Goal: Task Accomplishment & Management: Manage account settings

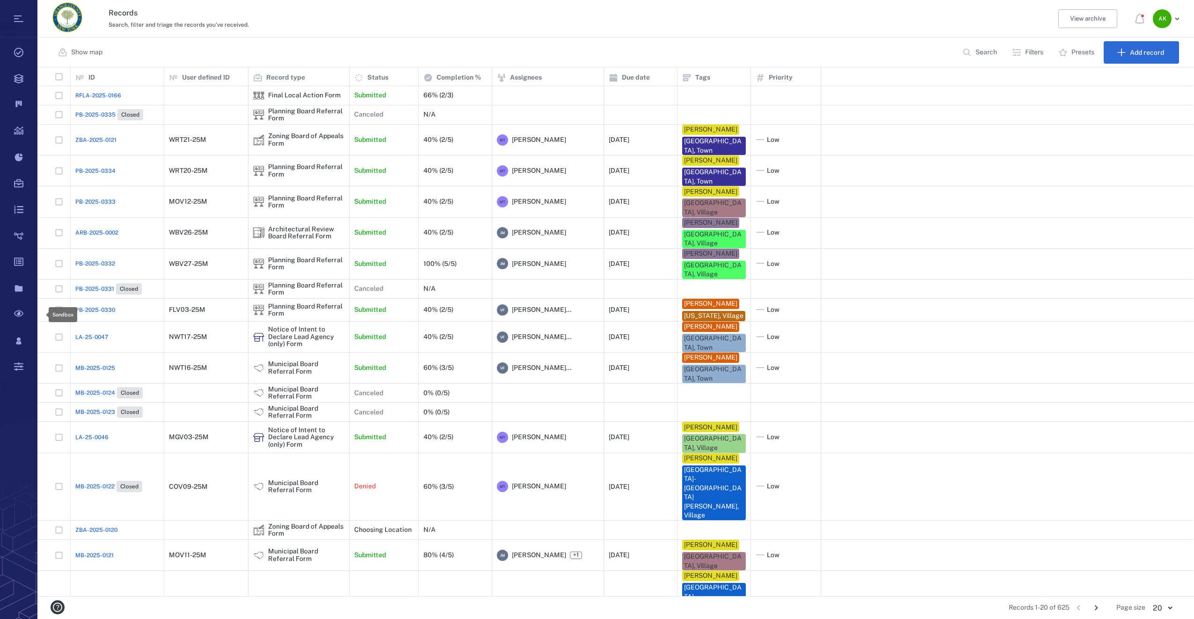
scroll to position [521, 1149]
click at [993, 52] on p "Search" at bounding box center [987, 52] width 22 height 9
type input "*"
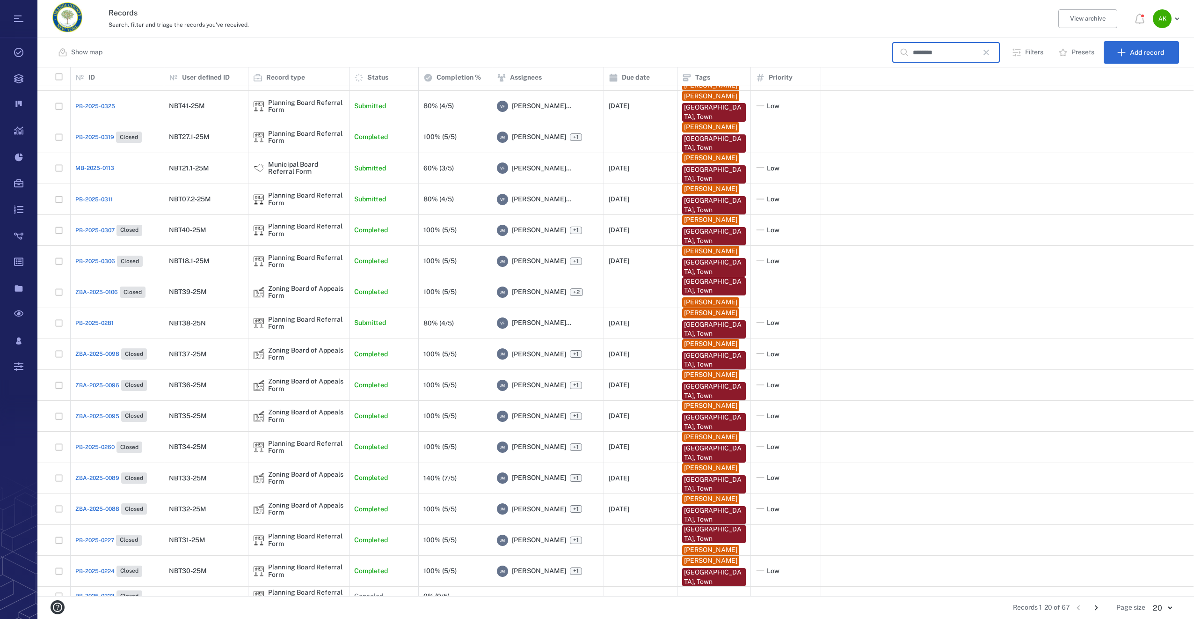
scroll to position [98, 0]
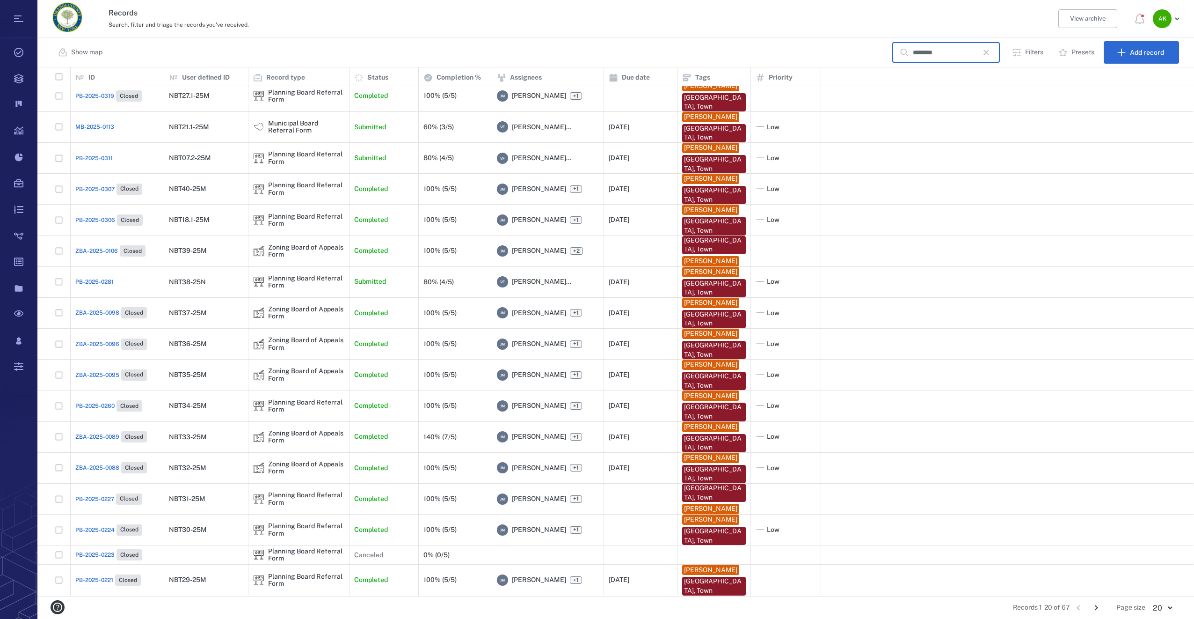
type input "********"
click at [1099, 607] on icon "Go to next page" at bounding box center [1096, 607] width 10 height 10
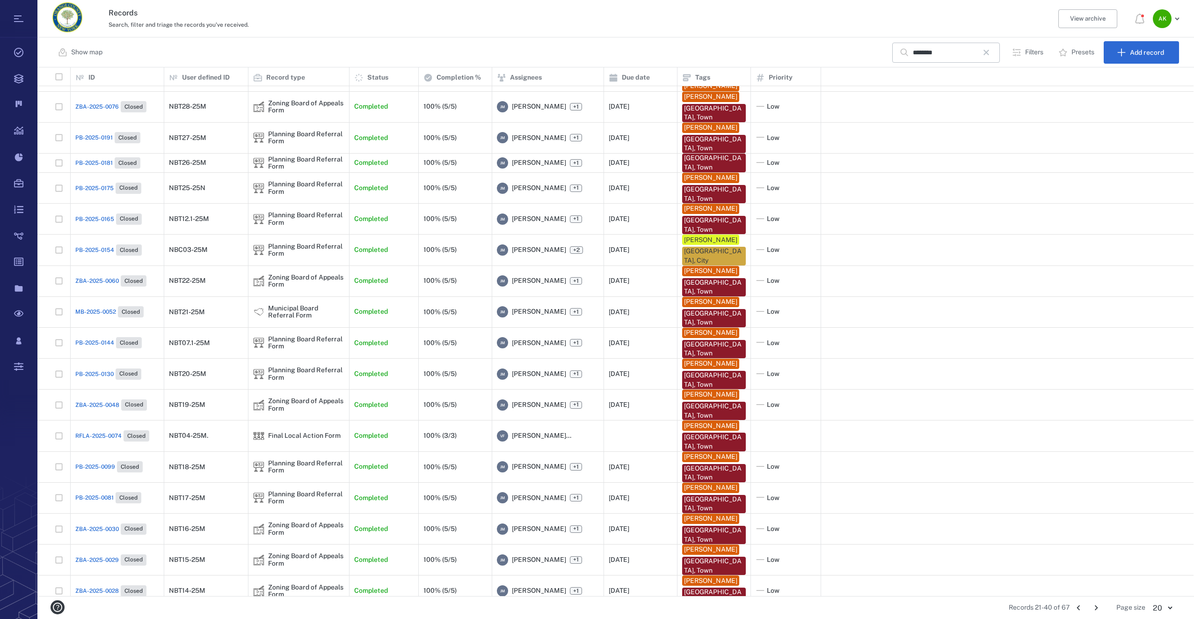
scroll to position [90, 0]
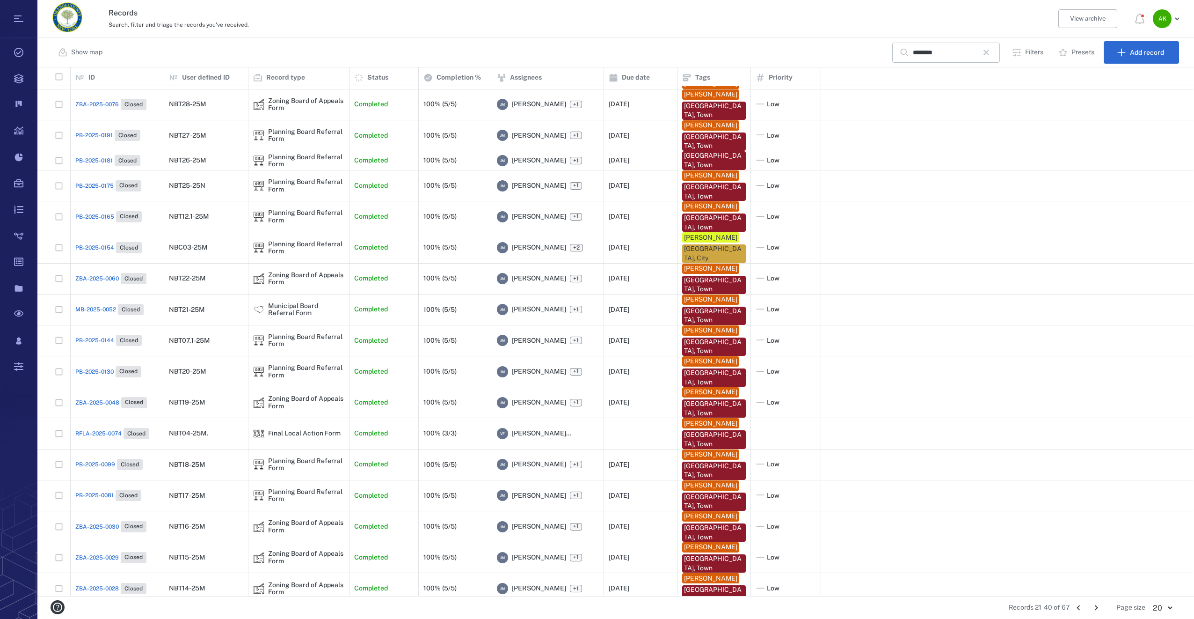
click at [1096, 604] on icon "Go to next page" at bounding box center [1096, 607] width 10 height 10
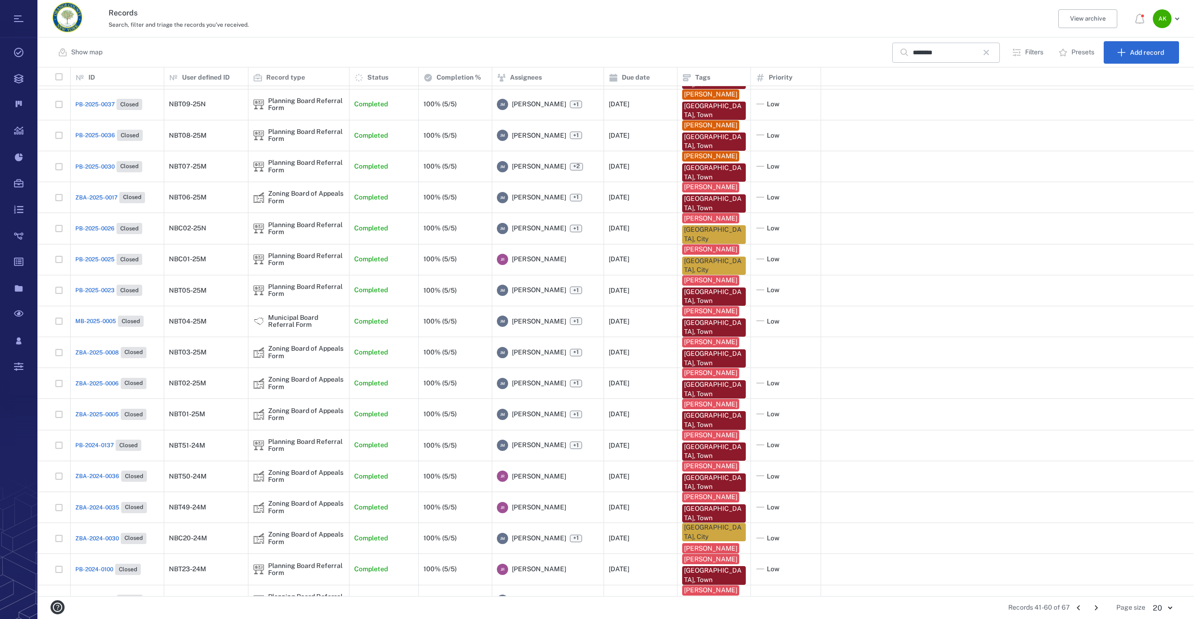
scroll to position [0, 0]
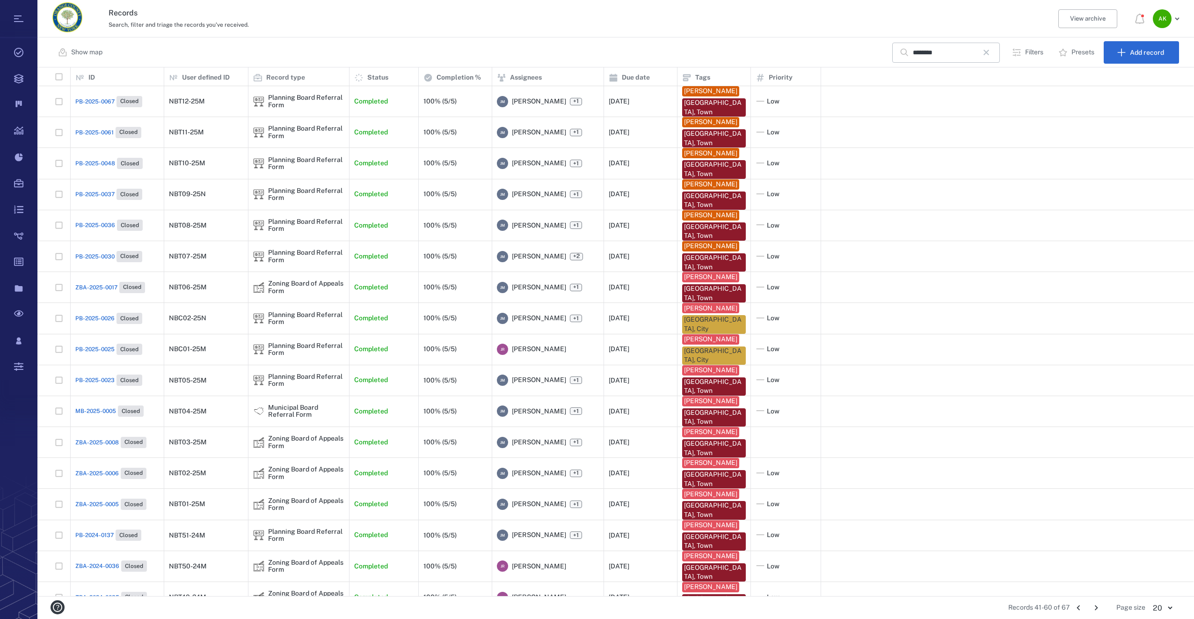
drag, startPoint x: 984, startPoint y: 51, endPoint x: 1167, endPoint y: 10, distance: 187.1
click at [984, 51] on icon "button" at bounding box center [986, 52] width 11 height 11
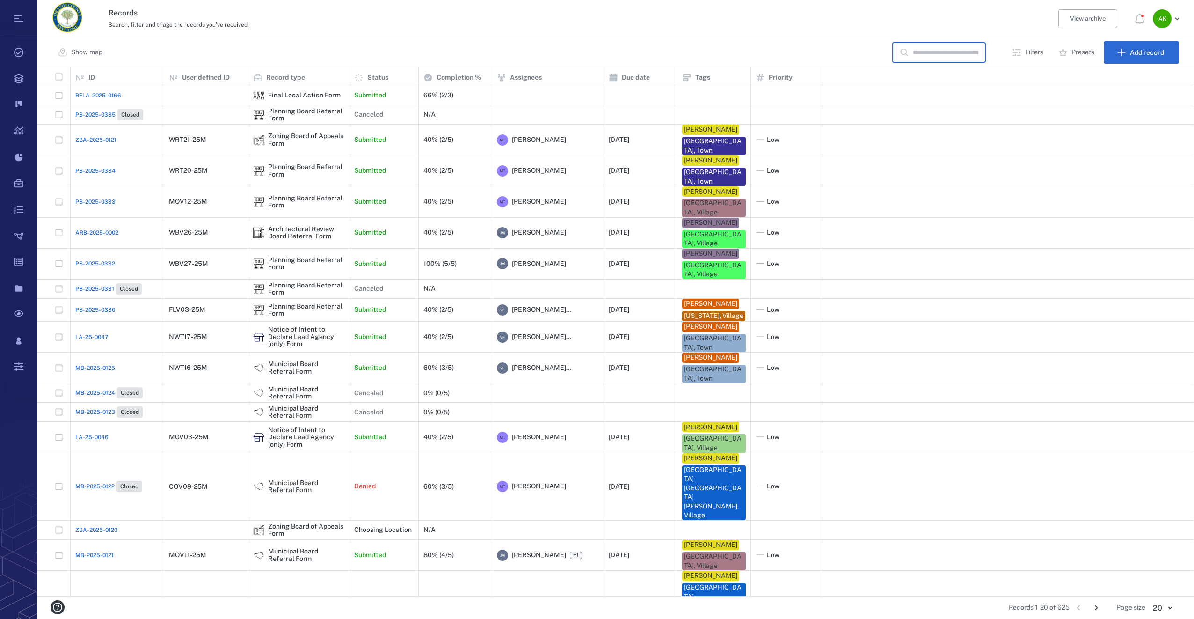
click at [957, 57] on input "text" at bounding box center [946, 53] width 66 height 20
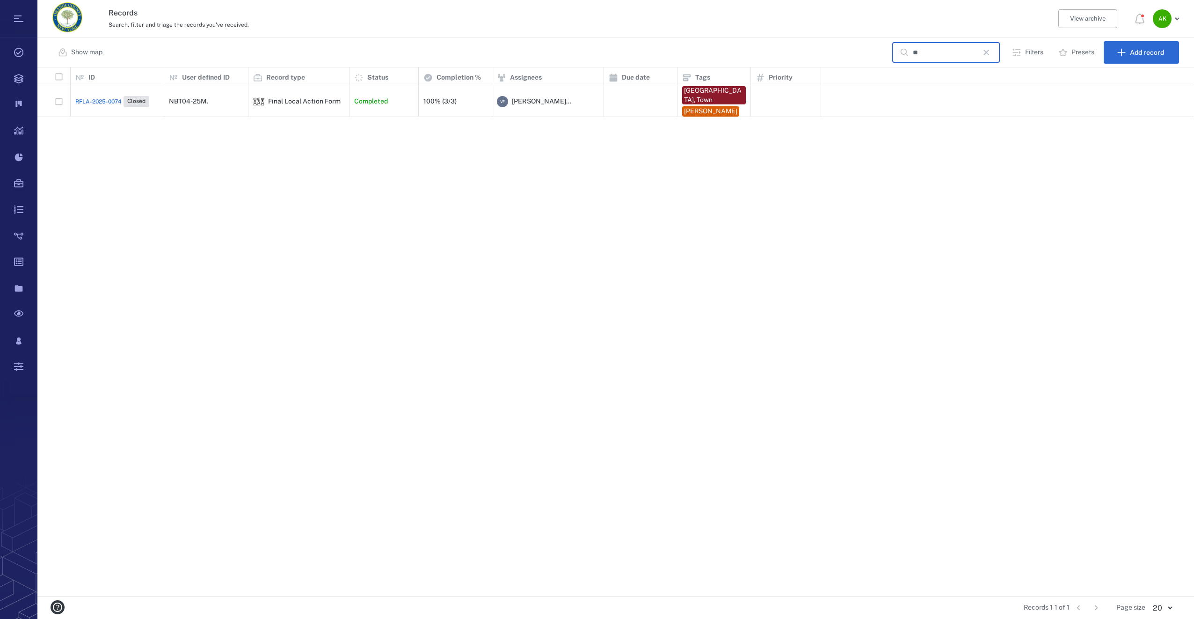
type input "*"
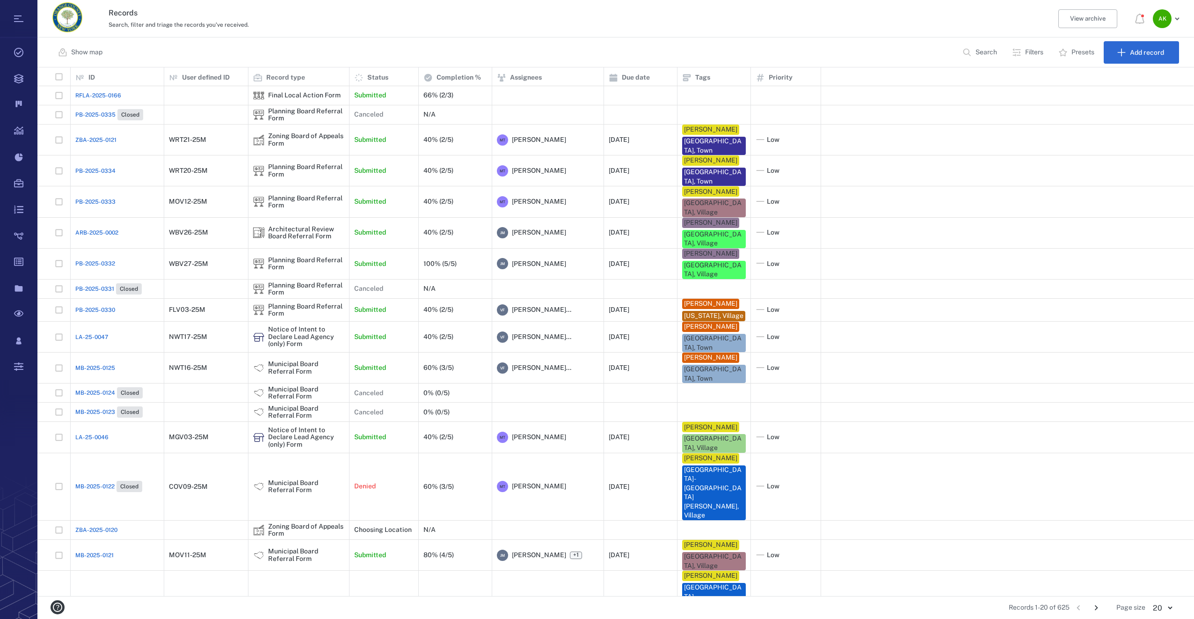
click at [1036, 53] on p "Filters" at bounding box center [1034, 52] width 18 height 9
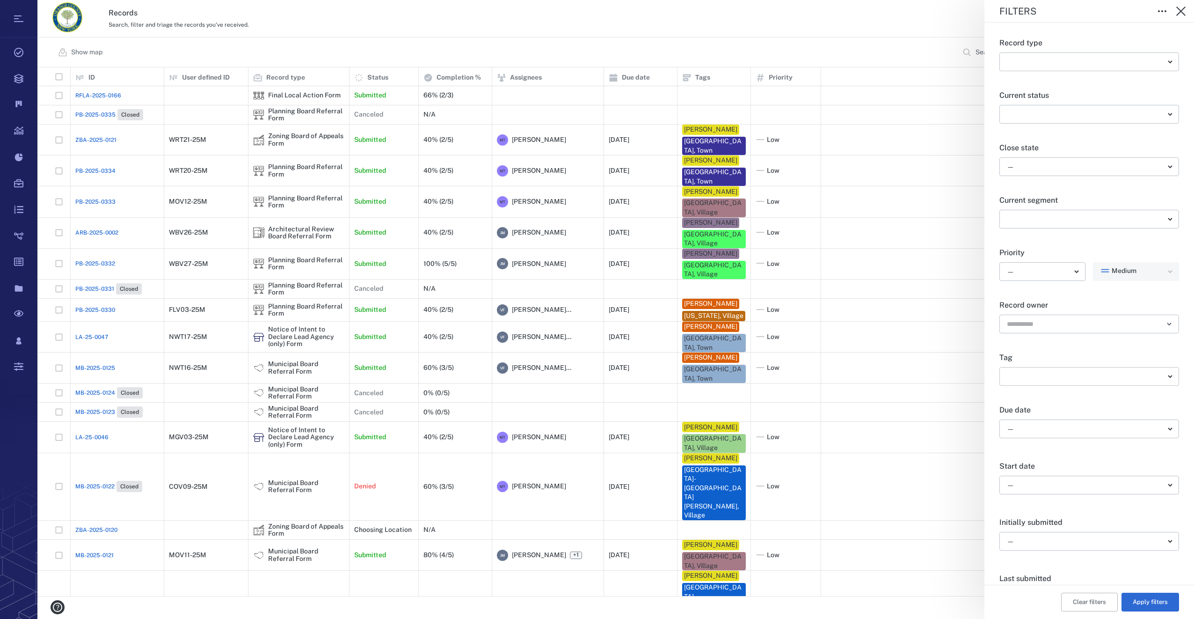
click at [1147, 373] on body "Tasks Records Boards Dashboard Reports Record types Guide steps Rules Form buil…" at bounding box center [597, 309] width 1194 height 619
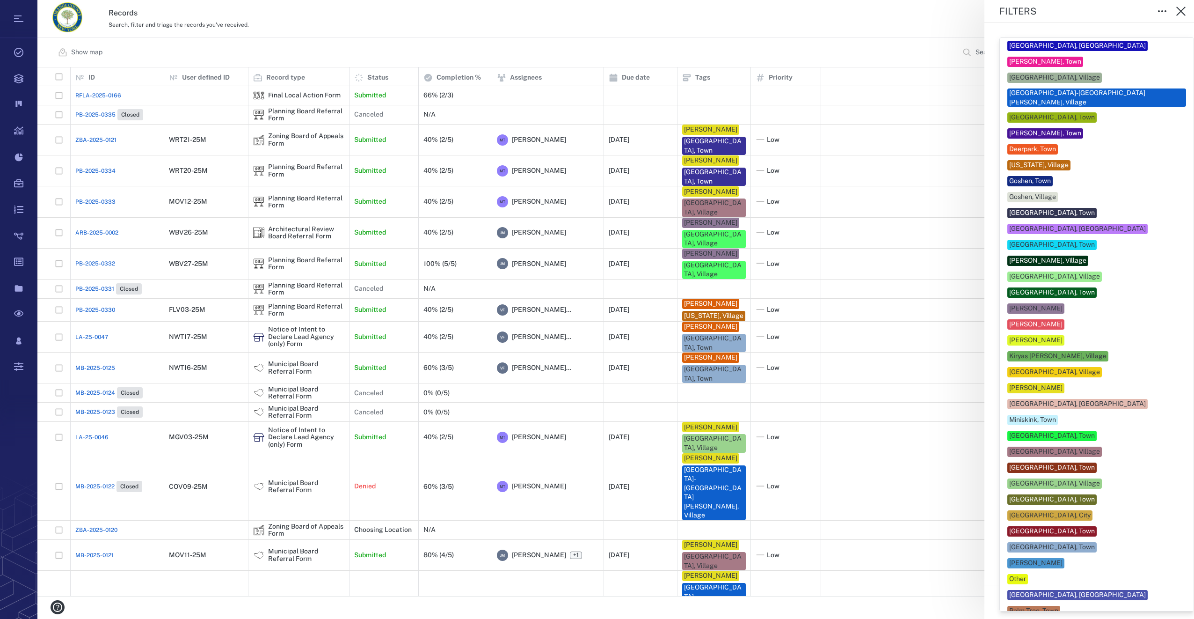
click at [1023, 526] on div "Newburgh, Town" at bounding box center [1052, 530] width 86 height 9
type input "**"
click at [909, 592] on div at bounding box center [597, 309] width 1194 height 619
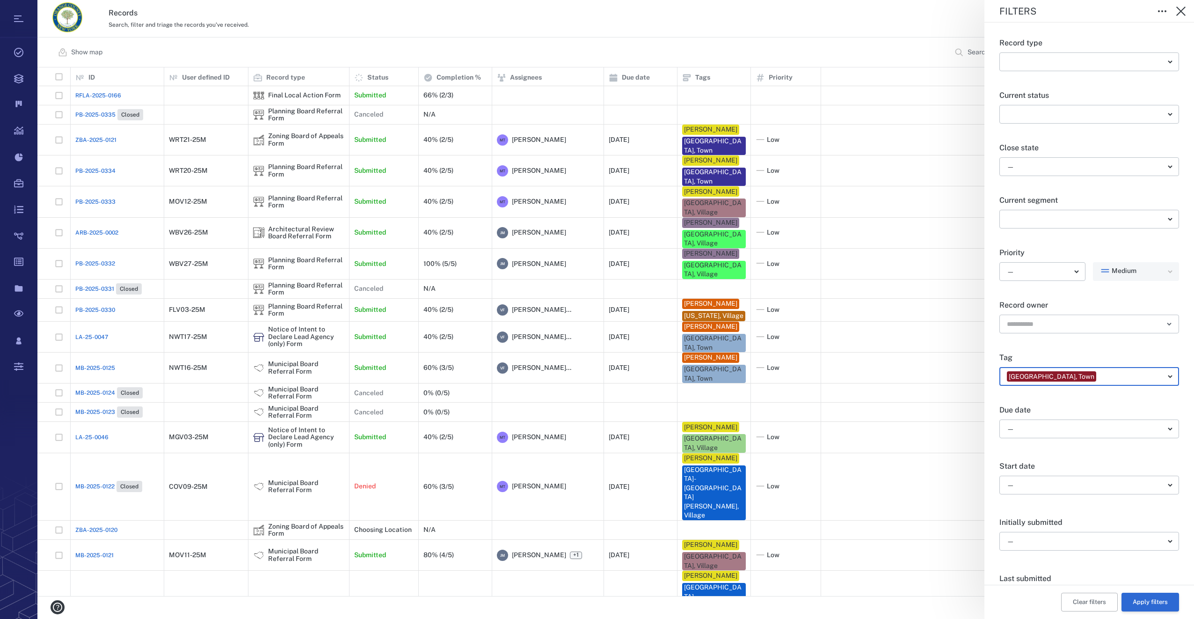
click at [1132, 599] on button "Apply filters" at bounding box center [1151, 601] width 58 height 19
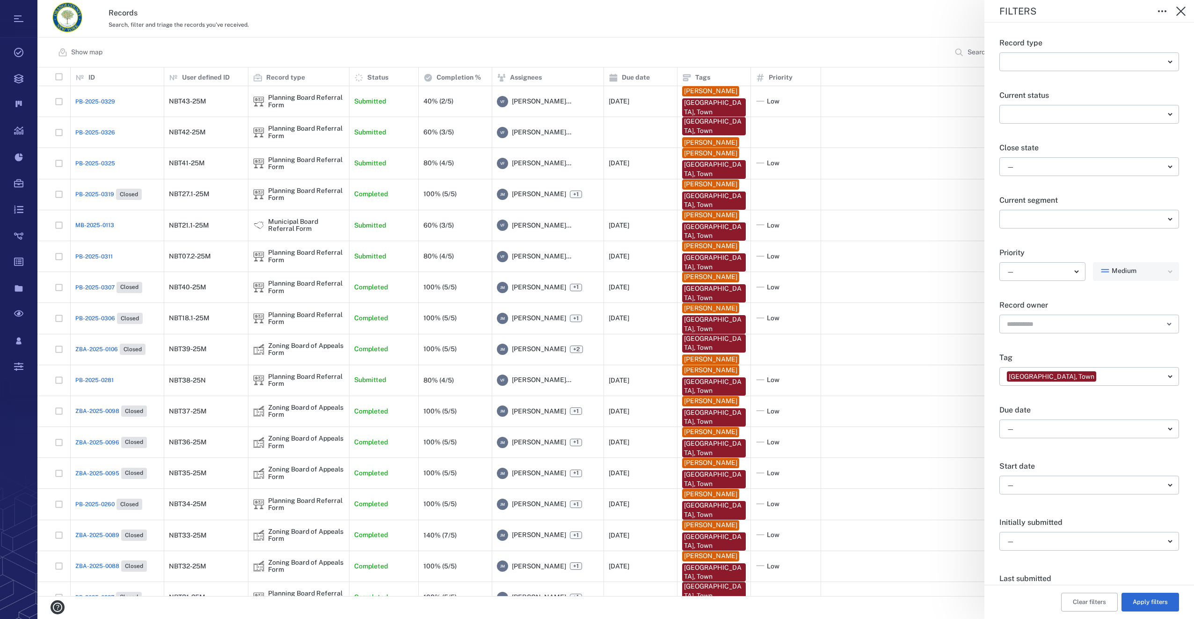
click at [100, 256] on div "Filters Record type ​ ​ Current status ​ ​ Close state — ​ Current segment ​ ​ …" at bounding box center [615, 309] width 1157 height 619
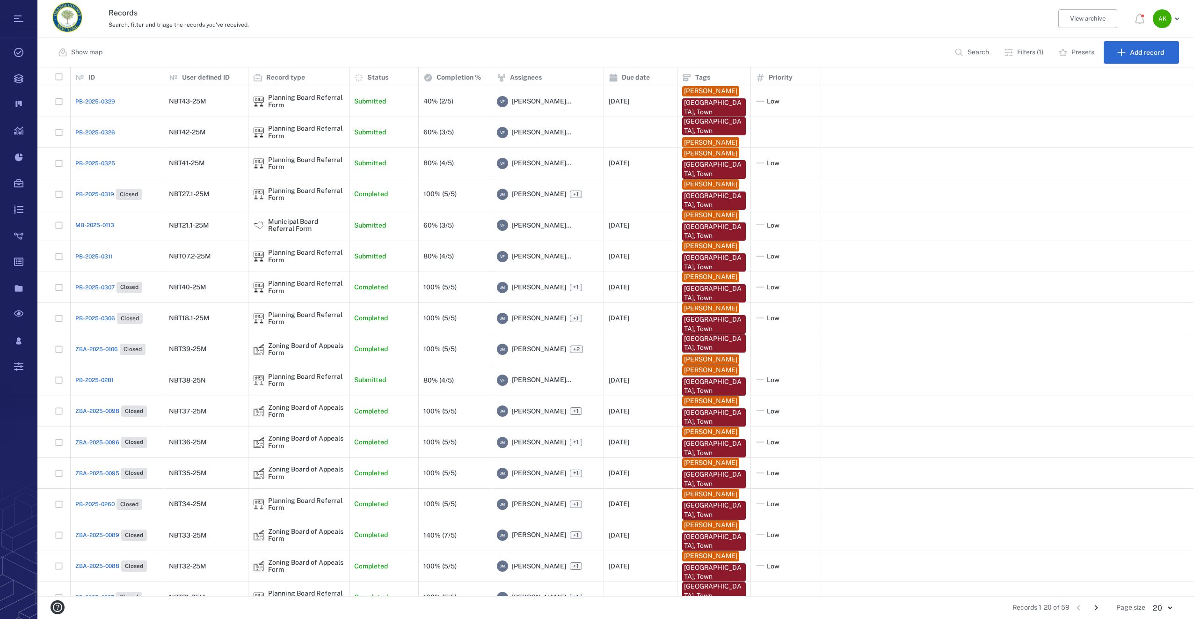
click at [92, 260] on span "PB-2025-0311" at bounding box center [93, 256] width 37 height 8
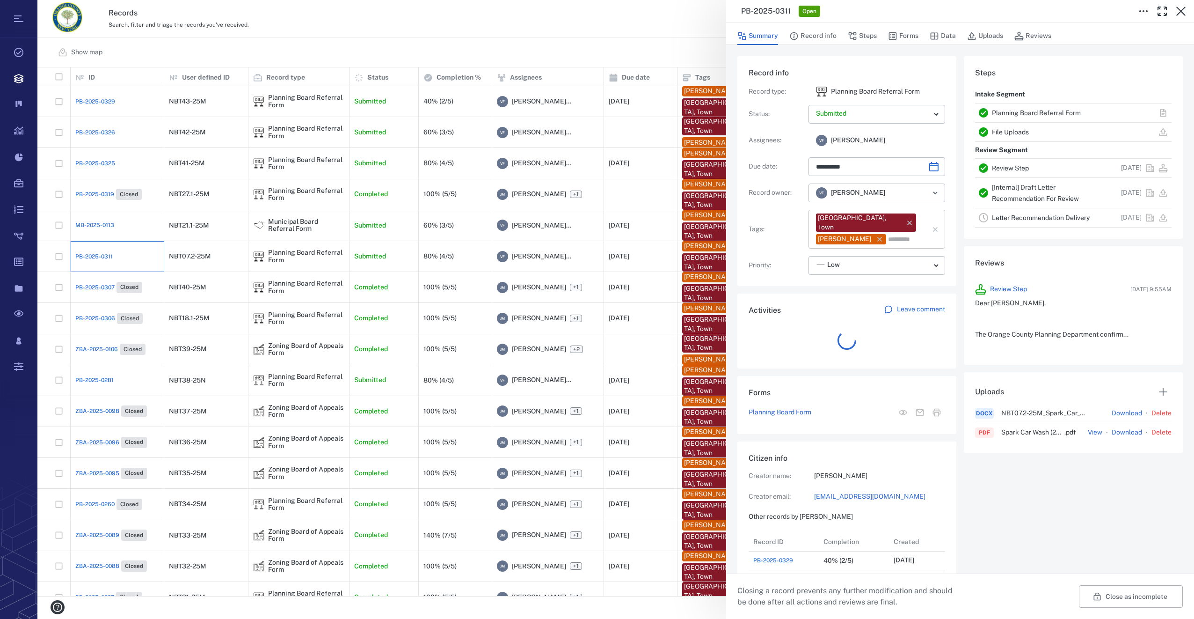
scroll to position [7, 7]
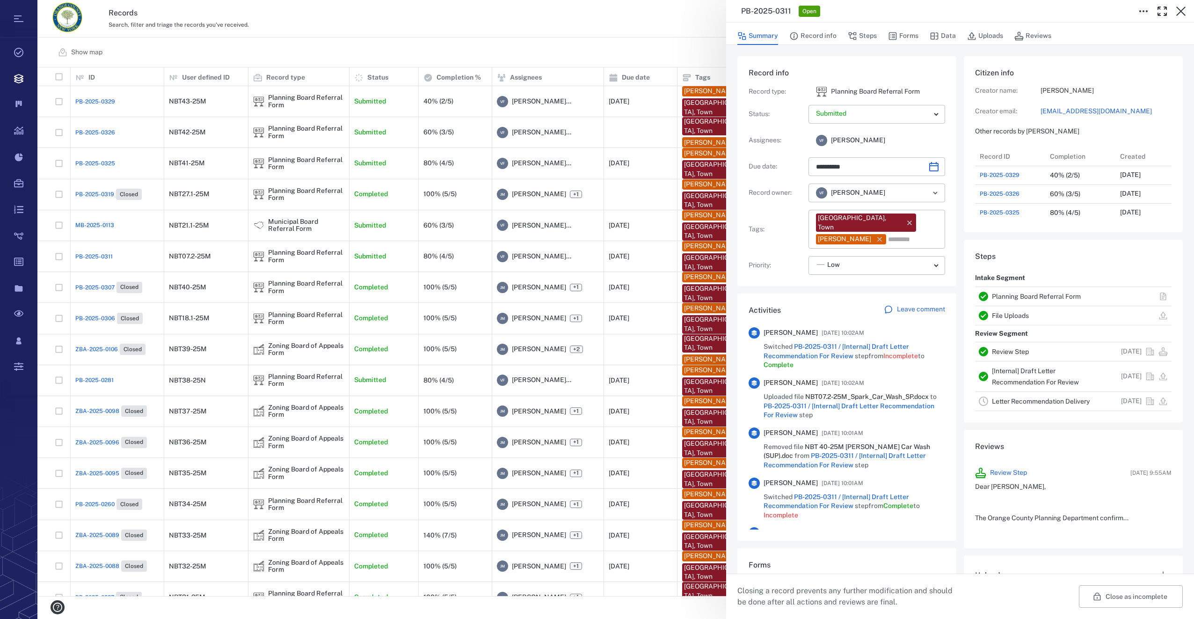
drag, startPoint x: 861, startPoint y: 35, endPoint x: 810, endPoint y: 226, distance: 197.2
click at [861, 35] on button "Steps" at bounding box center [862, 36] width 29 height 18
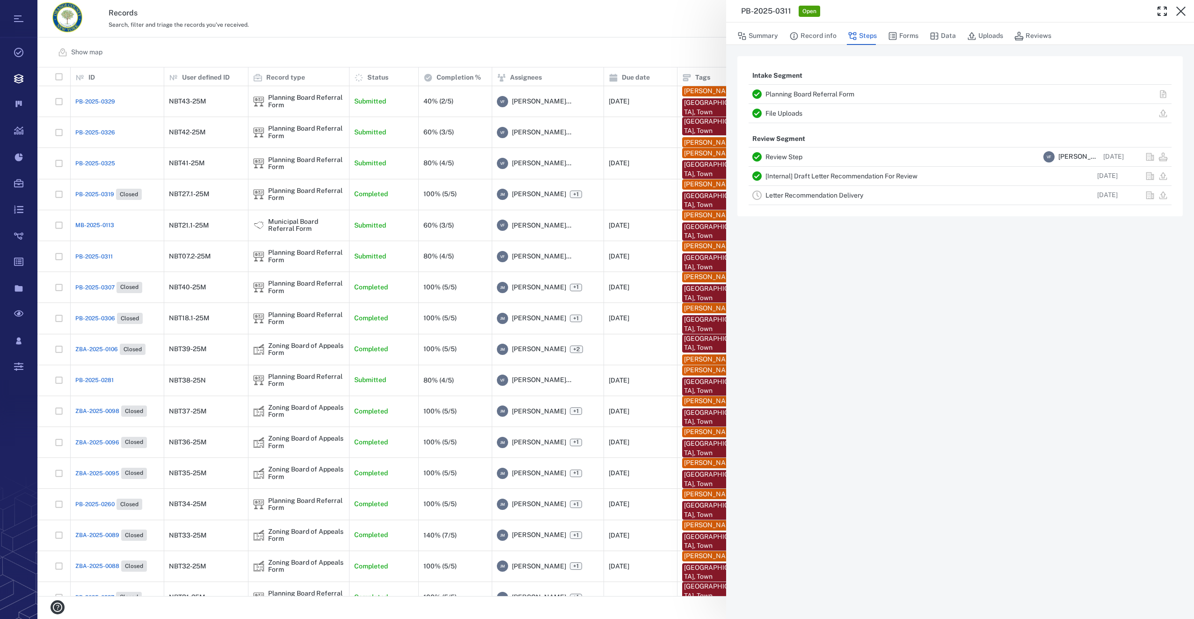
click at [798, 199] on div "Letter Recommendation Delivery" at bounding box center [903, 195] width 274 height 11
click at [804, 193] on link "Letter Recommendation Delivery" at bounding box center [815, 194] width 98 height 7
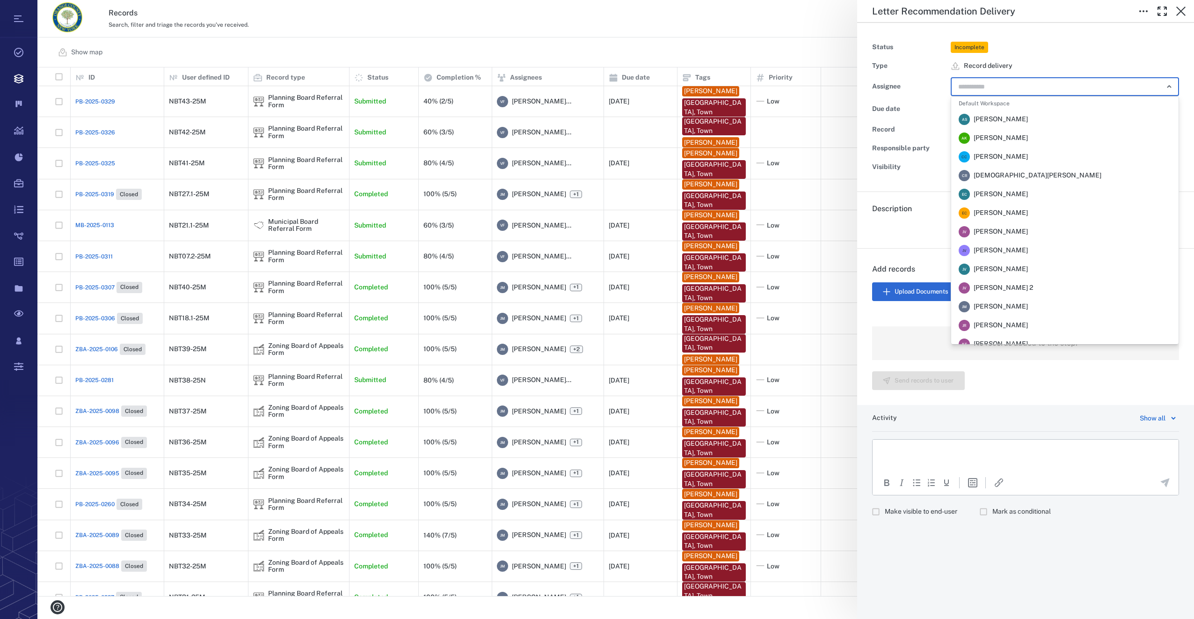
click at [969, 90] on input "text" at bounding box center [1055, 86] width 194 height 13
click at [991, 312] on li "J M Jennifer MacLeod" at bounding box center [1064, 306] width 227 height 19
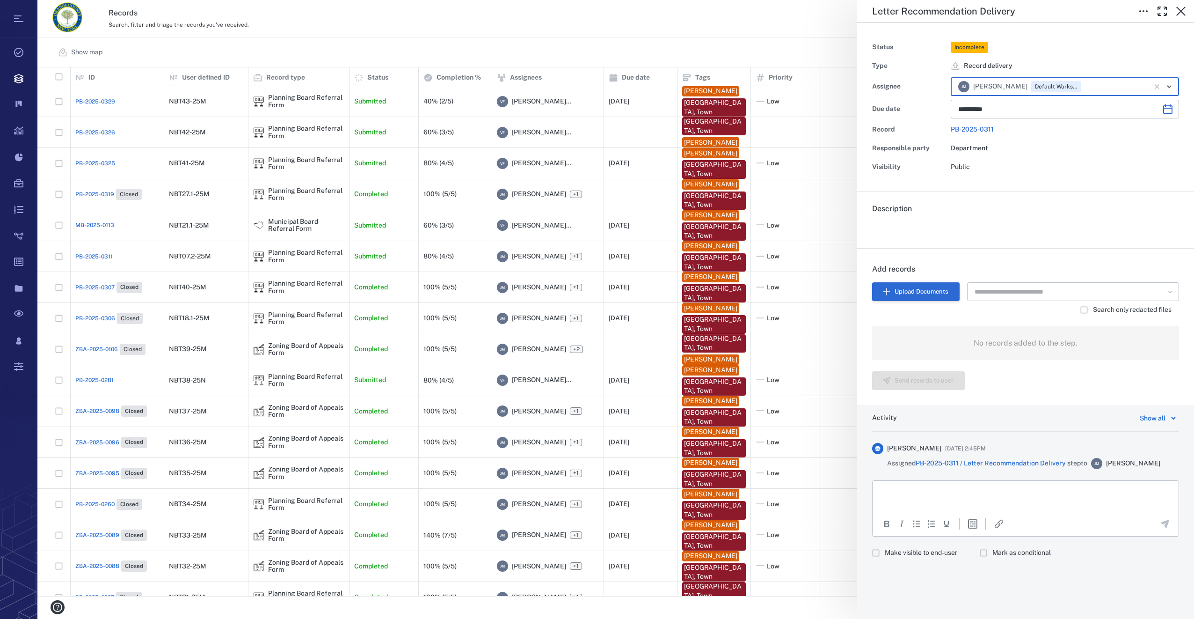
click at [906, 291] on button "Upload Documents" at bounding box center [916, 291] width 88 height 19
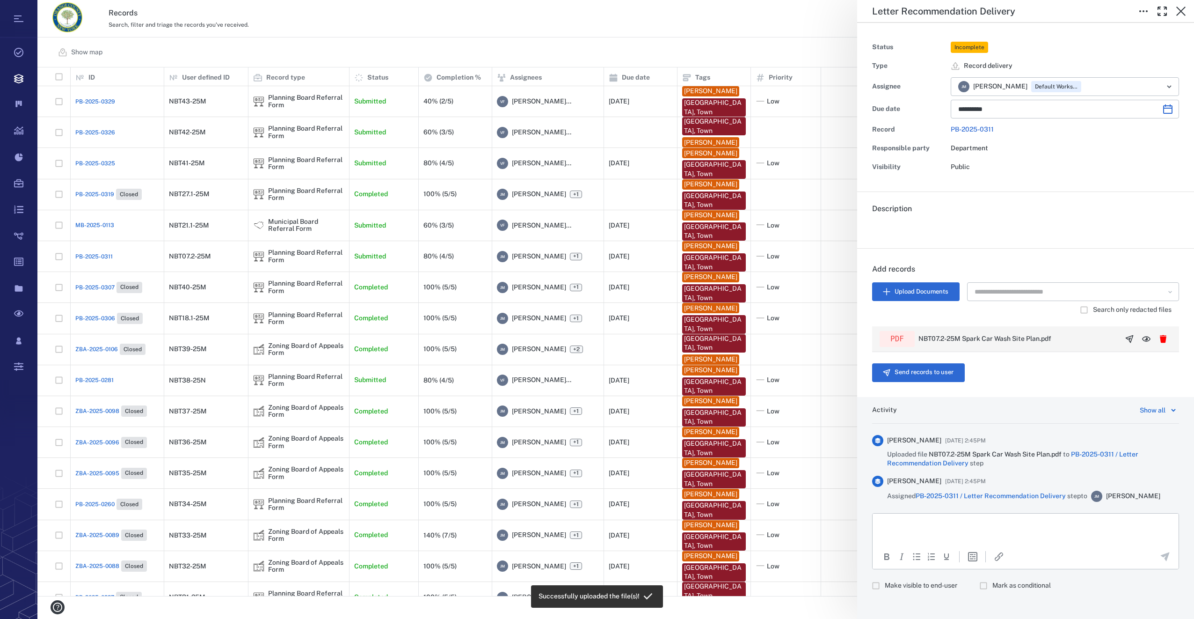
click at [1125, 335] on icon "button" at bounding box center [1129, 338] width 9 height 9
click at [944, 370] on button "Send records to user" at bounding box center [918, 372] width 93 height 19
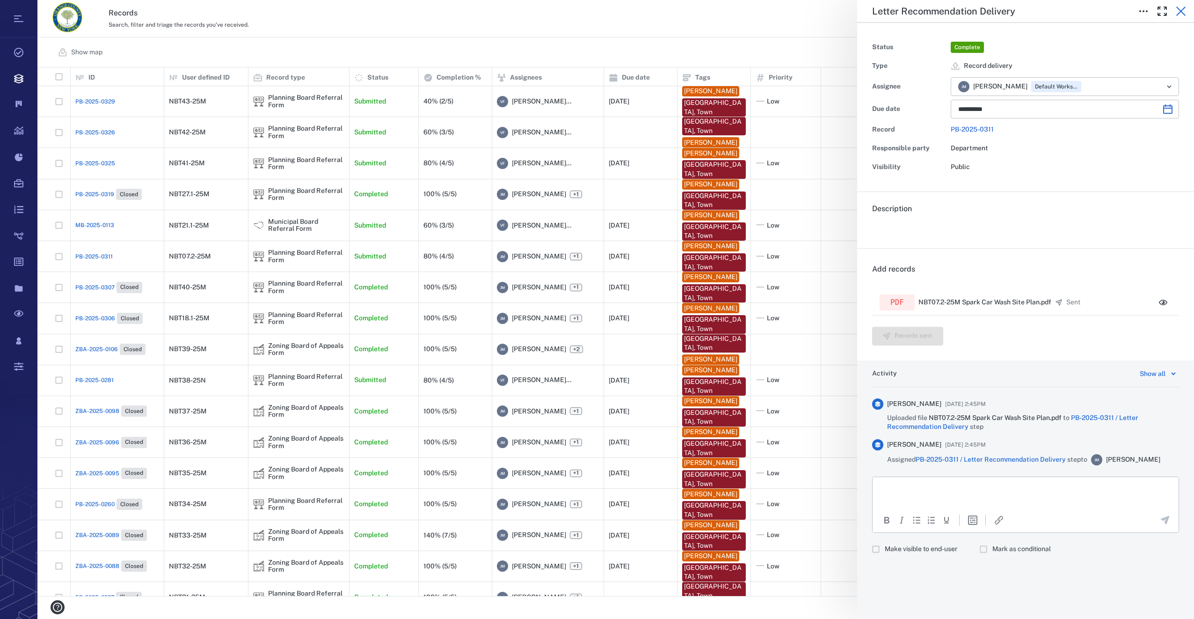
click at [1177, 11] on icon "button" at bounding box center [1181, 11] width 11 height 11
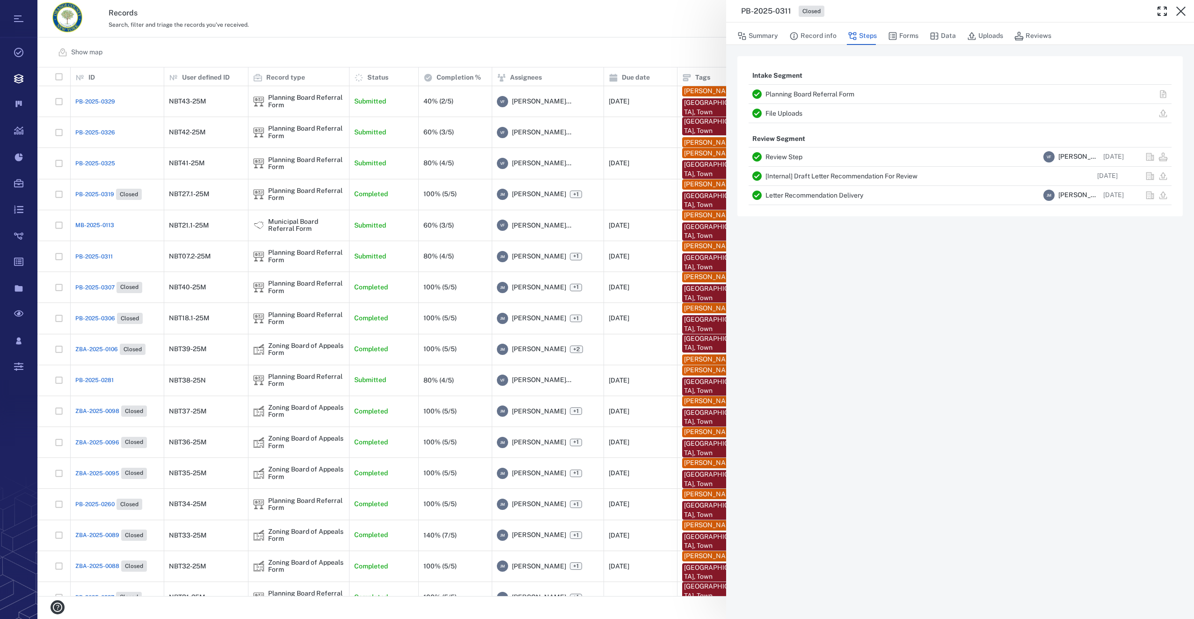
click at [1177, 11] on icon "button" at bounding box center [1181, 11] width 11 height 11
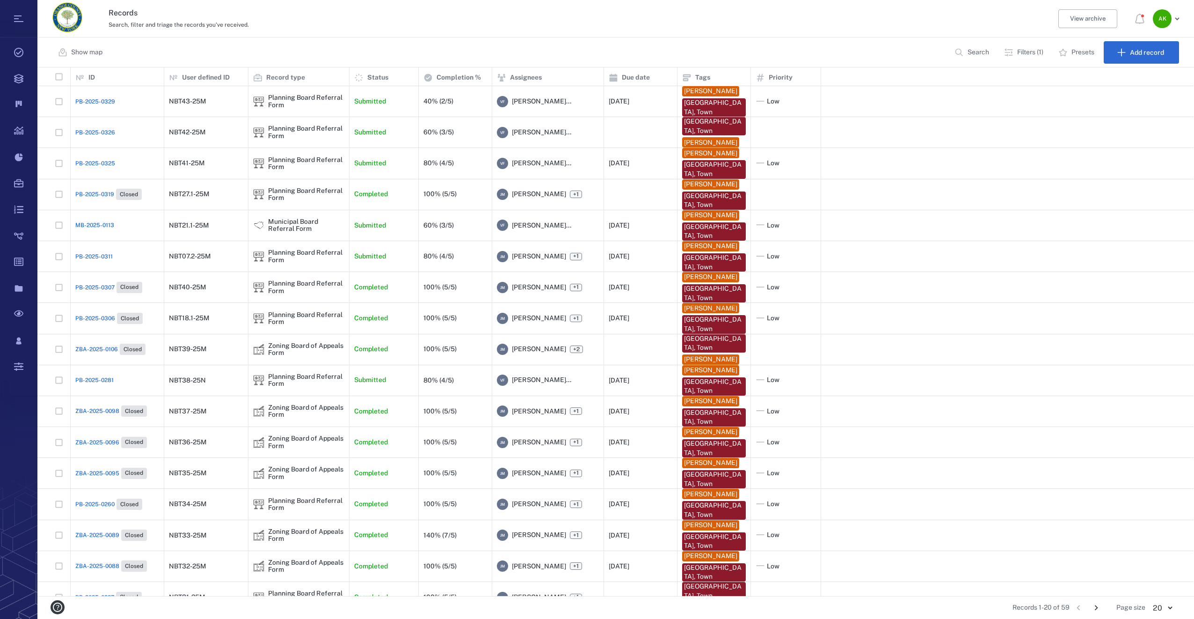
click at [1031, 53] on p "Filters (1)" at bounding box center [1030, 52] width 26 height 9
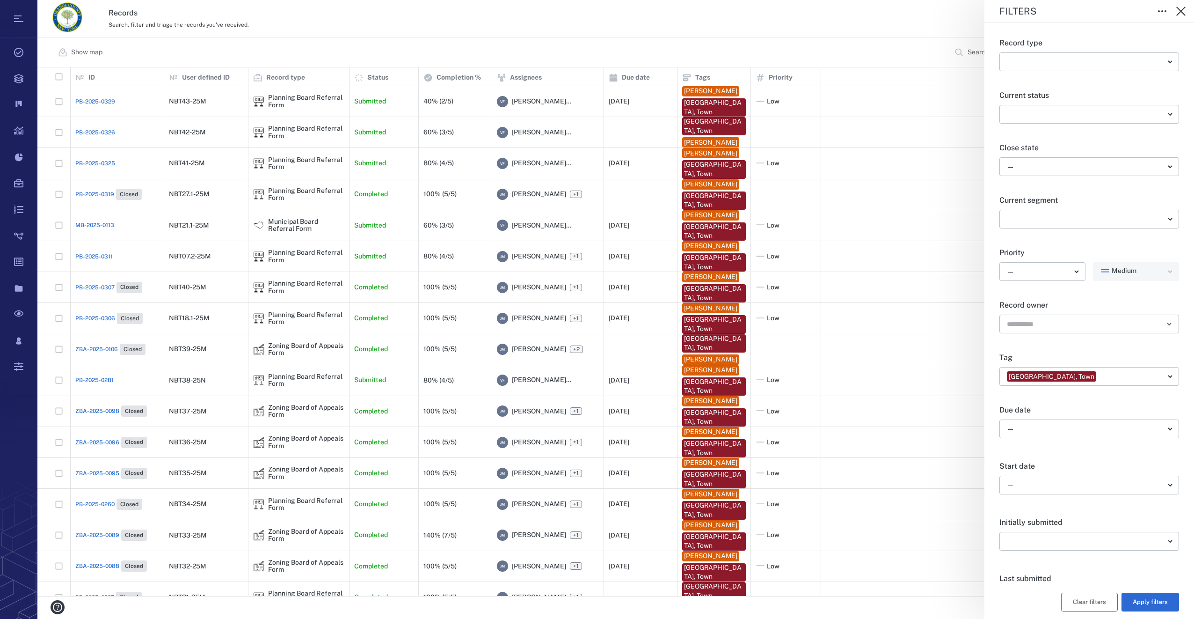
click at [1066, 598] on button "Clear filters" at bounding box center [1089, 601] width 57 height 19
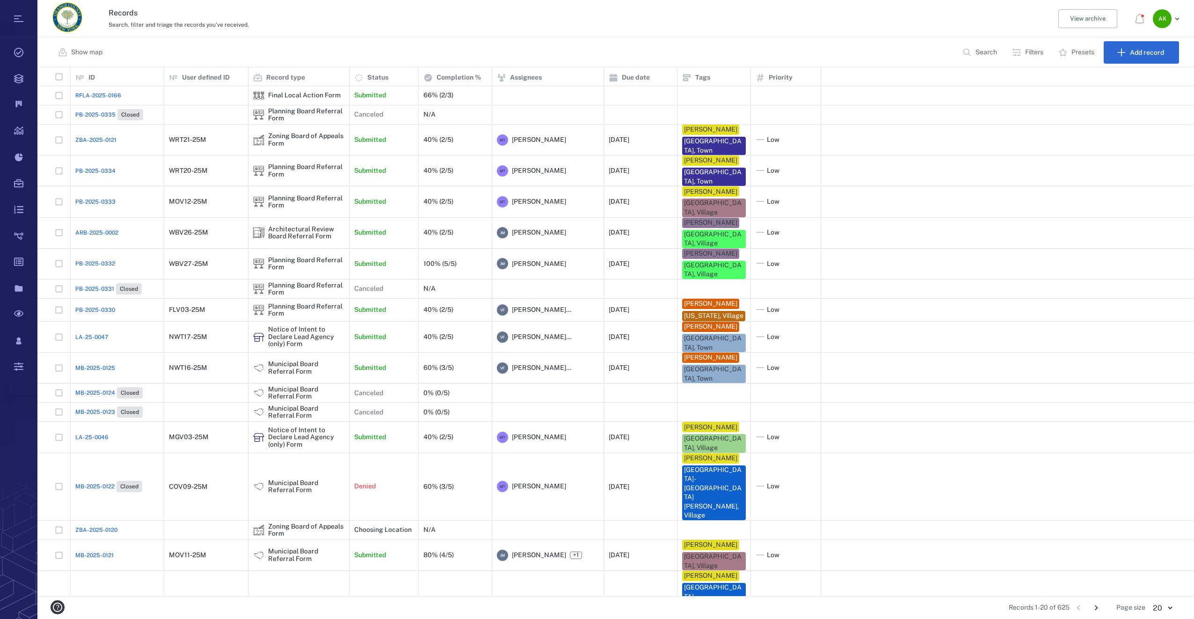
click at [983, 56] on p "Search" at bounding box center [987, 52] width 22 height 9
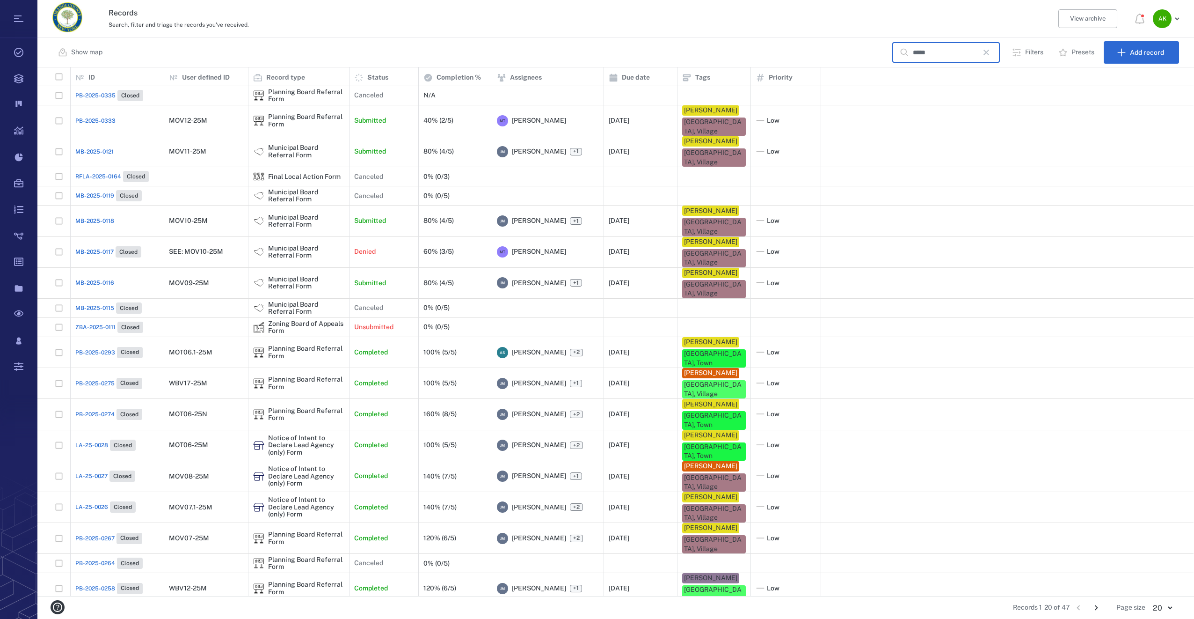
type input "*****"
click at [114, 287] on div "MB-2025-0116" at bounding box center [117, 282] width 84 height 19
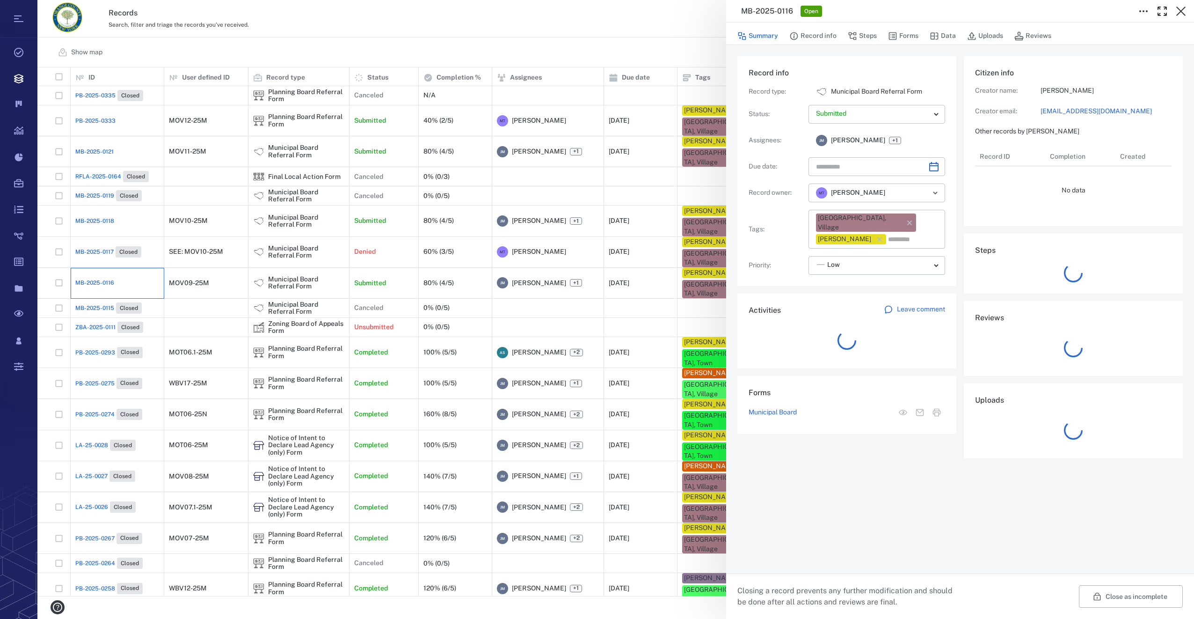
type input "**********"
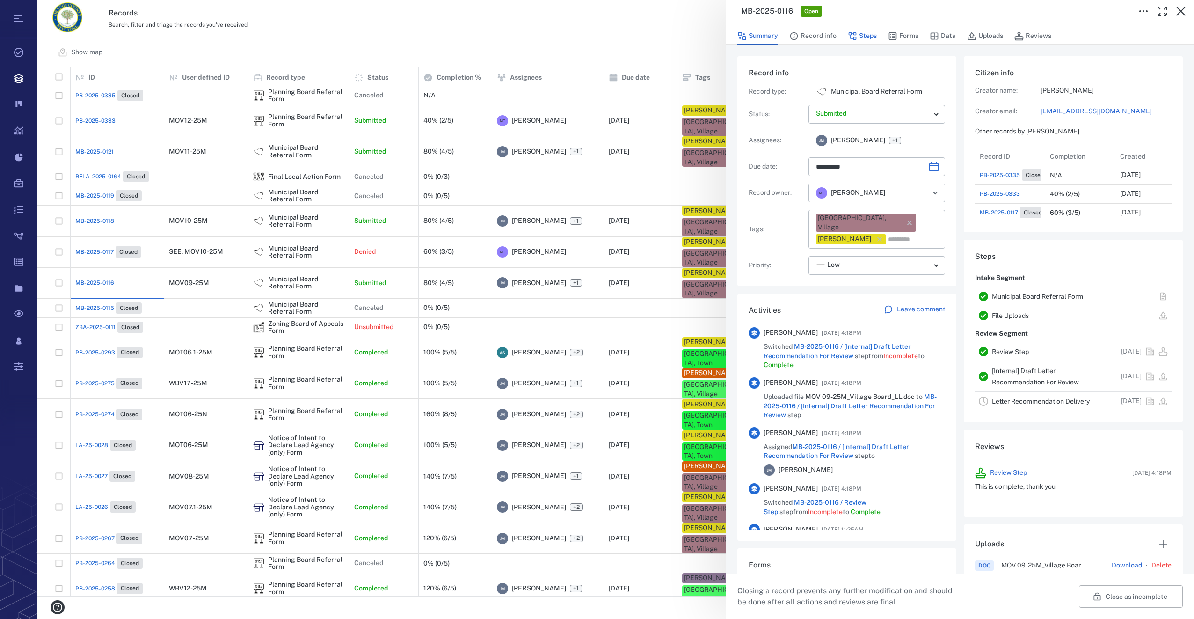
scroll to position [412, 179]
click at [855, 34] on icon "button" at bounding box center [852, 35] width 9 height 9
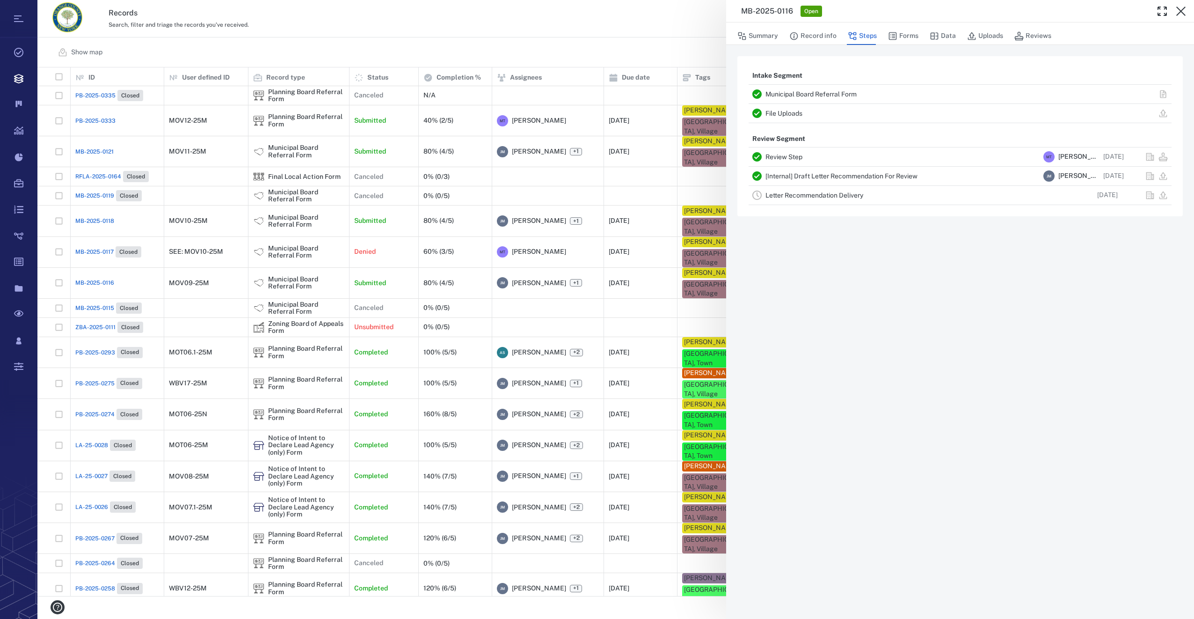
click at [811, 195] on link "Letter Recommendation Delivery" at bounding box center [815, 194] width 98 height 7
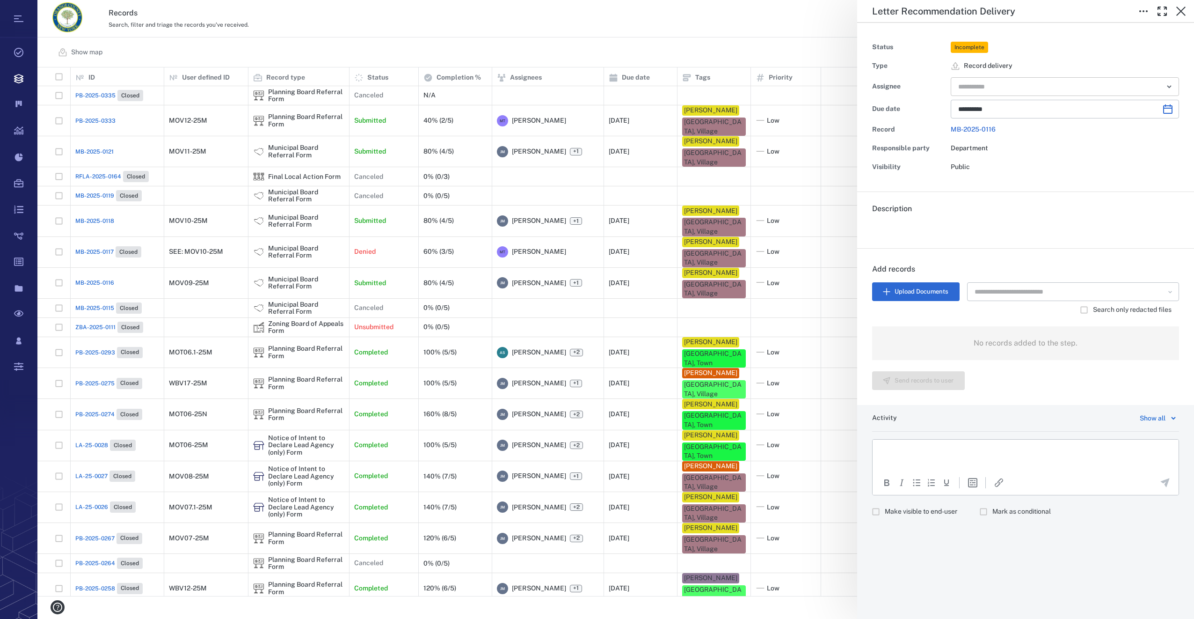
click at [1045, 84] on input "text" at bounding box center [1055, 86] width 194 height 13
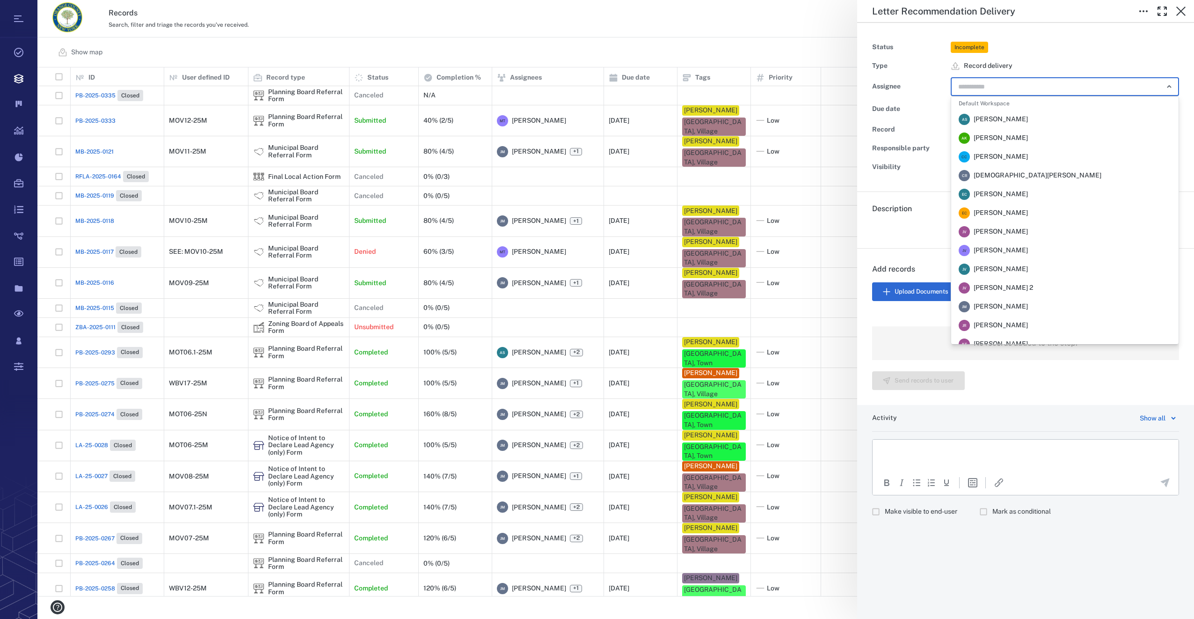
click at [1009, 310] on span "Jennifer MacLeod" at bounding box center [1001, 306] width 54 height 9
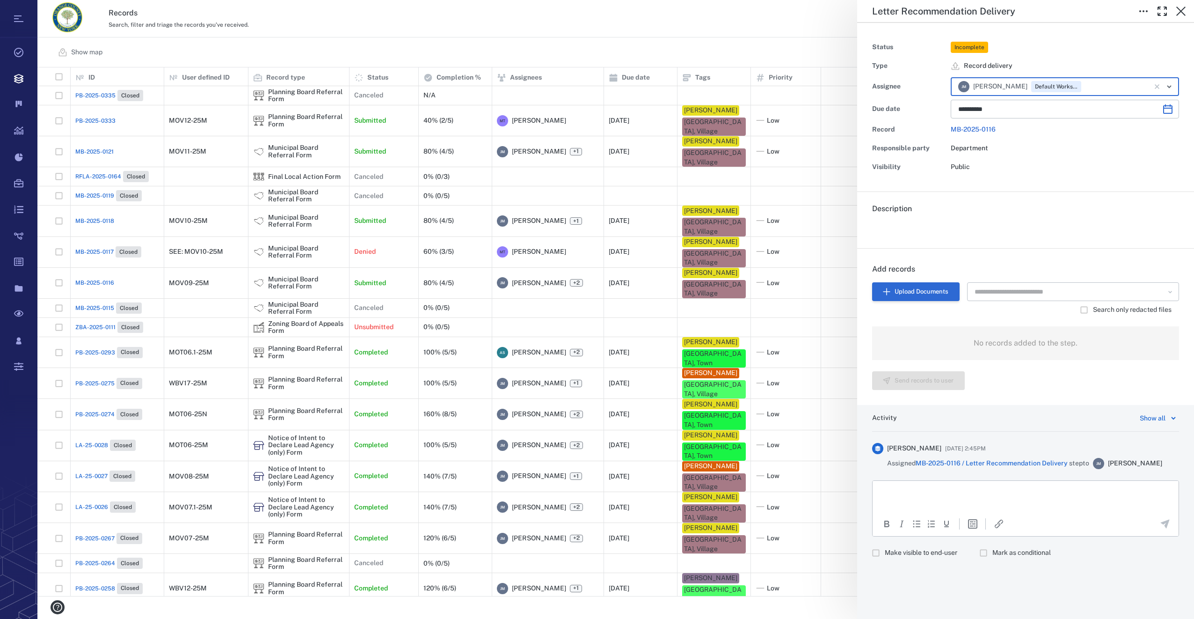
click at [901, 296] on button "Upload Documents" at bounding box center [916, 291] width 88 height 19
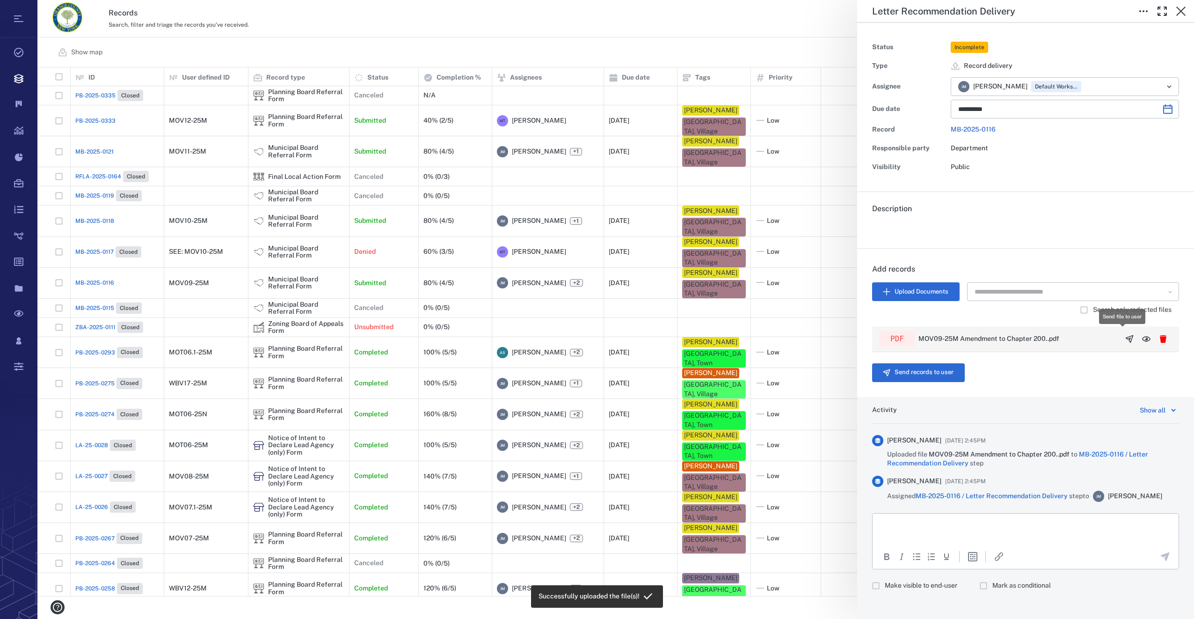
click at [1125, 338] on icon "button" at bounding box center [1129, 338] width 9 height 9
click at [918, 374] on button "Send records to user" at bounding box center [918, 372] width 93 height 19
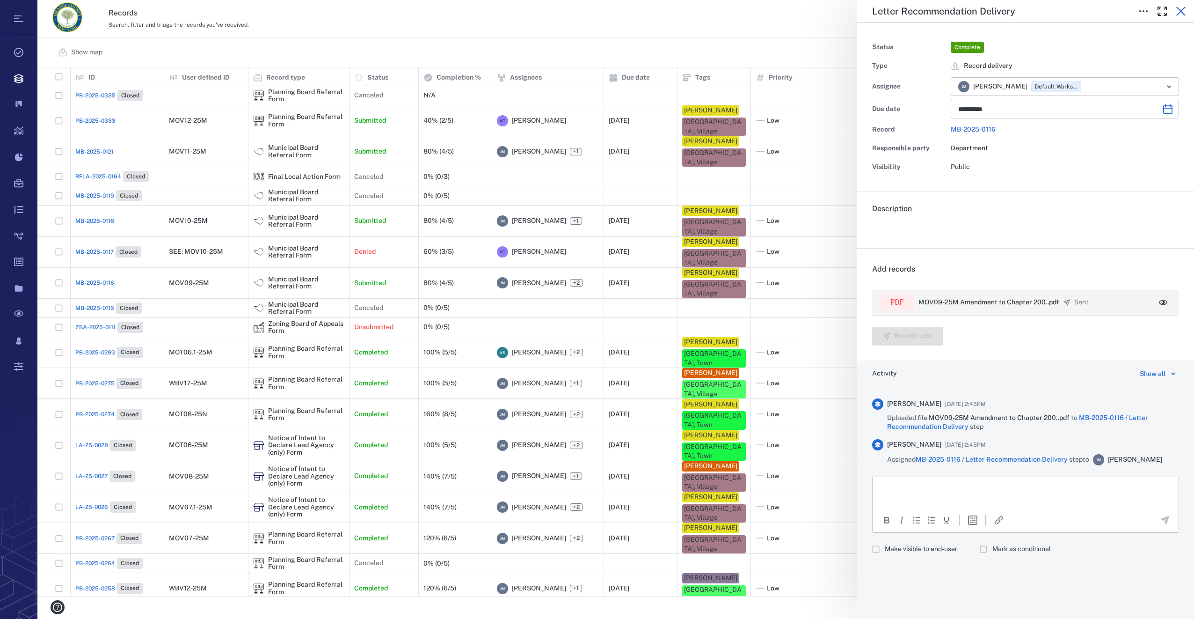
click at [1179, 10] on icon "button" at bounding box center [1181, 11] width 11 height 11
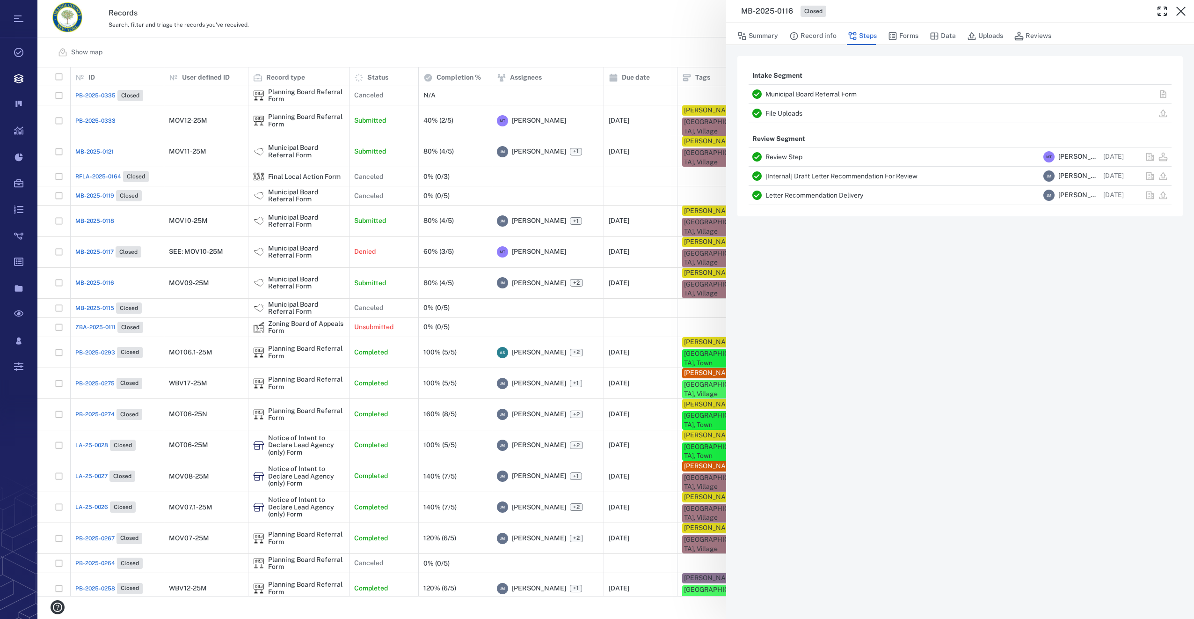
click at [1179, 10] on icon "button" at bounding box center [1181, 11] width 11 height 11
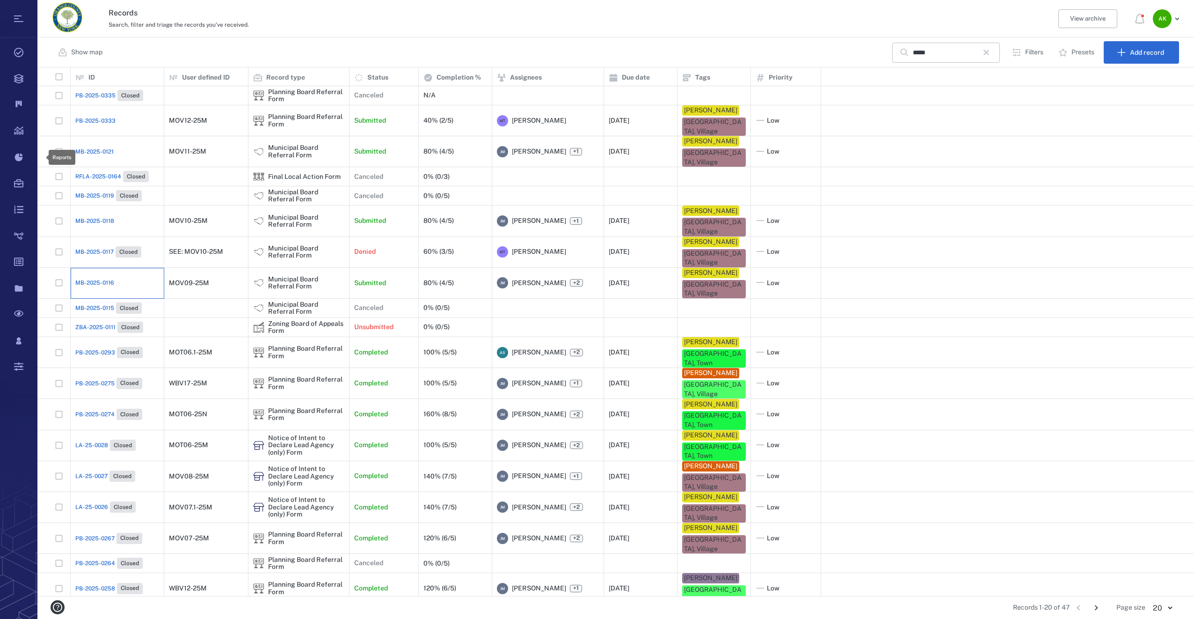
scroll to position [521, 1149]
click at [90, 217] on span "MB-2025-0118" at bounding box center [94, 221] width 39 height 8
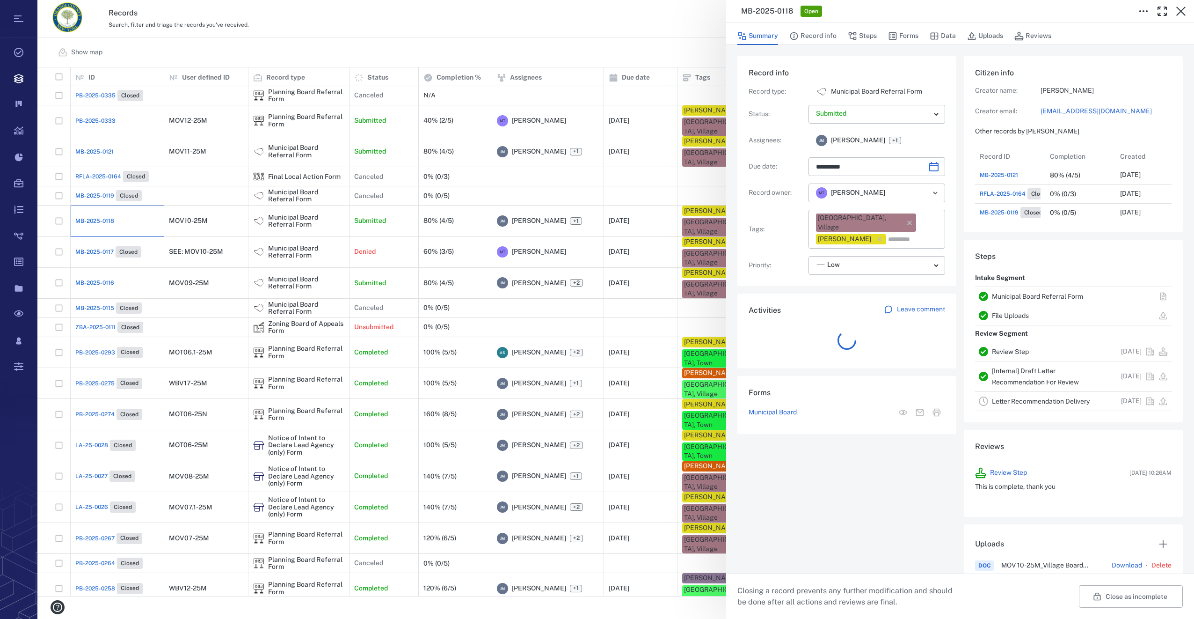
scroll to position [94, 179]
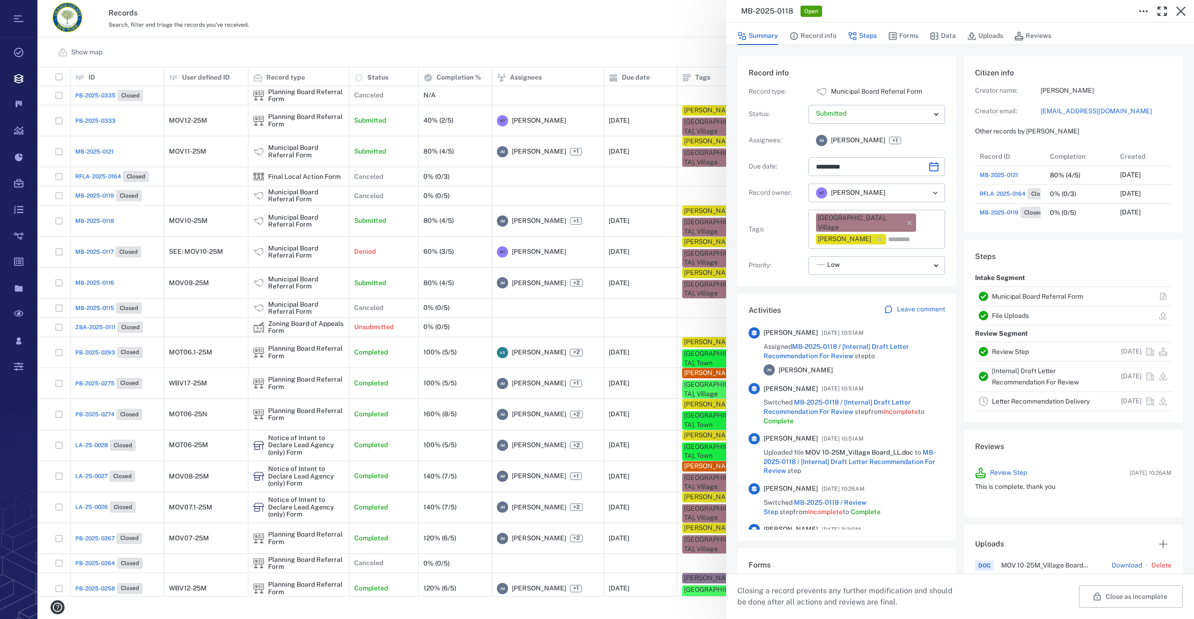
click at [856, 37] on icon "button" at bounding box center [852, 35] width 9 height 9
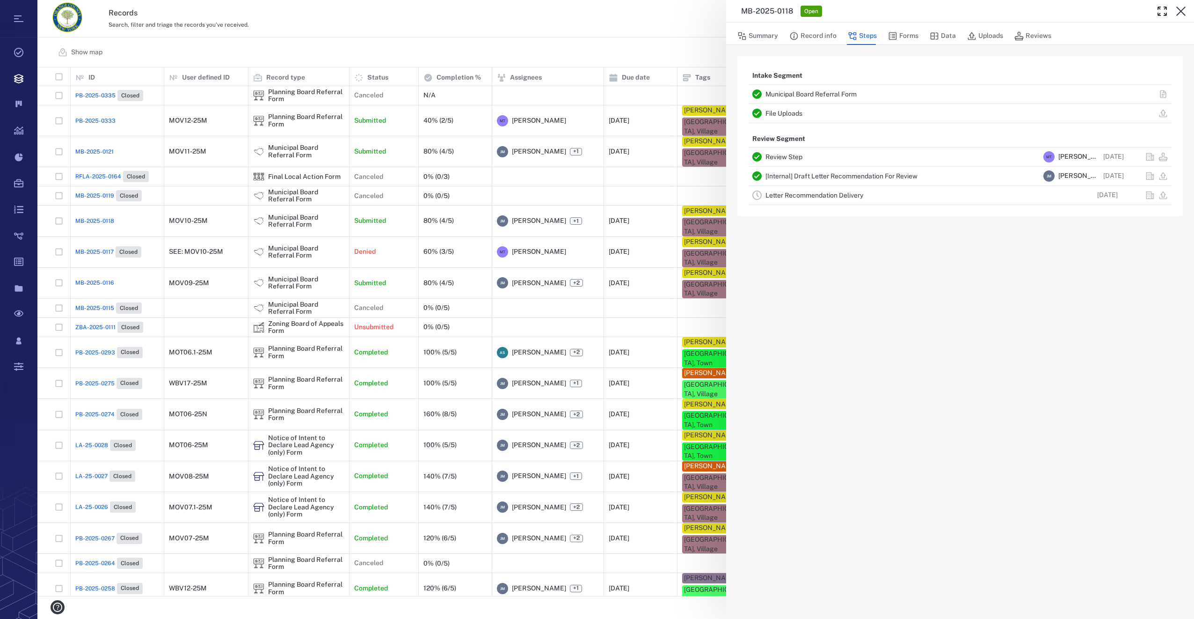
click at [822, 190] on div "Letter Recommendation Delivery" at bounding box center [903, 195] width 274 height 11
click at [819, 197] on link "Letter Recommendation Delivery" at bounding box center [815, 194] width 98 height 7
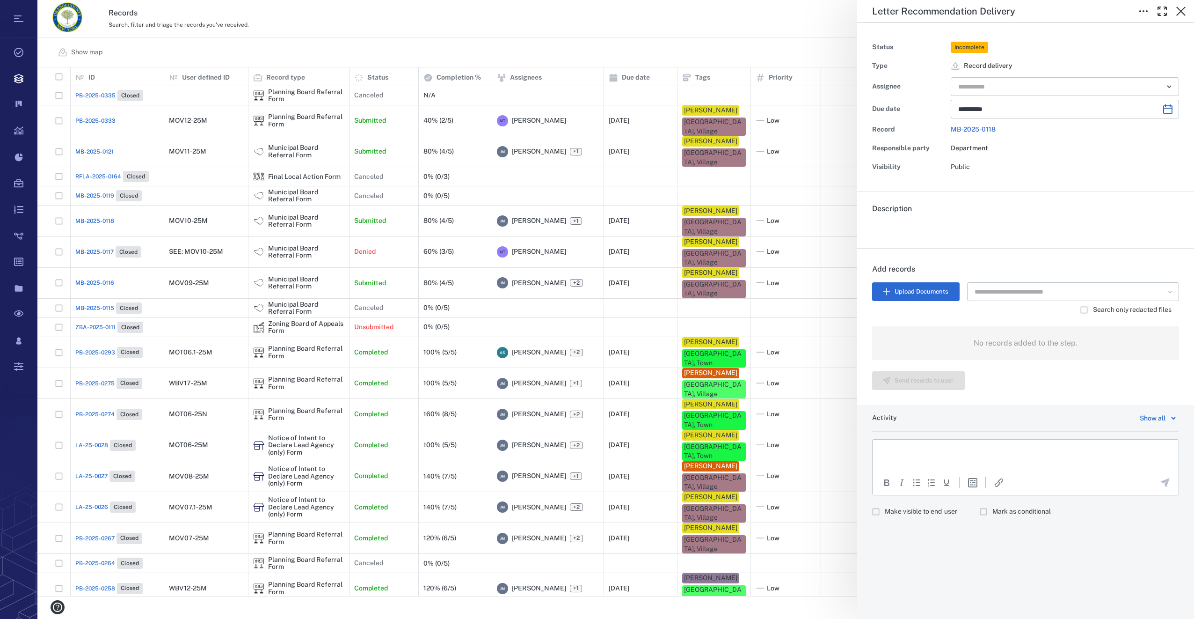
click at [1004, 86] on input "text" at bounding box center [1055, 86] width 194 height 13
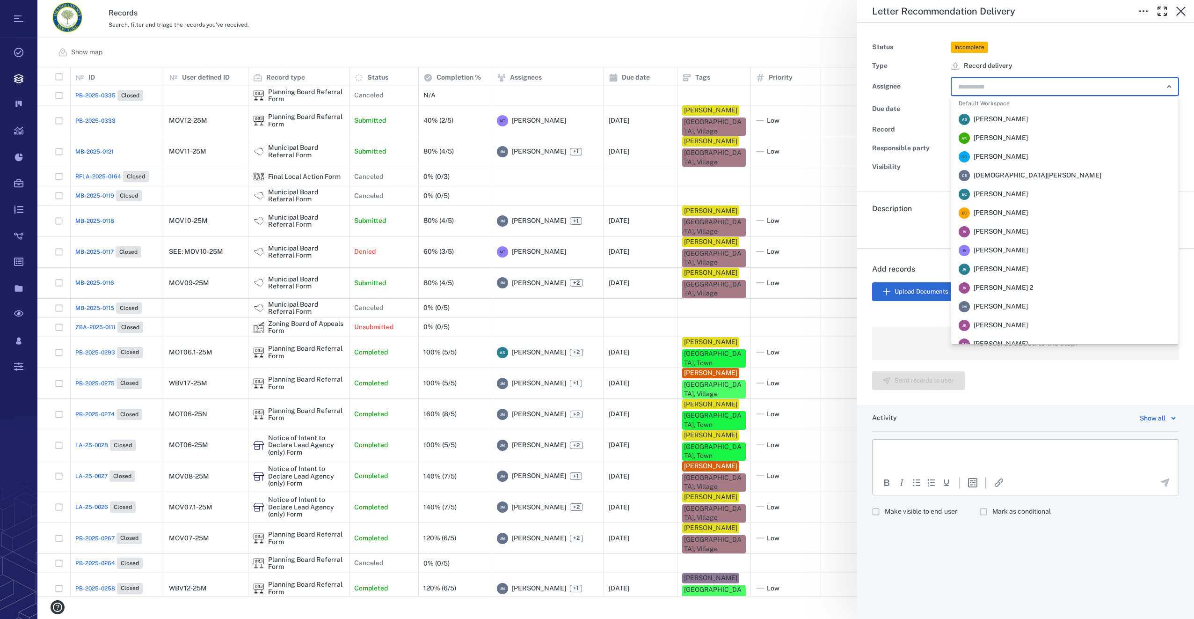
click at [1000, 306] on span "Jennifer MacLeod" at bounding box center [1001, 306] width 54 height 9
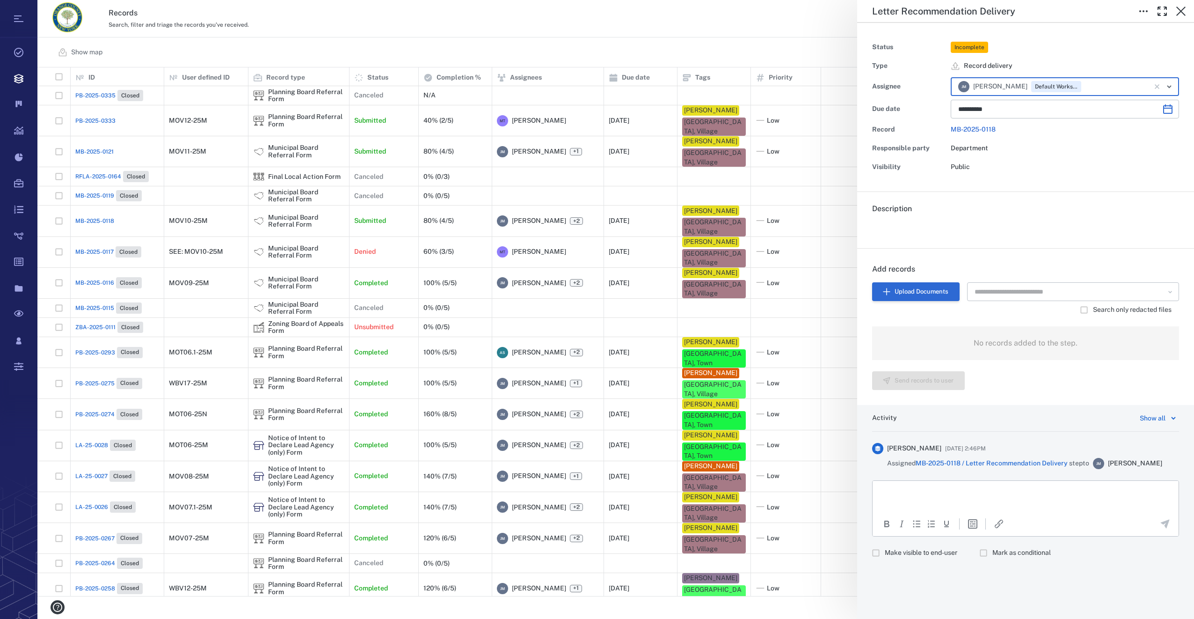
click at [915, 291] on button "Upload Documents" at bounding box center [916, 291] width 88 height 19
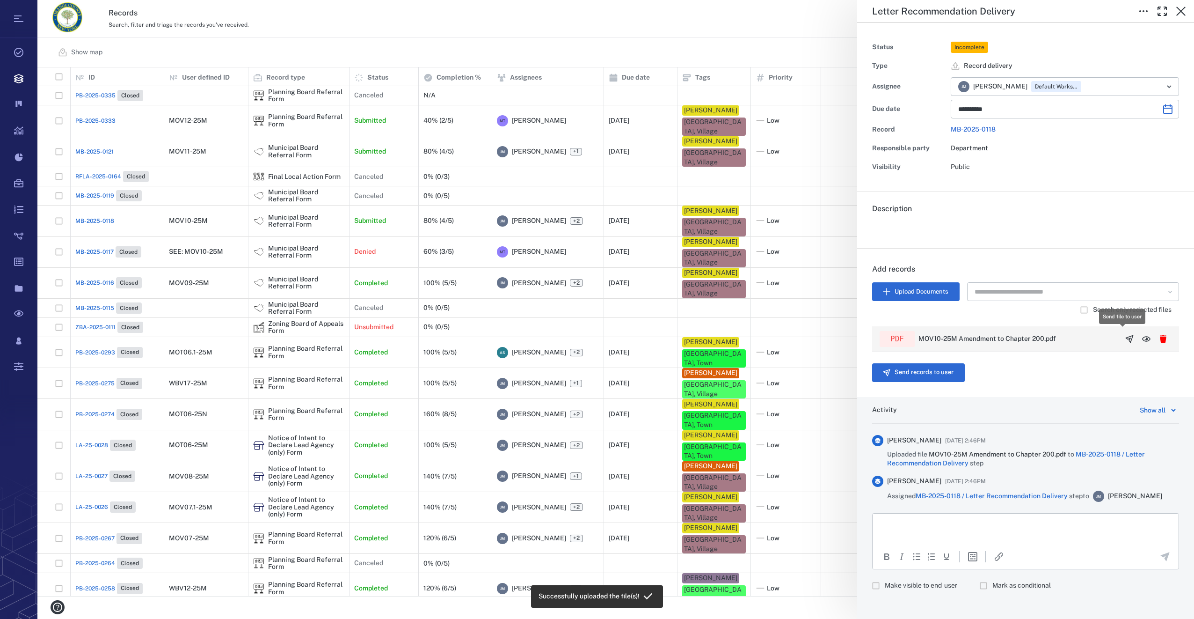
click at [1125, 336] on icon "button" at bounding box center [1129, 338] width 9 height 9
click at [885, 369] on icon "button" at bounding box center [887, 372] width 8 height 8
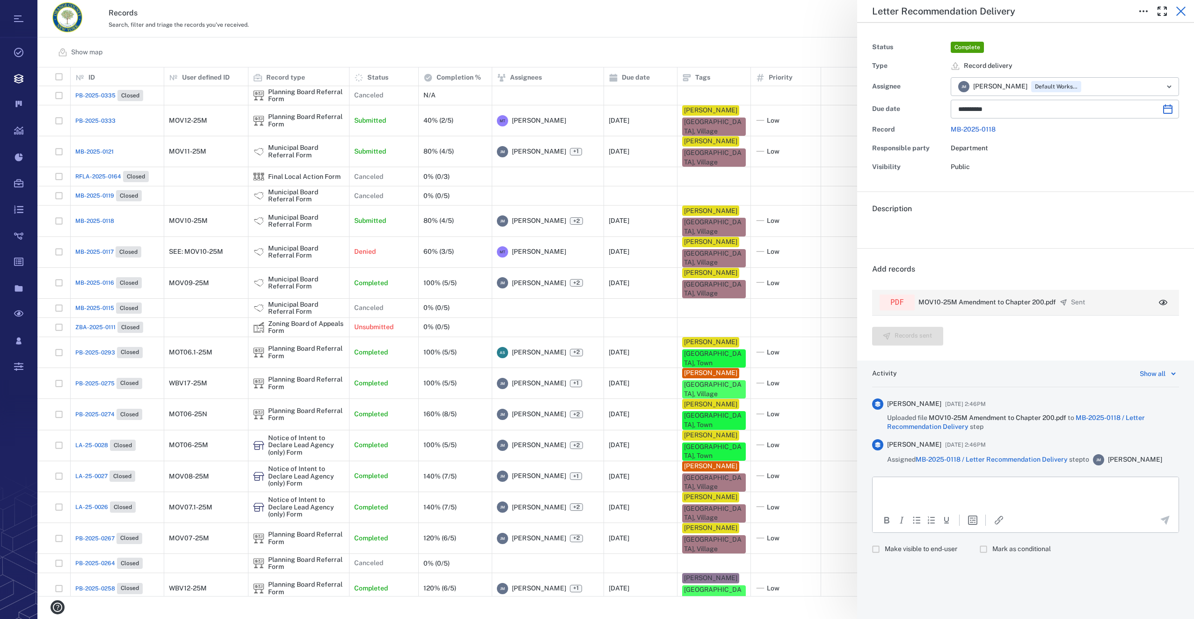
click at [1180, 13] on icon "button" at bounding box center [1181, 11] width 9 height 9
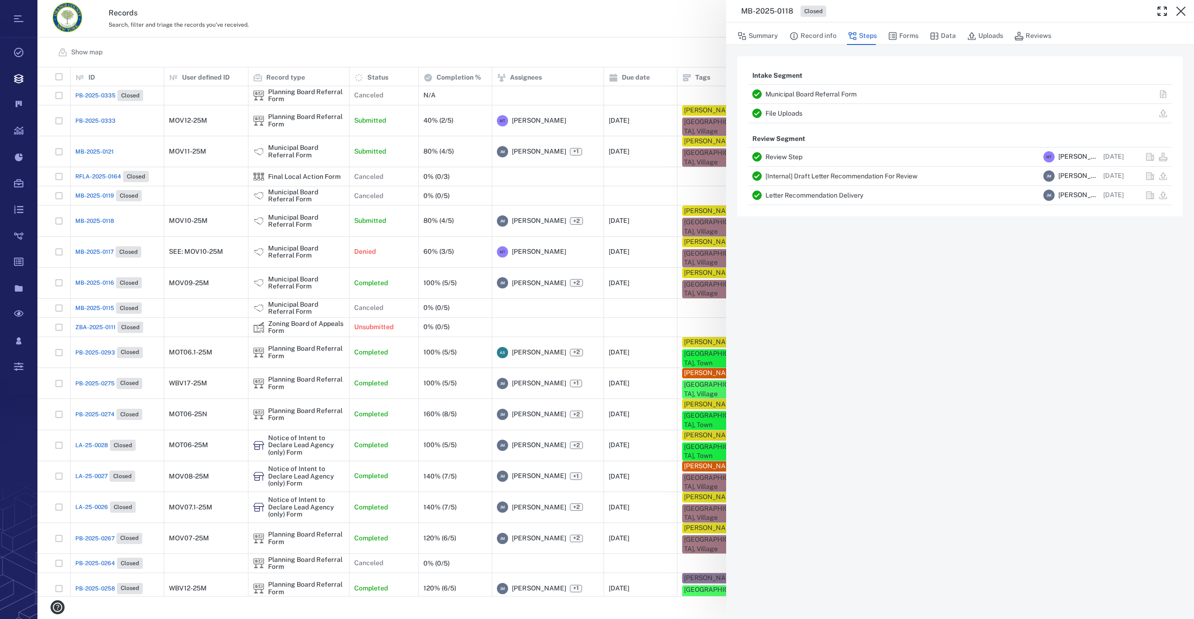
click at [1180, 13] on icon "button" at bounding box center [1181, 11] width 9 height 9
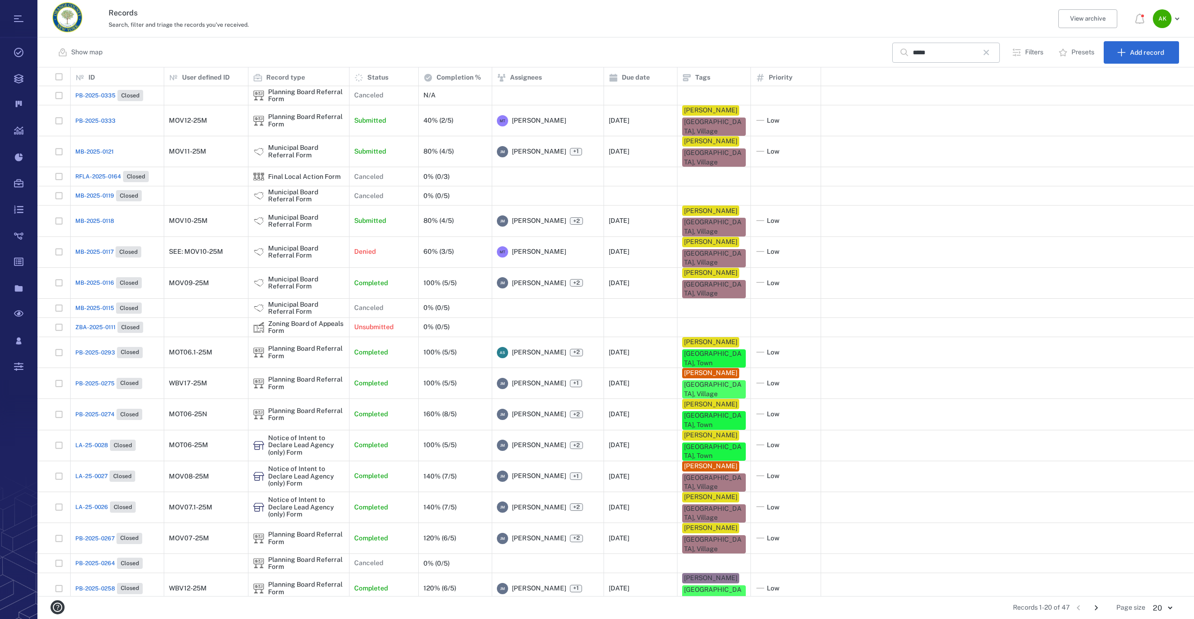
drag, startPoint x: 990, startPoint y: 53, endPoint x: 990, endPoint y: 3, distance: 50.1
click at [989, 53] on icon "button" at bounding box center [987, 53] width 6 height 6
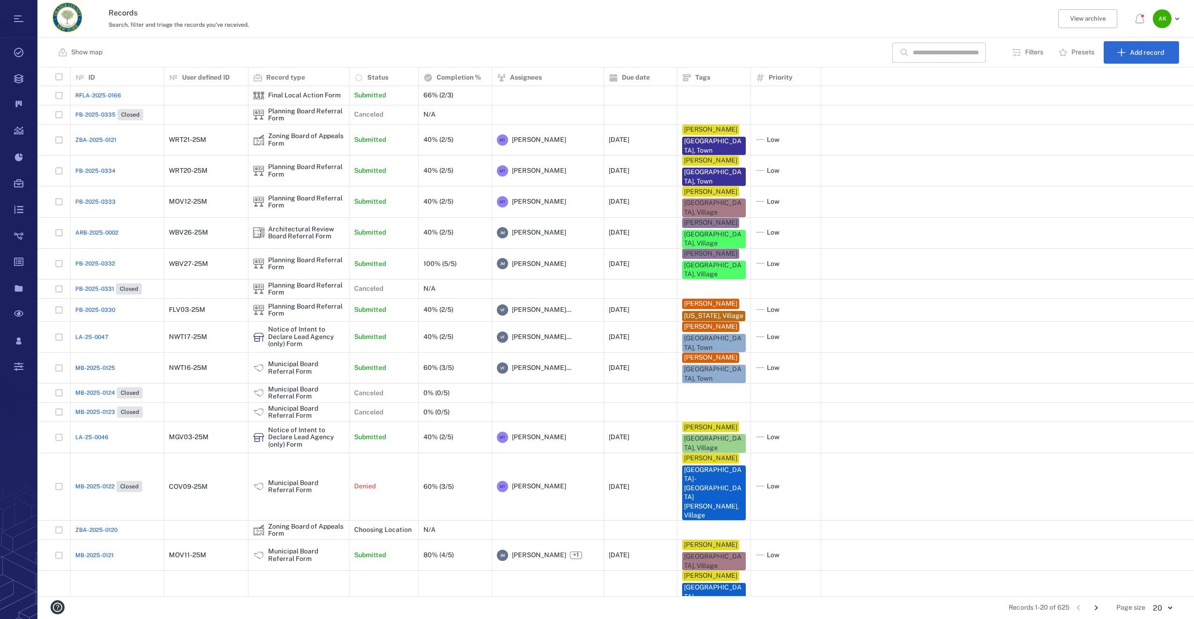
click at [914, 52] on input "text" at bounding box center [946, 53] width 66 height 20
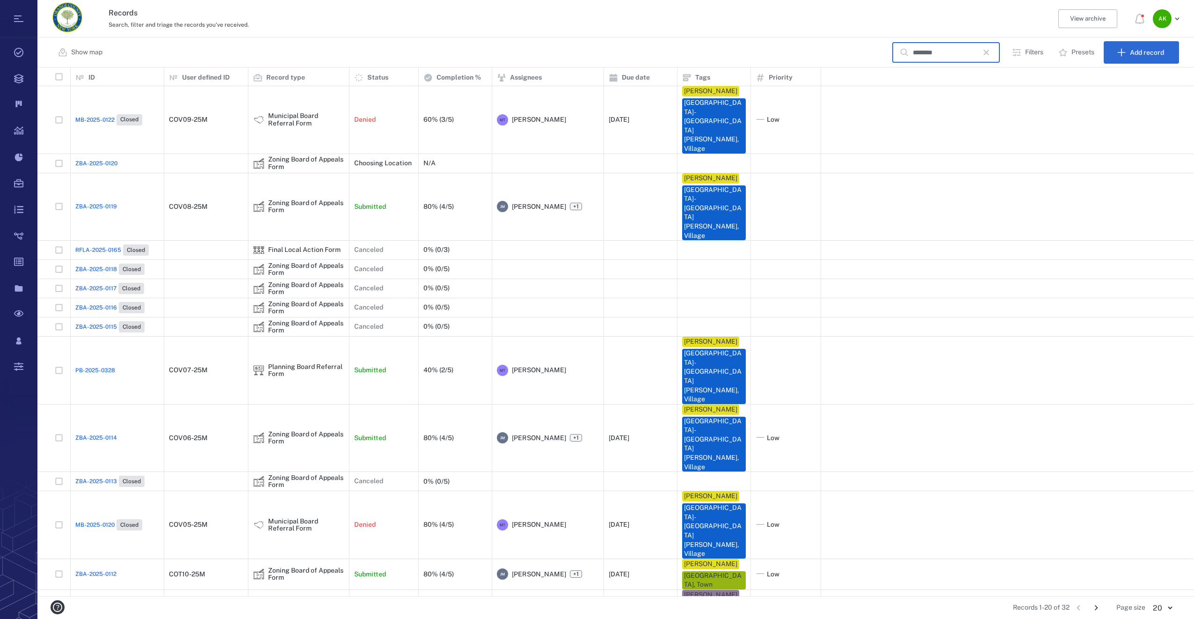
type input "********"
click at [116, 428] on div "ZBA-2025-0114" at bounding box center [117, 437] width 84 height 19
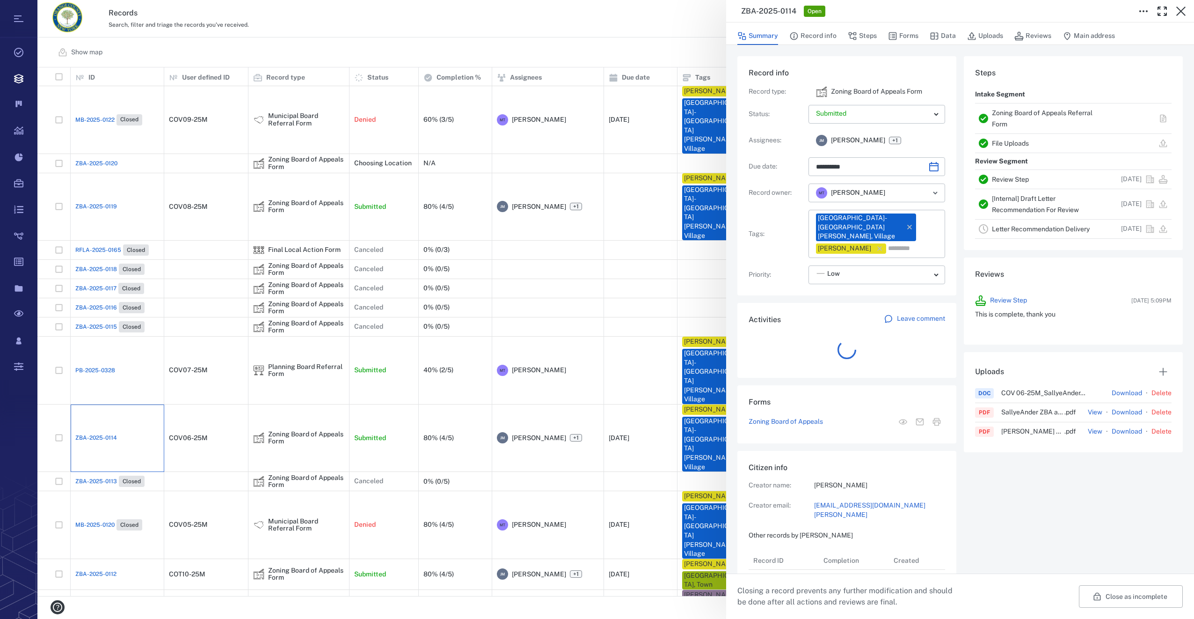
scroll to position [412, 179]
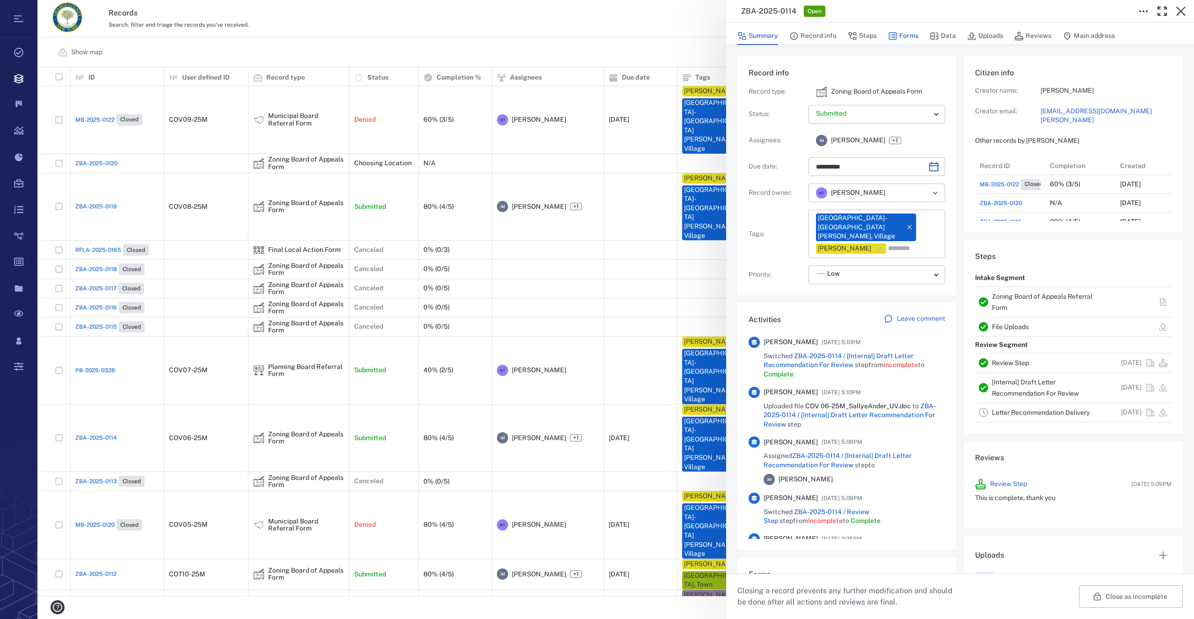
click at [906, 32] on button "Forms" at bounding box center [903, 36] width 30 height 18
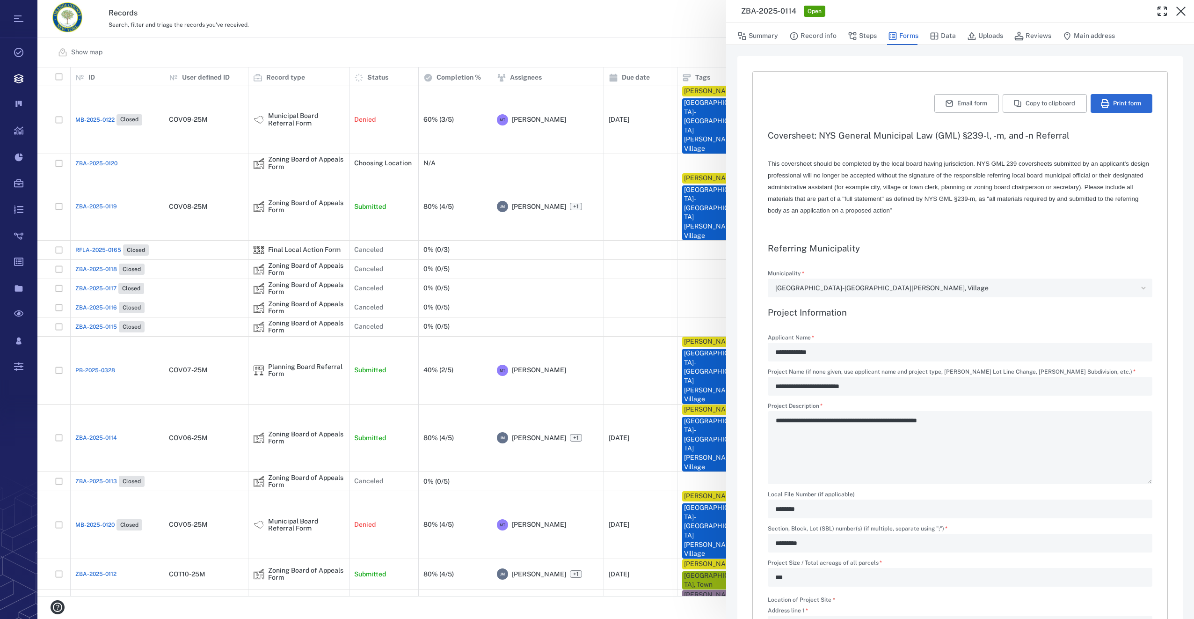
type input "**********"
click at [868, 34] on button "Steps" at bounding box center [862, 36] width 29 height 18
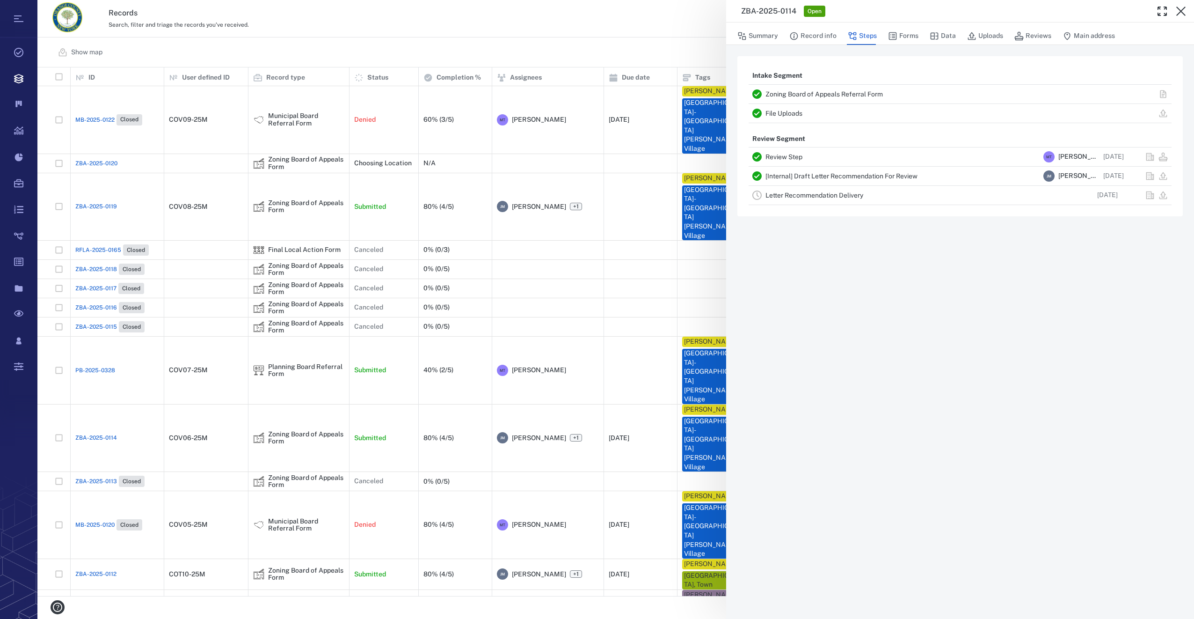
click at [809, 196] on link "Letter Recommendation Delivery" at bounding box center [815, 194] width 98 height 7
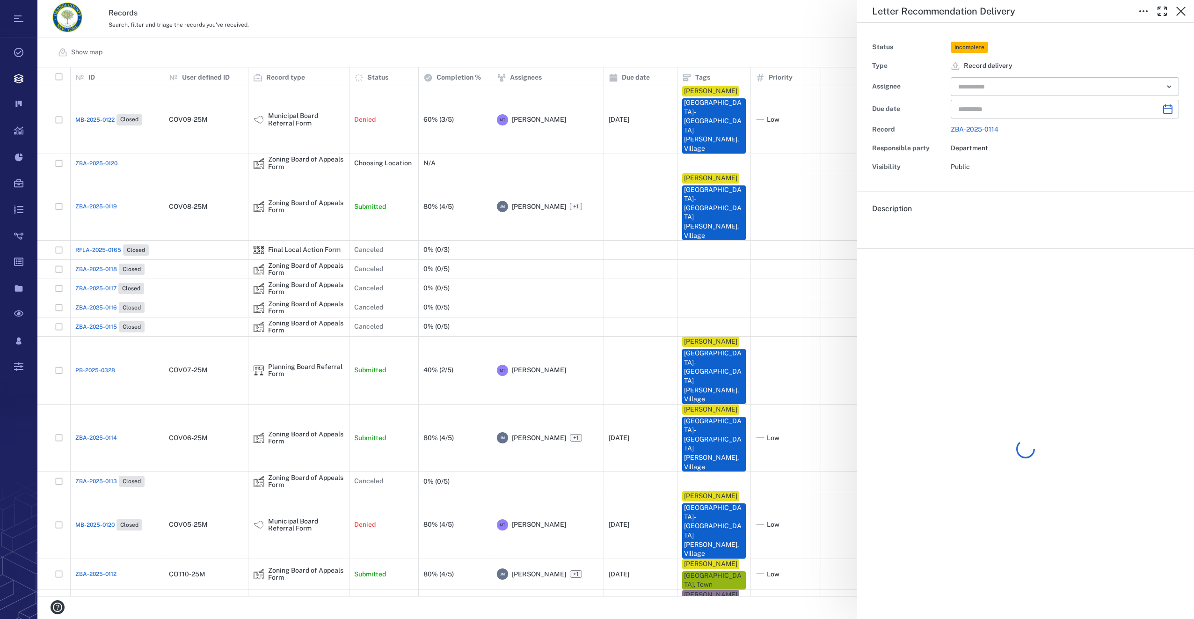
type input "**********"
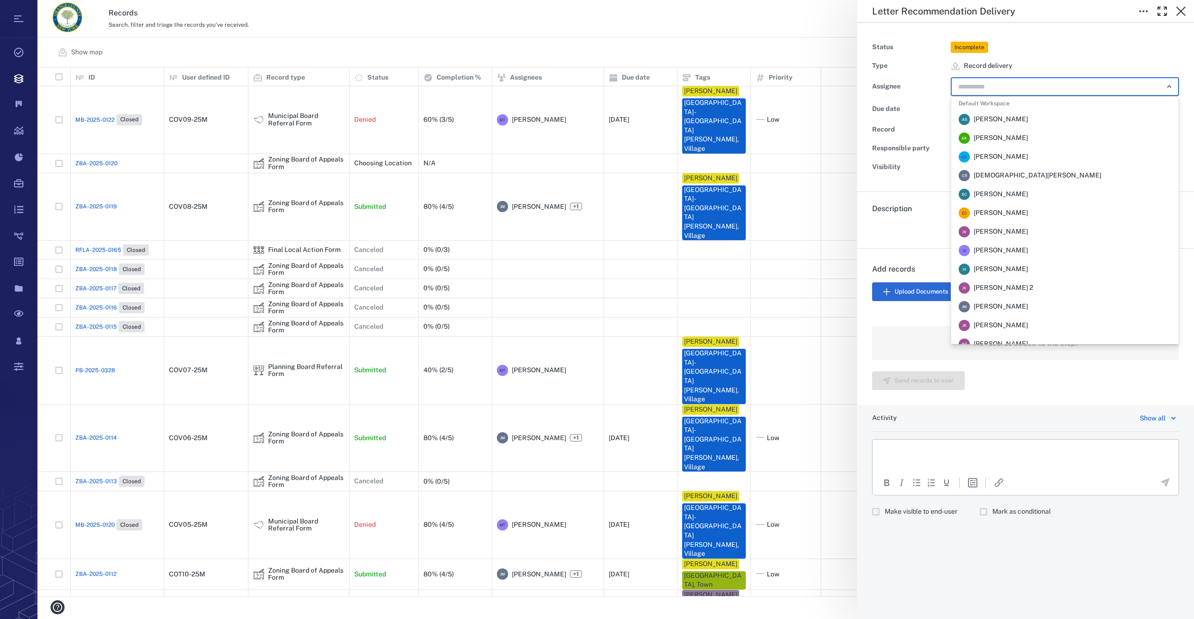
click at [979, 86] on input "text" at bounding box center [1055, 86] width 194 height 13
click at [1009, 306] on span "Jennifer MacLeod" at bounding box center [1001, 306] width 54 height 9
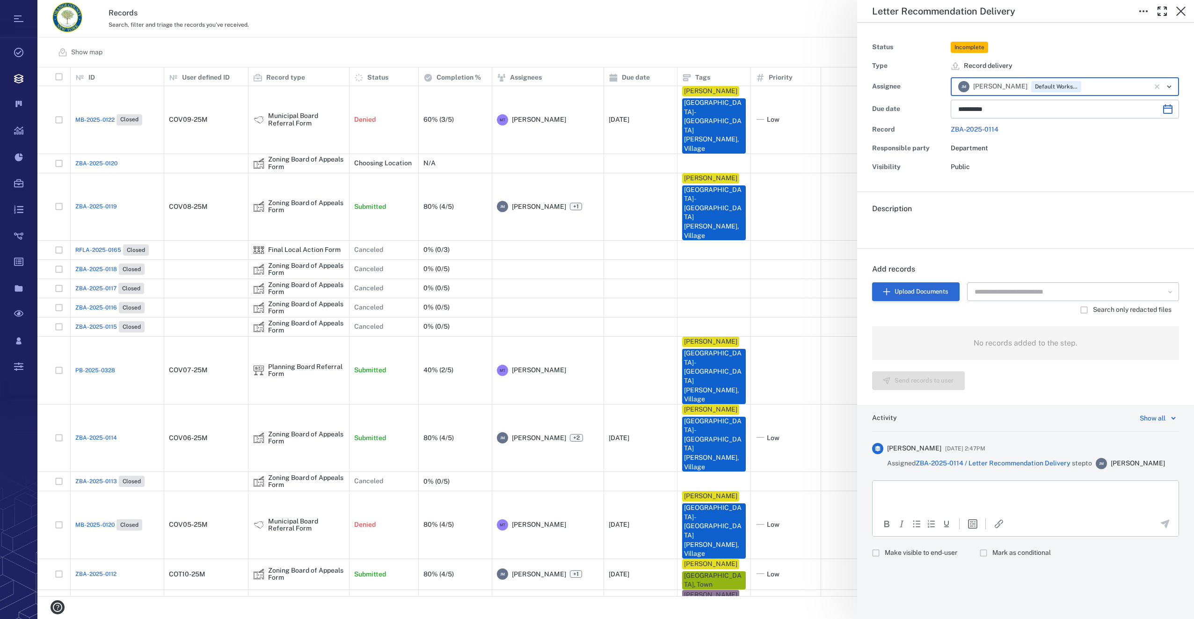
click at [923, 291] on button "Upload Documents" at bounding box center [916, 291] width 88 height 19
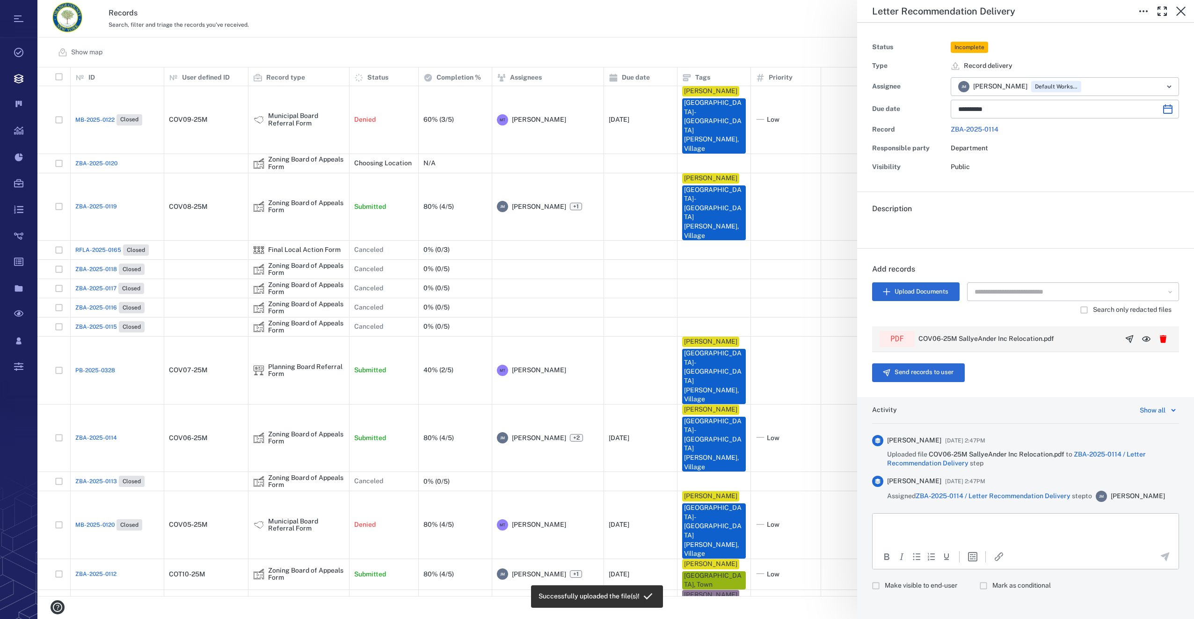
click at [1125, 336] on icon "button" at bounding box center [1129, 338] width 9 height 9
click at [940, 368] on button "Send records to user" at bounding box center [918, 372] width 93 height 19
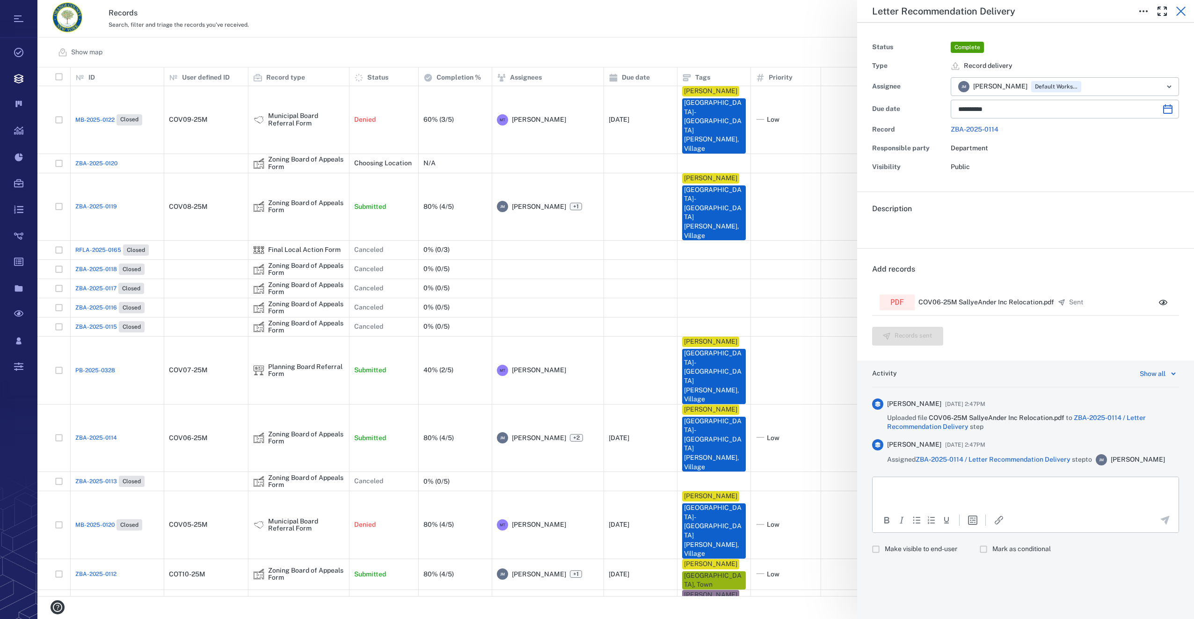
click at [1186, 7] on icon "button" at bounding box center [1181, 11] width 11 height 11
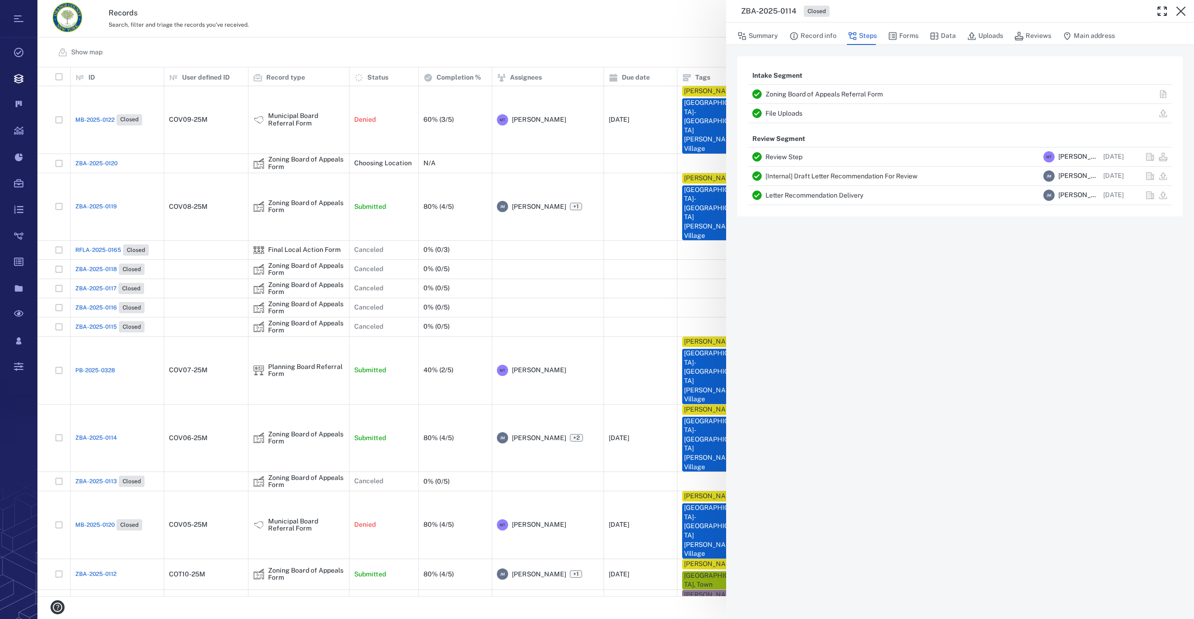
scroll to position [521, 1149]
drag, startPoint x: 1181, startPoint y: 11, endPoint x: 115, endPoint y: 127, distance: 1072.4
click at [1181, 11] on icon "button" at bounding box center [1181, 11] width 9 height 9
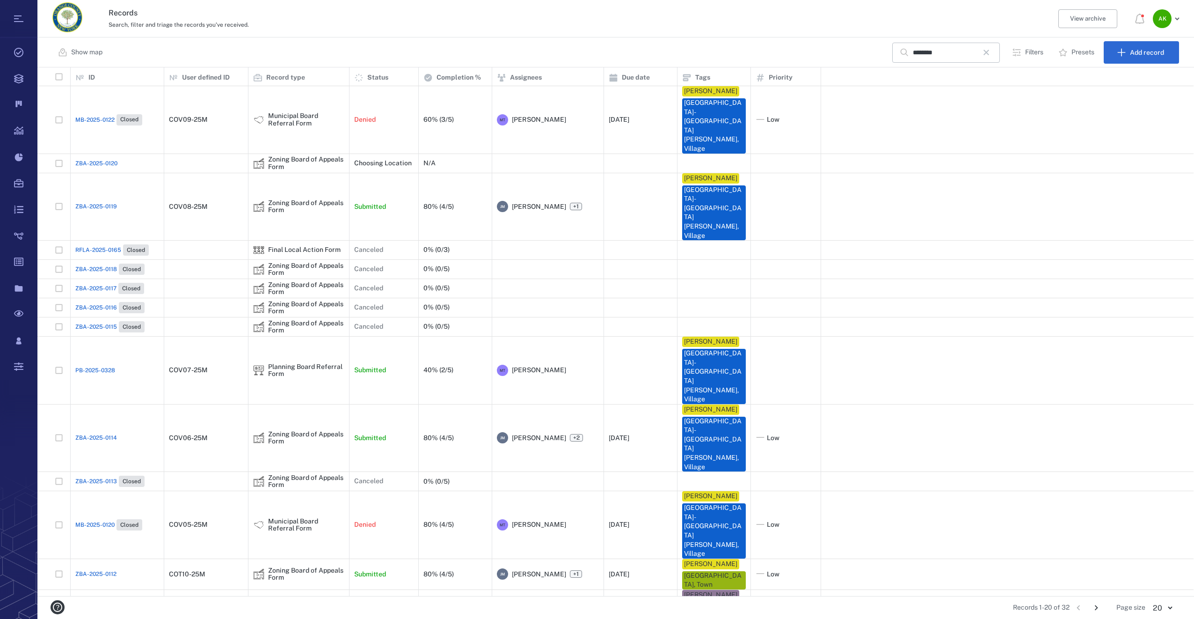
click at [89, 202] on span "ZBA-2025-0119" at bounding box center [96, 206] width 42 height 8
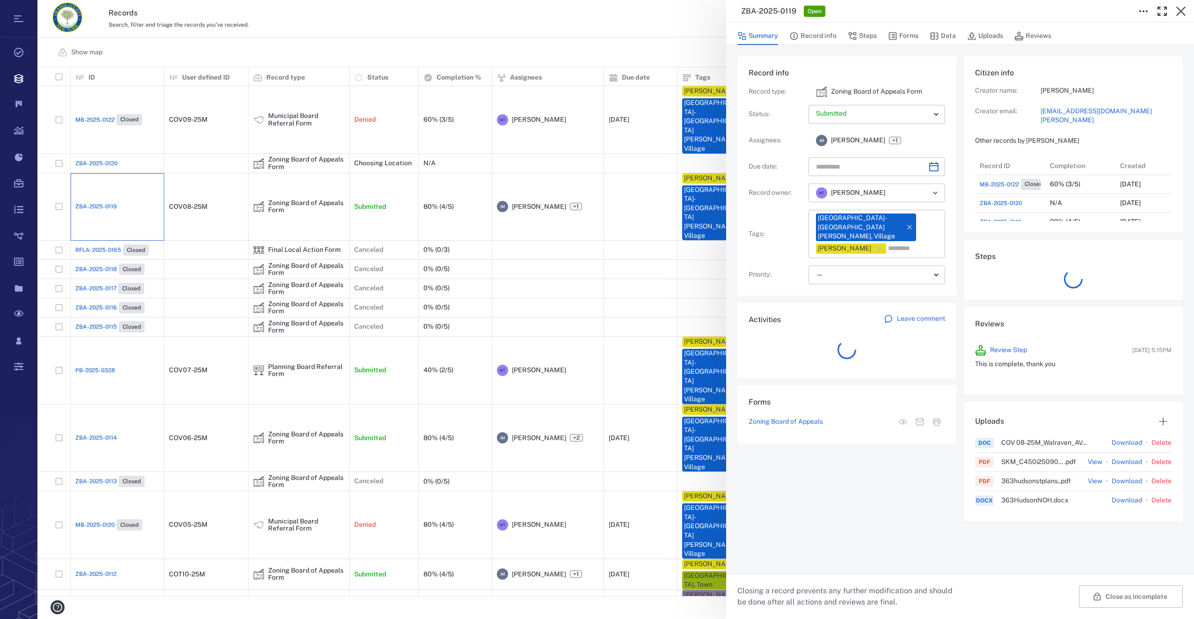
scroll to position [412, 179]
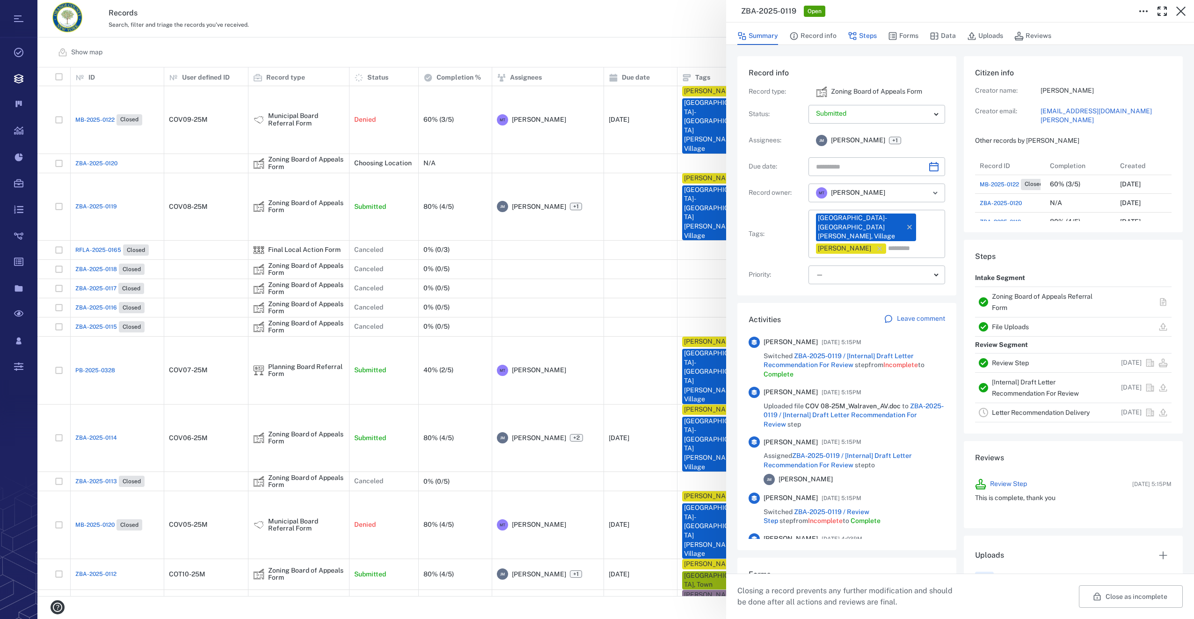
click at [872, 34] on button "Steps" at bounding box center [862, 36] width 29 height 18
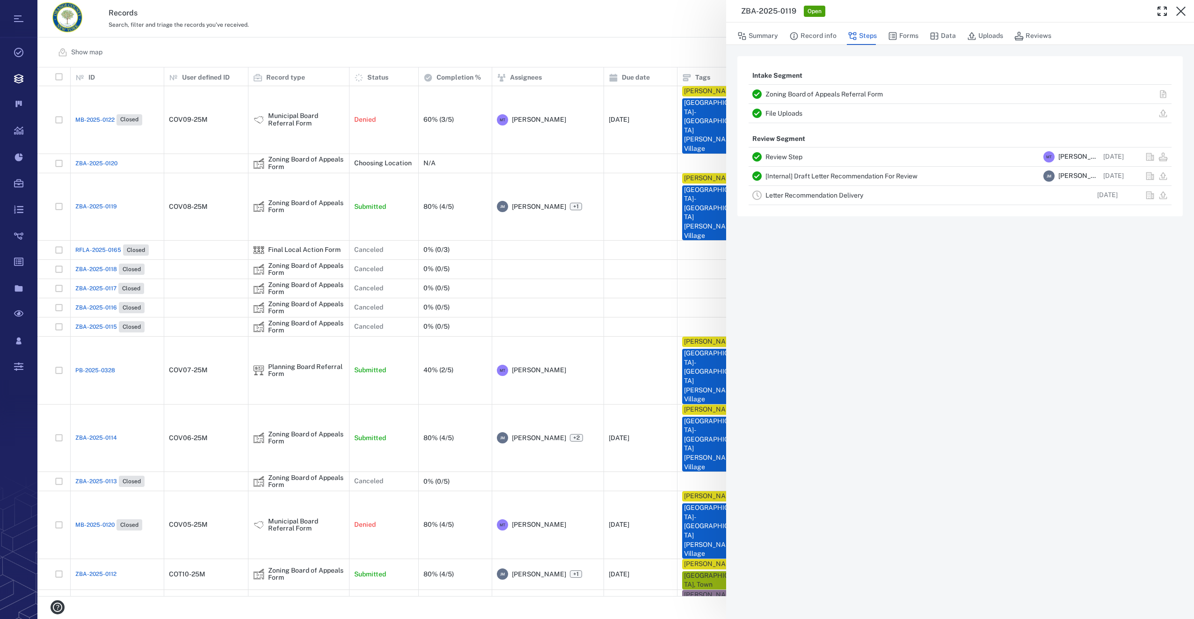
click at [803, 192] on link "Letter Recommendation Delivery" at bounding box center [815, 194] width 98 height 7
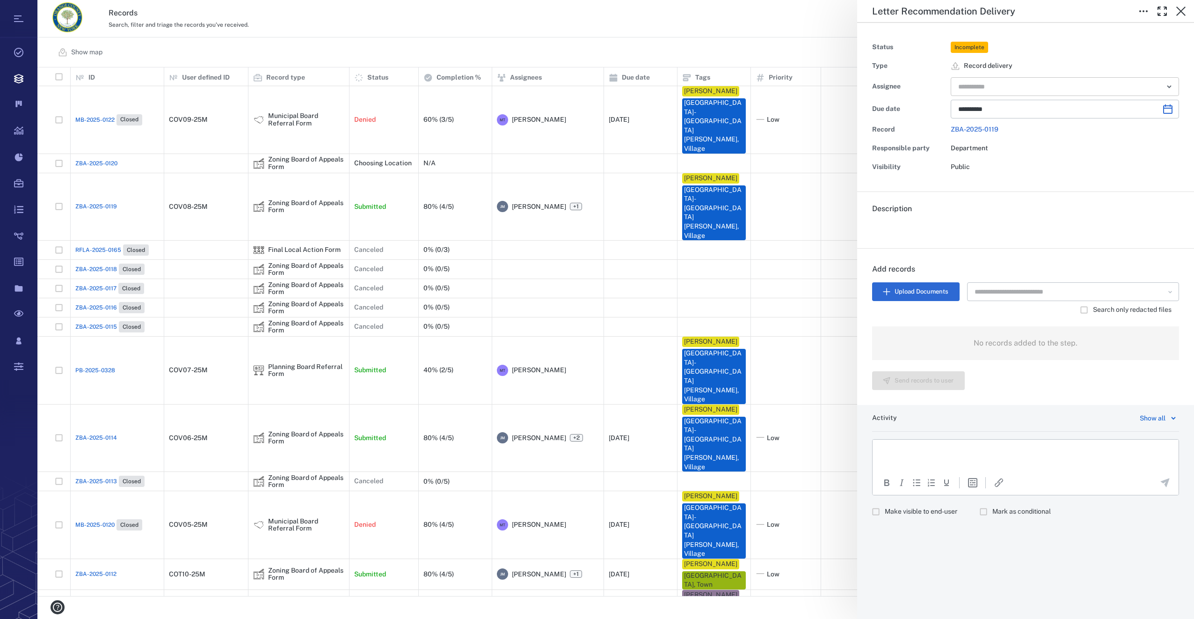
click at [1016, 82] on input "text" at bounding box center [1055, 86] width 194 height 13
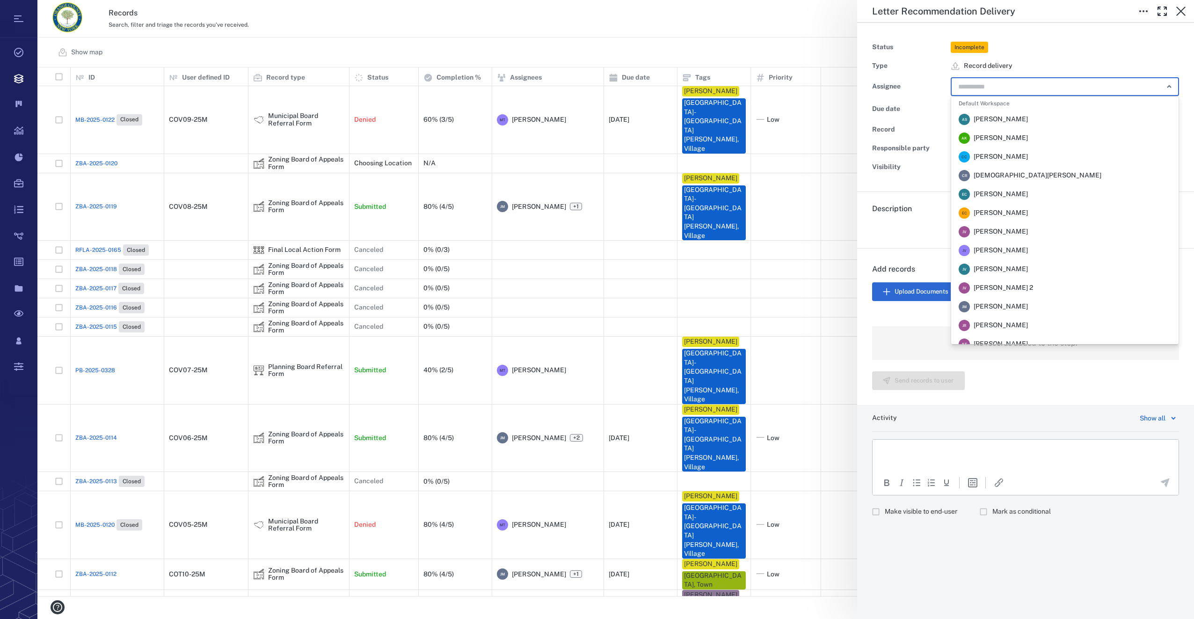
click at [987, 307] on span "Jennifer MacLeod" at bounding box center [1001, 306] width 54 height 9
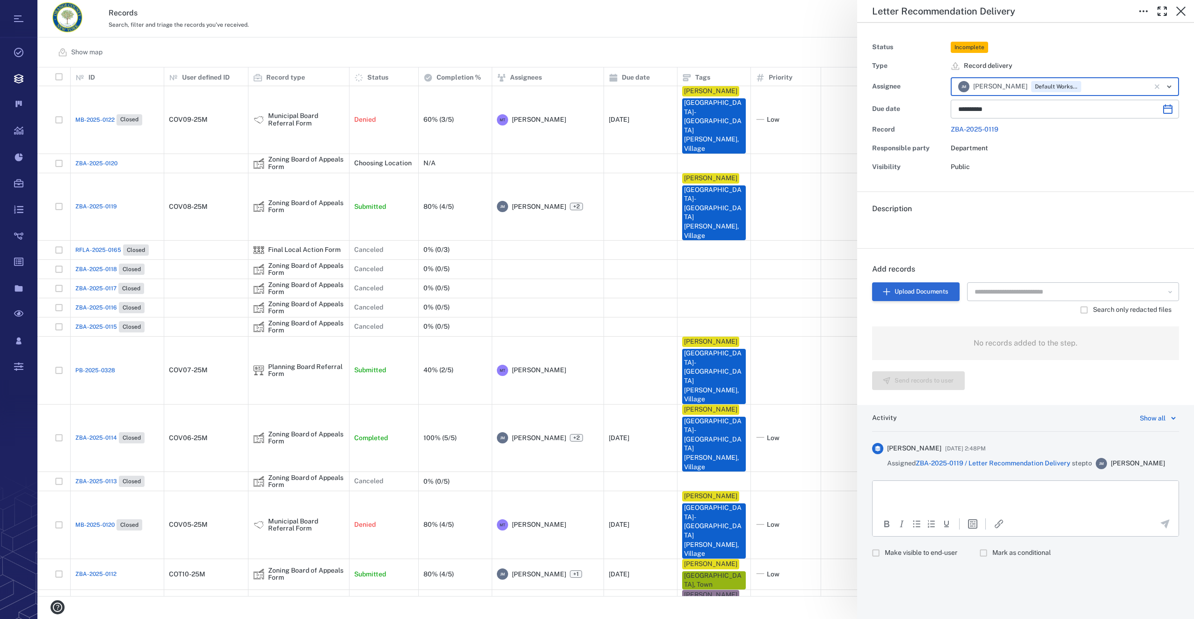
click at [918, 291] on button "Upload Documents" at bounding box center [916, 291] width 88 height 19
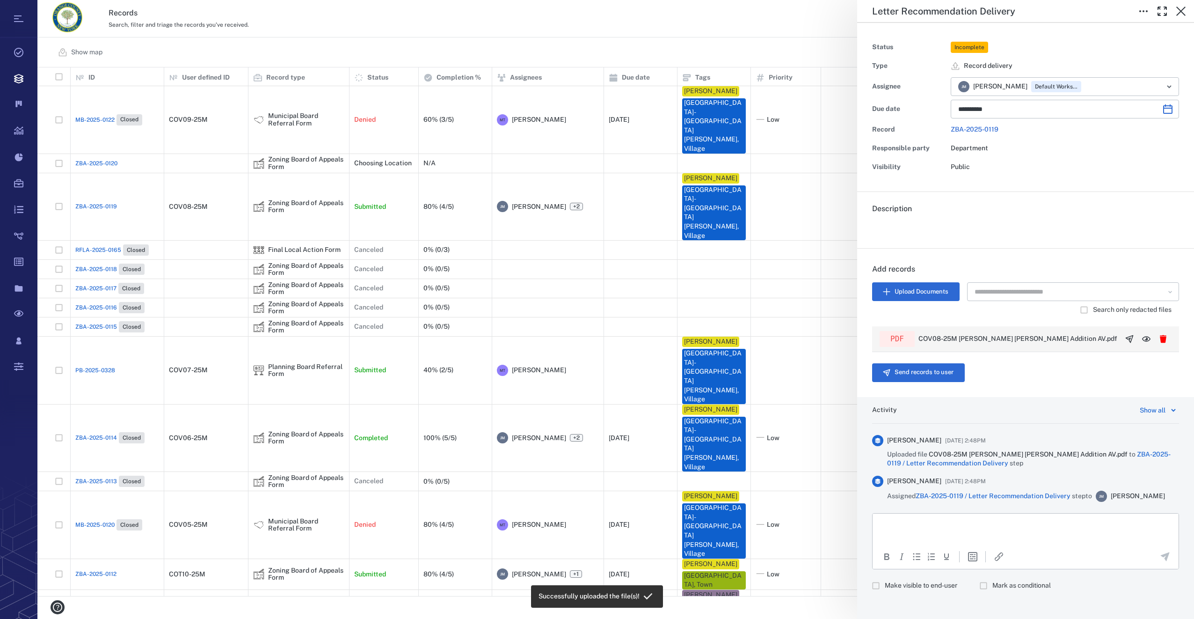
click at [1121, 340] on button "button" at bounding box center [1129, 338] width 17 height 17
click at [926, 373] on button "Send records to user" at bounding box center [918, 375] width 93 height 19
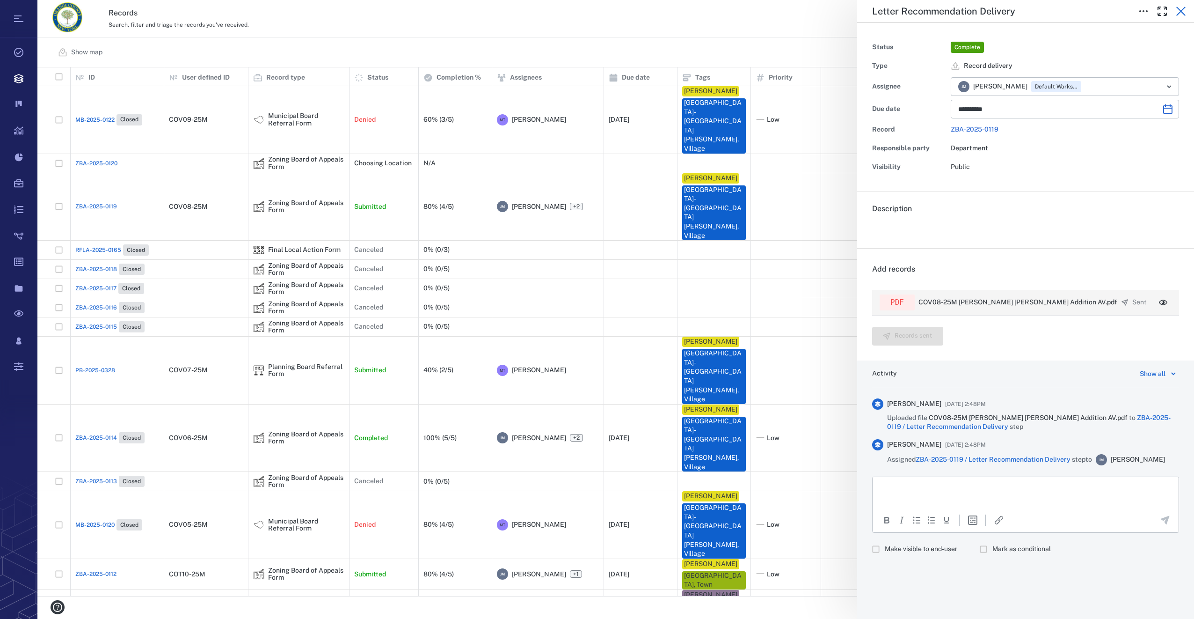
click at [1183, 11] on icon "button" at bounding box center [1181, 11] width 11 height 11
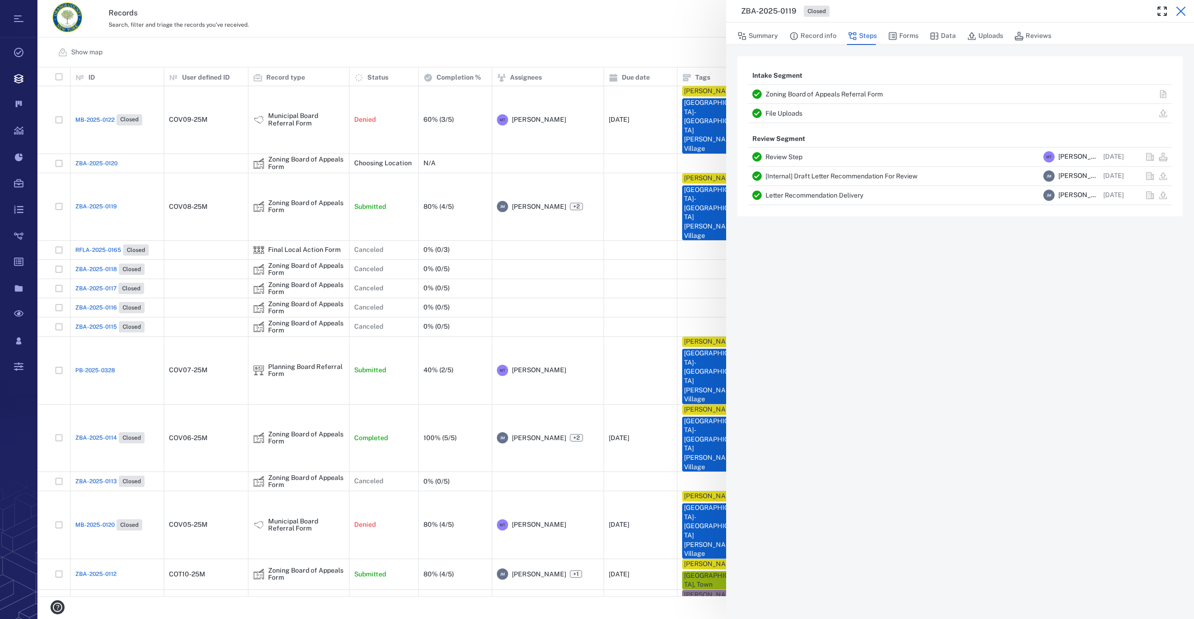
click at [1186, 12] on icon "button" at bounding box center [1181, 11] width 11 height 11
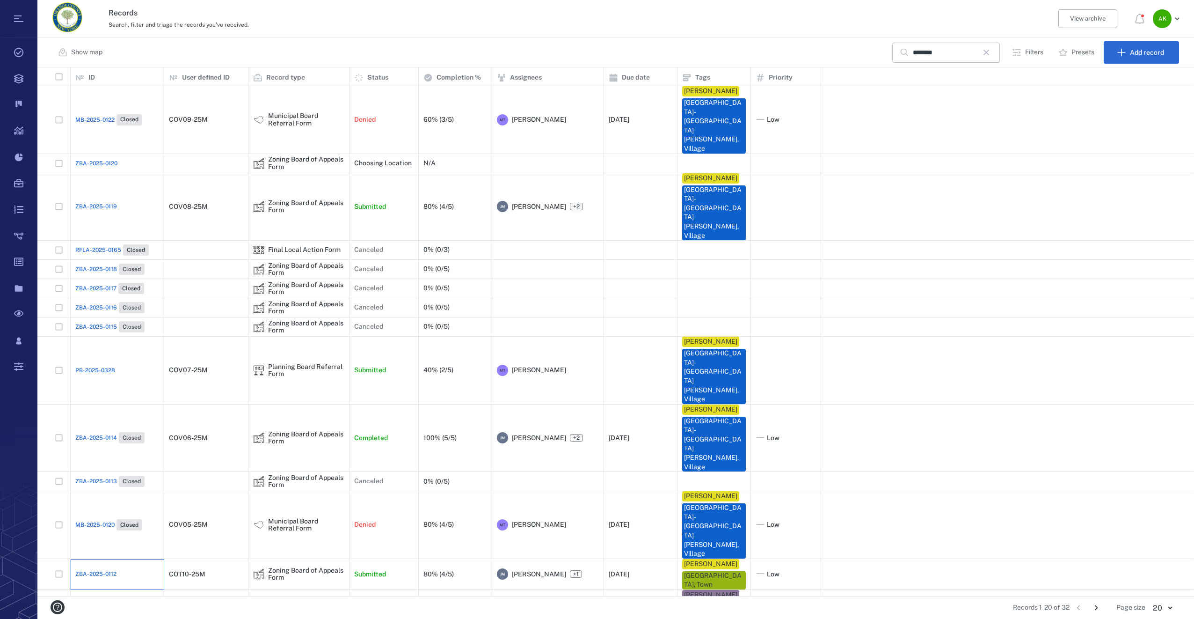
click at [99, 564] on div "ZBA-2025-0112" at bounding box center [117, 573] width 84 height 19
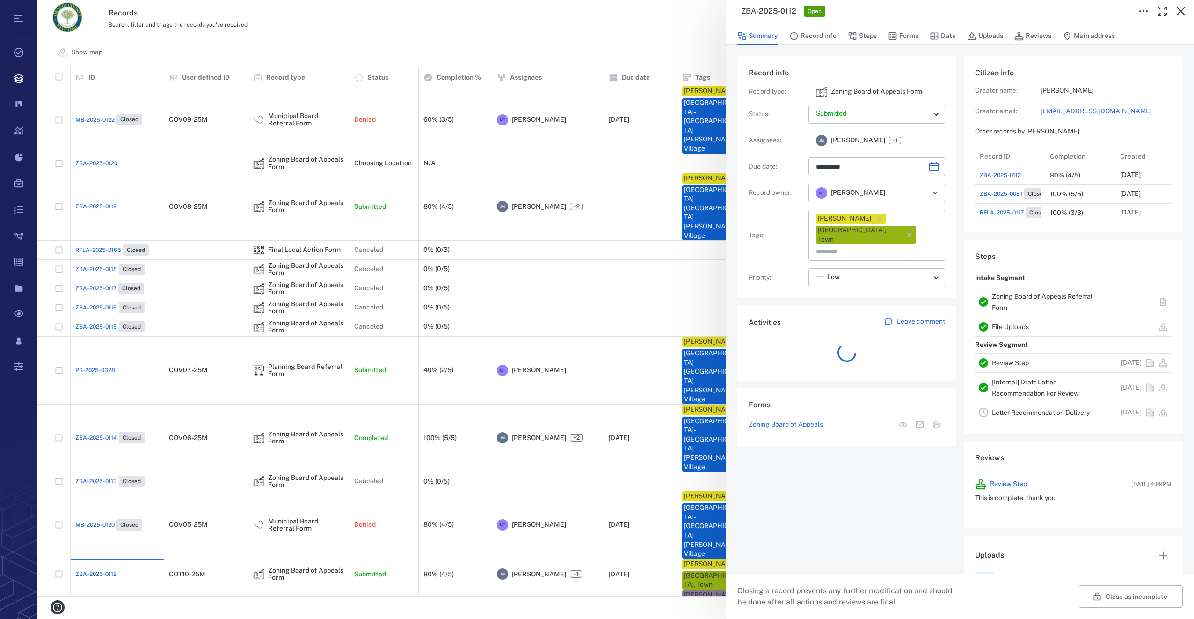
scroll to position [7, 7]
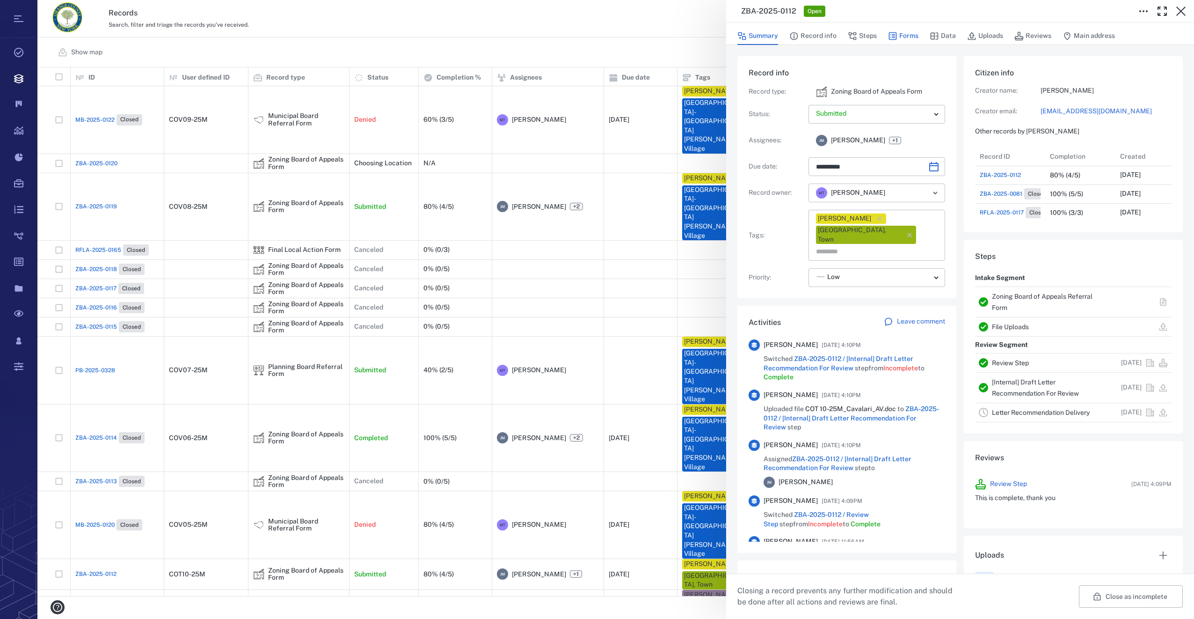
click at [898, 37] on button "Forms" at bounding box center [903, 36] width 30 height 18
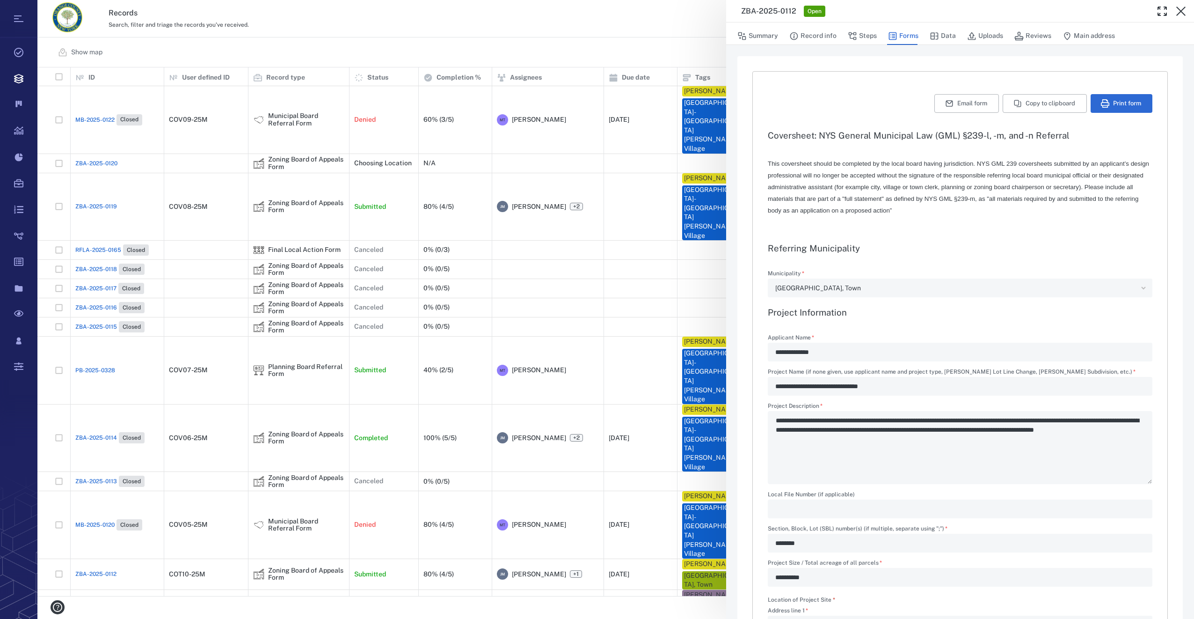
type input "**********"
click at [864, 33] on button "Steps" at bounding box center [862, 36] width 29 height 18
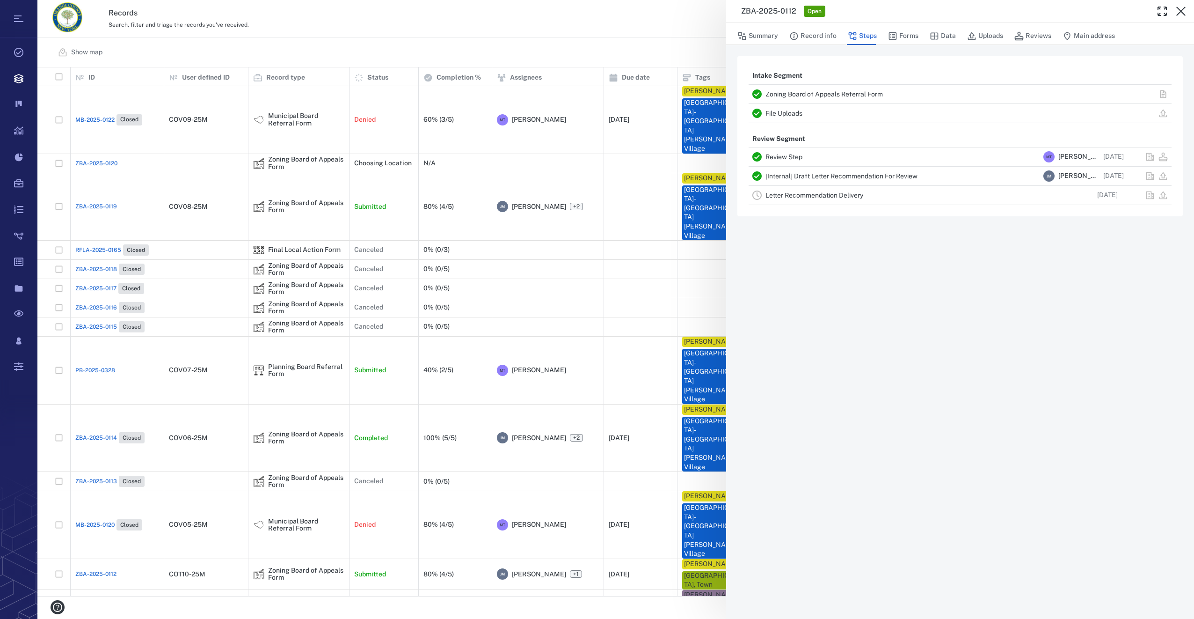
click at [823, 193] on link "Letter Recommendation Delivery" at bounding box center [815, 194] width 98 height 7
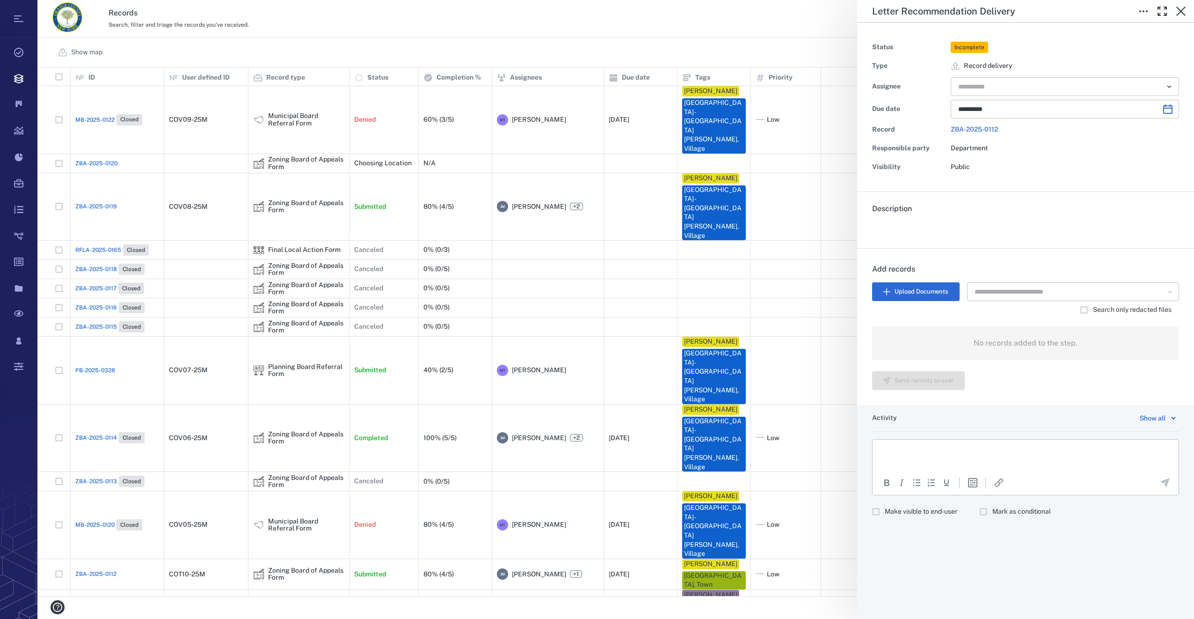
click at [994, 95] on div "​" at bounding box center [1065, 86] width 228 height 19
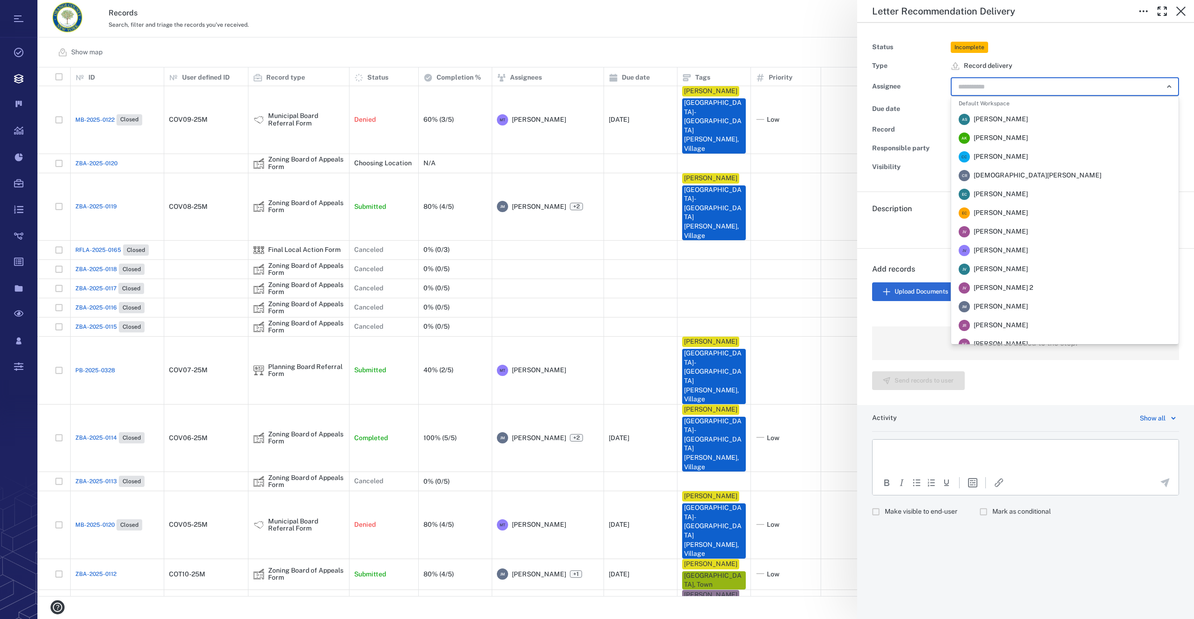
click at [1026, 301] on div "J M Jennifer MacLeod" at bounding box center [993, 306] width 69 height 11
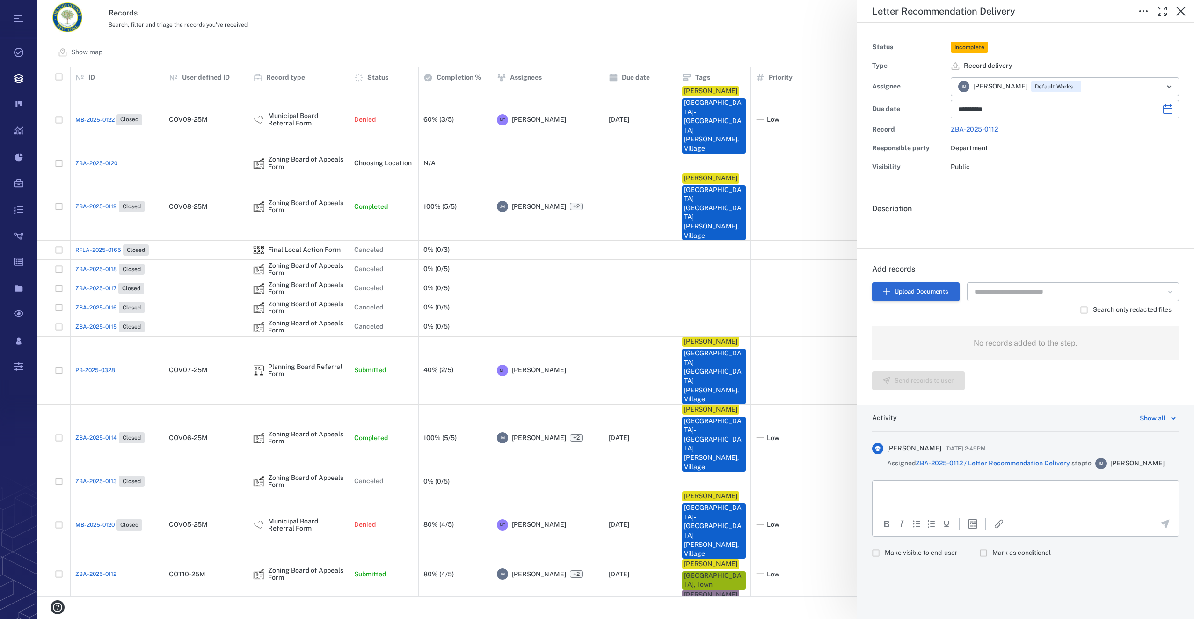
click at [939, 289] on button "Upload Documents" at bounding box center [916, 291] width 88 height 19
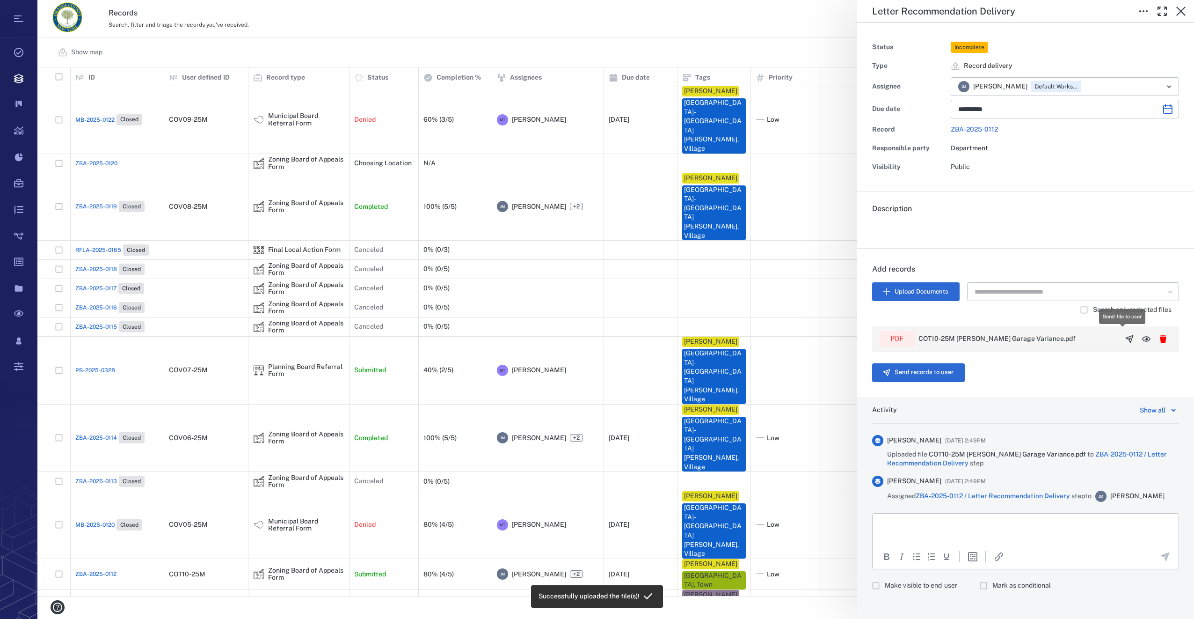
click at [1125, 334] on icon "button" at bounding box center [1129, 338] width 9 height 9
click at [907, 369] on button "Send records to user" at bounding box center [918, 372] width 93 height 19
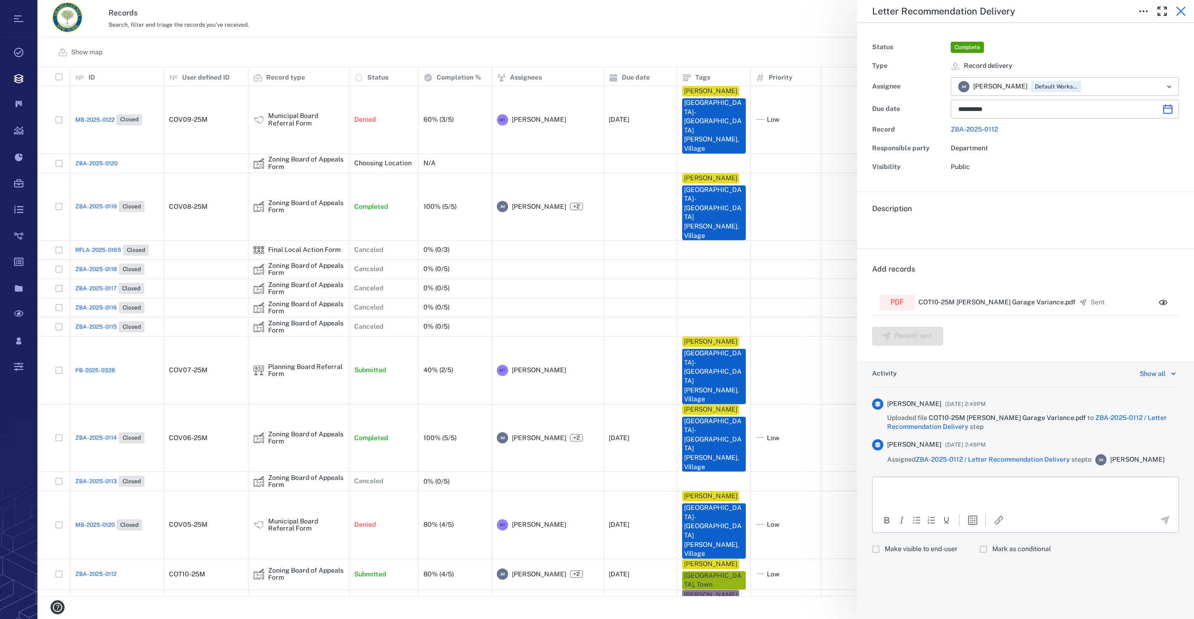
click at [1180, 8] on icon "button" at bounding box center [1181, 11] width 11 height 11
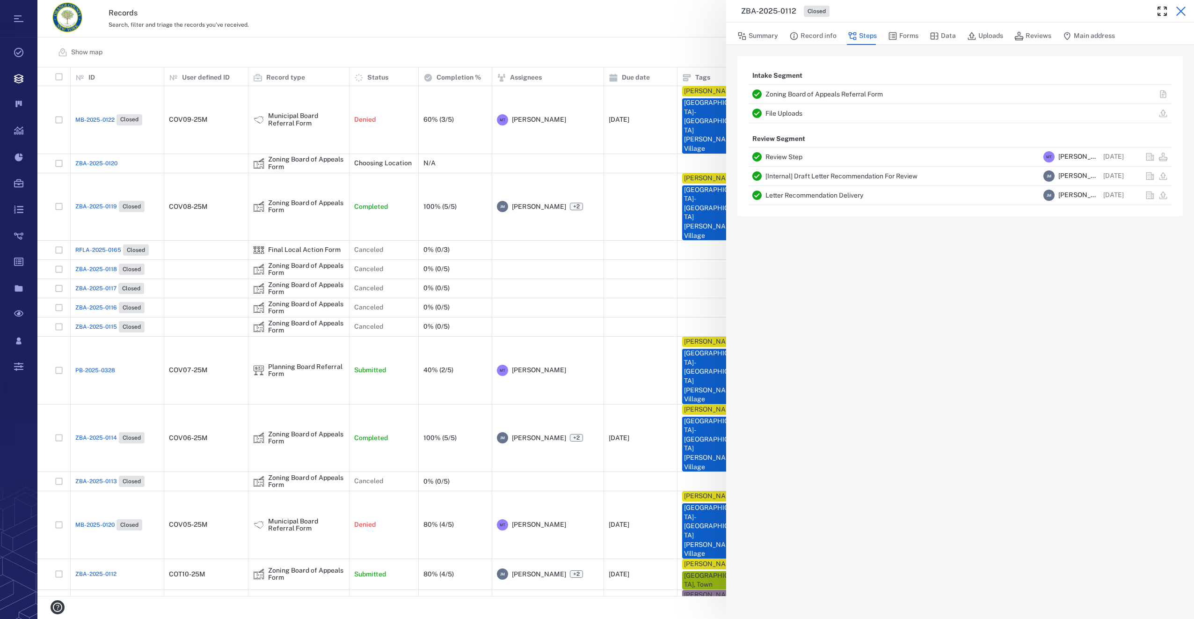
click at [1182, 7] on icon "button" at bounding box center [1181, 11] width 11 height 11
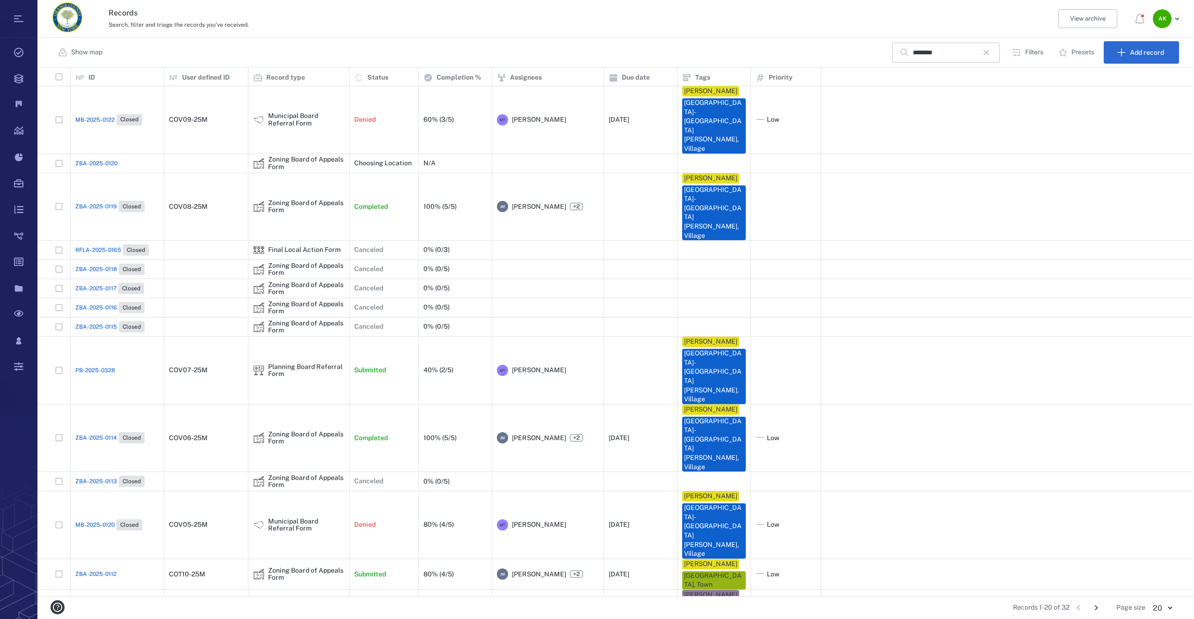
click at [989, 50] on icon "button" at bounding box center [986, 52] width 11 height 11
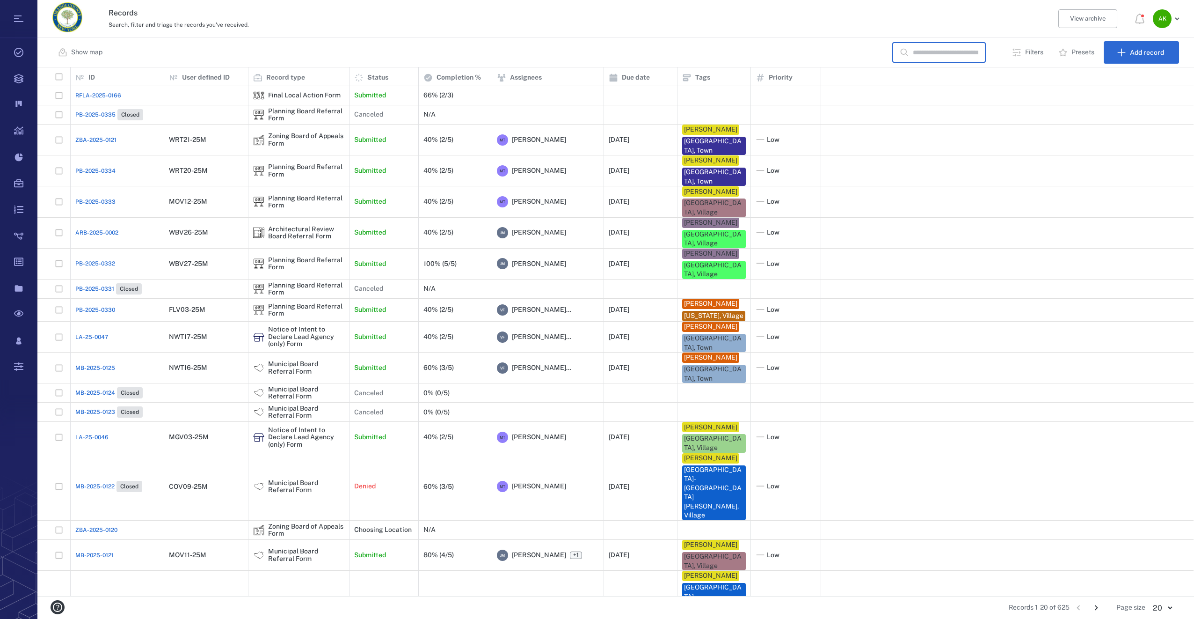
click at [942, 50] on input "text" at bounding box center [946, 53] width 66 height 20
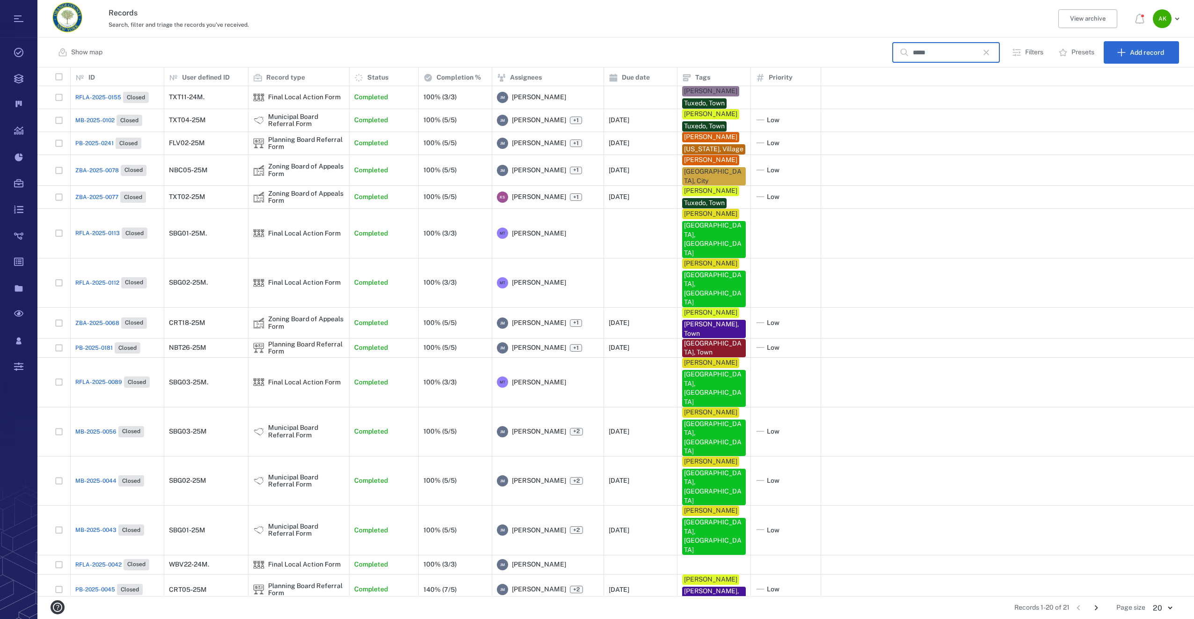
type input "*****"
drag, startPoint x: 1094, startPoint y: 602, endPoint x: 341, endPoint y: 582, distance: 752.8
click at [1094, 602] on icon "Go to next page" at bounding box center [1096, 607] width 10 height 10
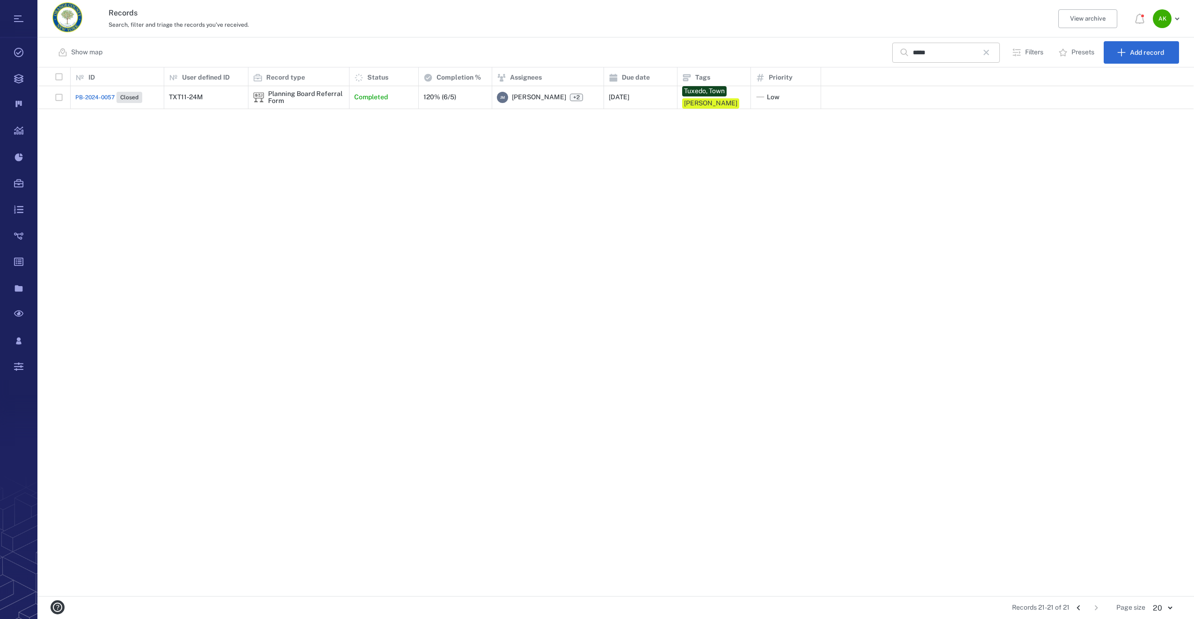
click at [987, 51] on icon "button" at bounding box center [986, 52] width 11 height 11
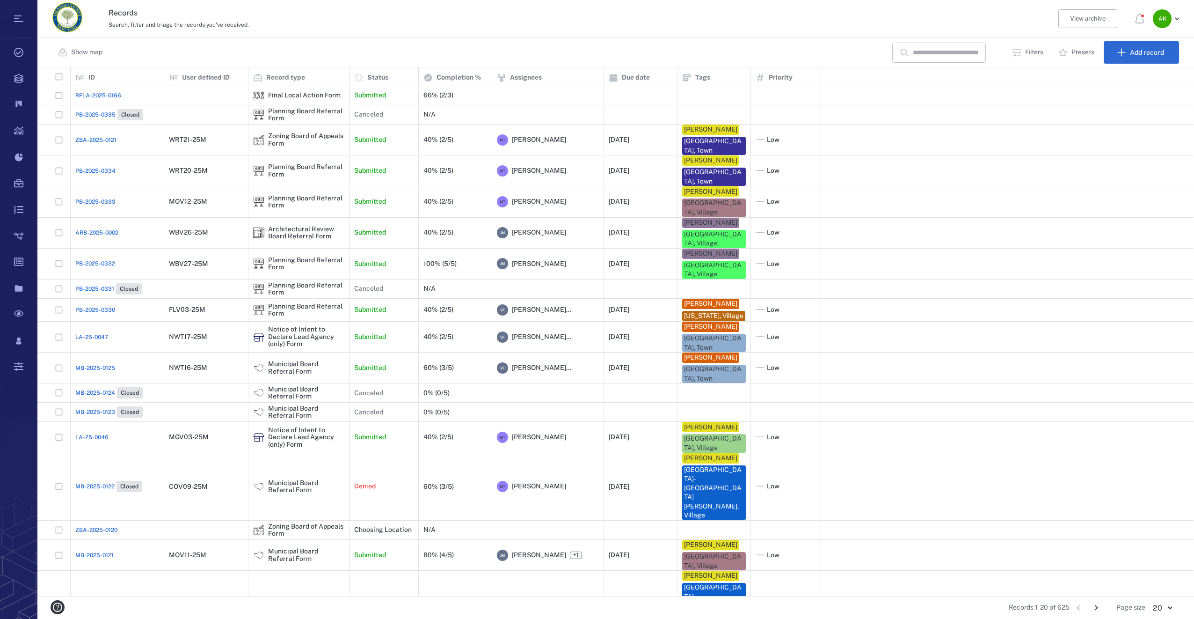
scroll to position [36, 0]
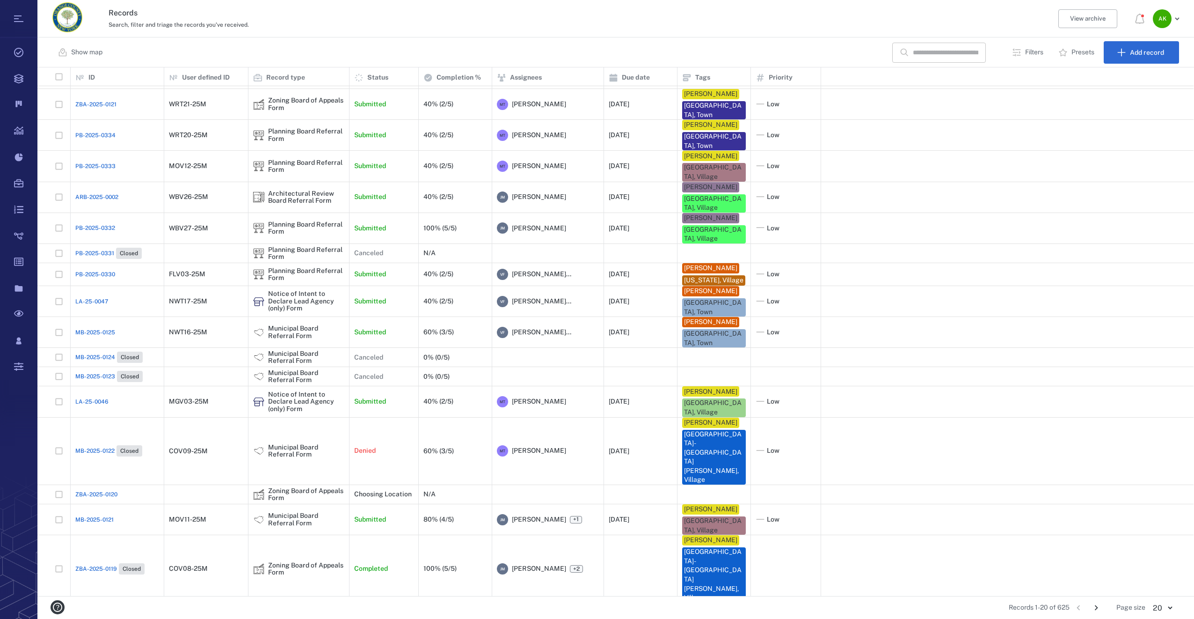
click at [1098, 605] on icon "Go to next page" at bounding box center [1096, 607] width 10 height 10
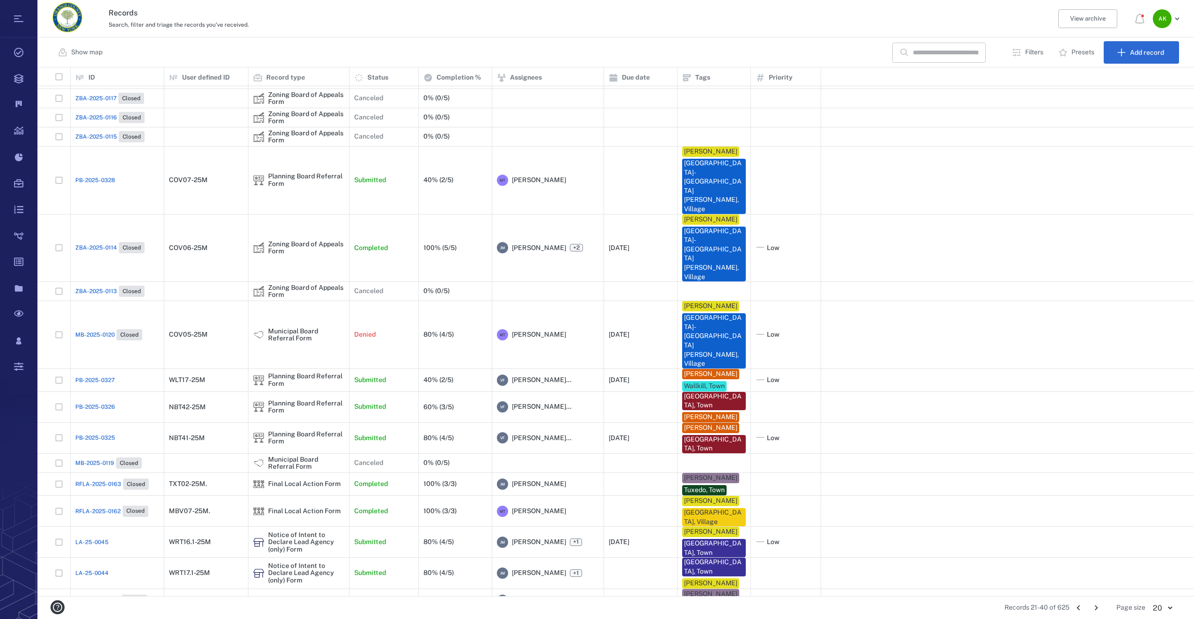
scroll to position [27, 0]
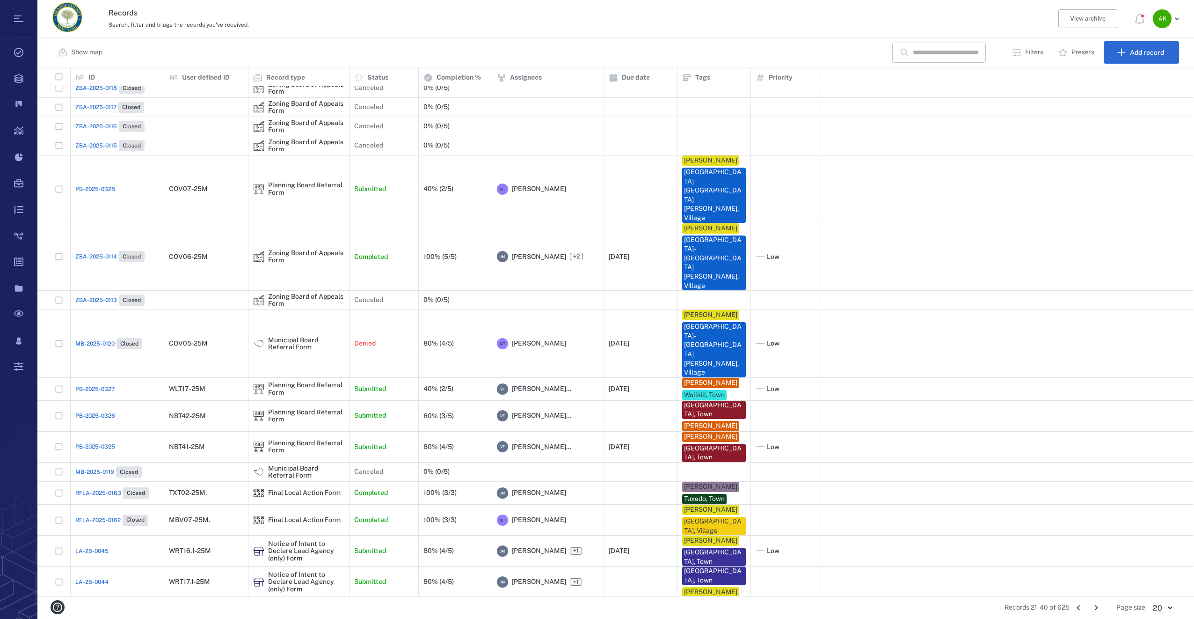
click at [1098, 606] on icon "Go to next page" at bounding box center [1096, 607] width 10 height 10
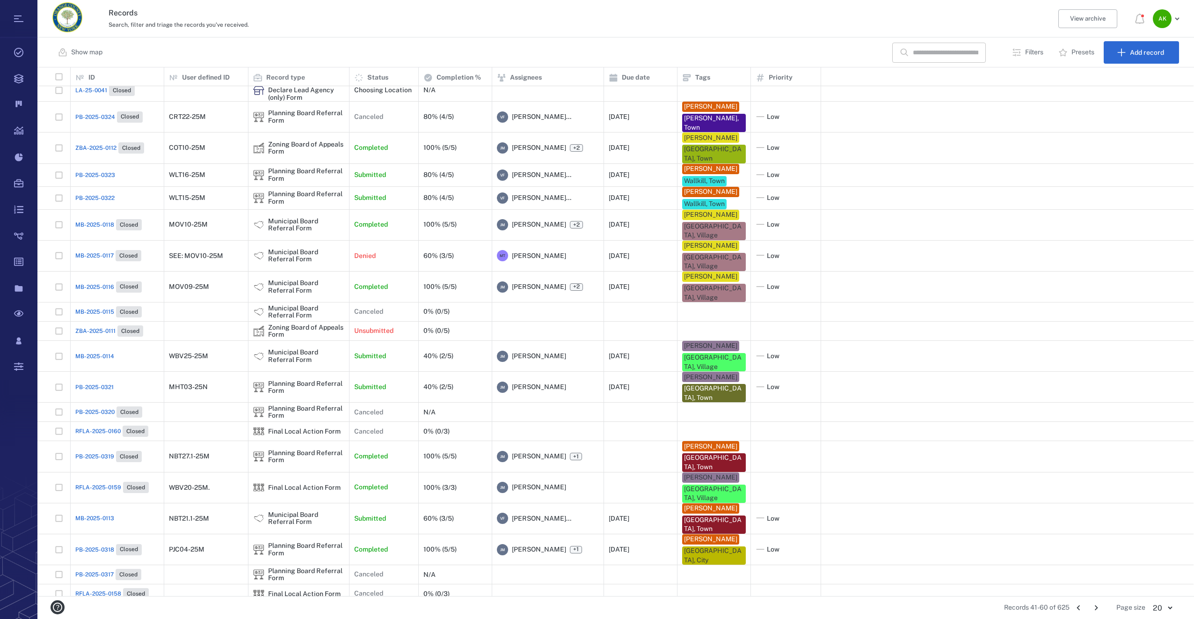
scroll to position [6, 0]
click at [1098, 606] on icon "Go to next page" at bounding box center [1096, 607] width 10 height 10
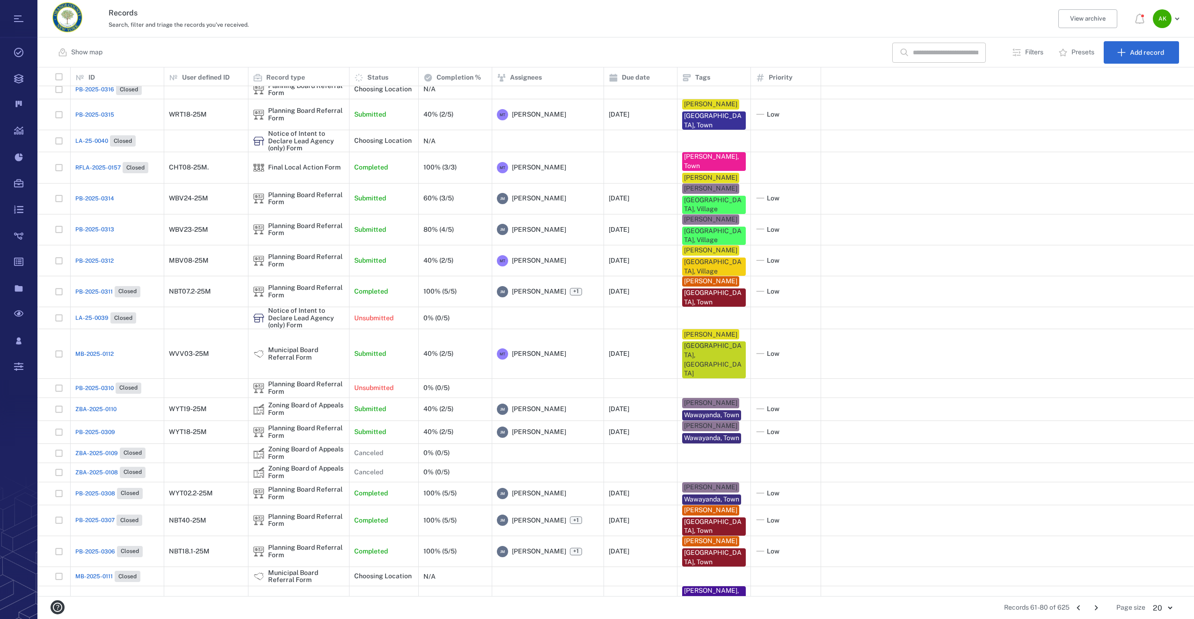
scroll to position [1, 0]
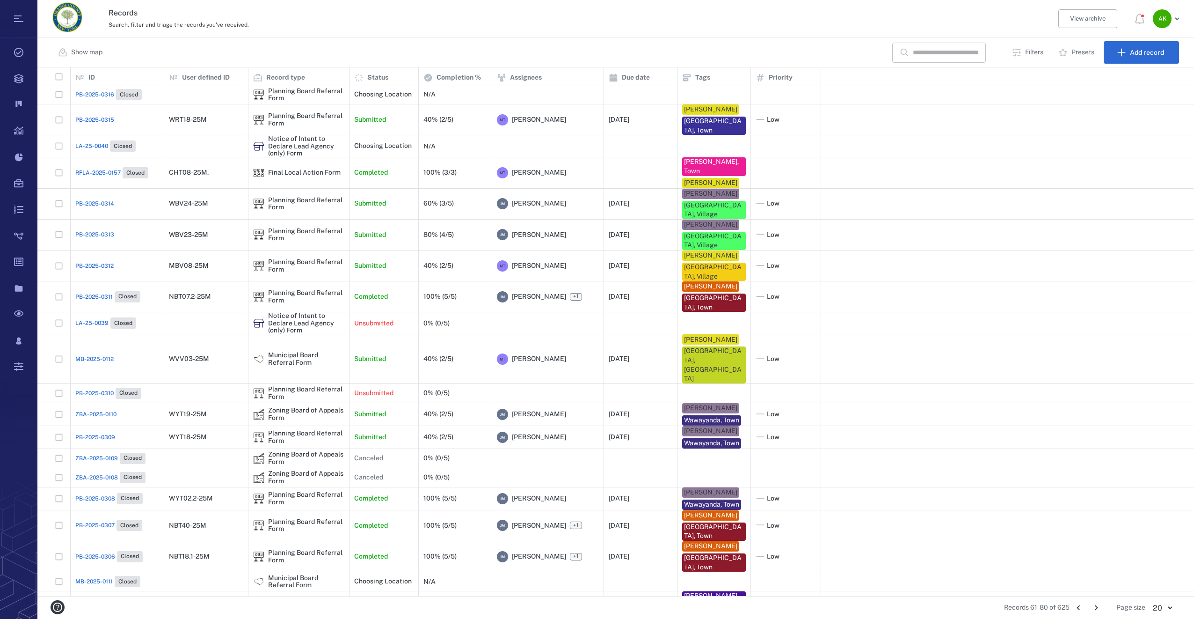
click at [1098, 606] on icon "Go to next page" at bounding box center [1096, 607] width 10 height 10
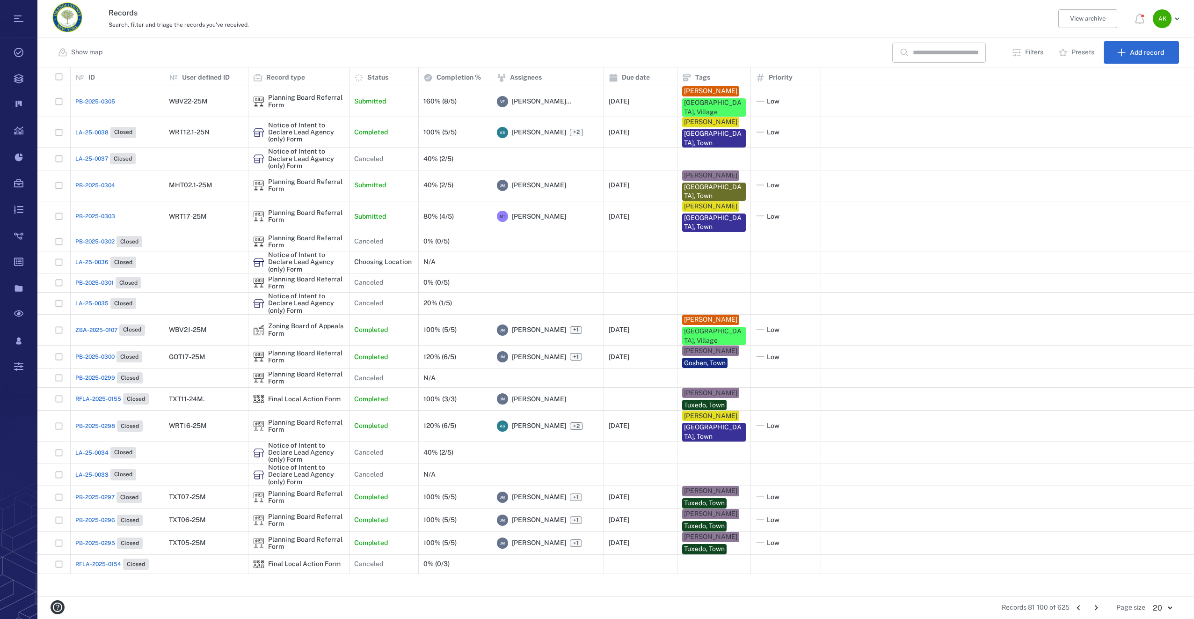
scroll to position [0, 0]
click at [1098, 606] on icon "Go to next page" at bounding box center [1096, 607] width 10 height 10
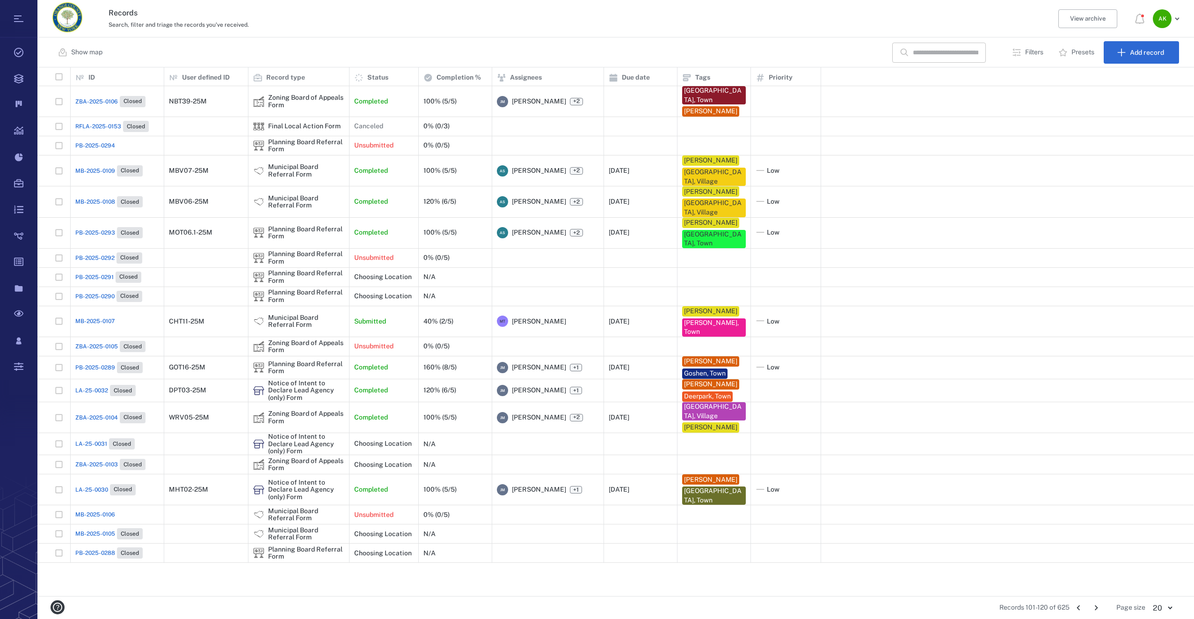
click at [1098, 606] on icon "Go to next page" at bounding box center [1096, 607] width 10 height 10
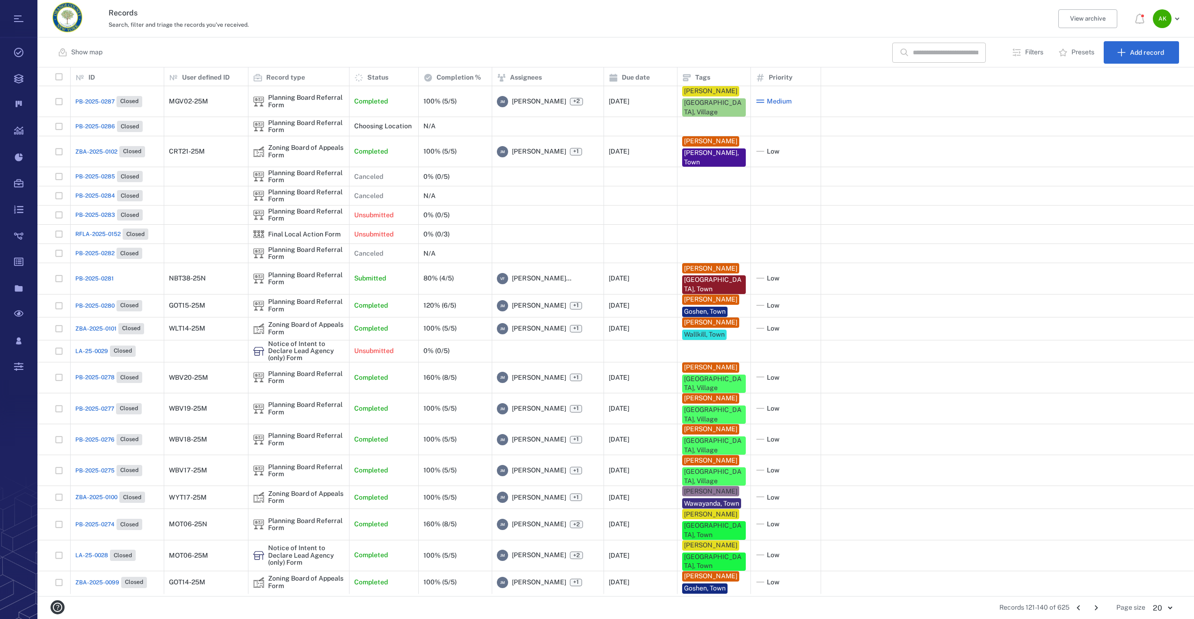
click at [1098, 606] on icon "Go to next page" at bounding box center [1096, 607] width 10 height 10
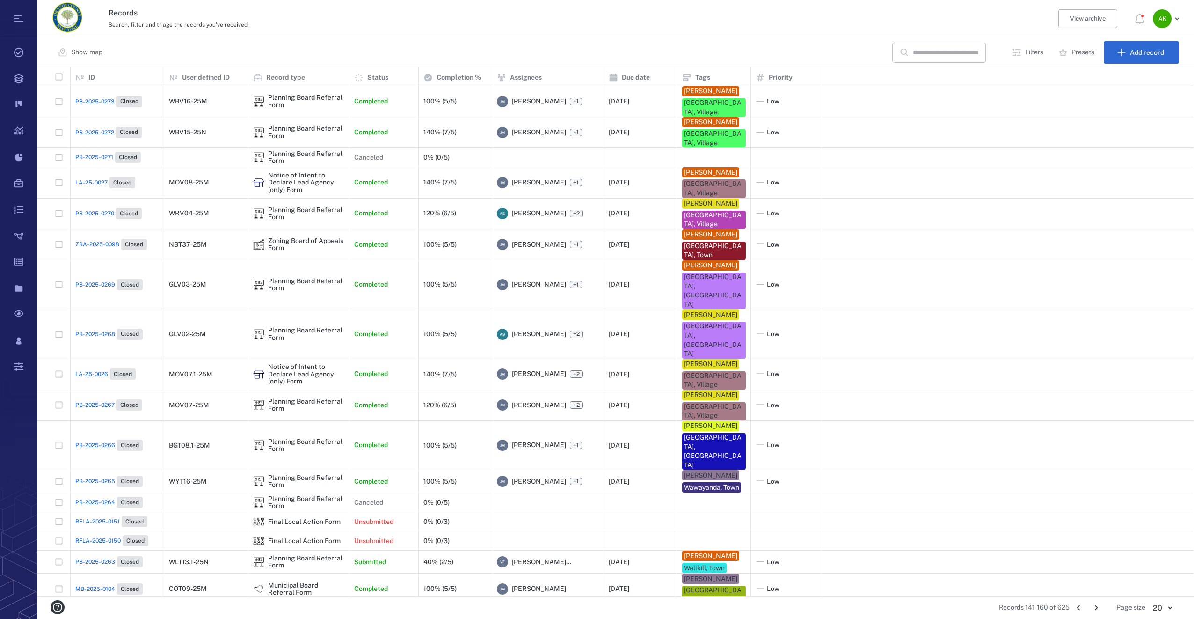
click at [1098, 606] on icon "Go to next page" at bounding box center [1096, 607] width 10 height 10
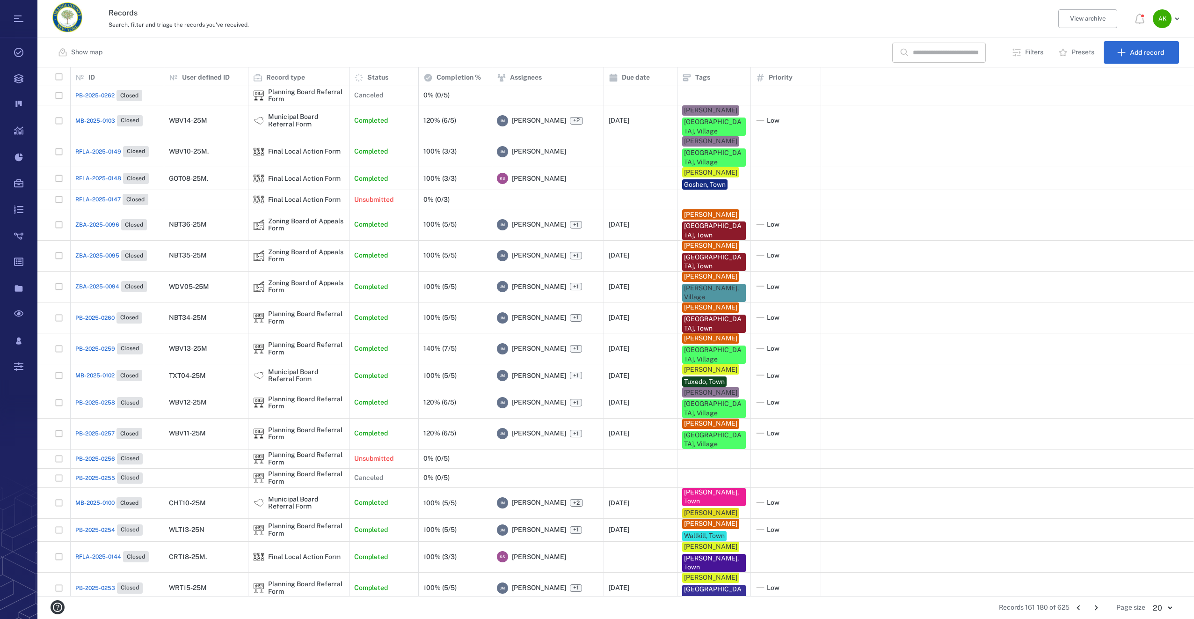
click at [1098, 606] on icon "Go to next page" at bounding box center [1096, 607] width 10 height 10
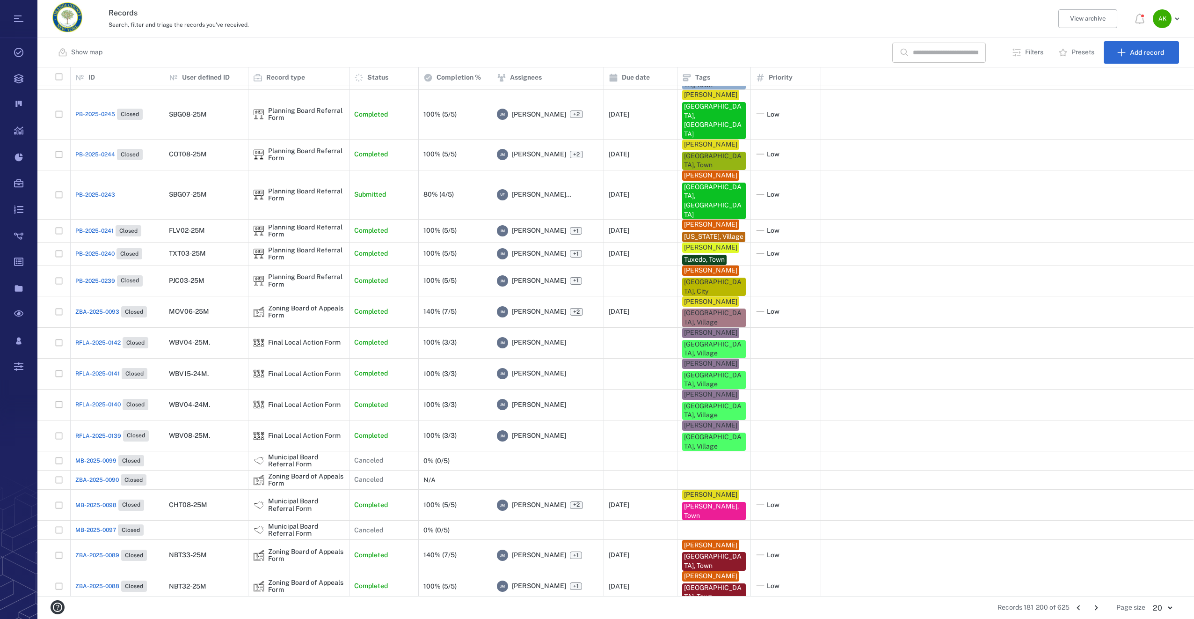
scroll to position [42, 0]
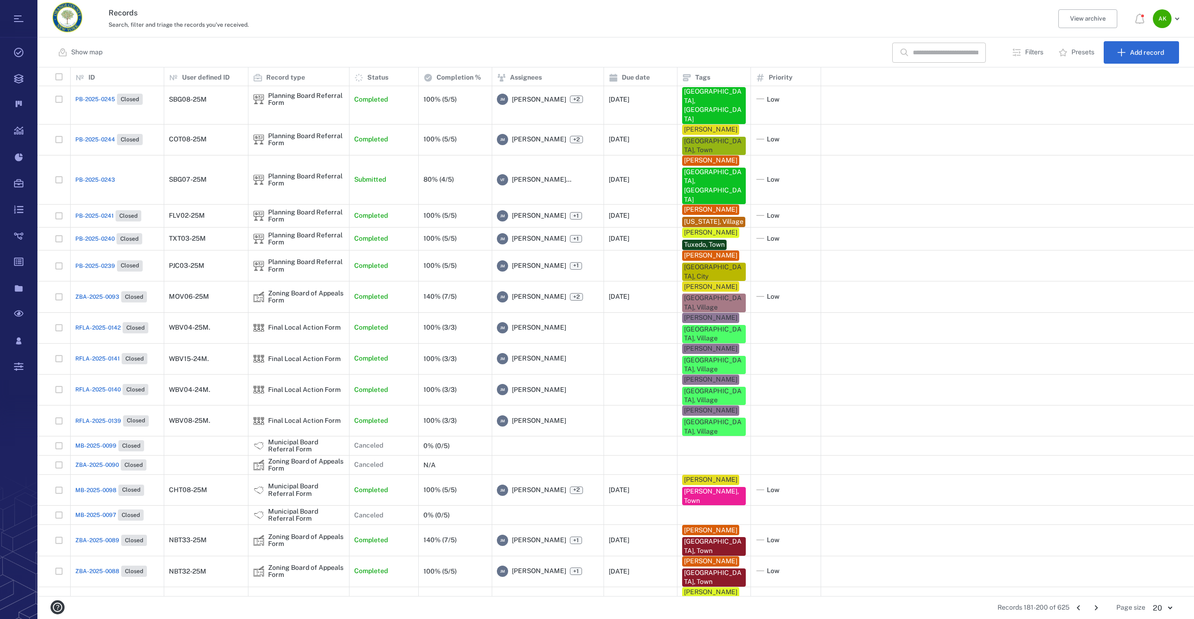
click at [1097, 604] on icon "Go to next page" at bounding box center [1096, 607] width 10 height 10
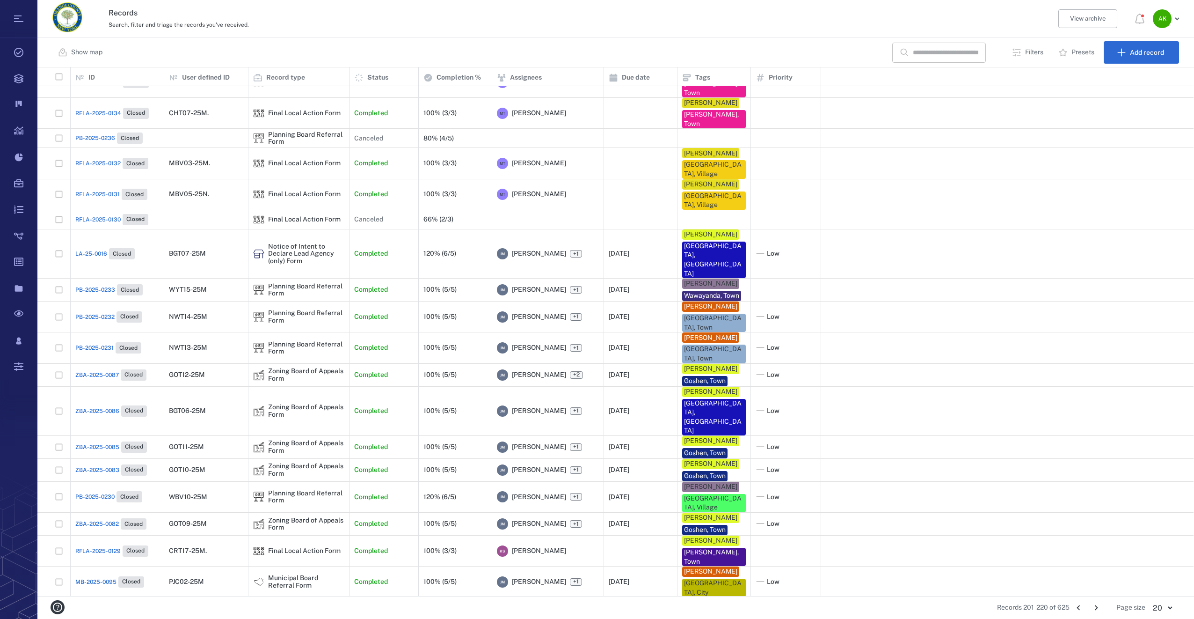
scroll to position [22, 0]
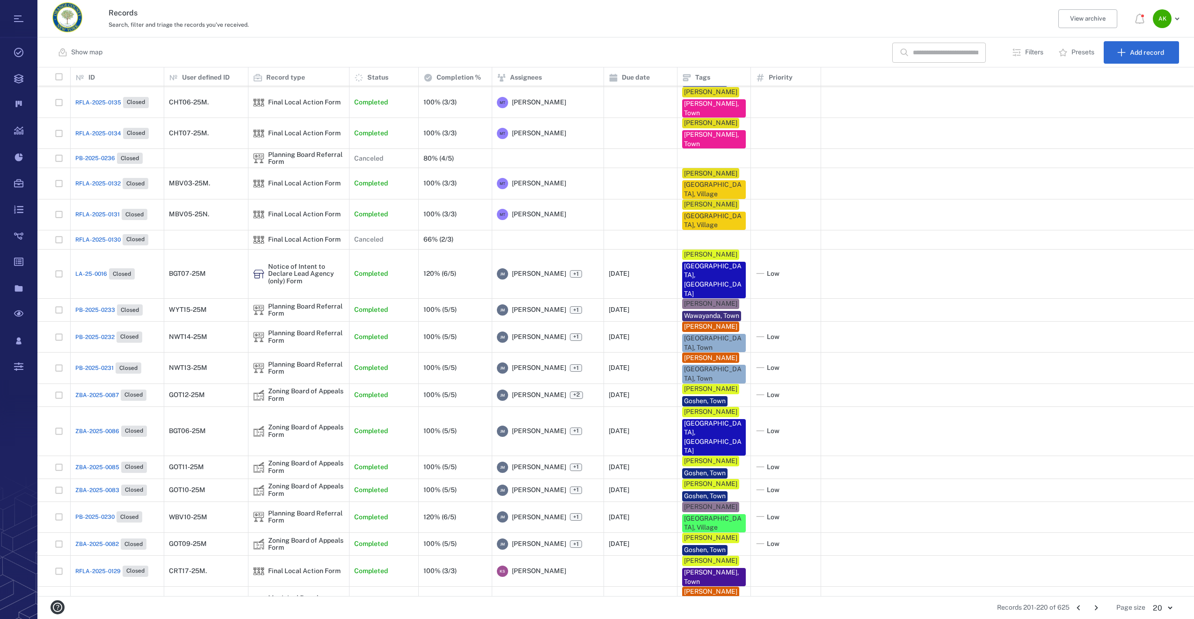
click at [1092, 601] on button "Go to next page" at bounding box center [1096, 607] width 15 height 15
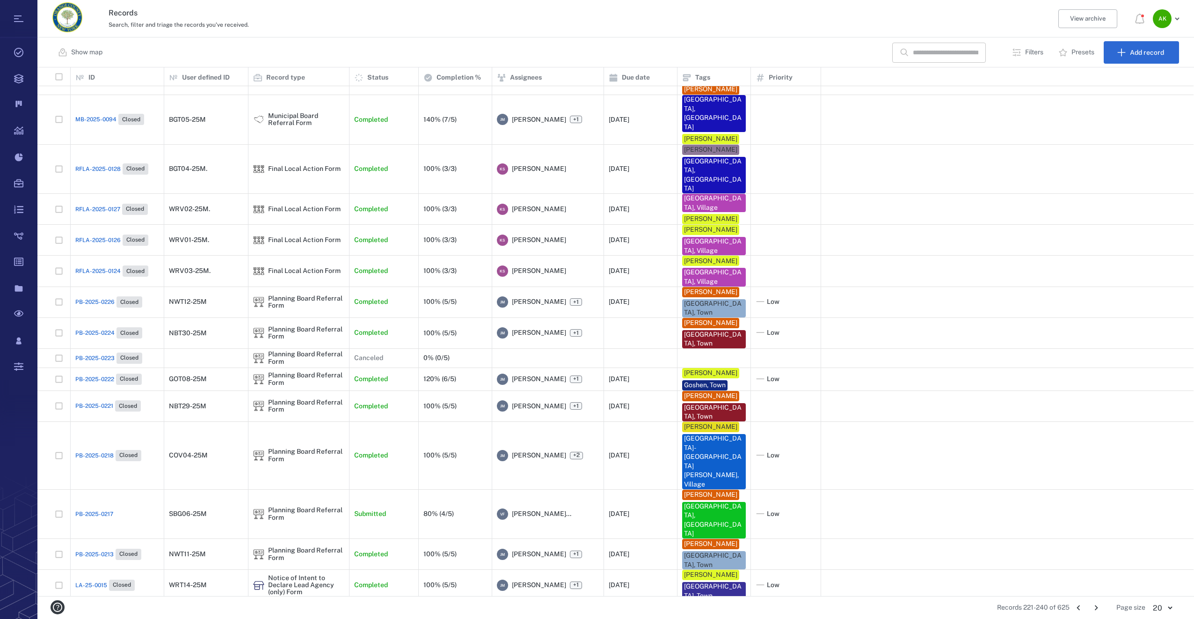
click at [87, 510] on span "PB-2025-0217" at bounding box center [94, 514] width 38 height 8
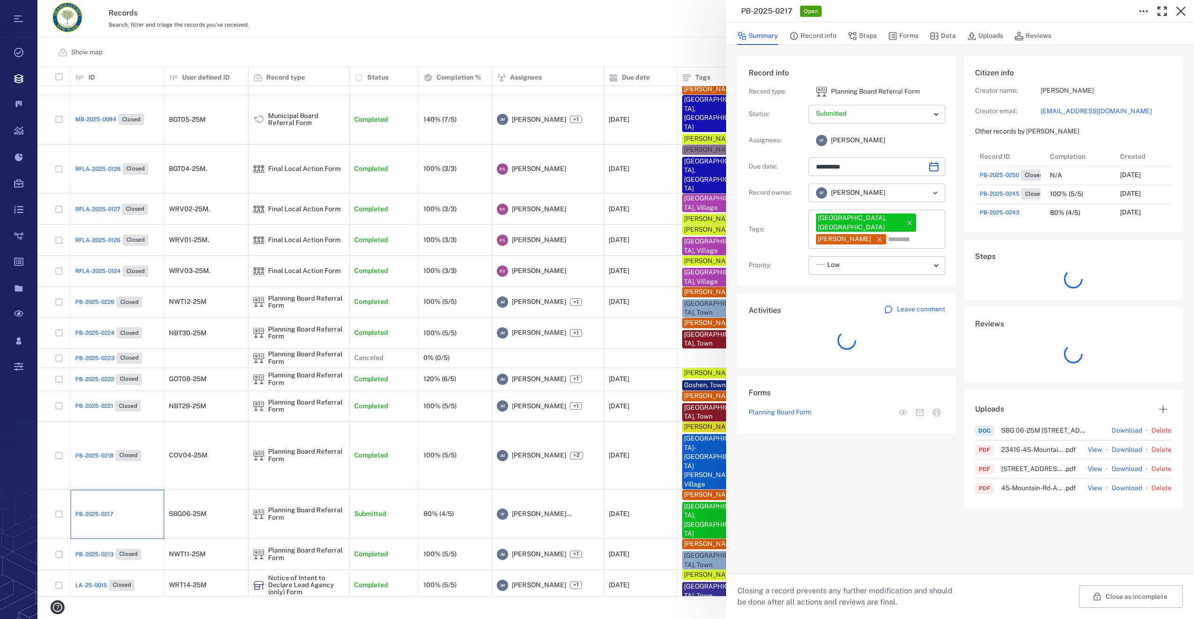
scroll to position [337, 179]
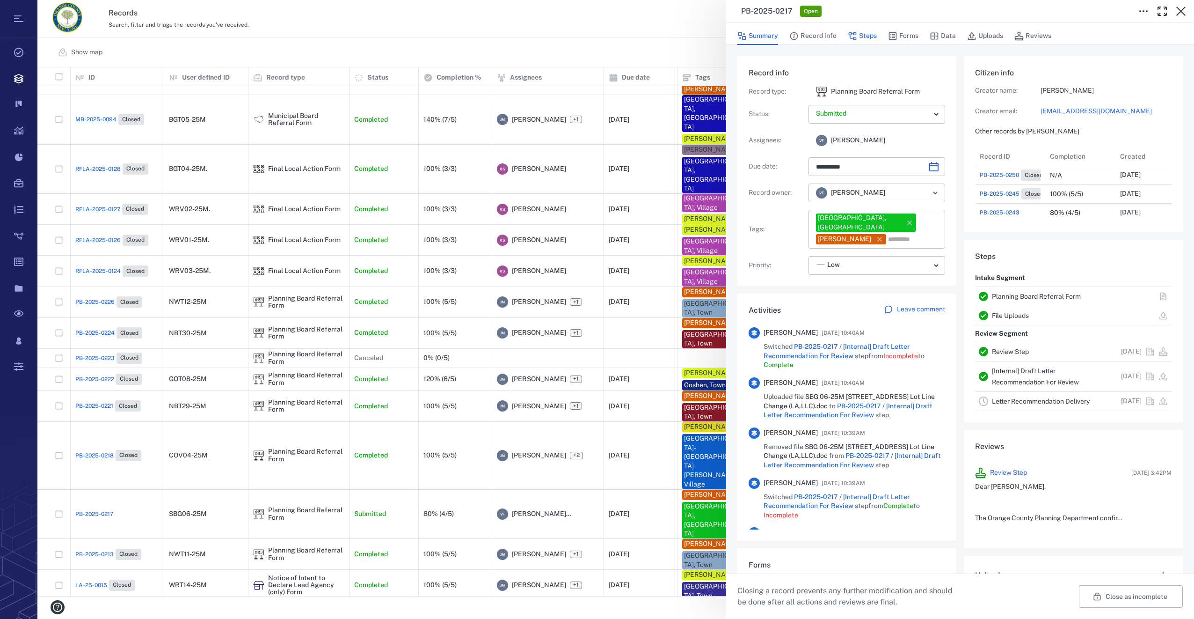
click at [876, 34] on button "Steps" at bounding box center [862, 36] width 29 height 18
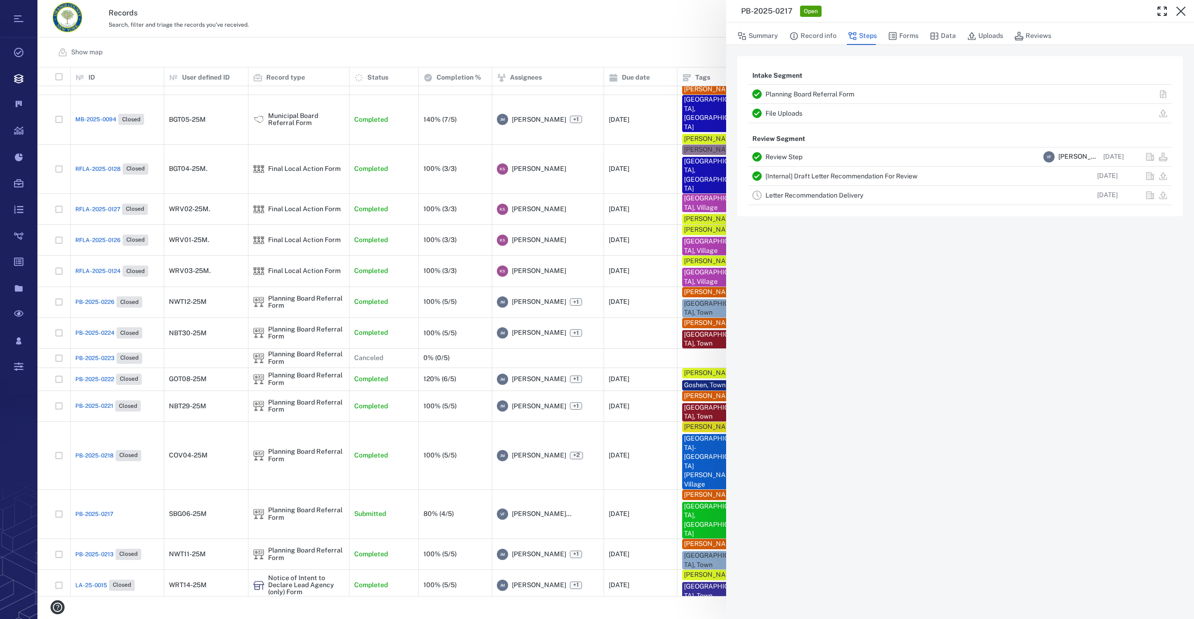
click at [792, 194] on link "Letter Recommendation Delivery" at bounding box center [815, 194] width 98 height 7
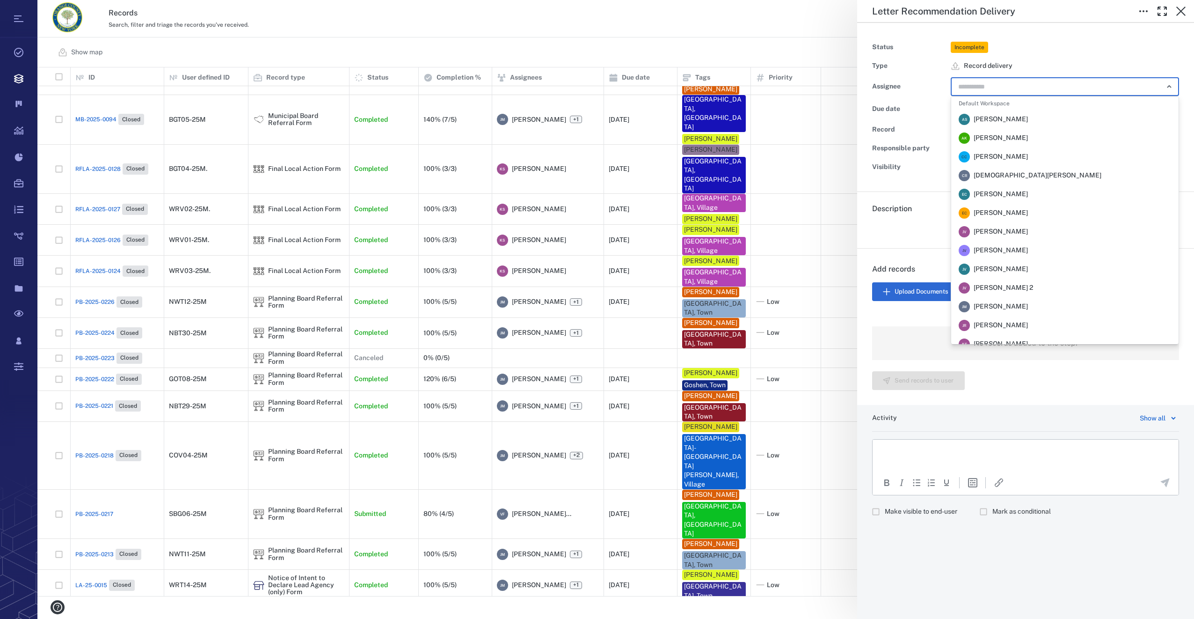
click at [987, 90] on input "text" at bounding box center [1055, 86] width 194 height 13
click at [1010, 304] on span "Jennifer MacLeod" at bounding box center [1001, 306] width 54 height 9
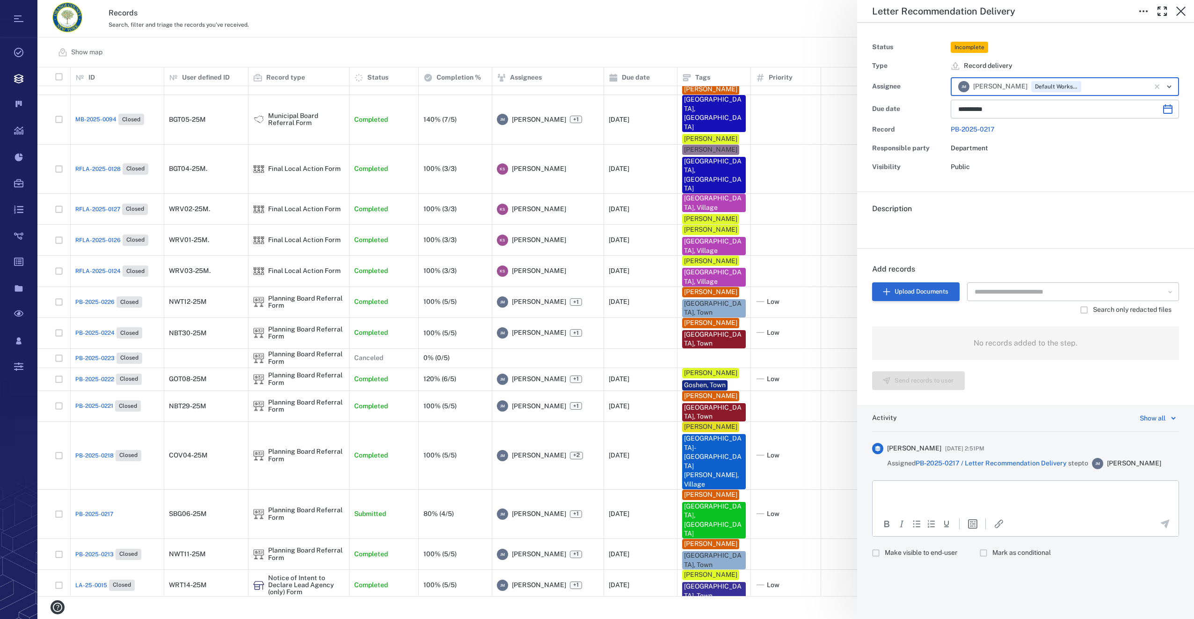
click at [932, 288] on button "Upload Documents" at bounding box center [916, 291] width 88 height 19
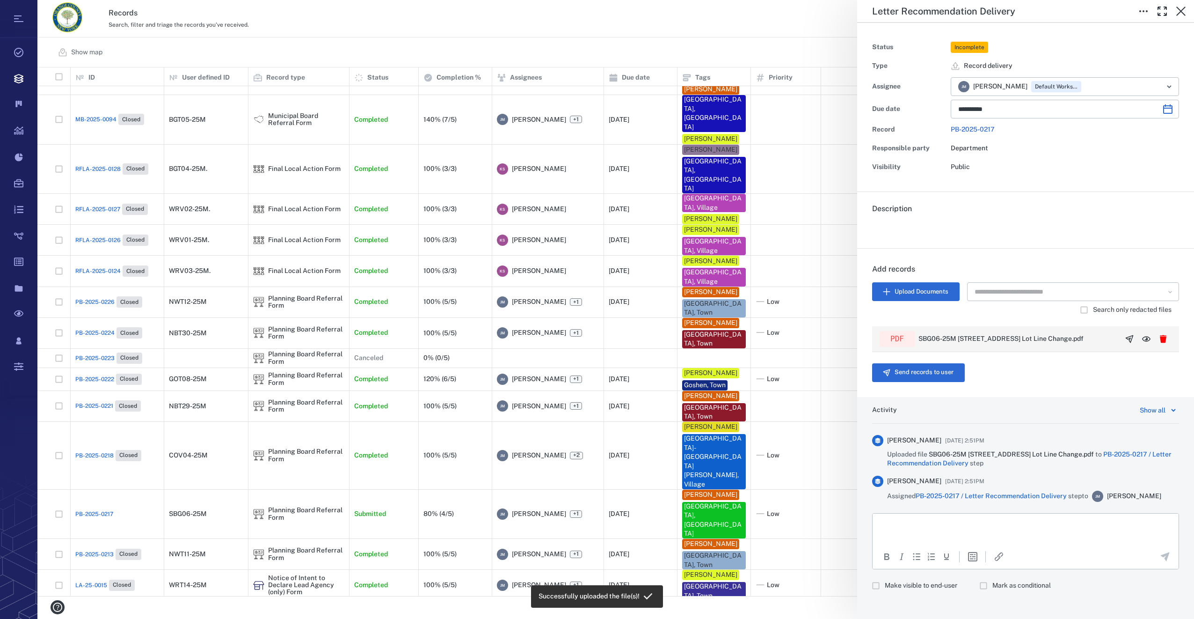
click at [1126, 339] on icon "button" at bounding box center [1129, 338] width 9 height 9
click at [897, 373] on button "Send records to user" at bounding box center [918, 372] width 93 height 19
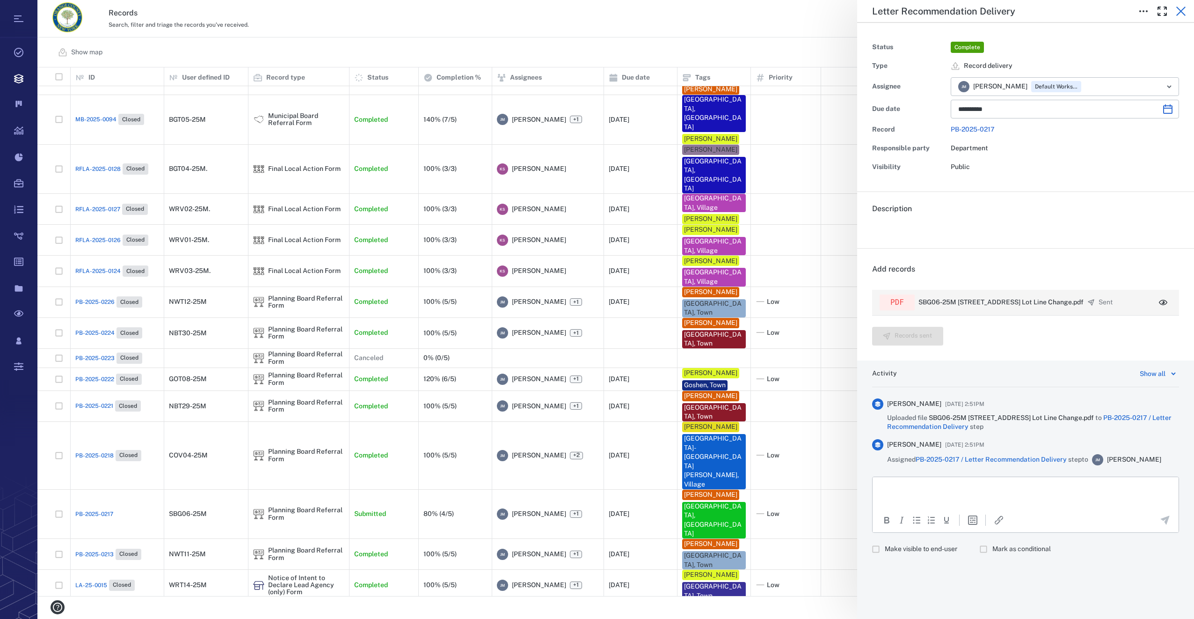
click at [1176, 12] on icon "button" at bounding box center [1181, 11] width 11 height 11
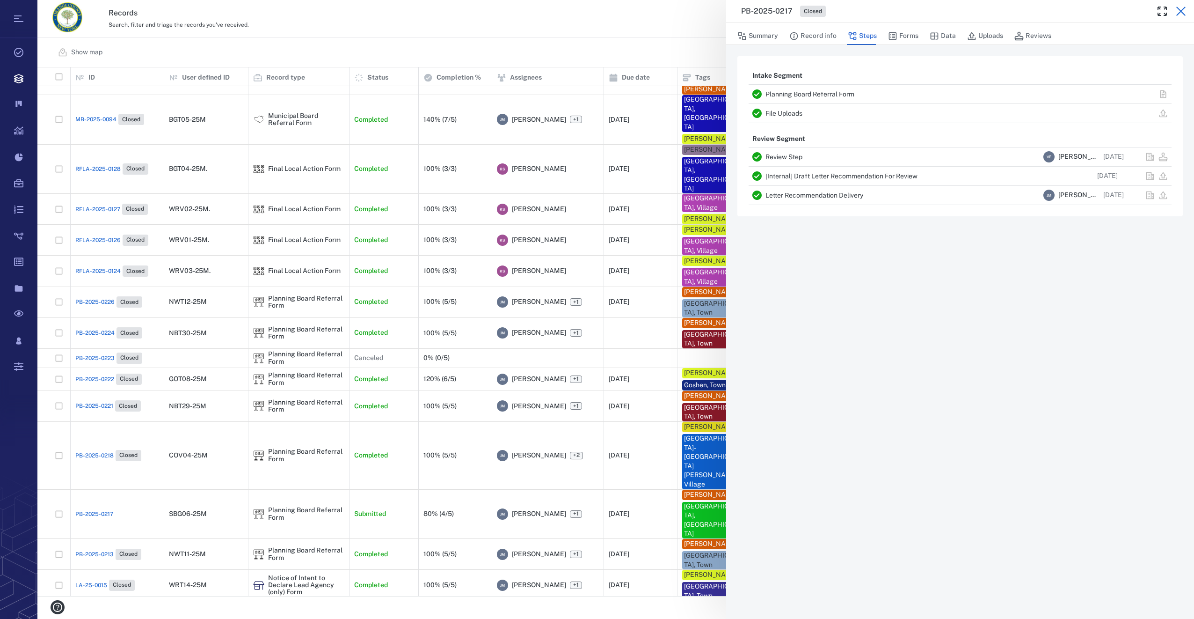
click at [1186, 9] on icon "button" at bounding box center [1181, 11] width 11 height 11
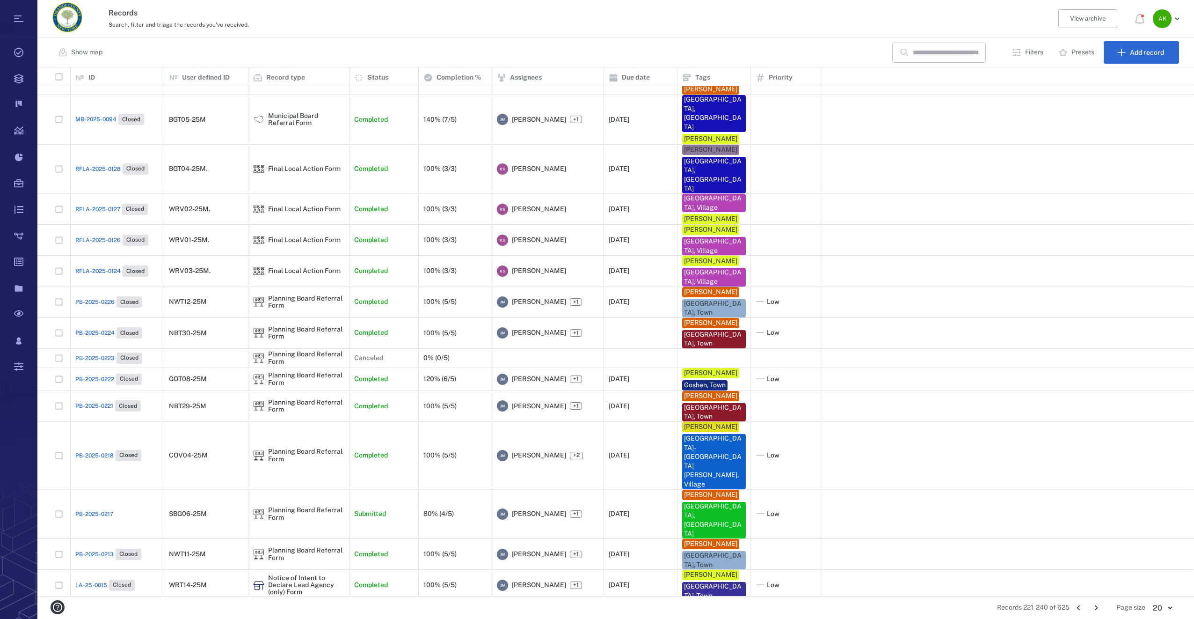
click at [949, 45] on input "text" at bounding box center [946, 53] width 66 height 20
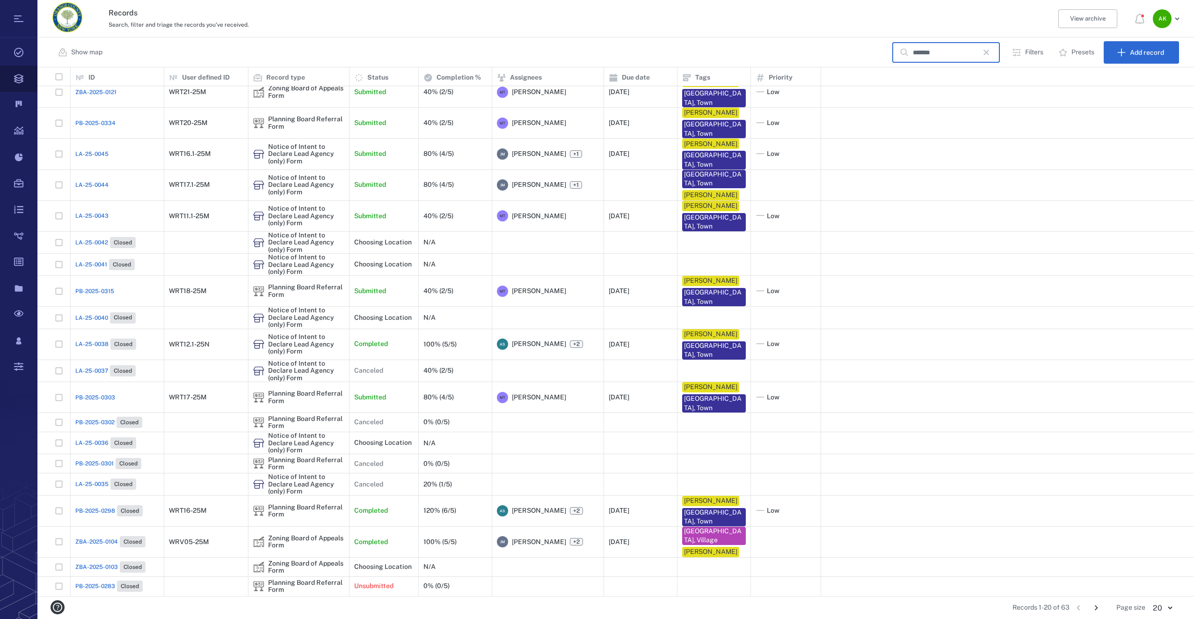
scroll to position [521, 1149]
type input "*******"
click at [103, 156] on span "LA-25-0045" at bounding box center [91, 154] width 33 height 8
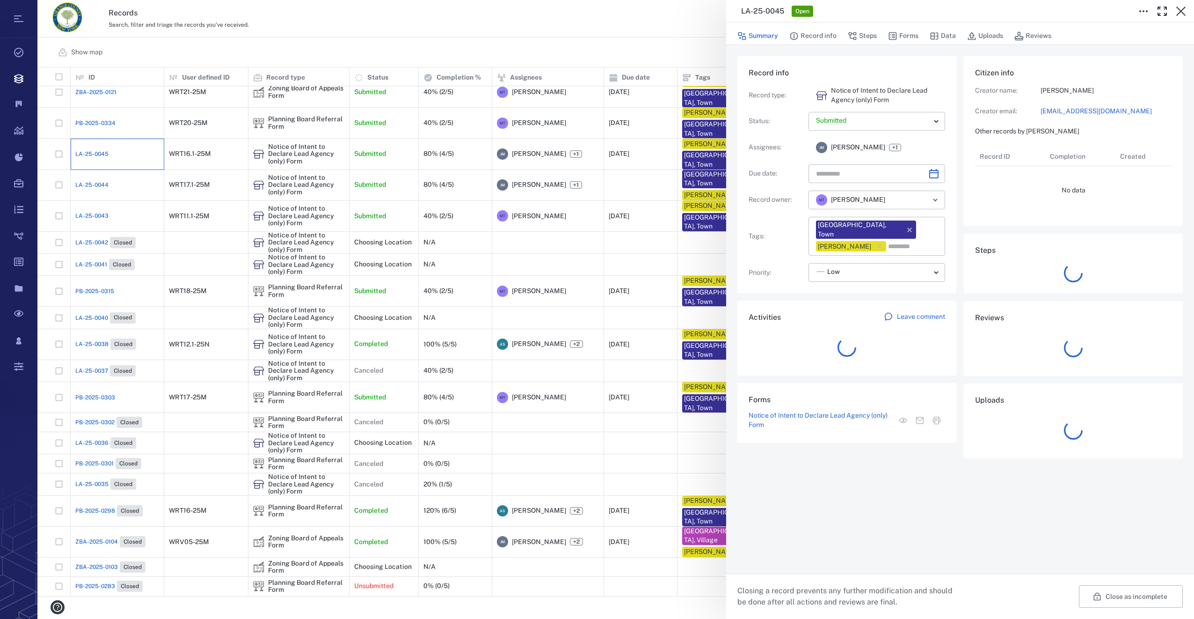
type input "**********"
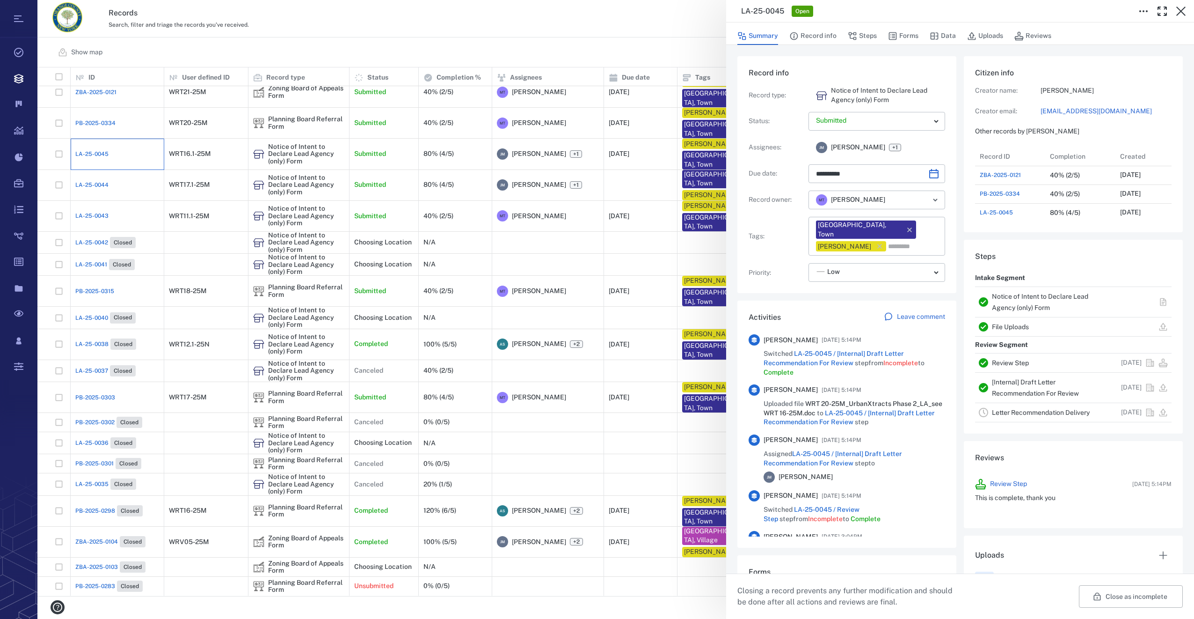
scroll to position [487, 179]
click at [906, 34] on button "Forms" at bounding box center [903, 36] width 30 height 18
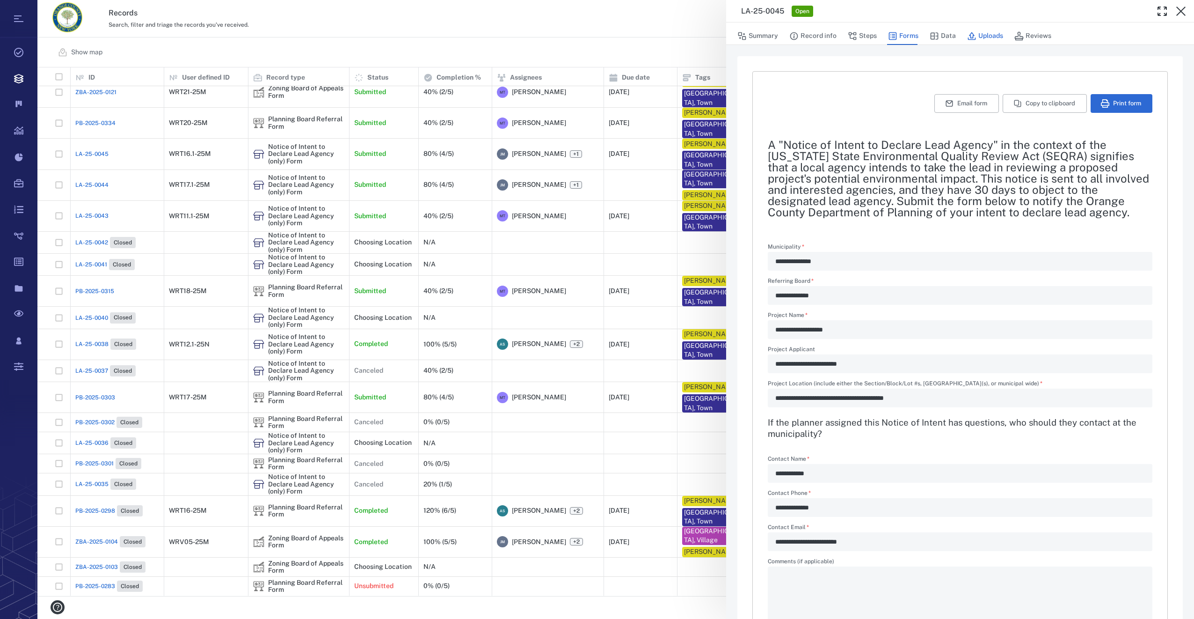
click at [993, 37] on button "Uploads" at bounding box center [985, 36] width 36 height 18
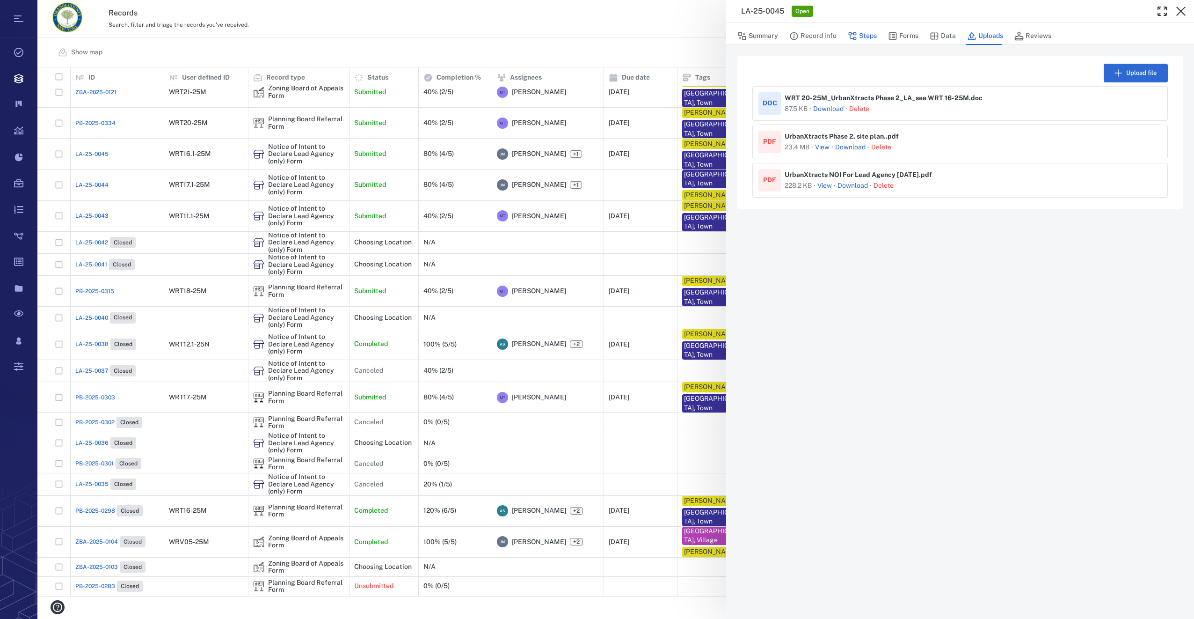
click at [863, 32] on button "Steps" at bounding box center [862, 36] width 29 height 18
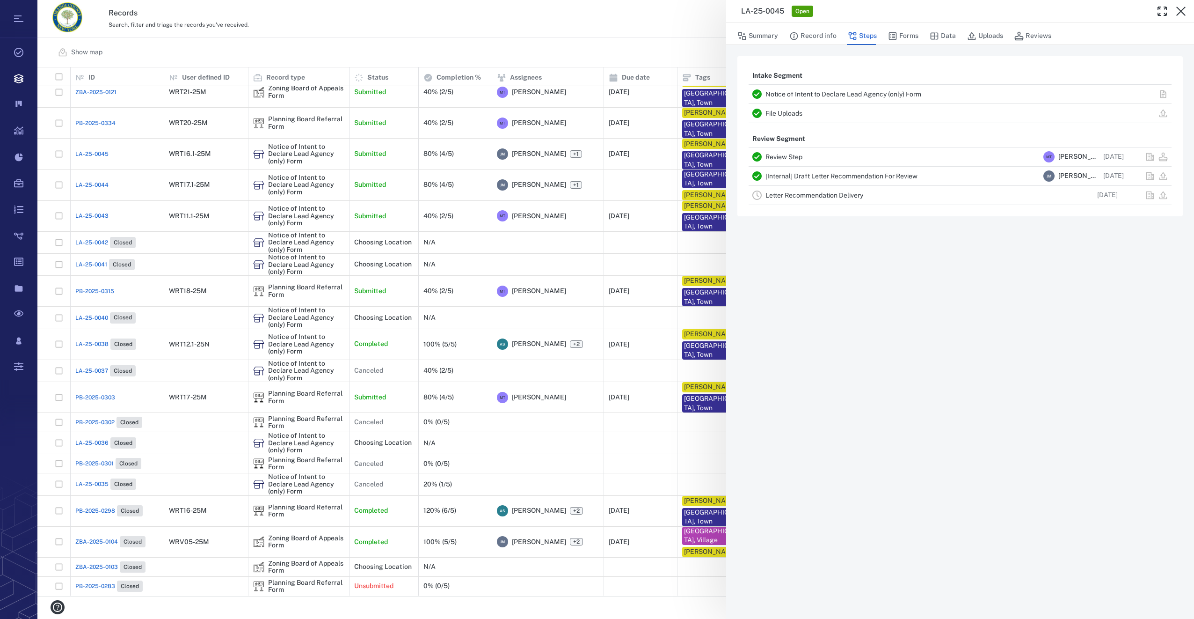
click at [768, 193] on link "Letter Recommendation Delivery" at bounding box center [815, 194] width 98 height 7
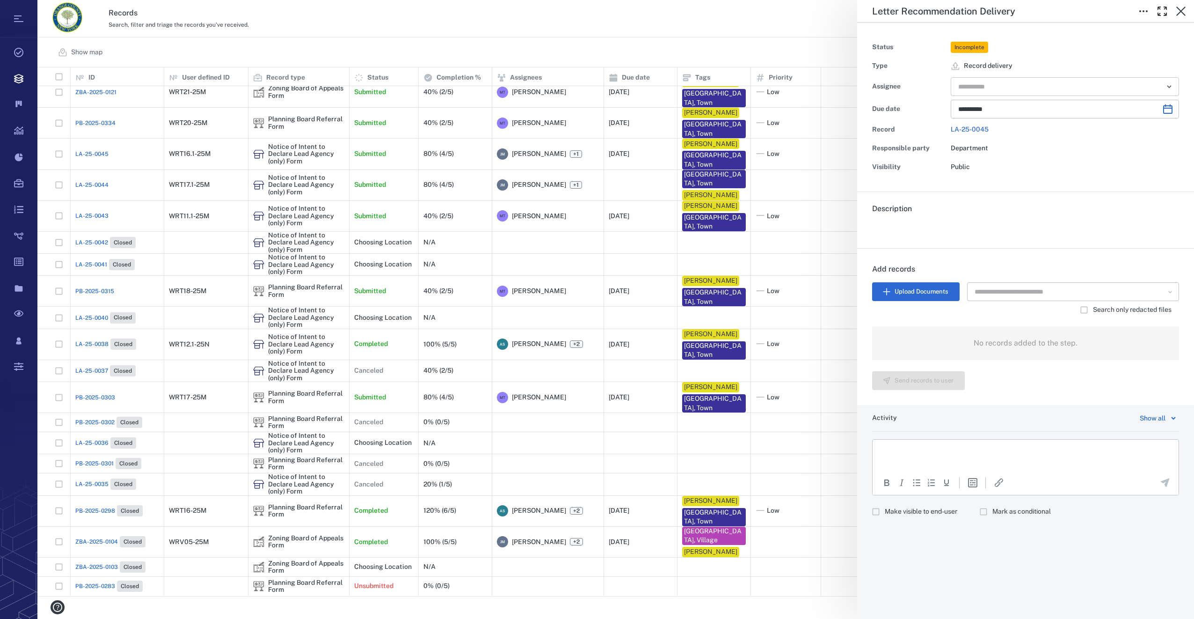
click at [960, 87] on input "text" at bounding box center [1055, 86] width 194 height 13
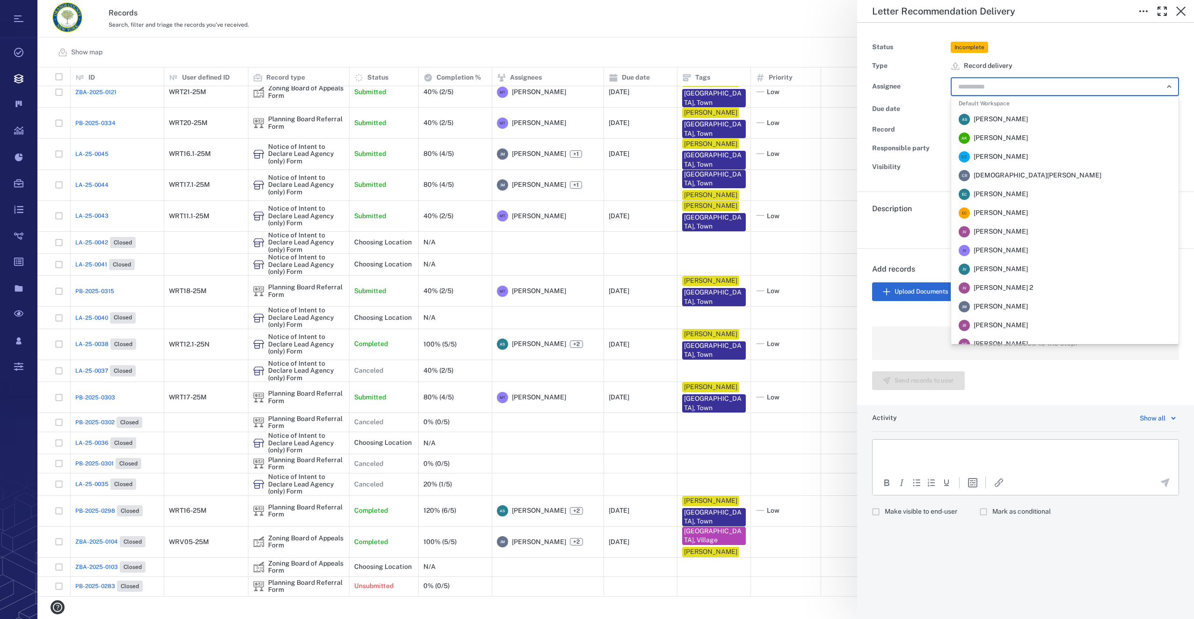
click at [1011, 306] on span "Jennifer MacLeod" at bounding box center [1001, 306] width 54 height 9
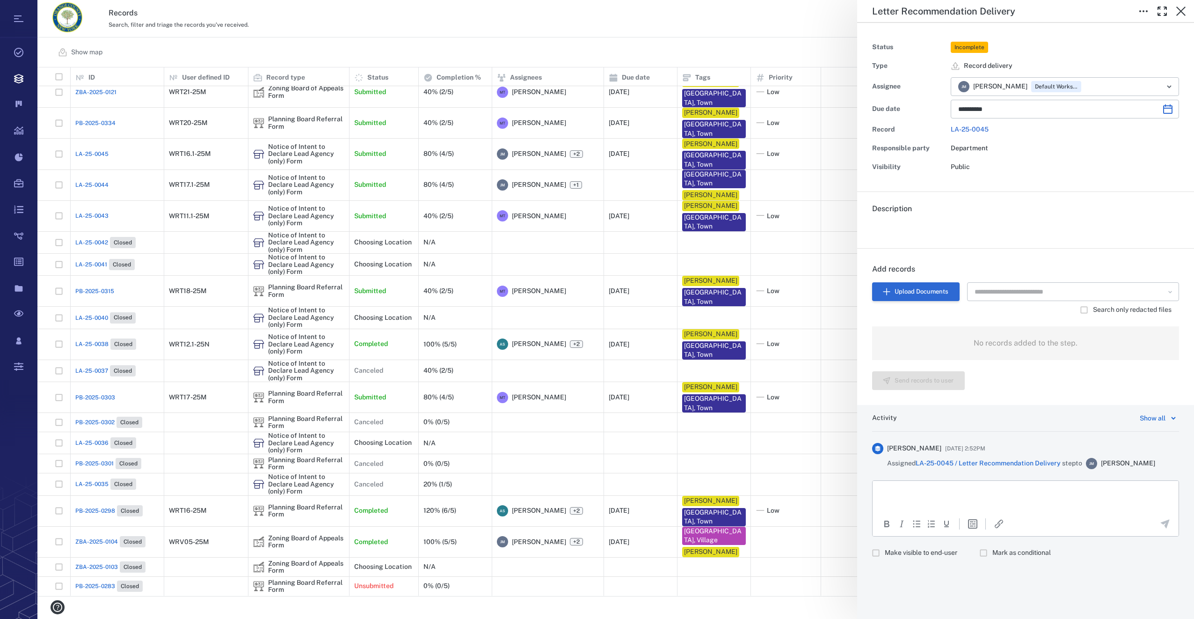
click at [927, 289] on button "Upload Documents" at bounding box center [916, 291] width 88 height 19
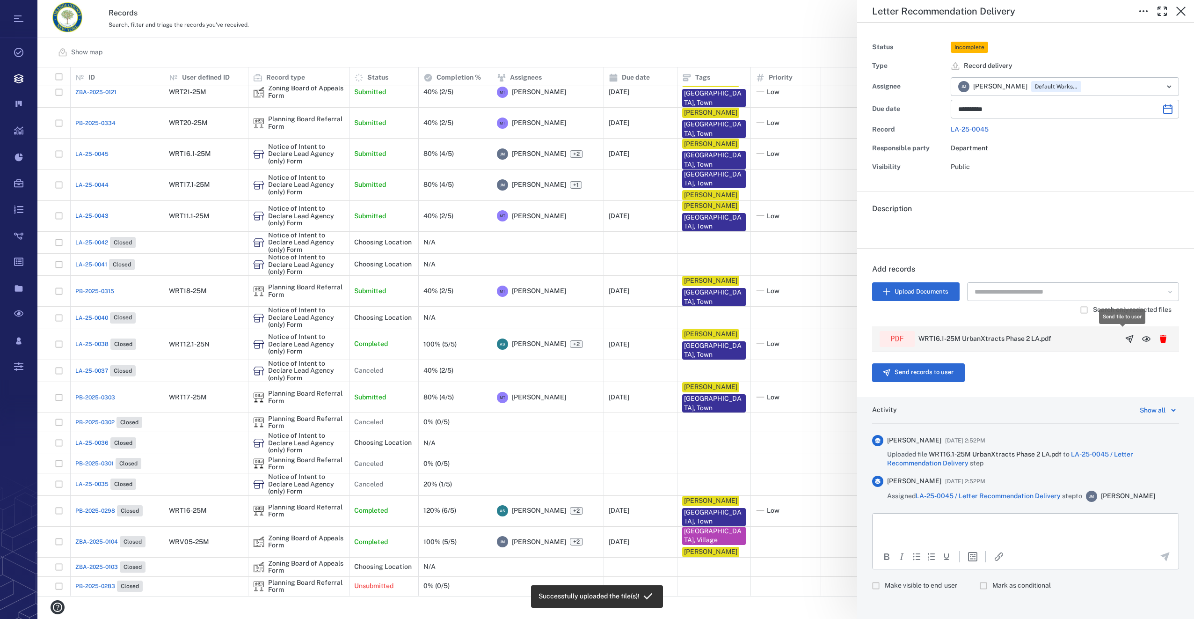
click at [1125, 336] on icon "button" at bounding box center [1129, 338] width 9 height 9
click at [908, 369] on button "Send records to user" at bounding box center [918, 372] width 93 height 19
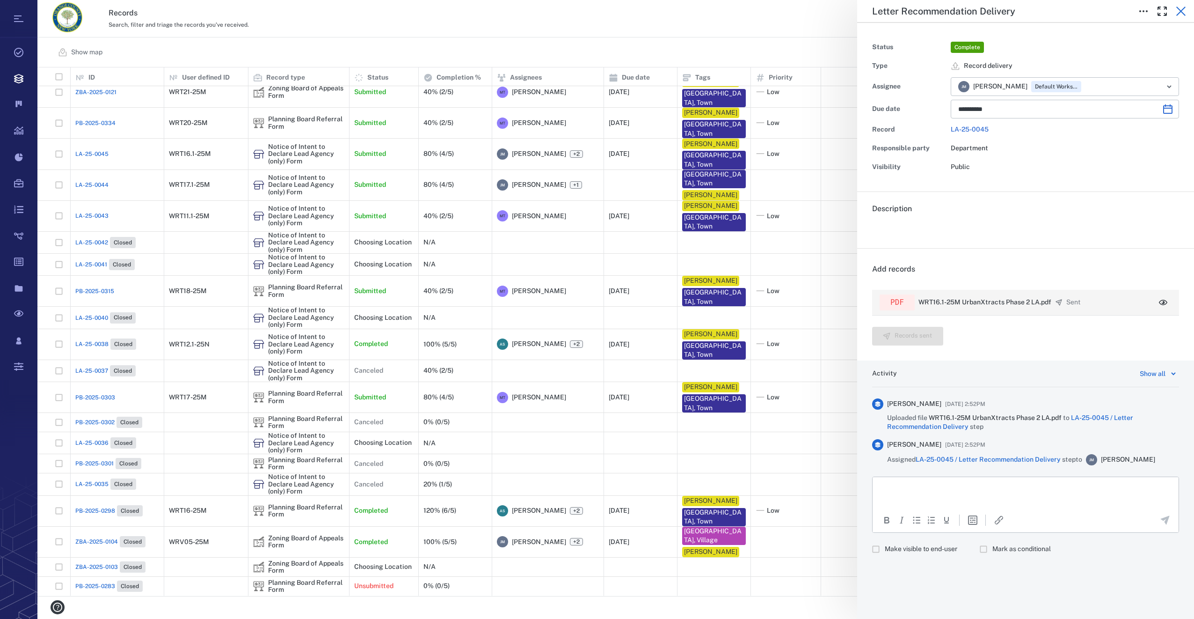
click at [1179, 12] on icon "button" at bounding box center [1181, 11] width 11 height 11
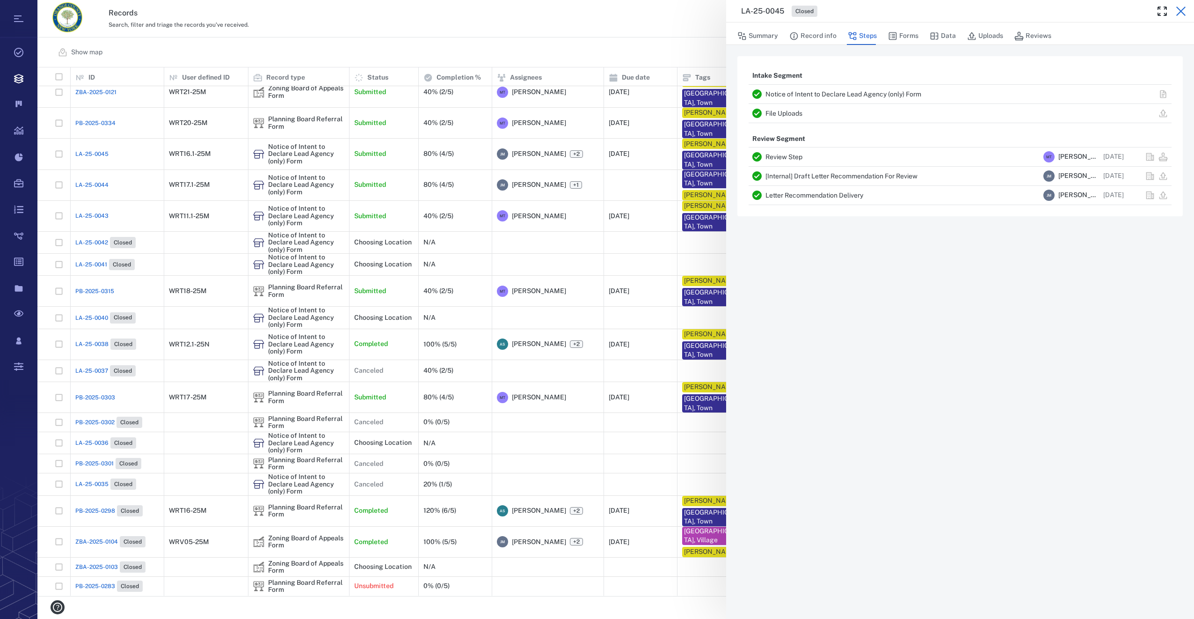
click at [1180, 13] on icon "button" at bounding box center [1181, 11] width 9 height 9
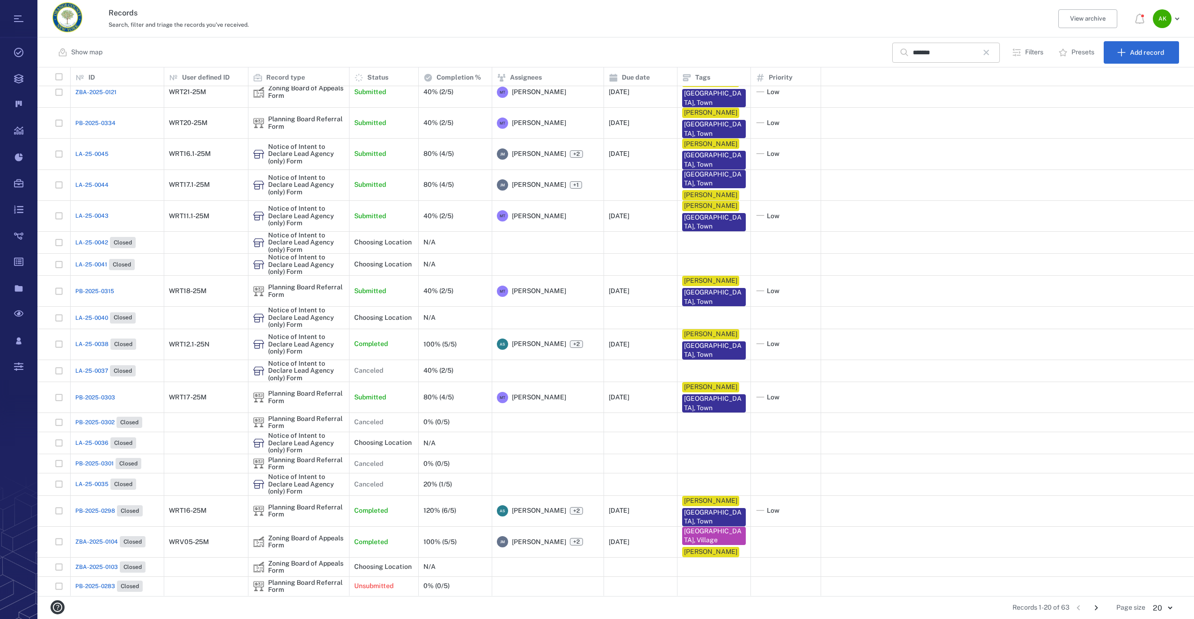
click at [989, 52] on icon "button" at bounding box center [986, 52] width 11 height 11
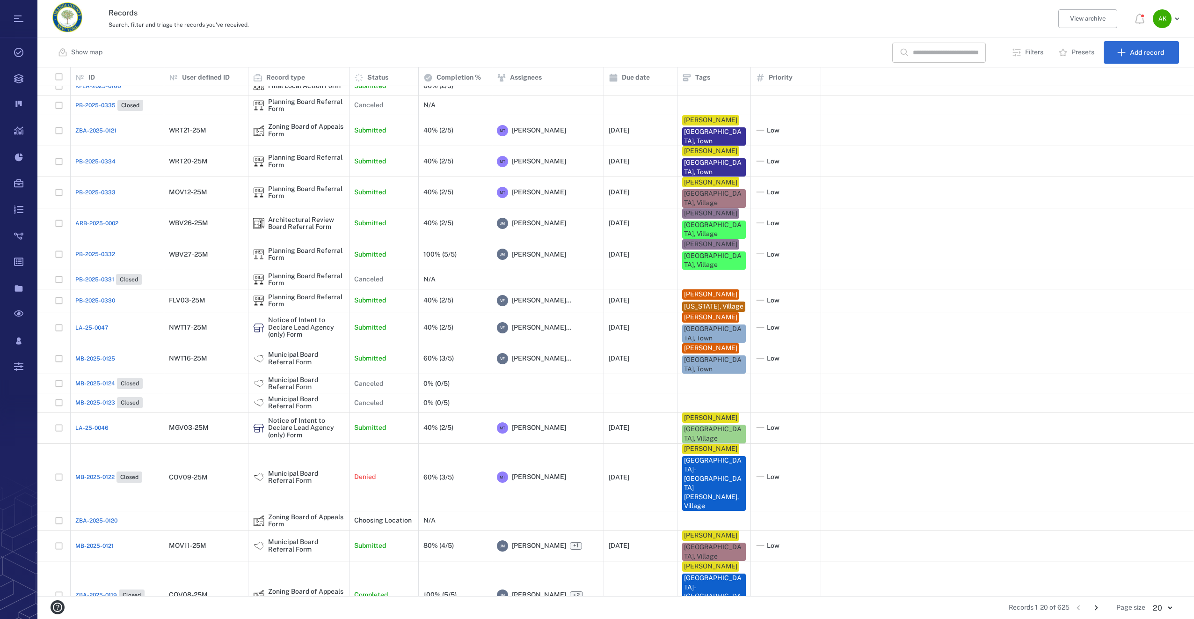
scroll to position [36, 0]
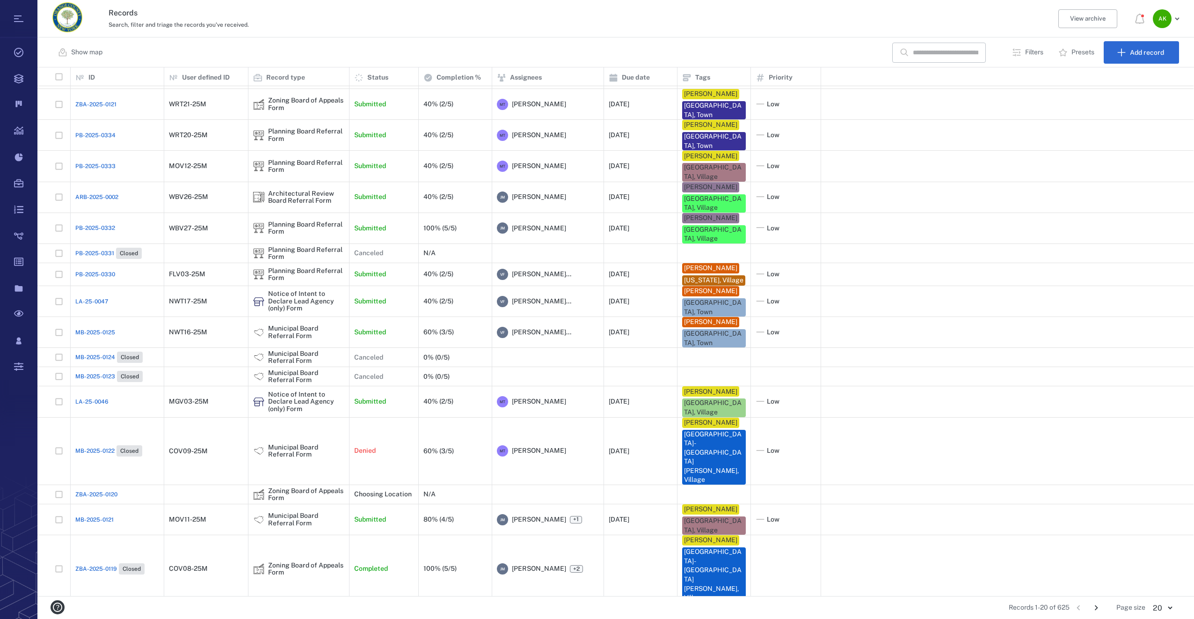
click at [1094, 604] on icon "Go to next page" at bounding box center [1096, 607] width 10 height 10
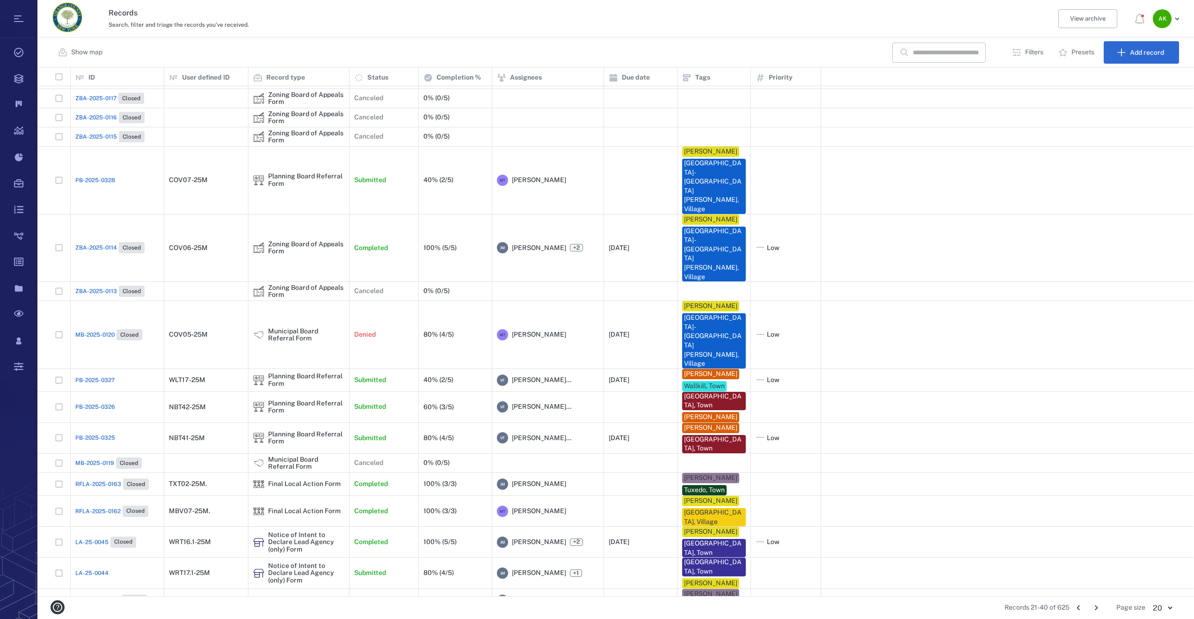
scroll to position [27, 0]
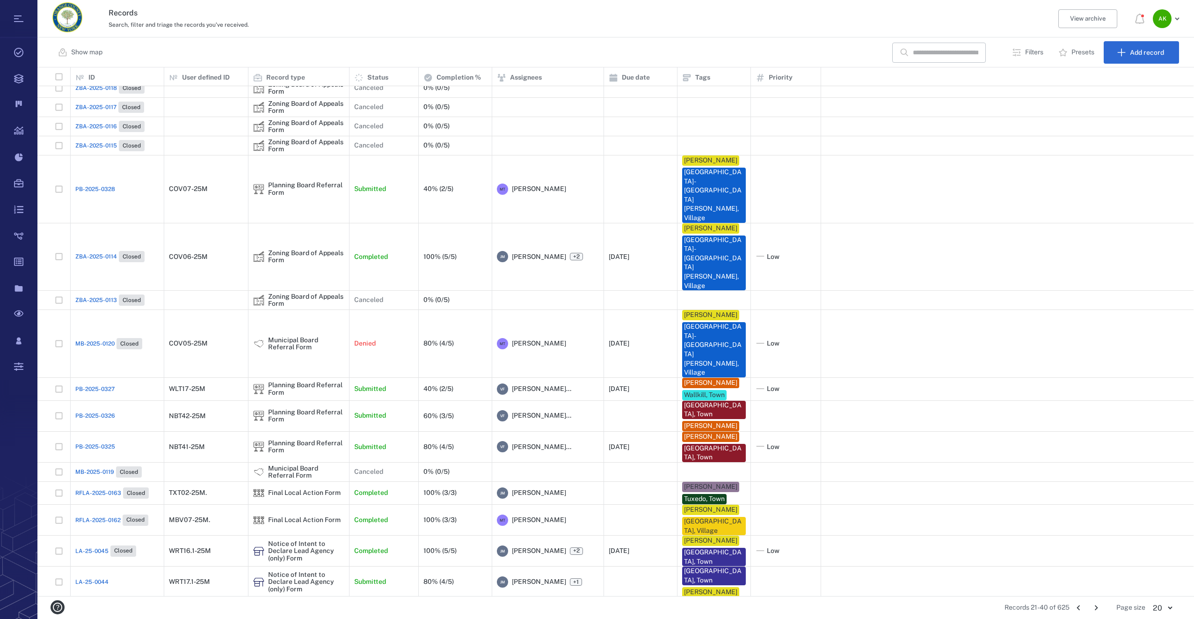
click at [1094, 604] on icon "Go to next page" at bounding box center [1096, 607] width 10 height 10
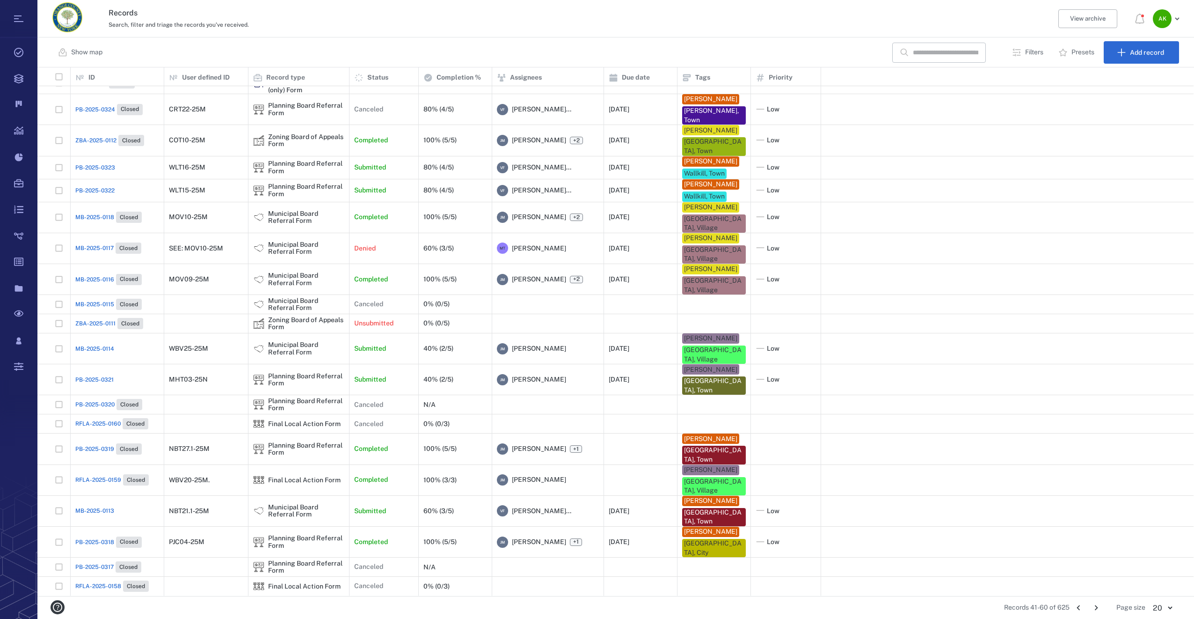
scroll to position [6, 0]
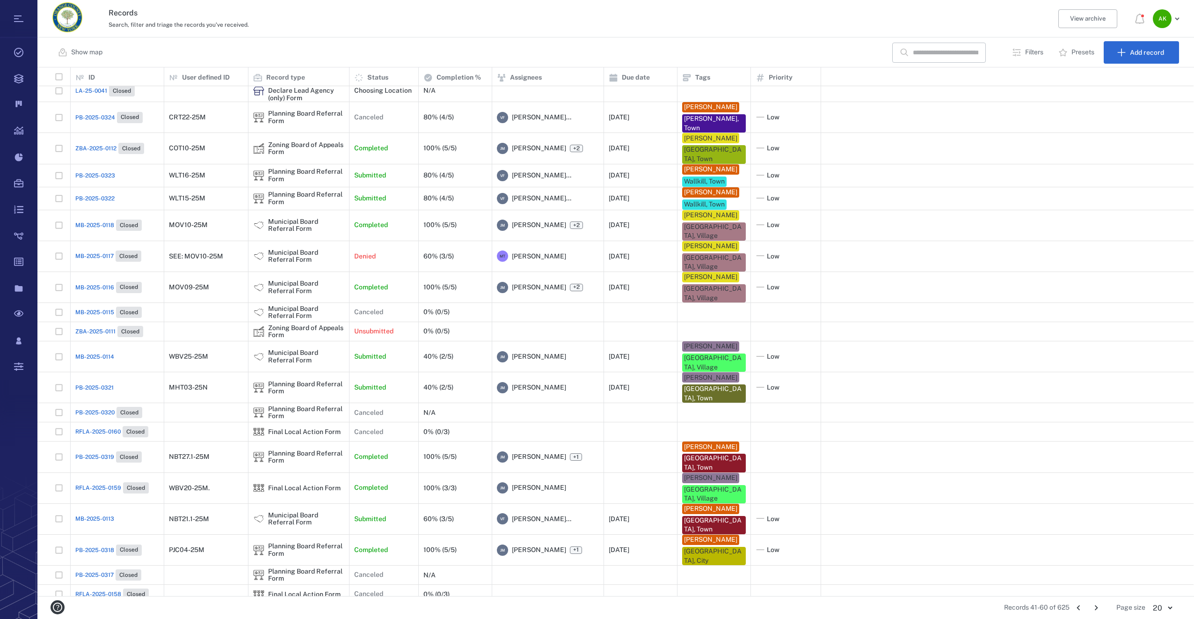
click at [1094, 604] on icon "Go to next page" at bounding box center [1096, 607] width 10 height 10
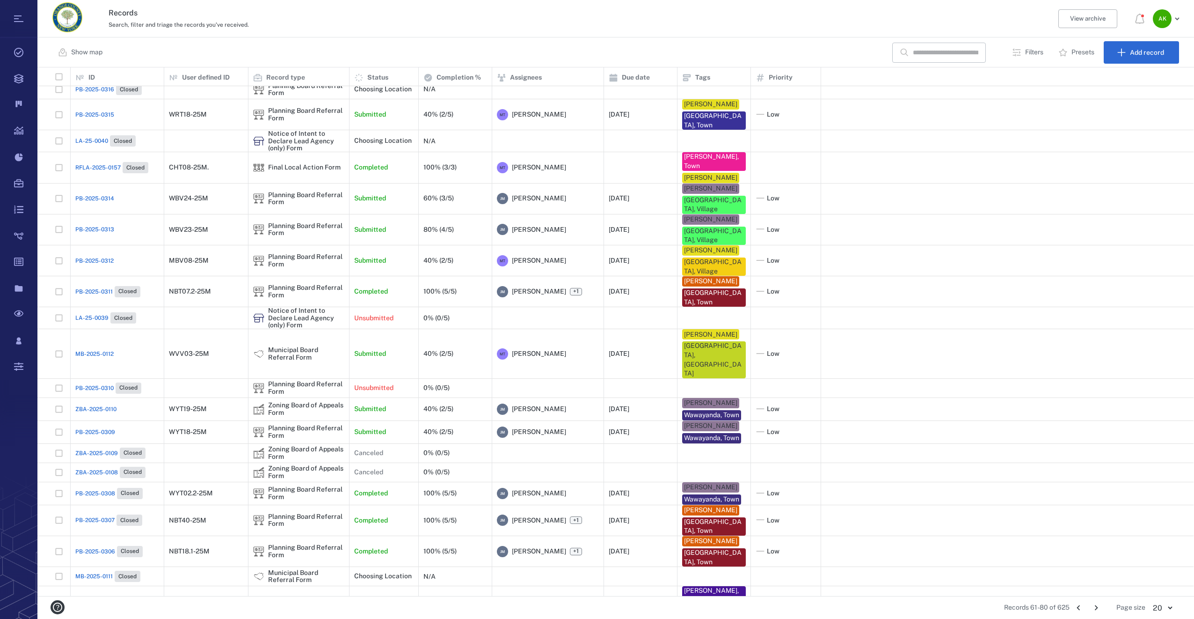
scroll to position [1, 0]
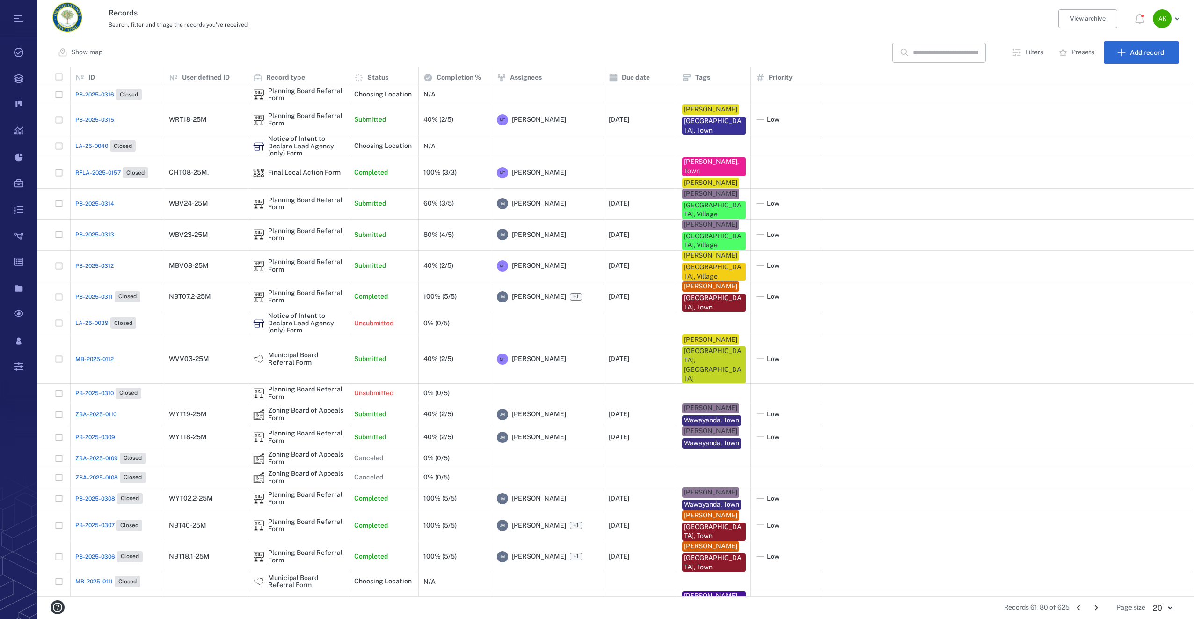
click at [1094, 604] on icon "Go to next page" at bounding box center [1096, 607] width 10 height 10
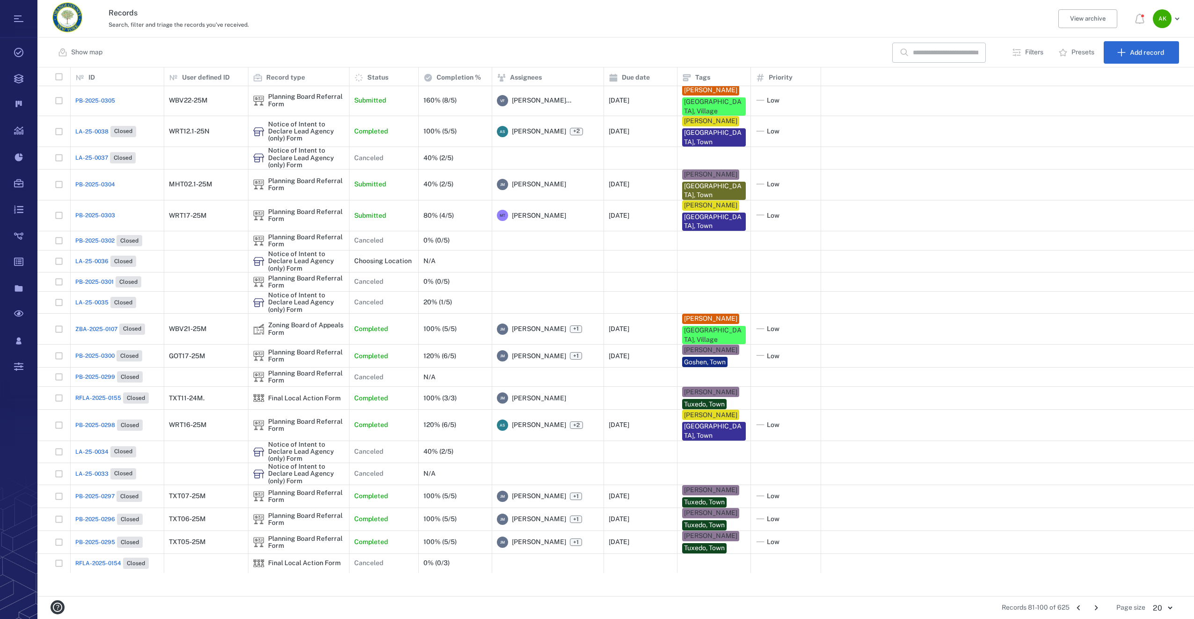
scroll to position [0, 0]
click at [108, 102] on span "PB-2025-0305" at bounding box center [95, 101] width 40 height 8
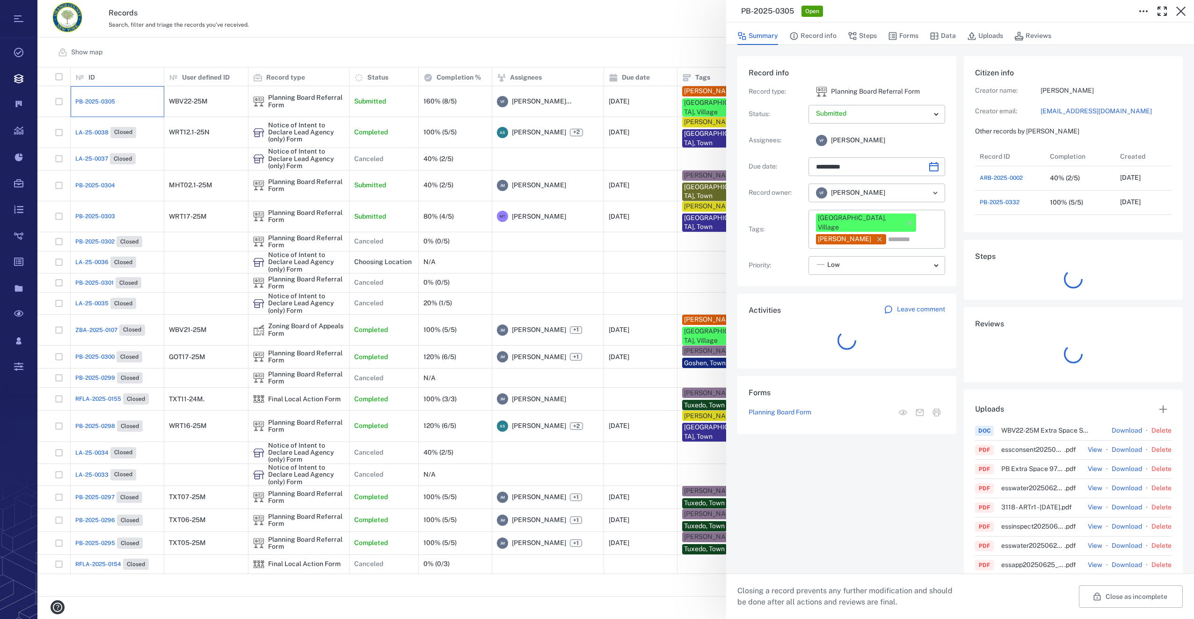
scroll to position [7, 7]
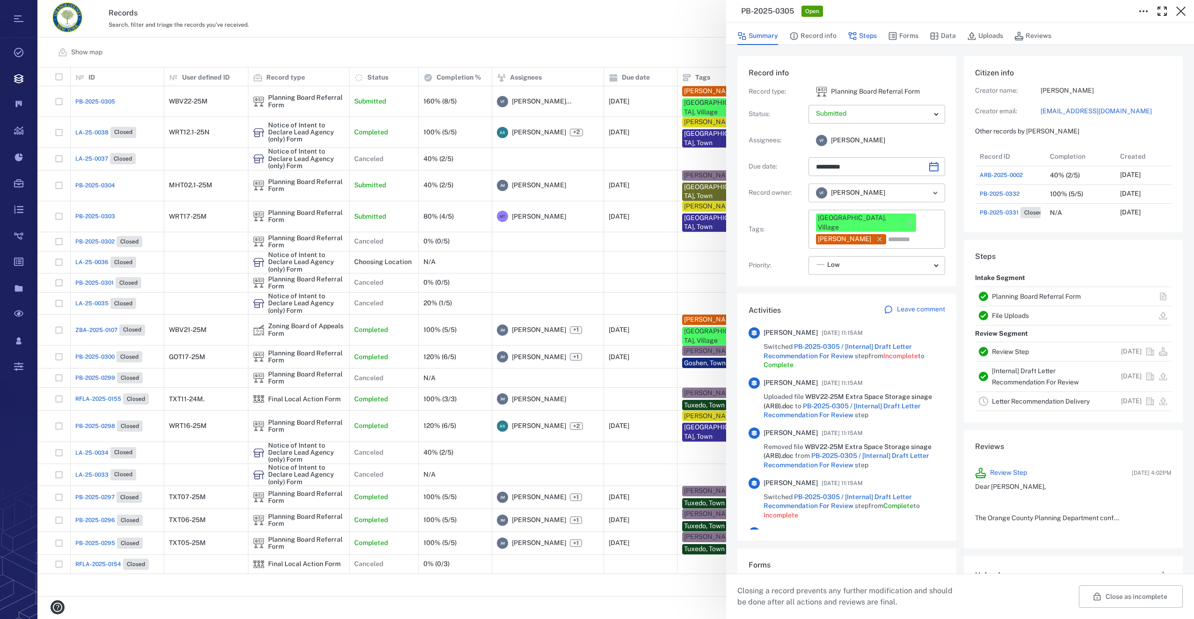
click at [874, 37] on button "Steps" at bounding box center [862, 36] width 29 height 18
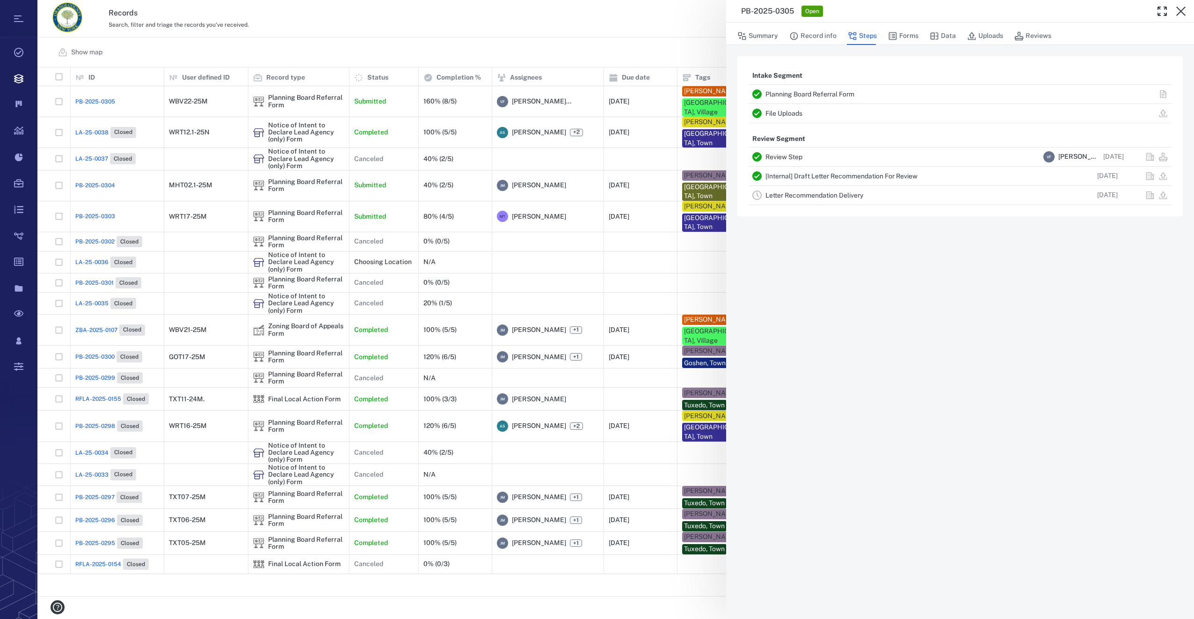
click at [830, 196] on link "Letter Recommendation Delivery" at bounding box center [815, 194] width 98 height 7
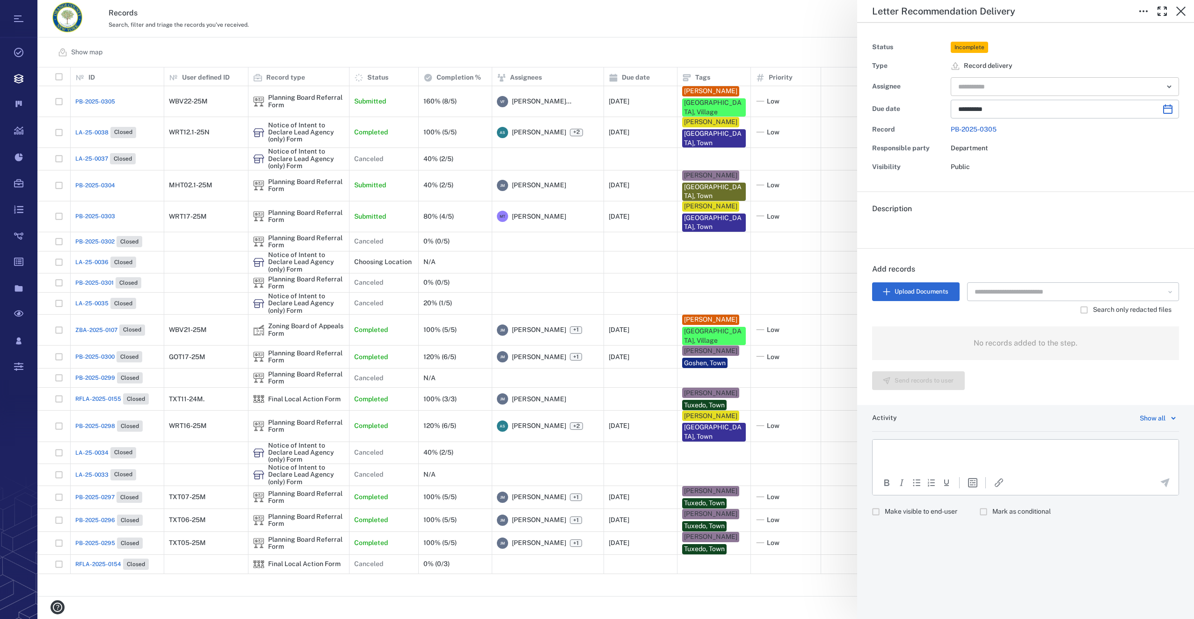
click at [1013, 83] on input "text" at bounding box center [1055, 86] width 194 height 13
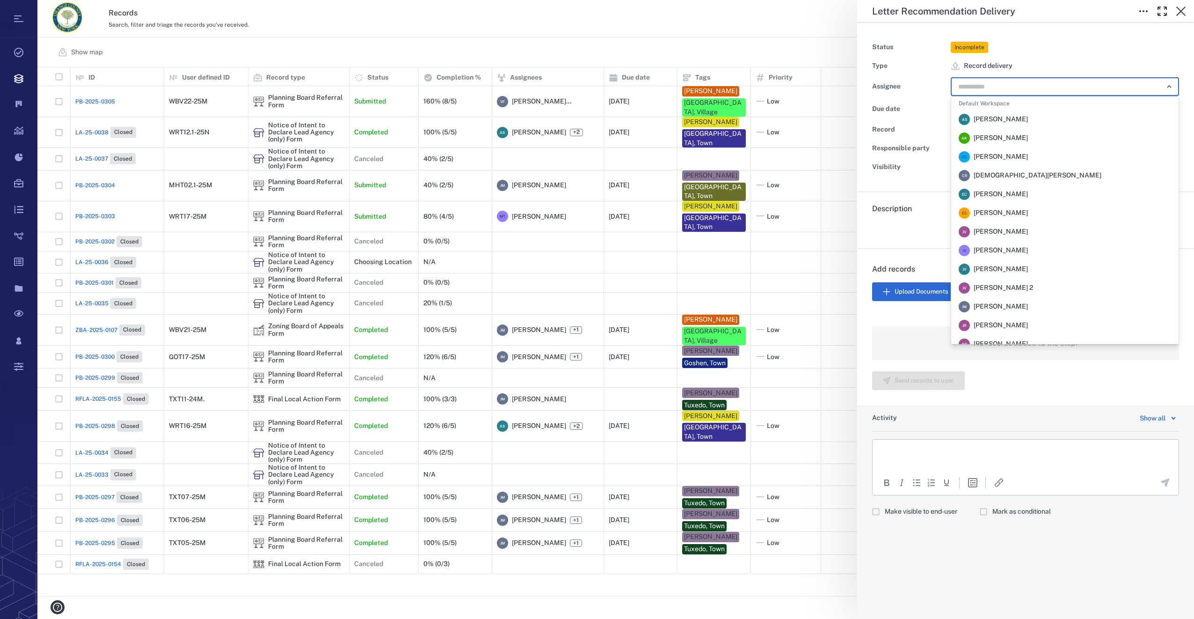
click at [1016, 311] on span "Jennifer MacLeod" at bounding box center [1001, 306] width 54 height 9
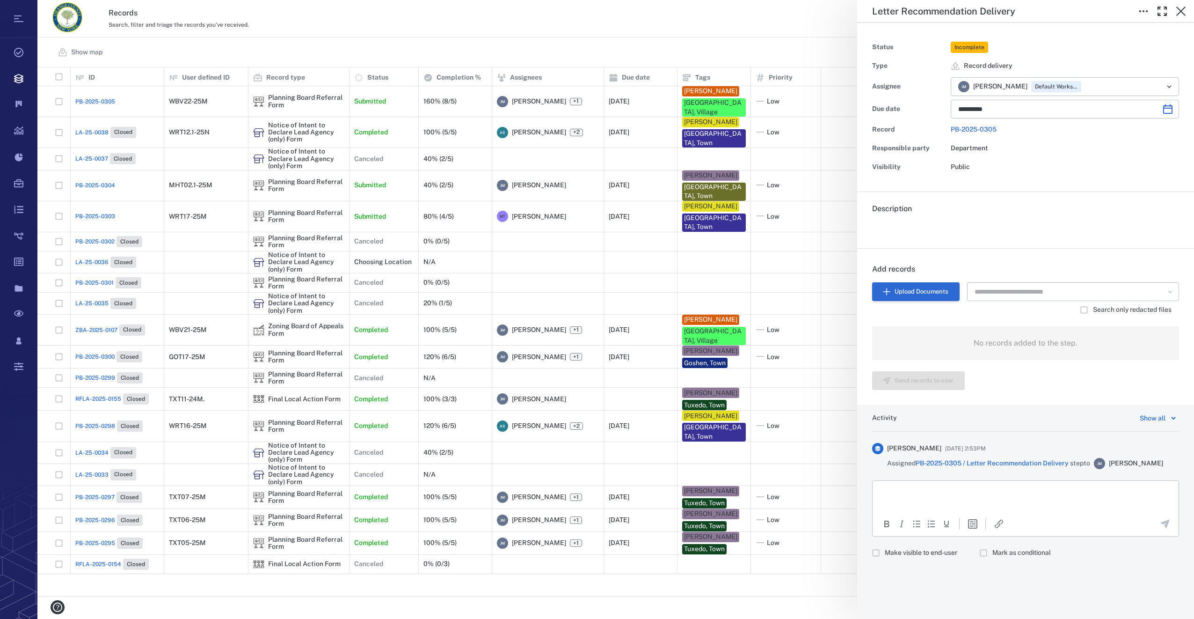
click at [911, 292] on button "Upload Documents" at bounding box center [916, 291] width 88 height 19
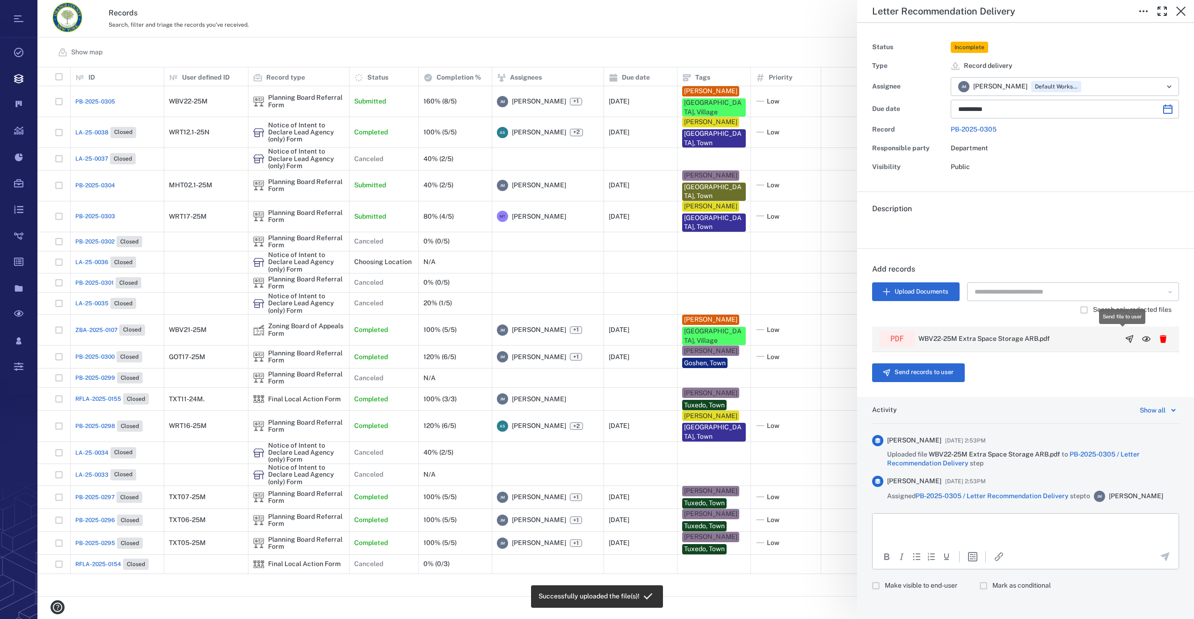
click at [1125, 336] on icon "button" at bounding box center [1129, 338] width 9 height 9
click at [899, 372] on button "Send records to user" at bounding box center [918, 372] width 93 height 19
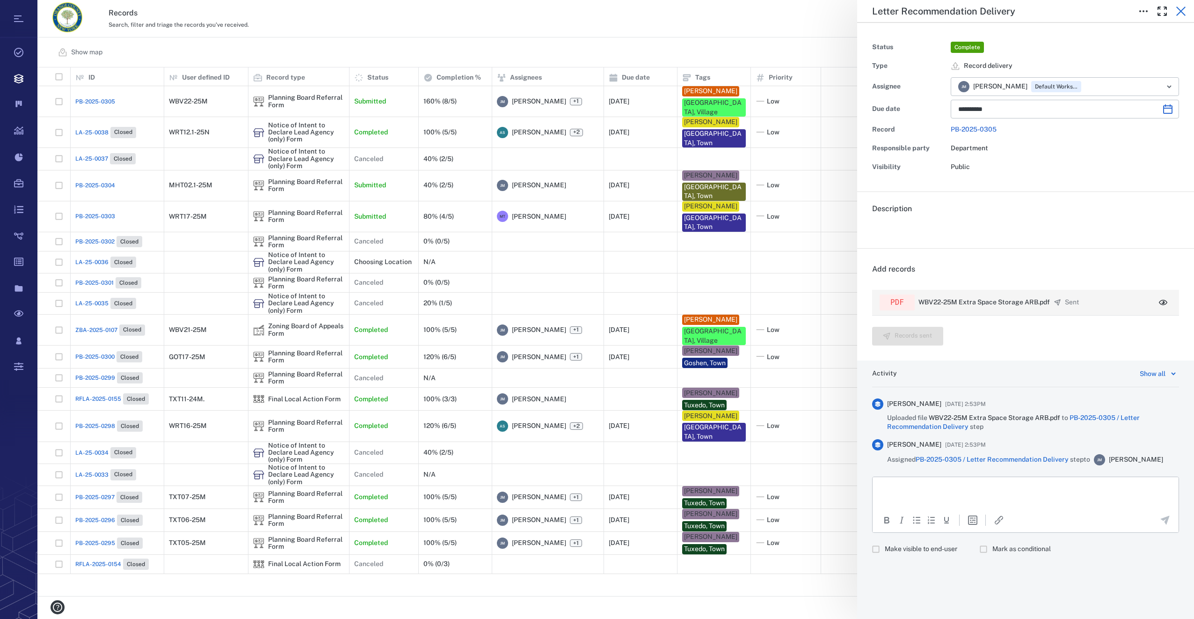
click at [1184, 8] on icon "button" at bounding box center [1181, 11] width 9 height 9
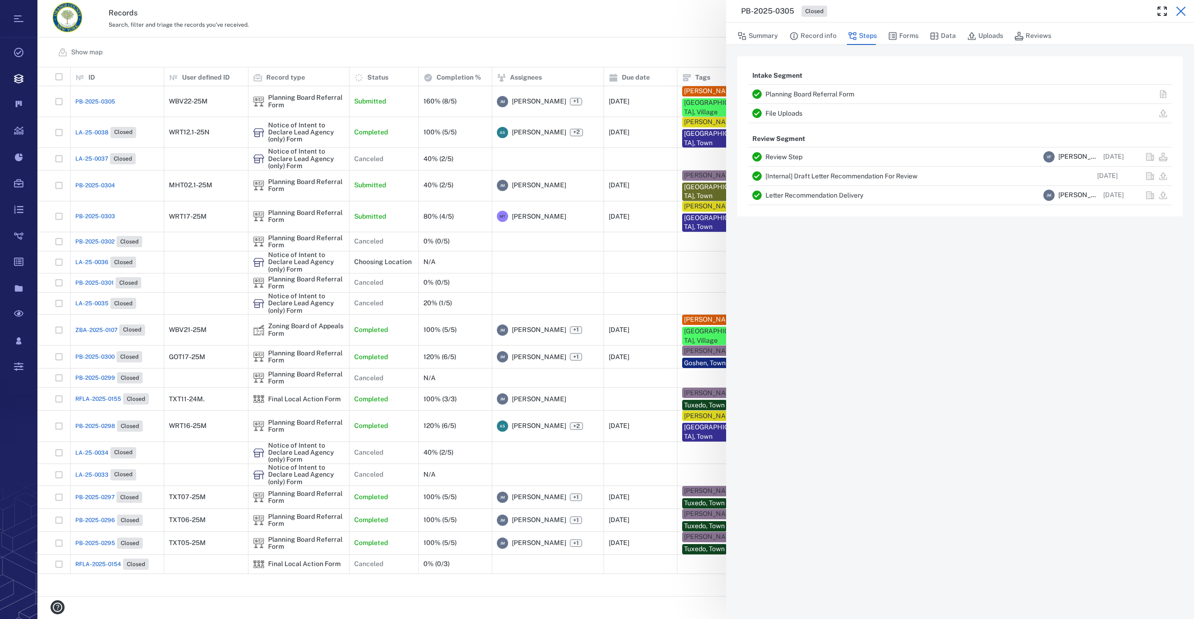
click at [1181, 8] on icon "button" at bounding box center [1181, 11] width 11 height 11
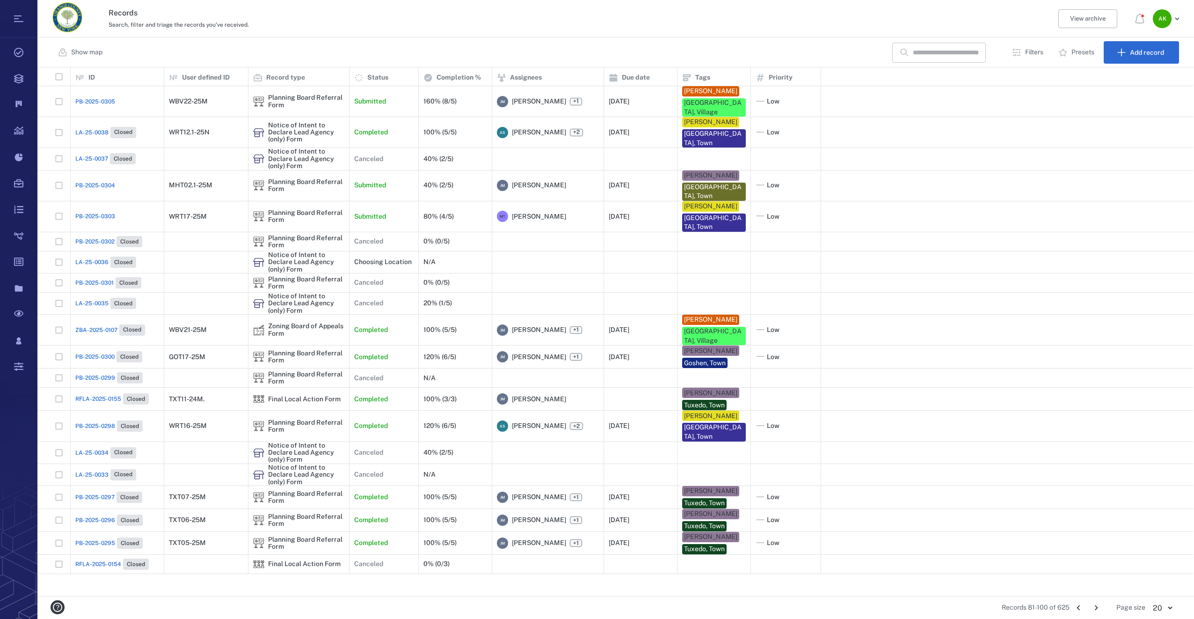
click at [917, 56] on input "text" at bounding box center [946, 53] width 66 height 20
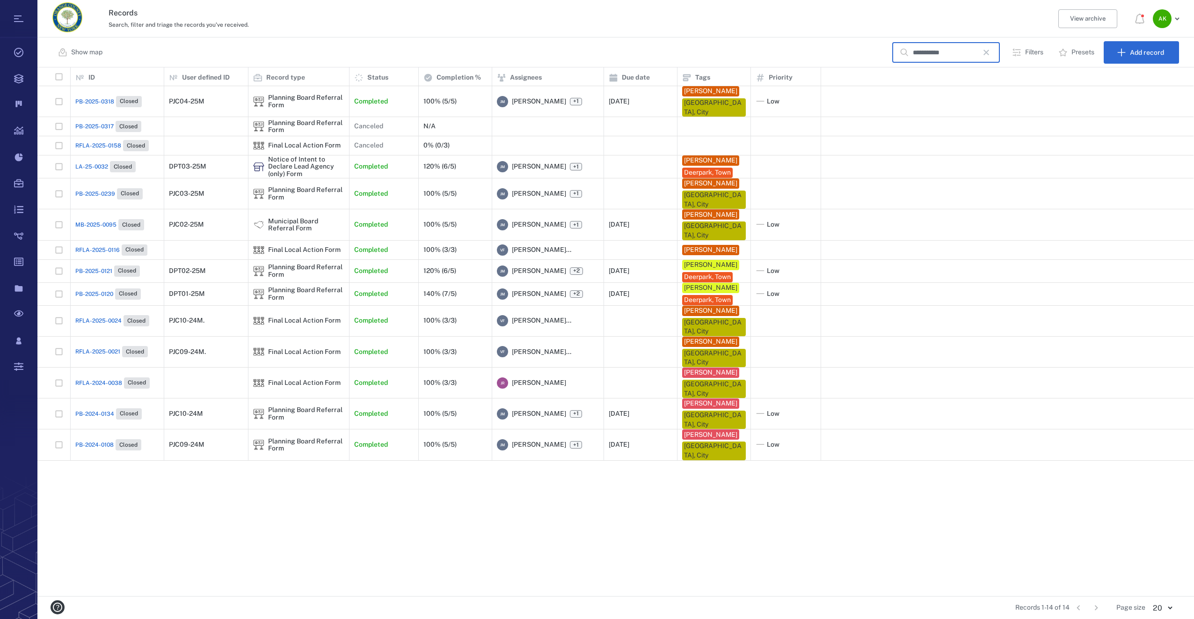
type input "**********"
click at [86, 98] on span "PB-2025-0318" at bounding box center [94, 101] width 39 height 8
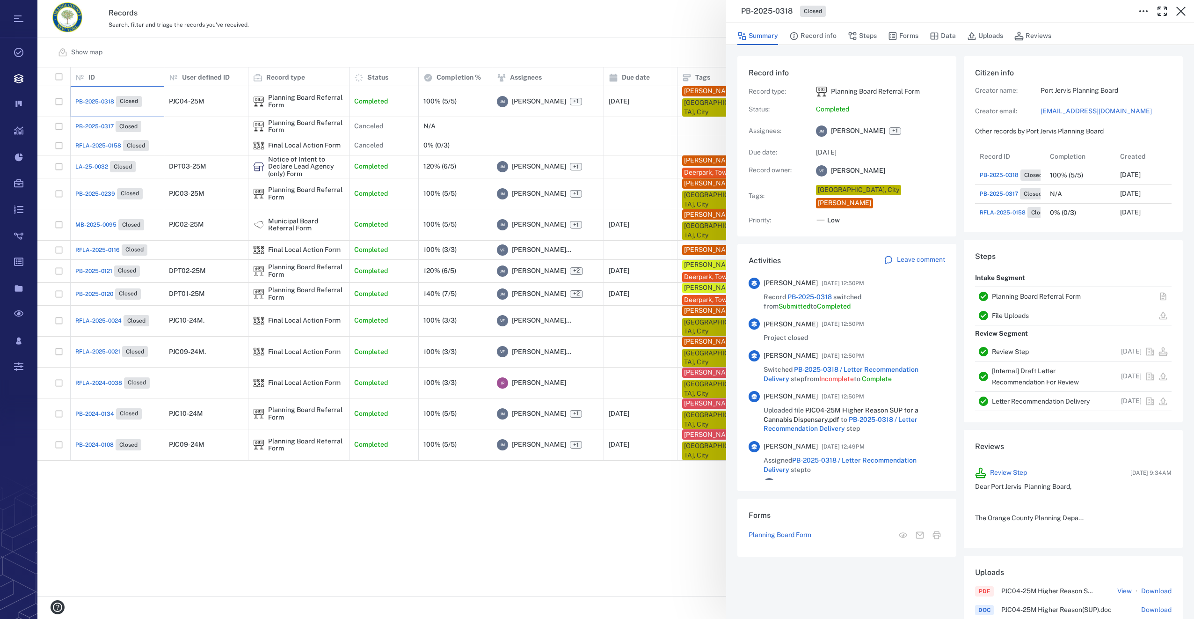
scroll to position [318, 179]
click at [1053, 107] on link "portjervisplanning@gmail.com" at bounding box center [1106, 111] width 131 height 9
click at [1182, 9] on icon "button" at bounding box center [1181, 11] width 11 height 11
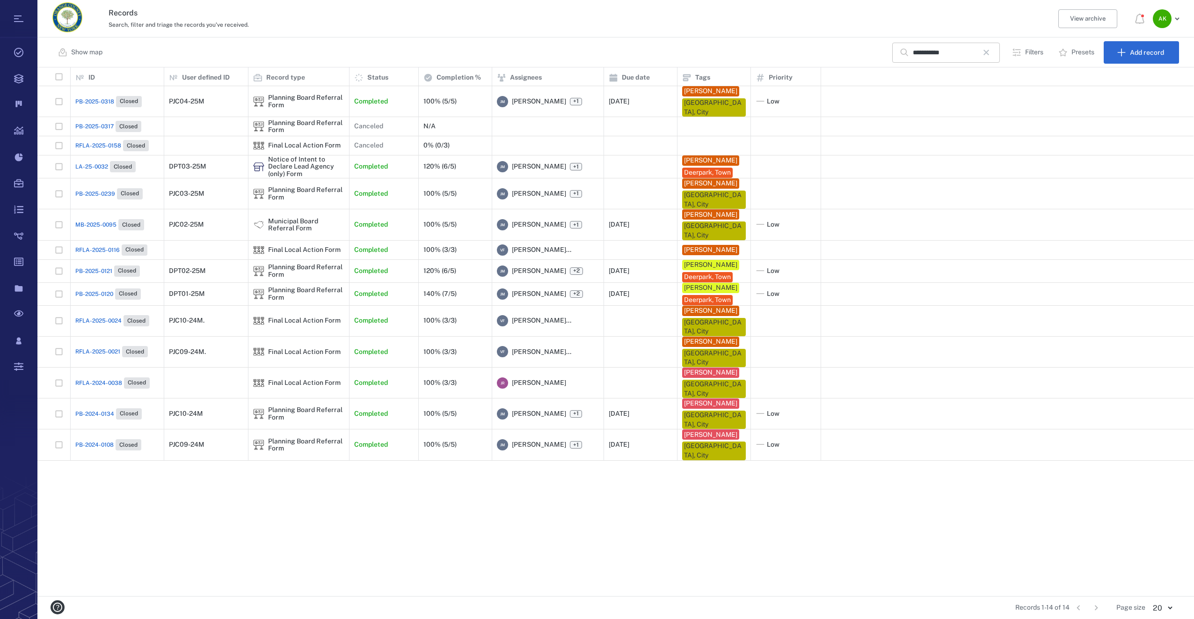
click at [992, 53] on icon "button" at bounding box center [986, 52] width 11 height 11
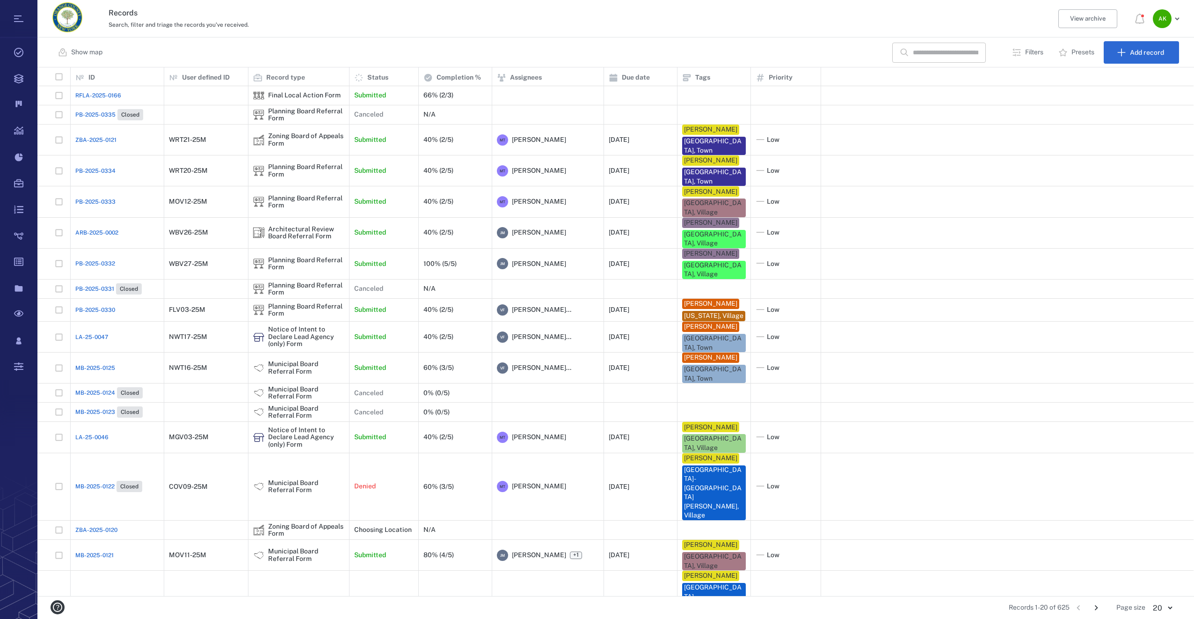
click at [932, 48] on input "text" at bounding box center [946, 53] width 66 height 20
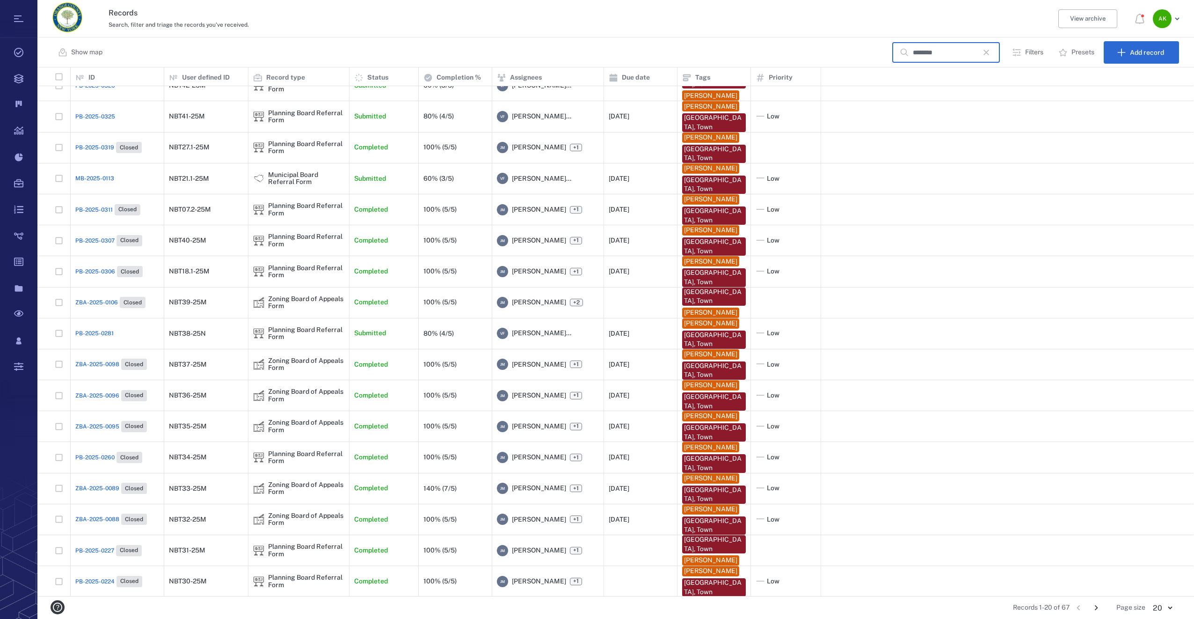
scroll to position [98, 0]
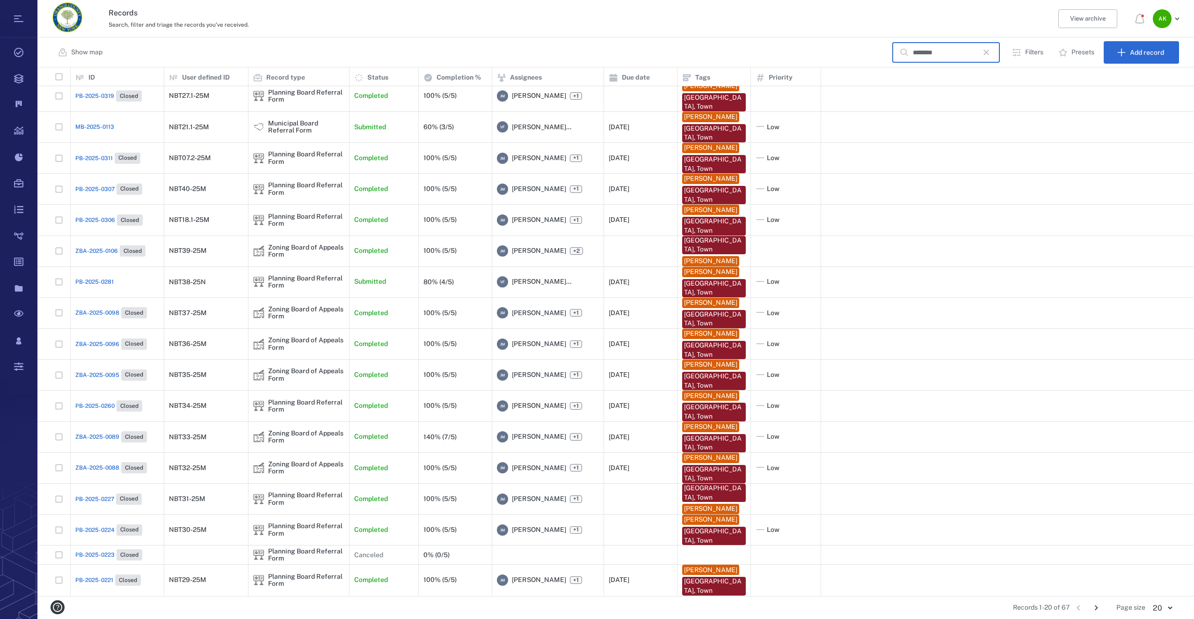
type input "********"
click at [1097, 604] on icon "Go to next page" at bounding box center [1096, 607] width 10 height 10
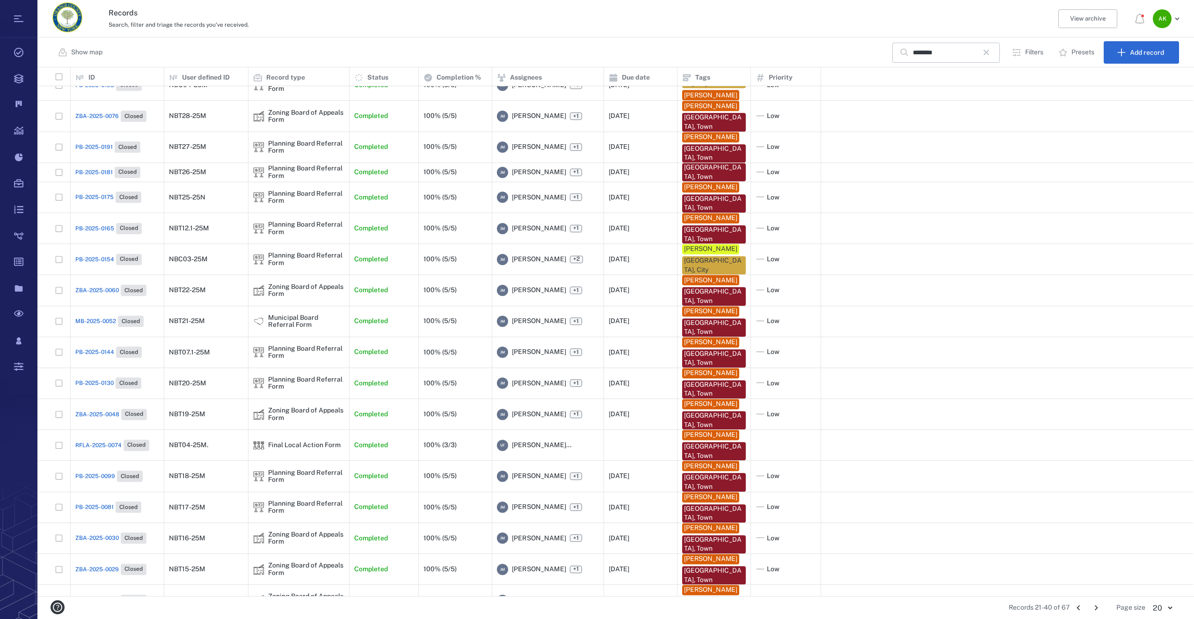
scroll to position [0, 0]
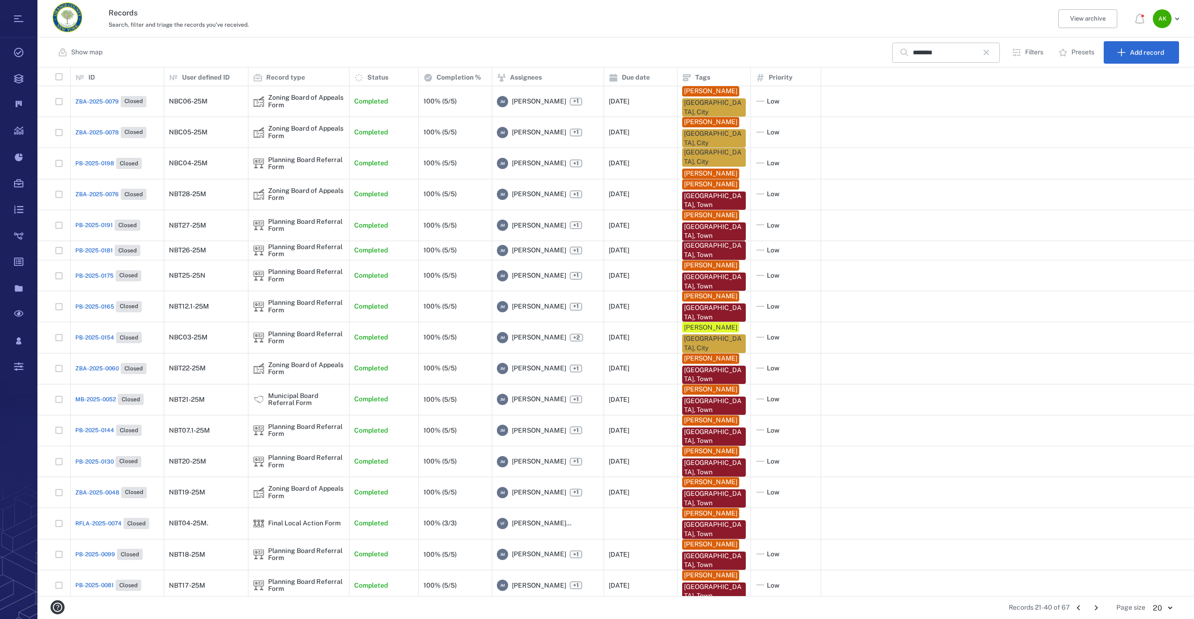
click at [1079, 607] on icon "Go to previous page" at bounding box center [1079, 607] width 10 height 10
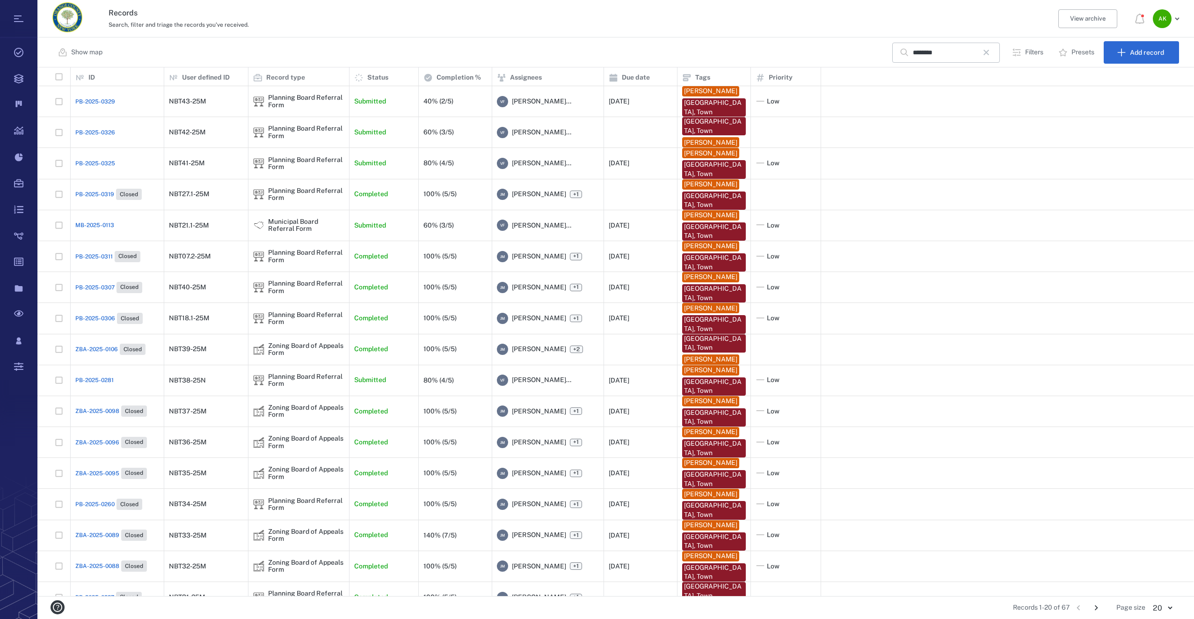
click at [88, 197] on span "PB-2025-0319" at bounding box center [94, 194] width 39 height 8
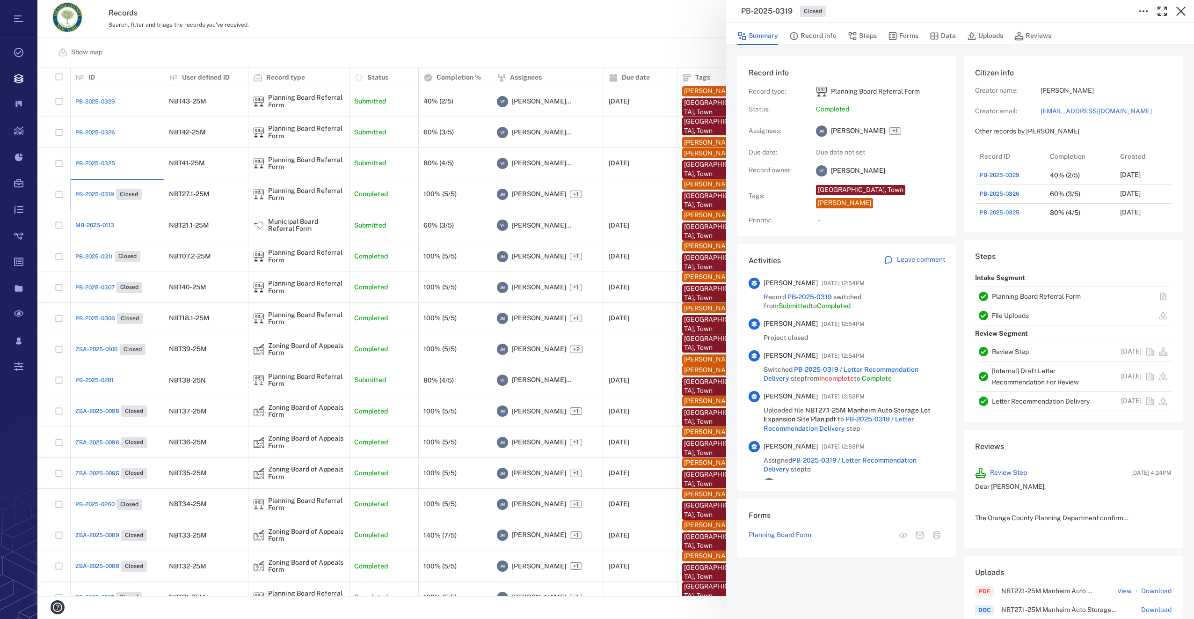
scroll to position [487, 179]
click at [88, 252] on div "PB-2025-0319 Closed Summary Record info Steps Forms Data Uploads Reviews Record…" at bounding box center [615, 309] width 1157 height 619
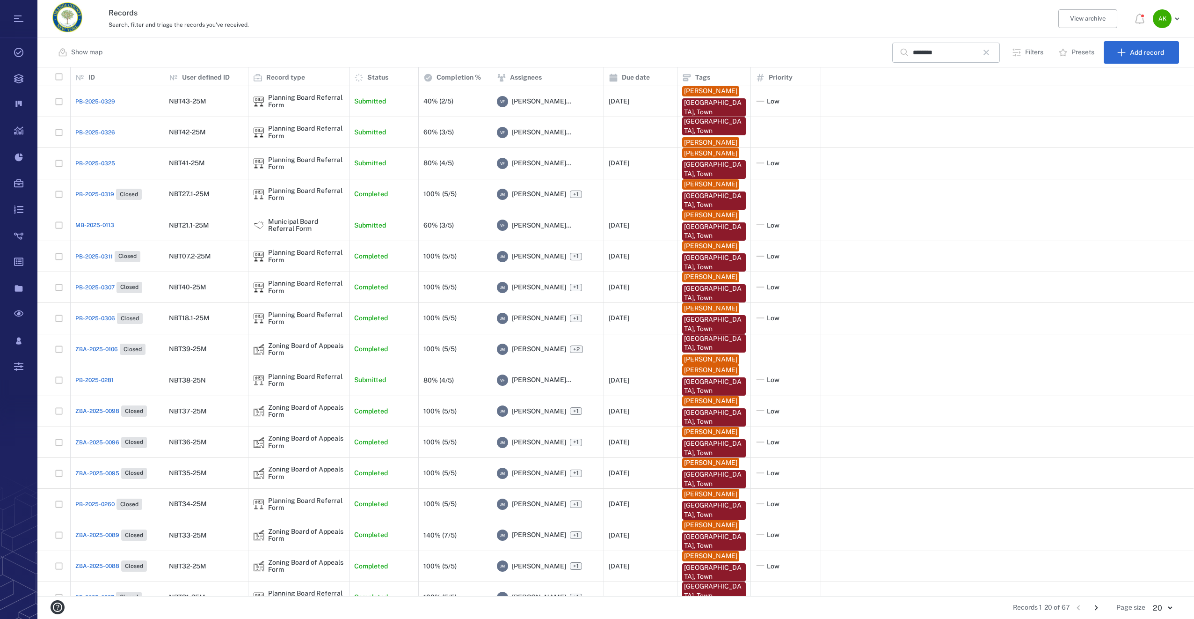
click at [92, 251] on div "PB-2025-0311 Closed" at bounding box center [107, 256] width 65 height 11
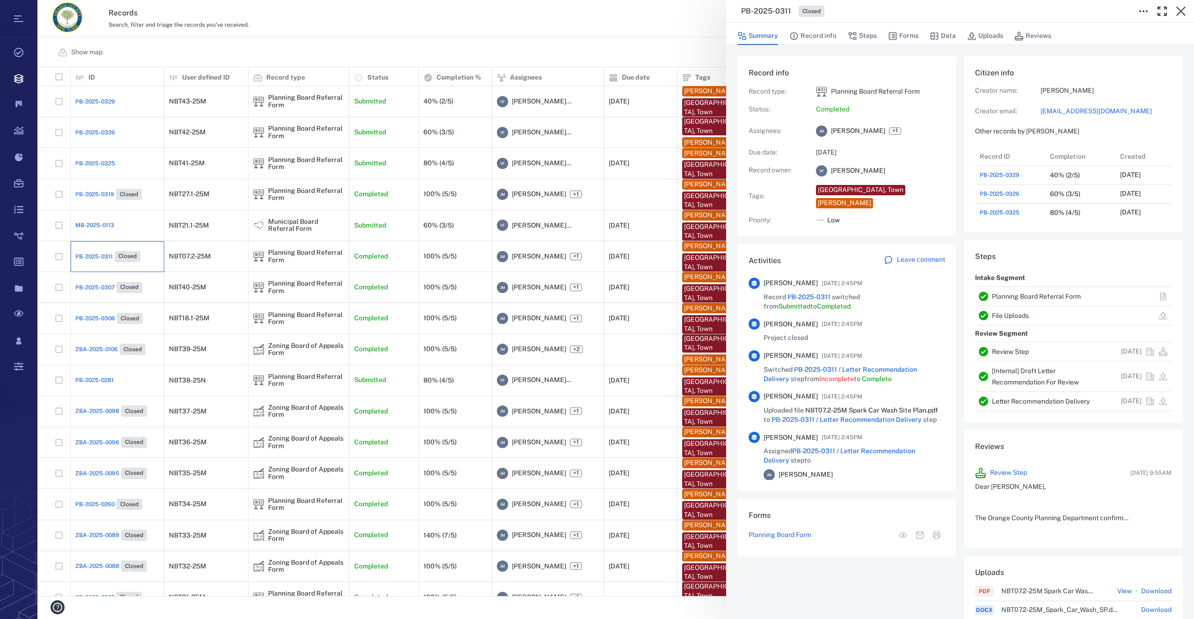
scroll to position [487, 179]
click at [1082, 107] on link "kmessler@mhepc.com" at bounding box center [1106, 111] width 131 height 9
click at [1178, 11] on icon "button" at bounding box center [1181, 11] width 11 height 11
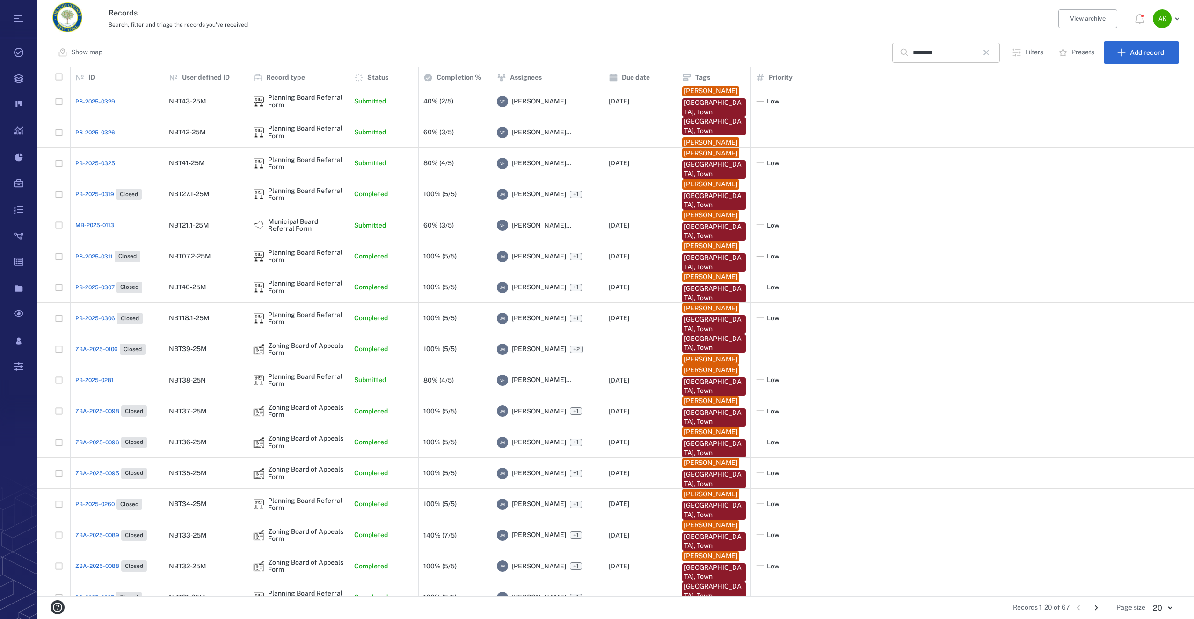
click at [991, 49] on icon "button" at bounding box center [986, 52] width 11 height 11
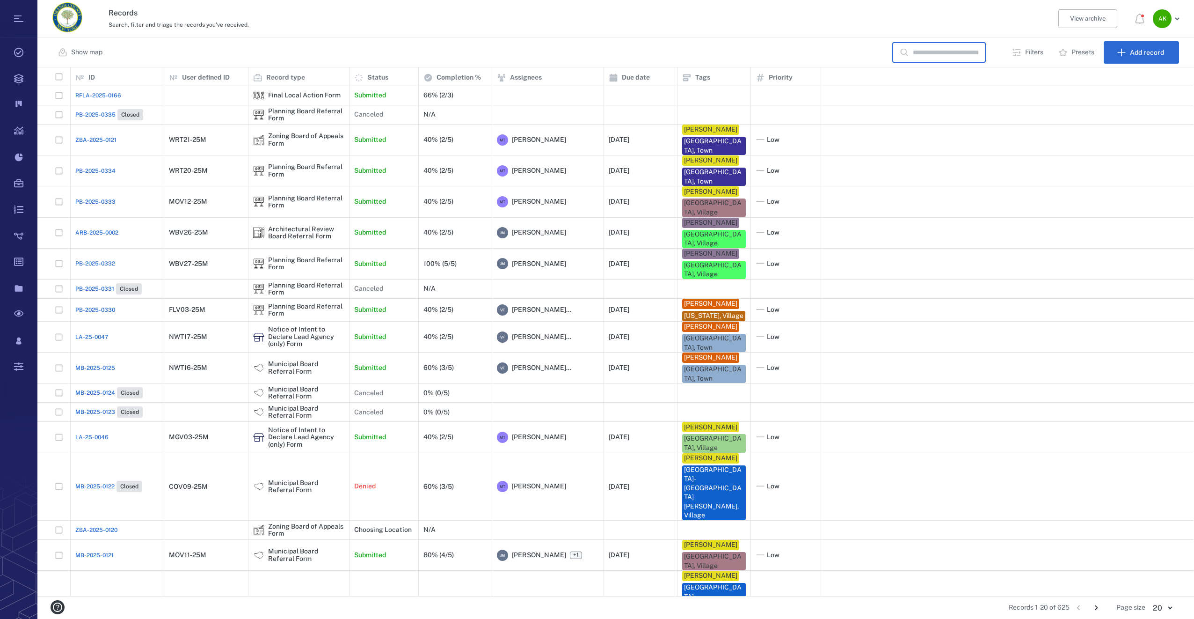
click at [954, 56] on input "text" at bounding box center [946, 53] width 66 height 20
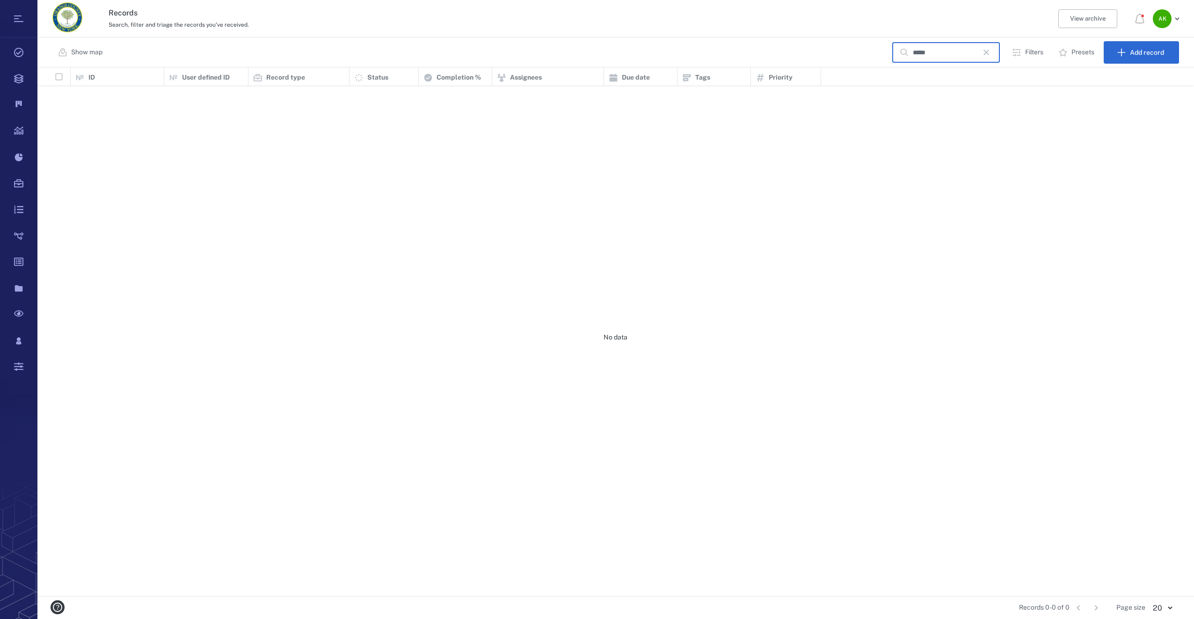
scroll to position [521, 1149]
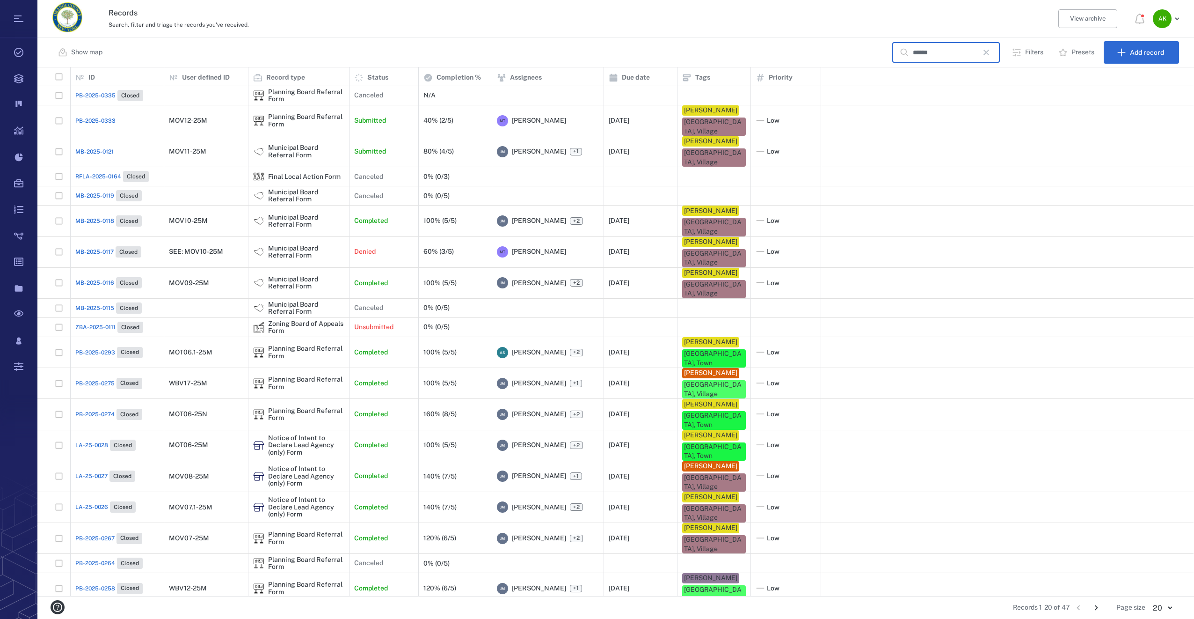
type input "******"
click at [95, 279] on span "MB-2025-0116" at bounding box center [94, 282] width 39 height 8
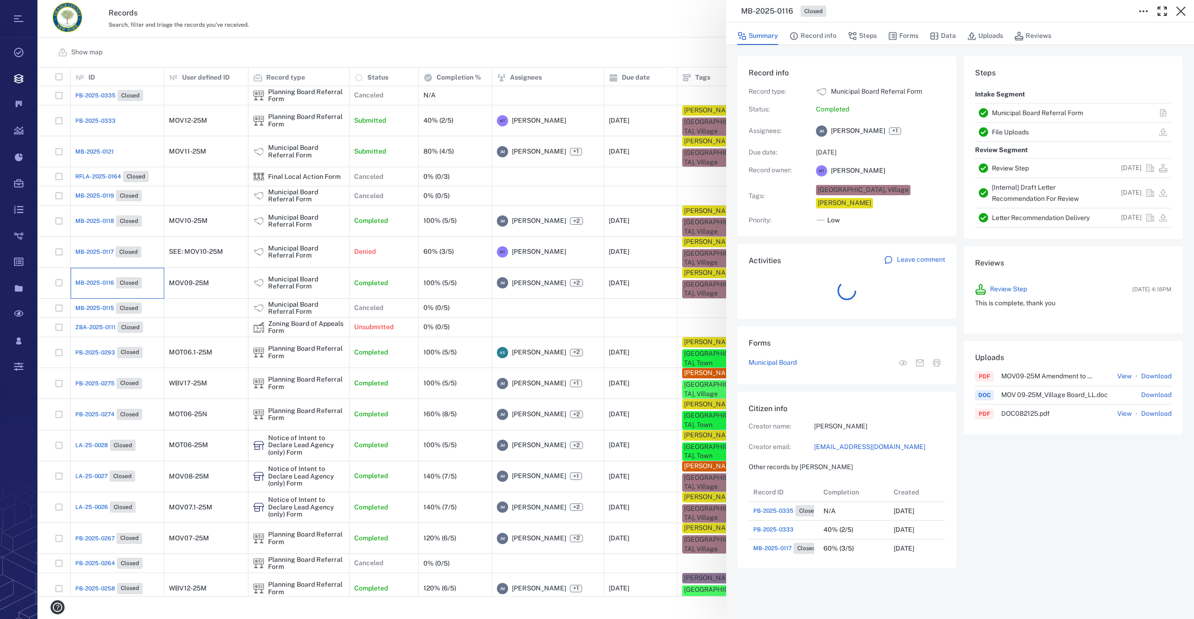
scroll to position [412, 179]
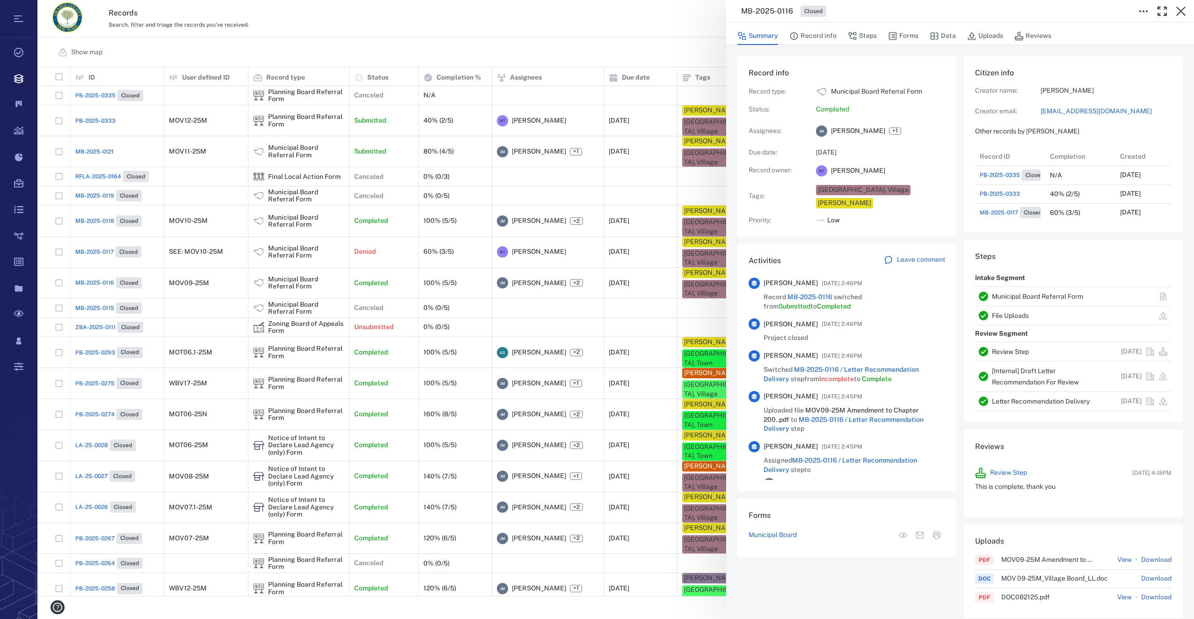
click at [84, 224] on div "MB-2025-0116 Closed Summary Record info Steps Forms Data Uploads Reviews Record…" at bounding box center [615, 309] width 1157 height 619
click at [1053, 113] on link "clerk@villageofmonroe.org" at bounding box center [1106, 111] width 131 height 9
click at [99, 284] on div "MB-2025-0118 Closed Summary Record info Steps Forms Data Uploads Reviews Record…" at bounding box center [615, 309] width 1157 height 619
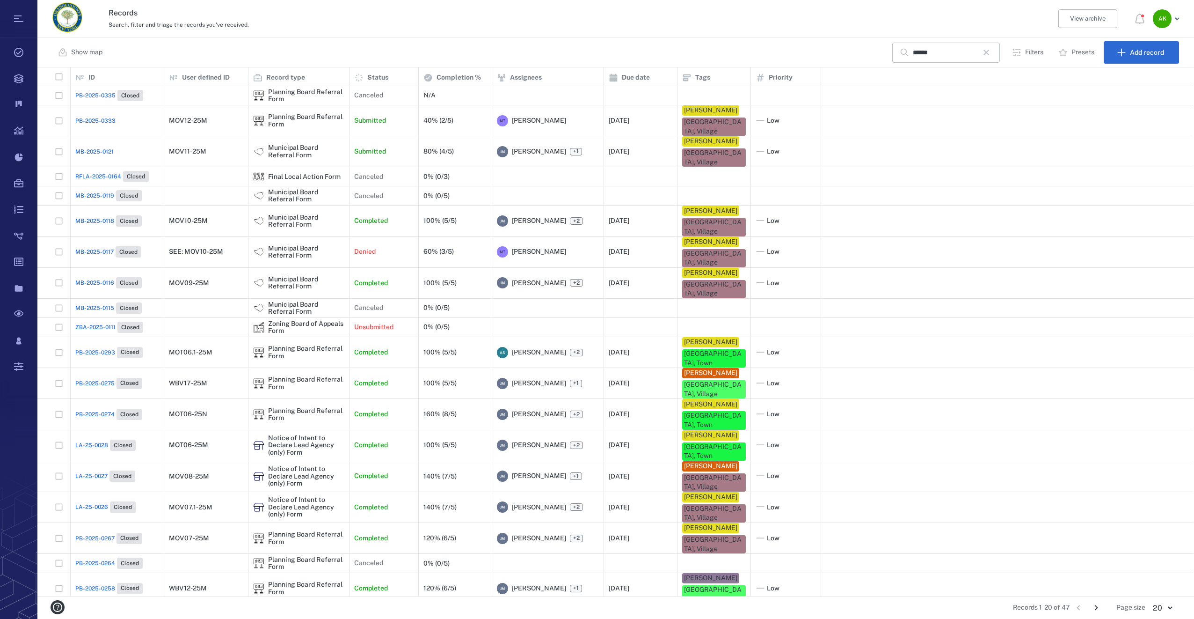
click at [96, 281] on span "MB-2025-0116" at bounding box center [94, 282] width 39 height 8
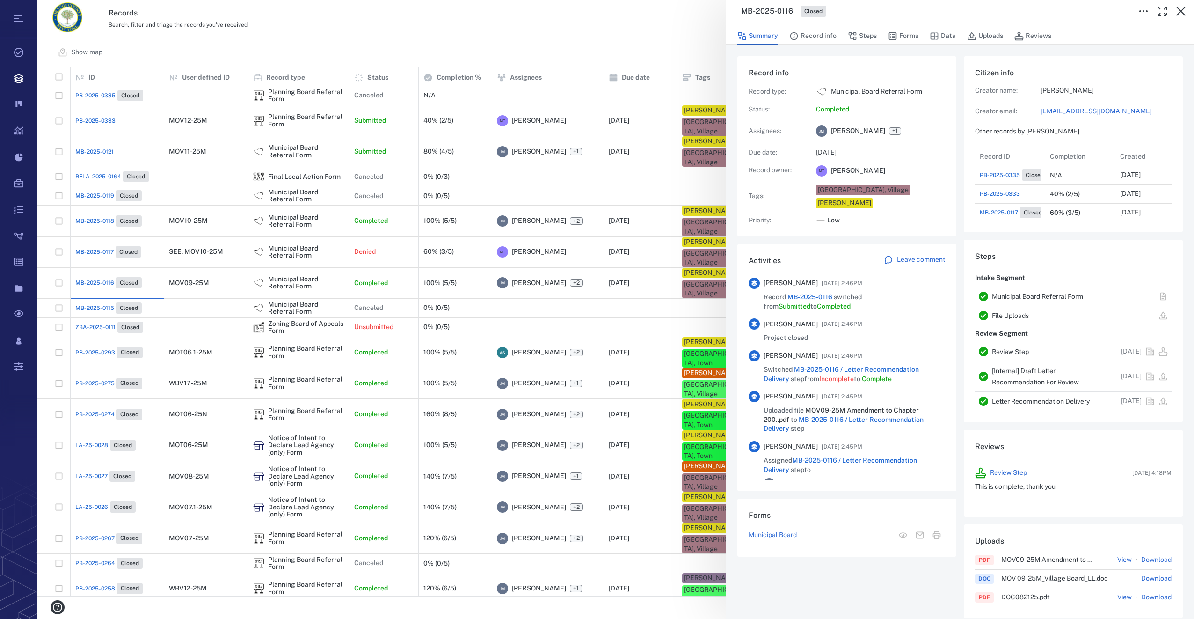
scroll to position [412, 179]
click at [1051, 112] on link "pbsecretary@villageofmonroe.org" at bounding box center [1106, 111] width 131 height 9
click at [1183, 13] on icon "button" at bounding box center [1181, 11] width 9 height 9
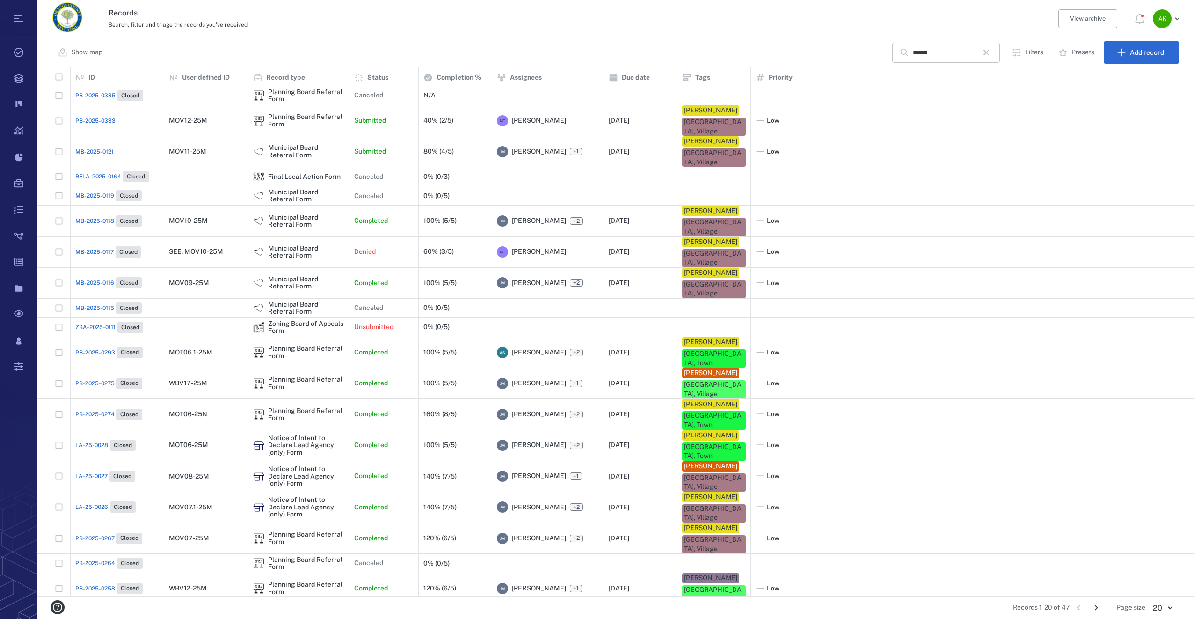
click at [988, 49] on icon "button" at bounding box center [986, 52] width 11 height 11
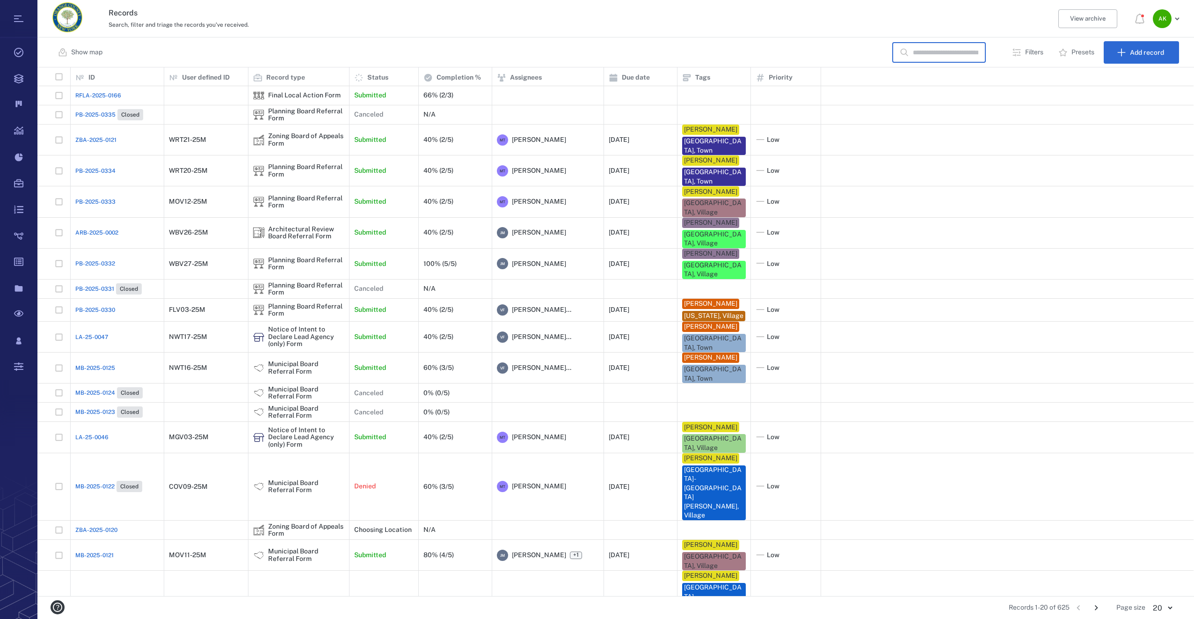
click at [956, 46] on input "text" at bounding box center [946, 53] width 66 height 20
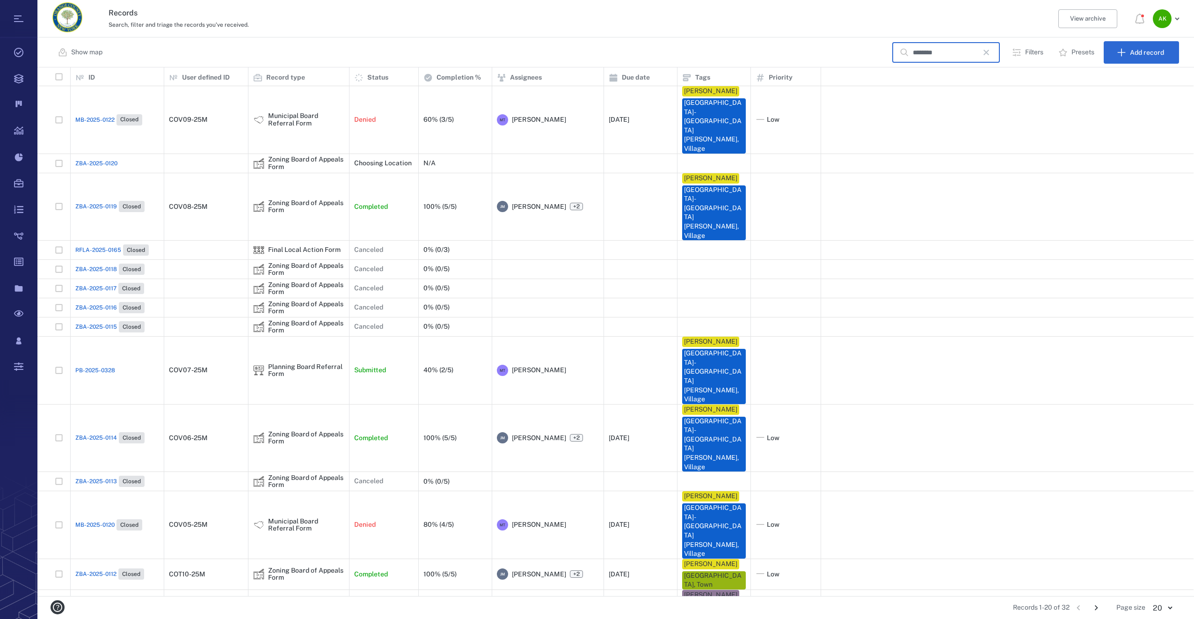
type input "********"
click at [101, 433] on span "ZBA-2025-0114" at bounding box center [96, 437] width 42 height 8
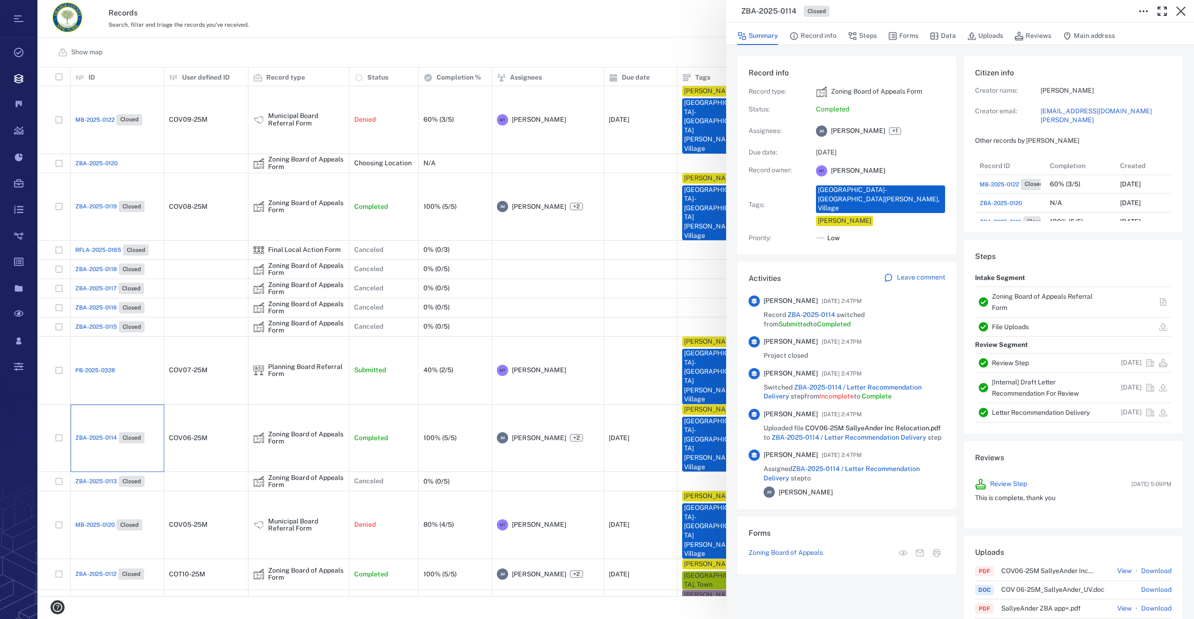
scroll to position [412, 179]
click at [85, 162] on div "ZBA-2025-0114 Closed Summary Record info Steps Forms Data Uploads Reviews Main …" at bounding box center [615, 309] width 1157 height 619
click at [1055, 111] on link "dpwadmin@cornwall-on-hudson.org" at bounding box center [1106, 116] width 131 height 18
click at [99, 432] on div "ZBA-2025-0119 Closed Summary Record info Steps Forms Data Uploads Reviews Recor…" at bounding box center [615, 309] width 1157 height 619
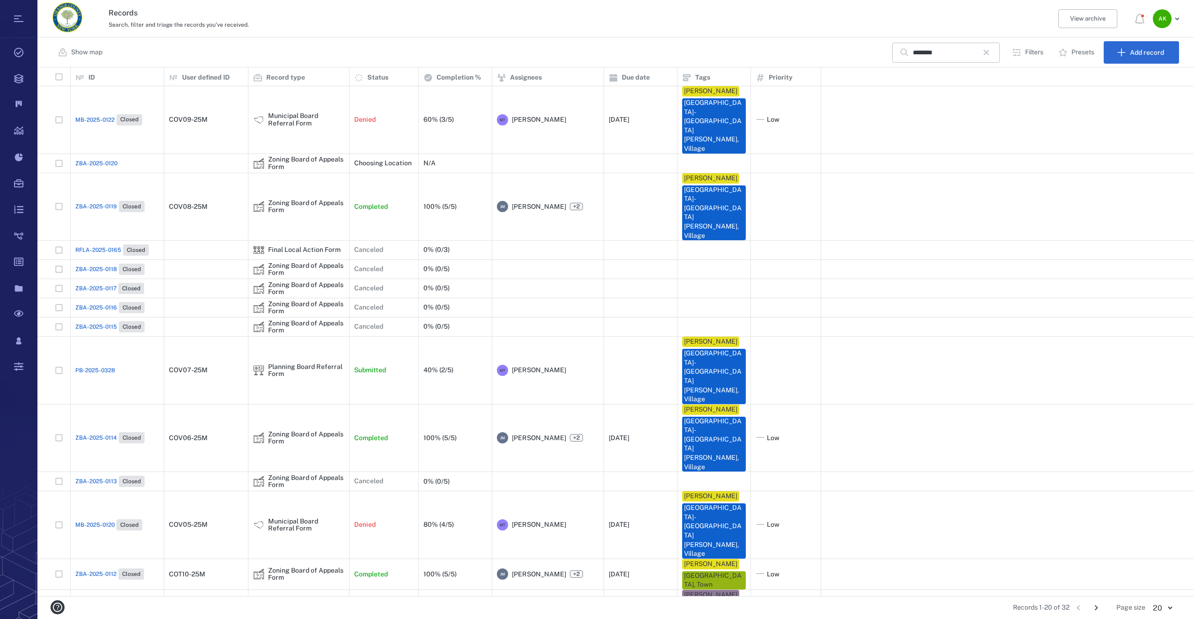
click at [100, 570] on span "ZBA-2025-0112" at bounding box center [95, 574] width 41 height 8
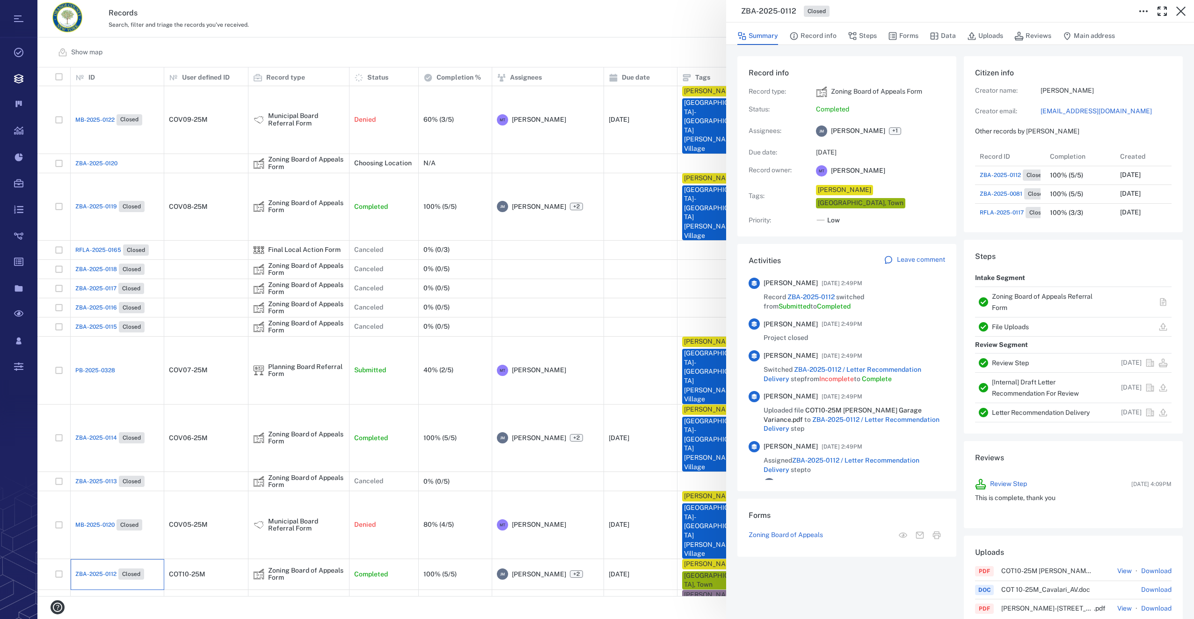
scroll to position [356, 179]
click at [1053, 110] on link "rbrady@cornwallny.gov" at bounding box center [1106, 111] width 131 height 9
click at [1182, 8] on icon "button" at bounding box center [1181, 11] width 11 height 11
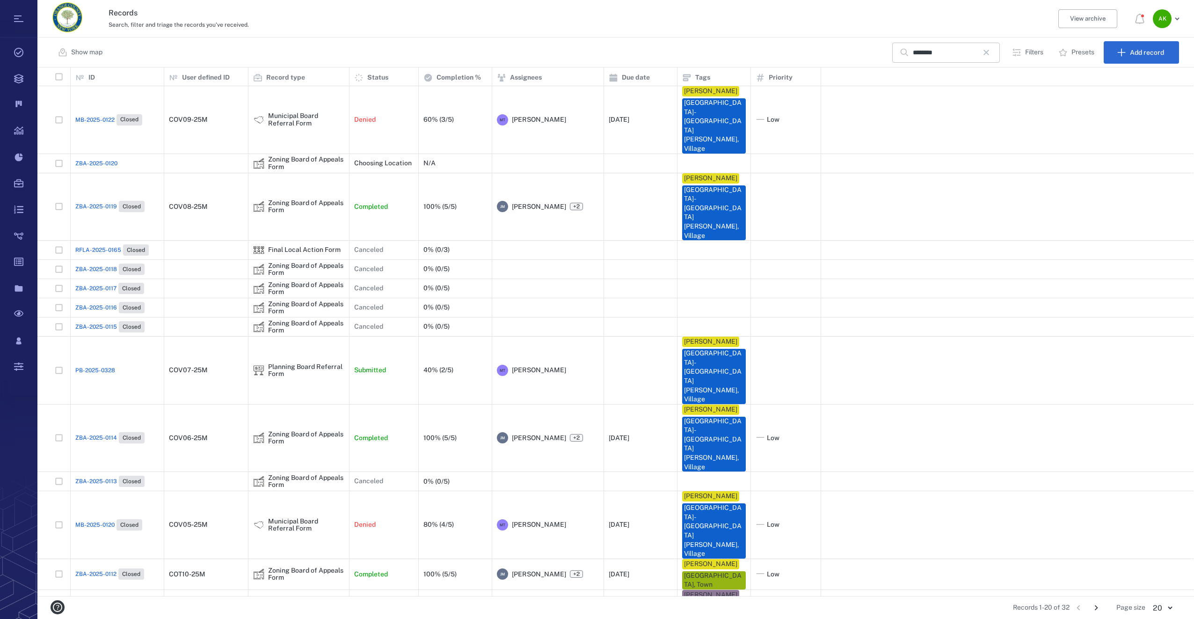
click at [992, 55] on icon "button" at bounding box center [986, 52] width 11 height 11
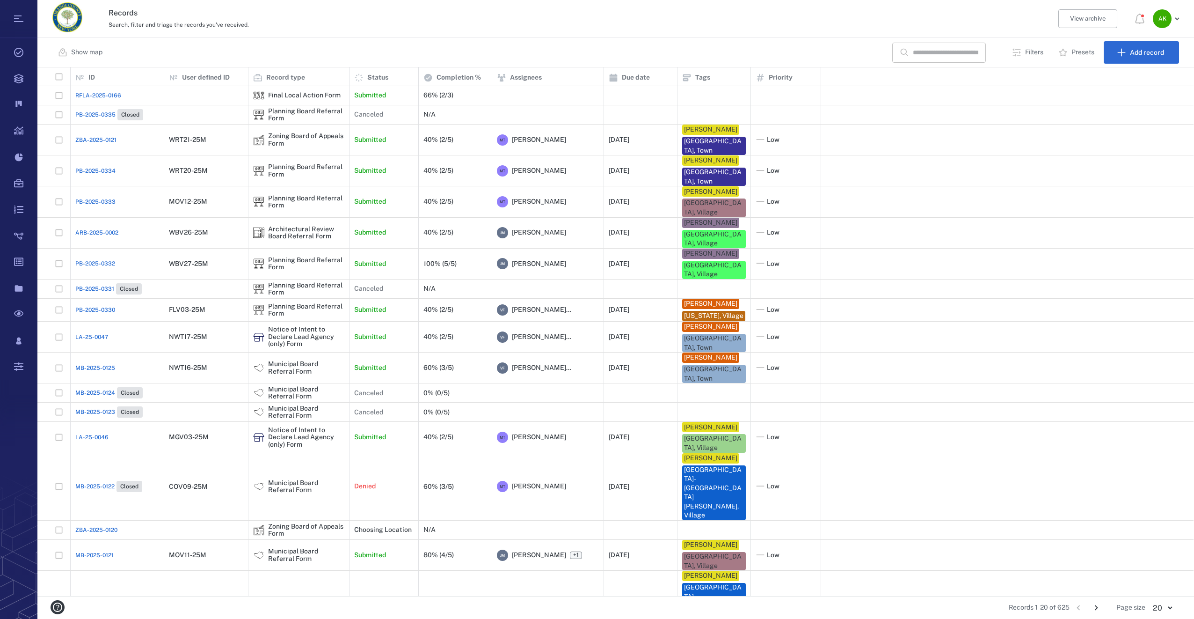
click at [1036, 52] on p "Filters" at bounding box center [1034, 52] width 18 height 9
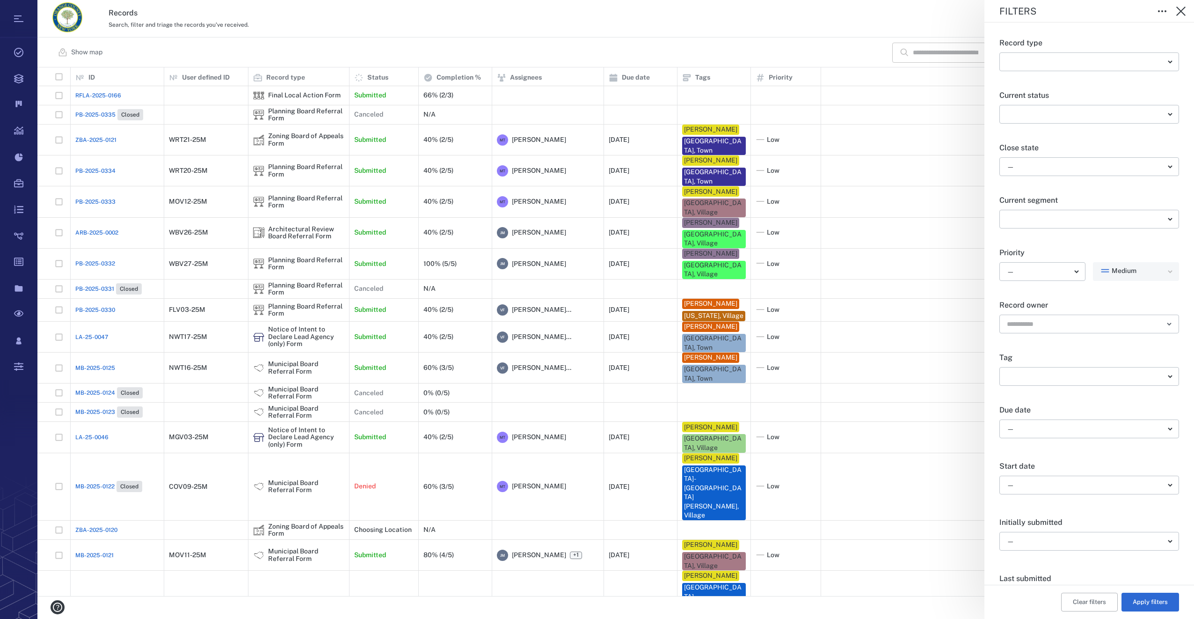
click at [1037, 364] on div "Tag ​ ​" at bounding box center [1090, 374] width 180 height 52
click at [1033, 376] on body "Tasks Records Boards Dashboard Reports Record types Guide steps Rules Form buil…" at bounding box center [597, 309] width 1194 height 619
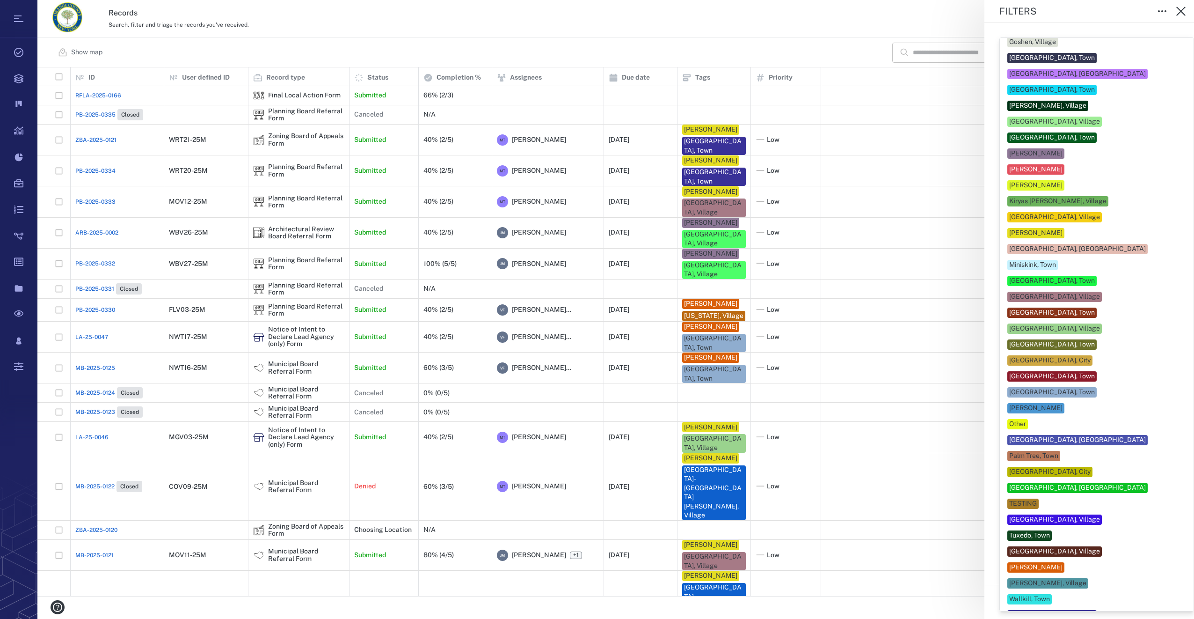
scroll to position [234, 0]
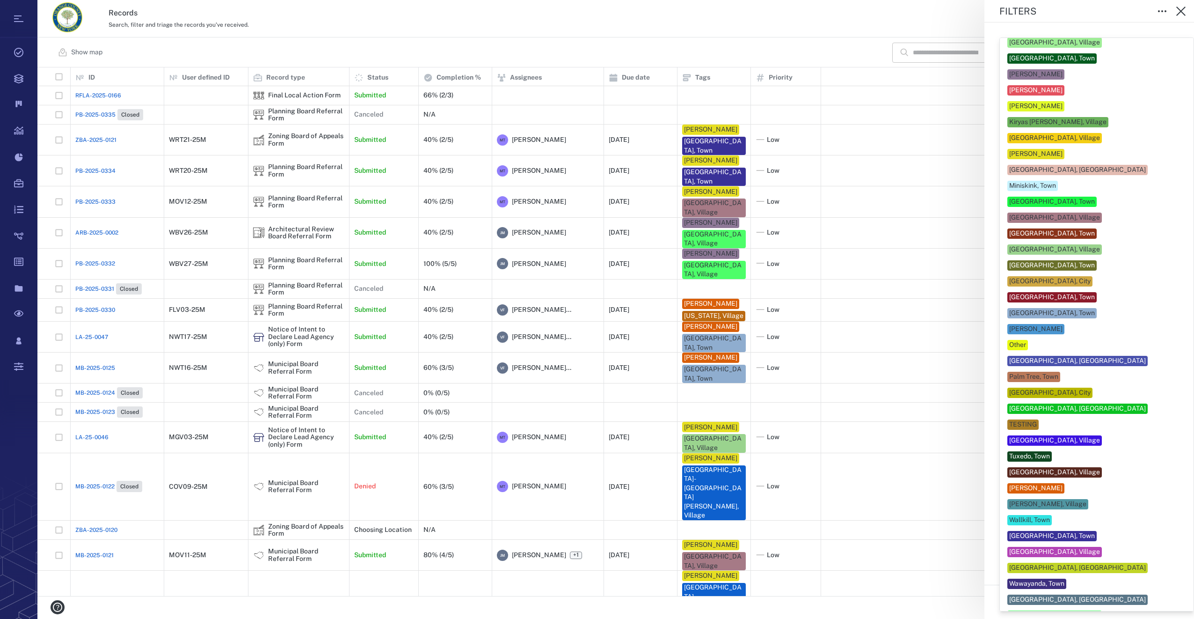
click at [1035, 404] on div "South Blooming Grove, Village" at bounding box center [1077, 408] width 137 height 9
type input "**"
click at [966, 602] on div at bounding box center [597, 309] width 1194 height 619
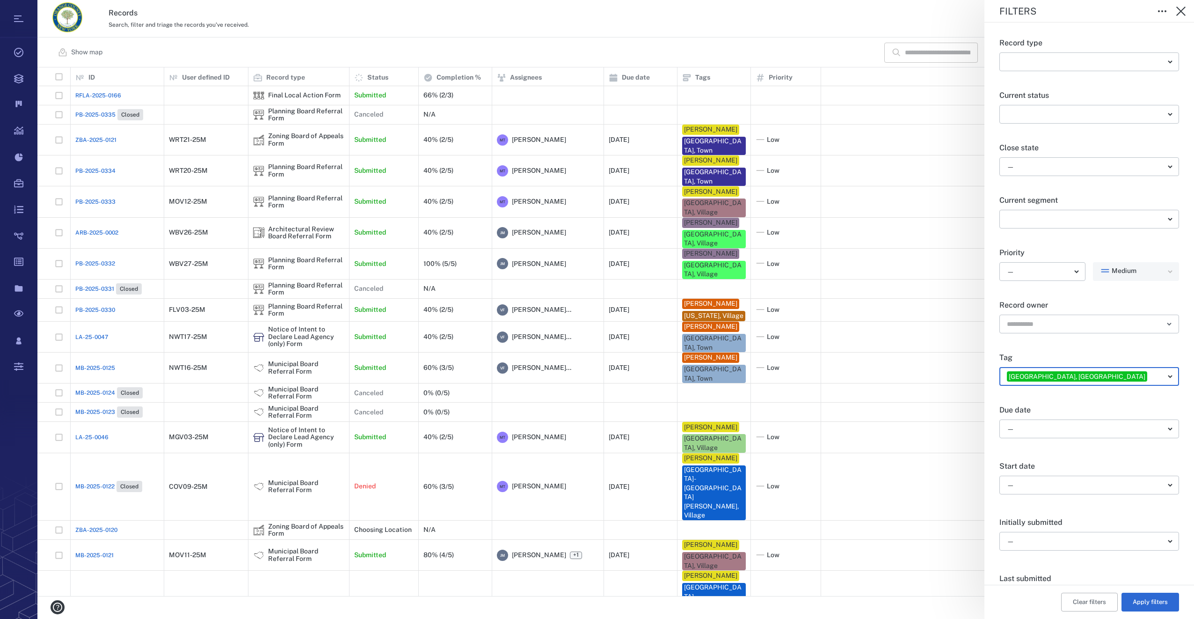
drag, startPoint x: 1139, startPoint y: 602, endPoint x: 480, endPoint y: 454, distance: 675.0
click at [1139, 602] on button "Apply filters" at bounding box center [1151, 601] width 58 height 19
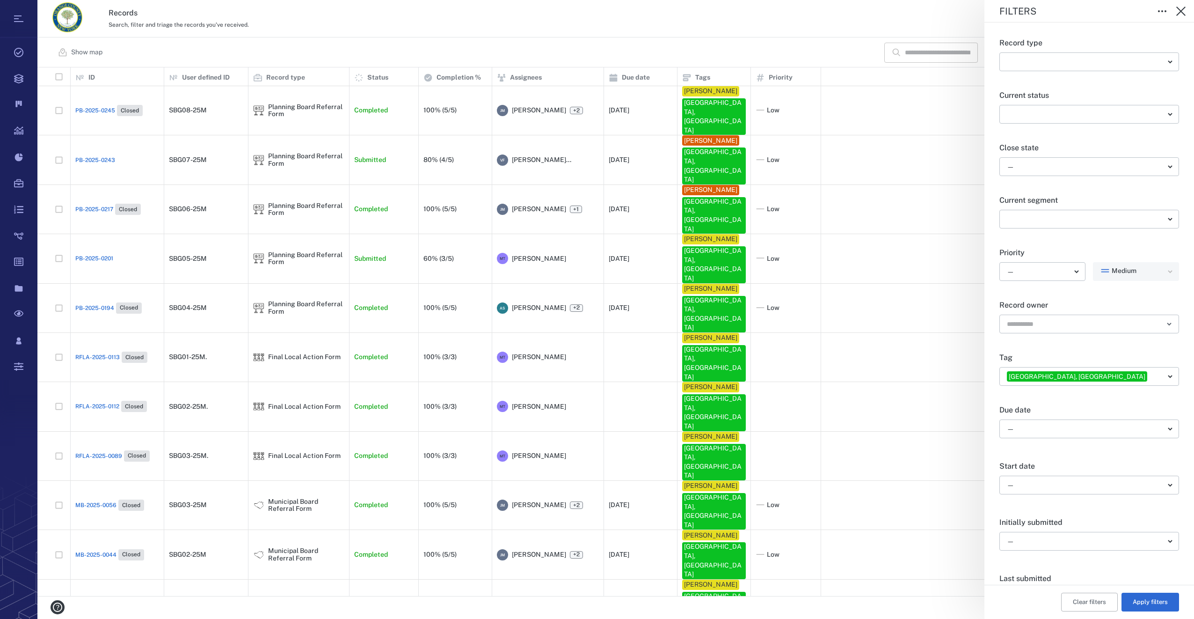
click at [84, 181] on div "Filters Record type ​ ​ Current status ​ ​ Close state — ​ Current segment ​ ​ …" at bounding box center [615, 309] width 1157 height 619
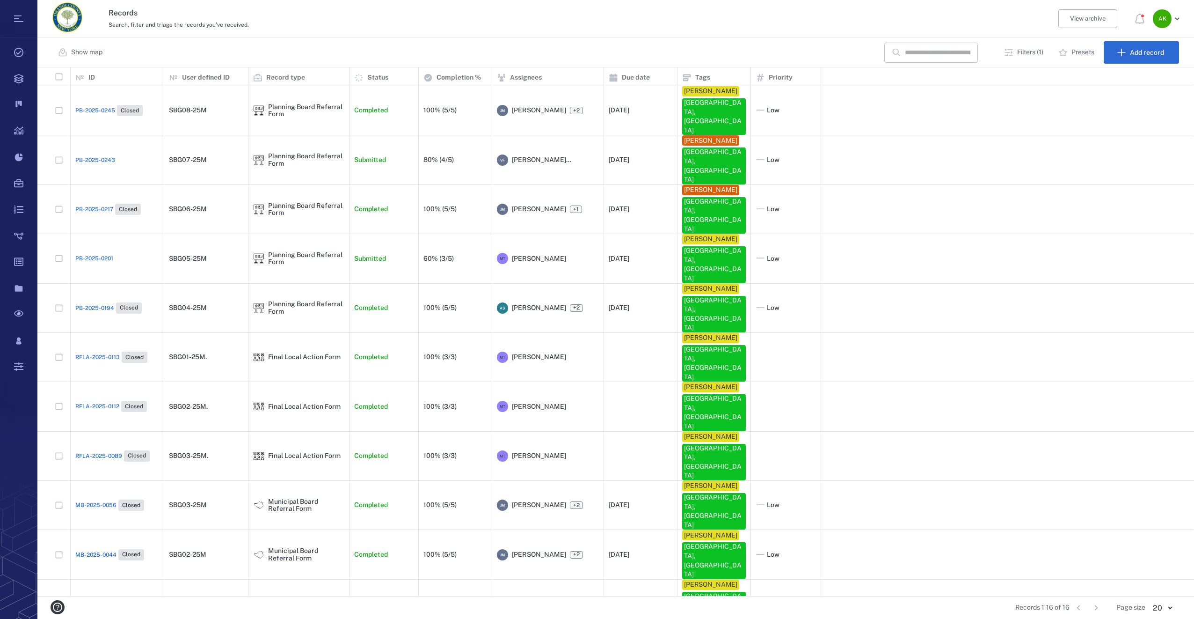
click at [86, 205] on span "PB-2025-0217" at bounding box center [94, 209] width 38 height 8
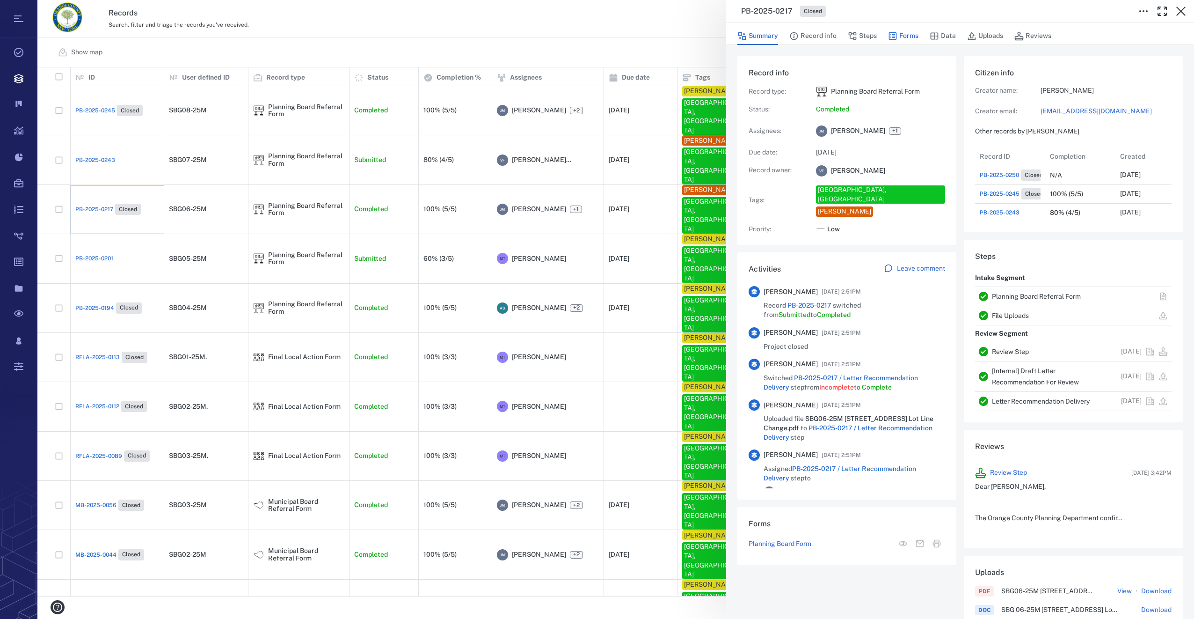
scroll to position [337, 179]
click at [906, 34] on button "Forms" at bounding box center [903, 36] width 30 height 18
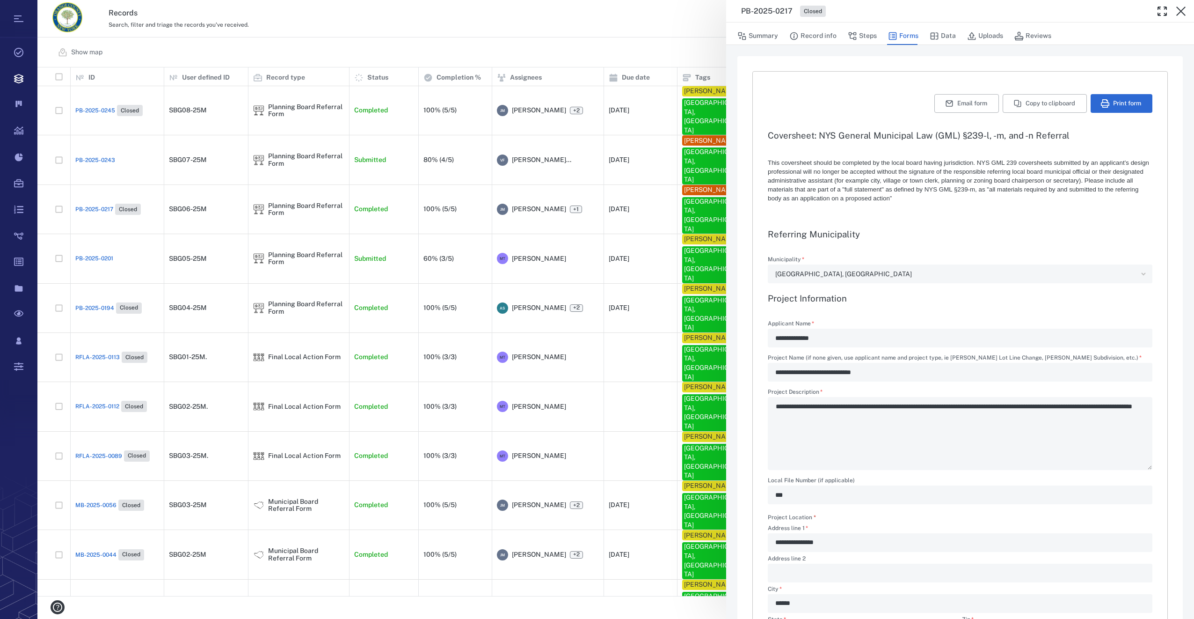
type textarea "*"
click at [981, 34] on button "Uploads" at bounding box center [985, 36] width 36 height 18
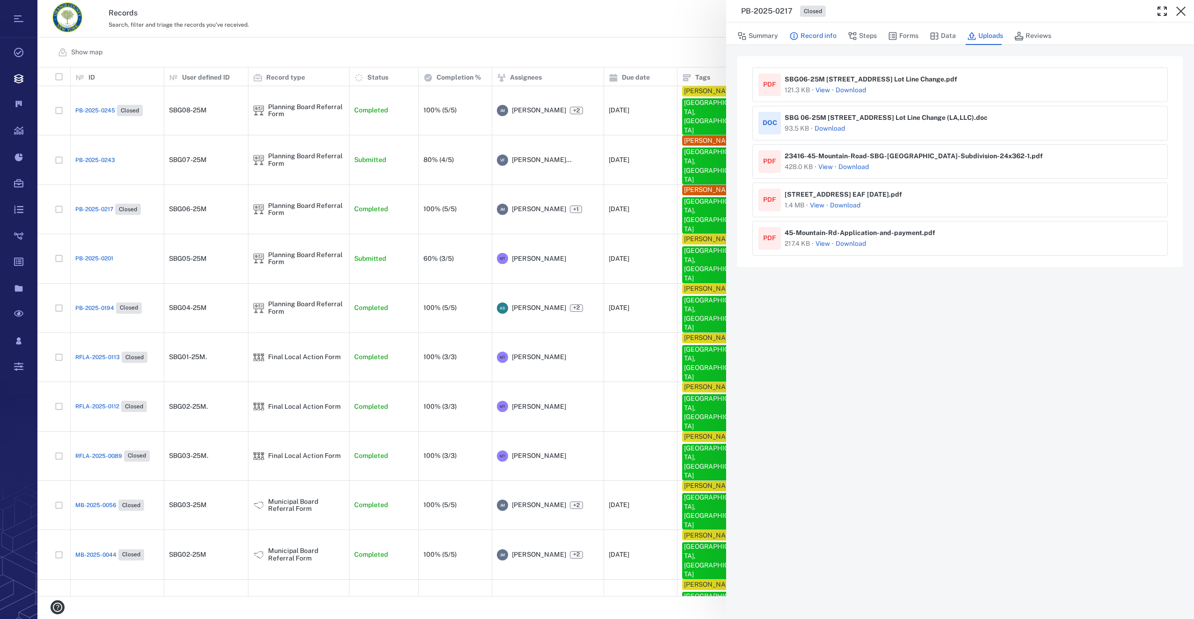
click at [831, 33] on button "Record info" at bounding box center [812, 36] width 47 height 18
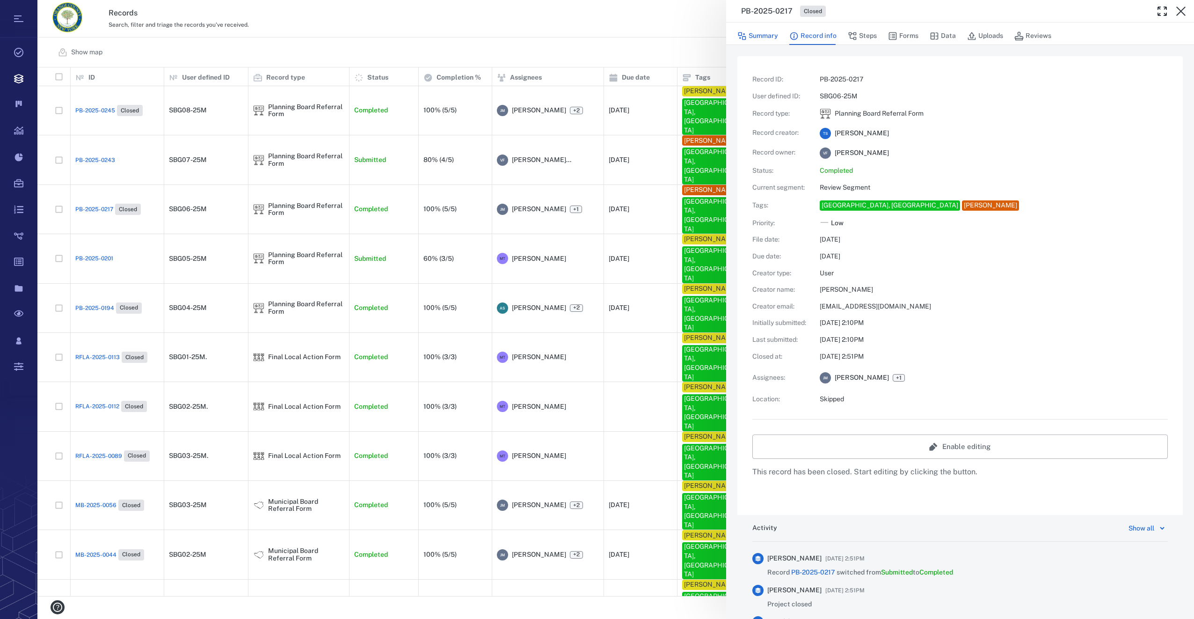
click at [754, 38] on button "Summary" at bounding box center [758, 36] width 41 height 18
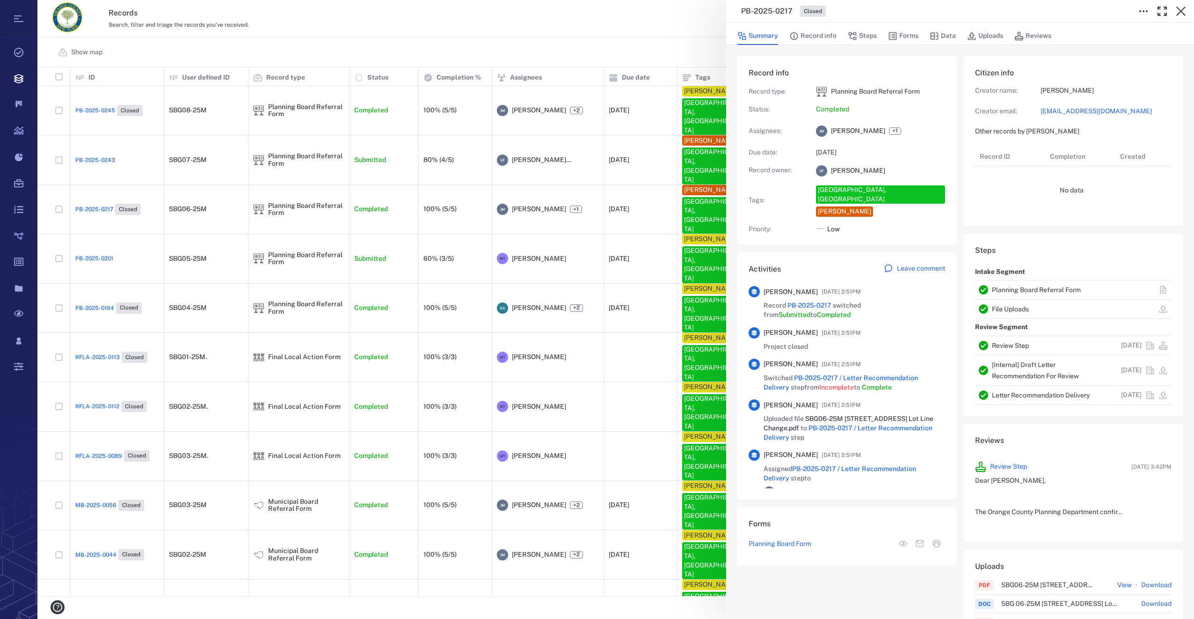
click at [1066, 109] on link "tshepstone@vosbg.com" at bounding box center [1106, 111] width 131 height 9
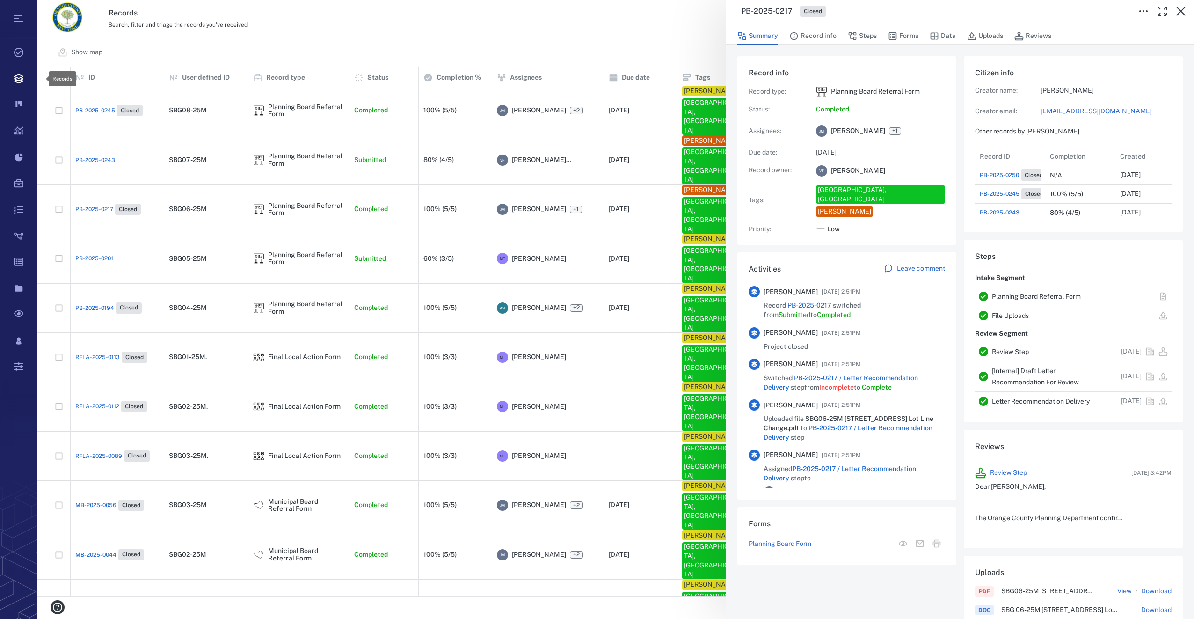
scroll to position [521, 1149]
drag, startPoint x: 1182, startPoint y: 11, endPoint x: 876, endPoint y: 88, distance: 316.1
click at [1182, 11] on icon "button" at bounding box center [1181, 11] width 11 height 11
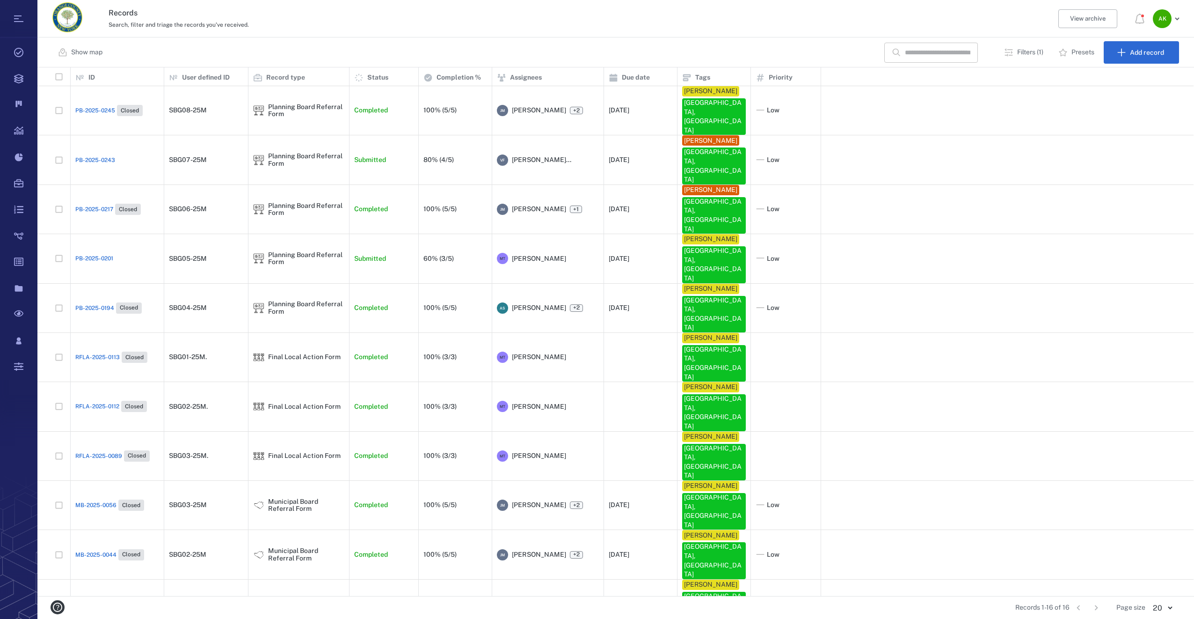
click at [936, 55] on input "text" at bounding box center [938, 53] width 66 height 20
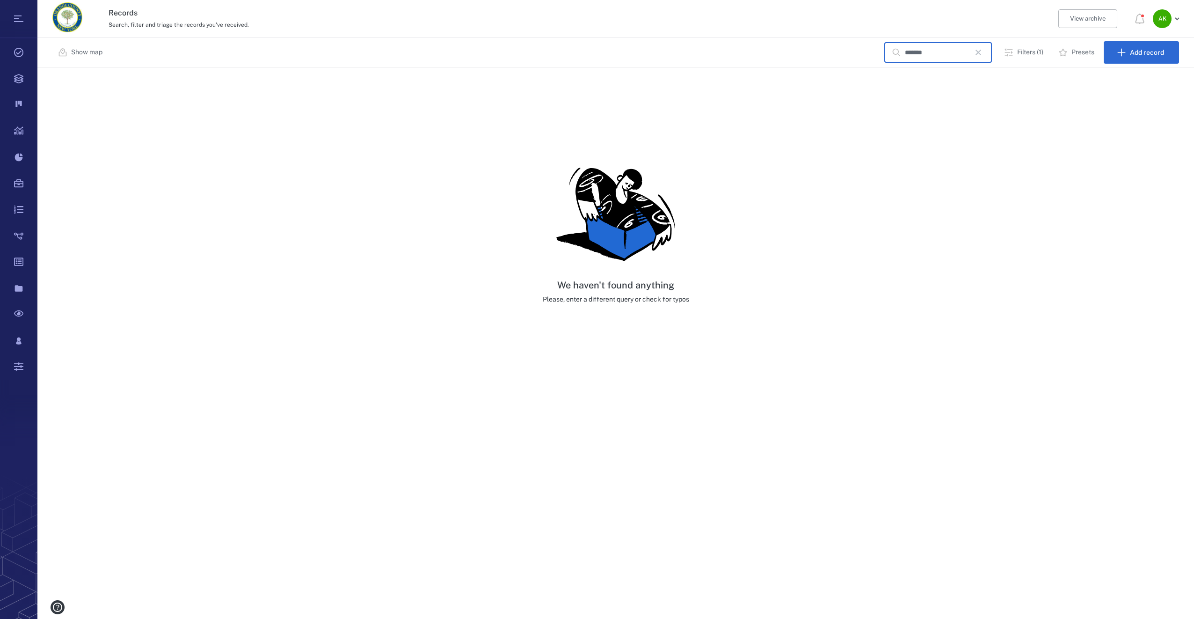
type input "*******"
click at [981, 54] on icon "button" at bounding box center [978, 52] width 11 height 11
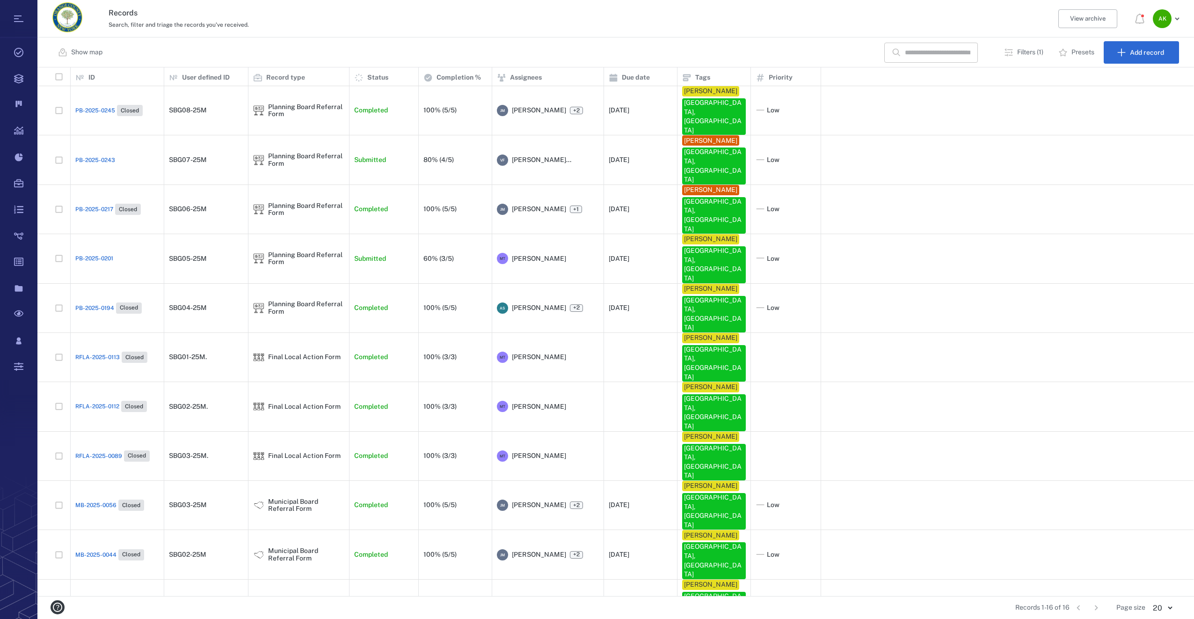
scroll to position [521, 1149]
click at [915, 47] on input "text" at bounding box center [938, 53] width 66 height 20
click at [1030, 49] on p "Filters (1)" at bounding box center [1030, 52] width 26 height 9
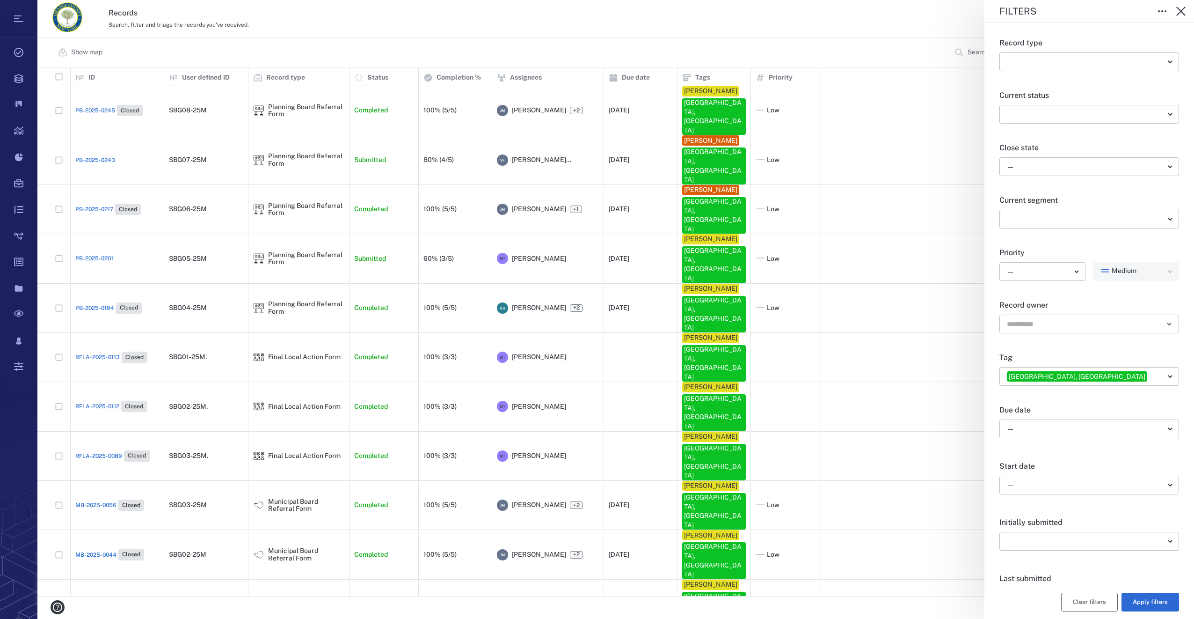
click at [1065, 599] on button "Clear filters" at bounding box center [1089, 601] width 57 height 19
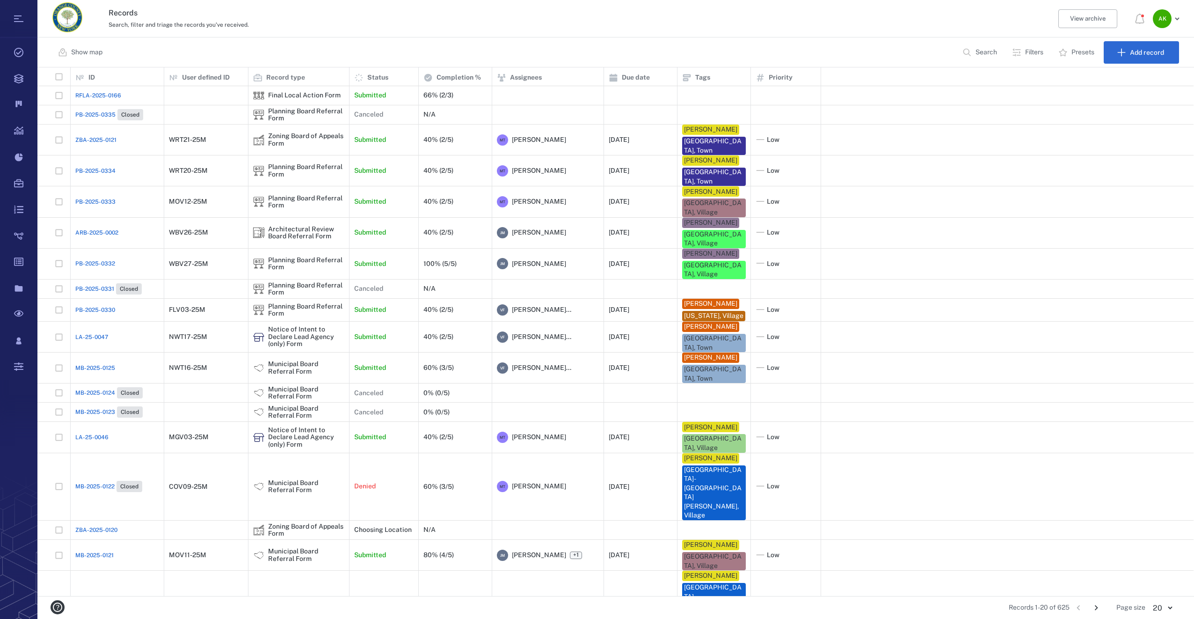
click at [980, 51] on p "Search" at bounding box center [987, 52] width 22 height 9
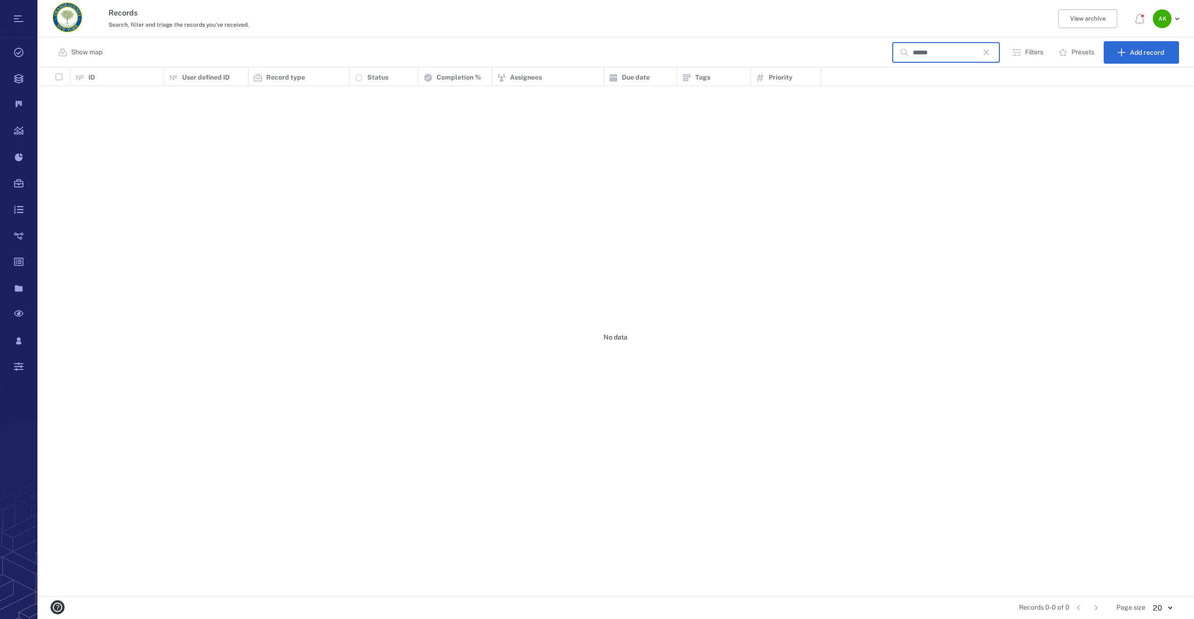
scroll to position [521, 1149]
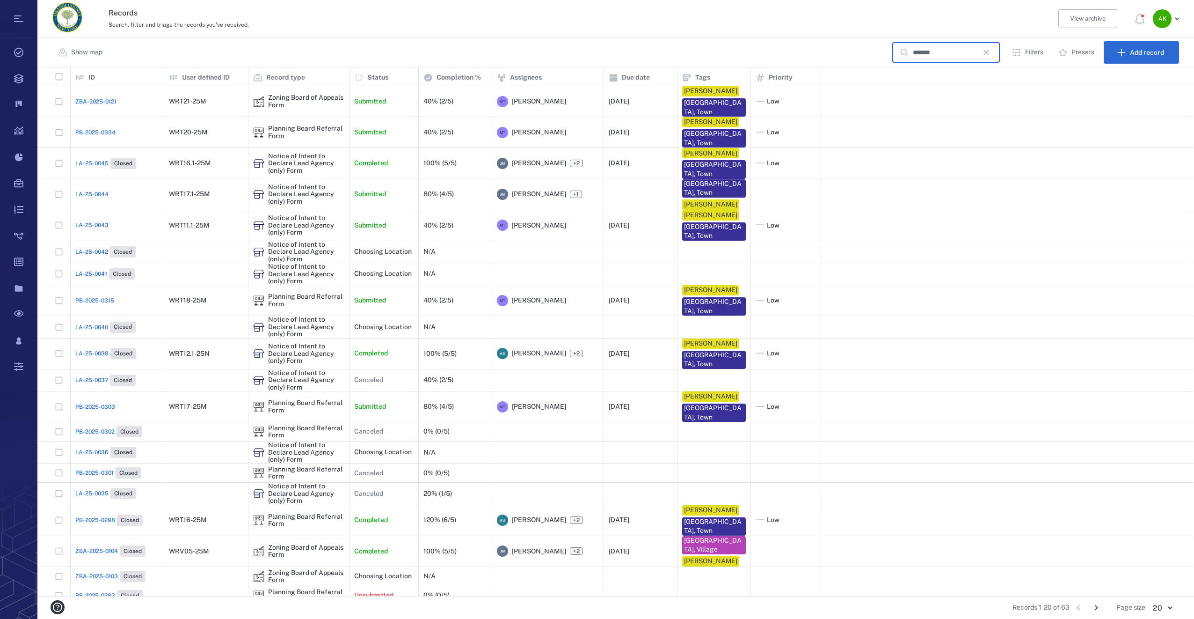
type input "*******"
click at [79, 161] on span "LA-25-0045" at bounding box center [91, 163] width 33 height 8
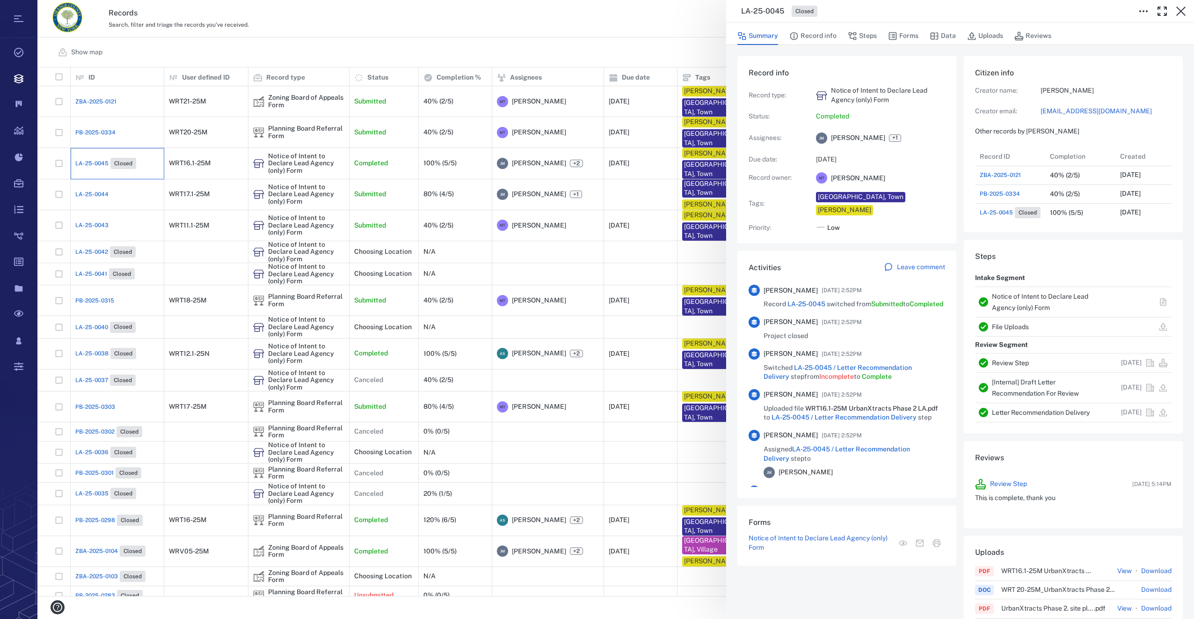
scroll to position [487, 179]
click at [1054, 114] on link "planning@townofwarwick.org" at bounding box center [1106, 111] width 131 height 9
click at [1177, 7] on icon "button" at bounding box center [1181, 11] width 11 height 11
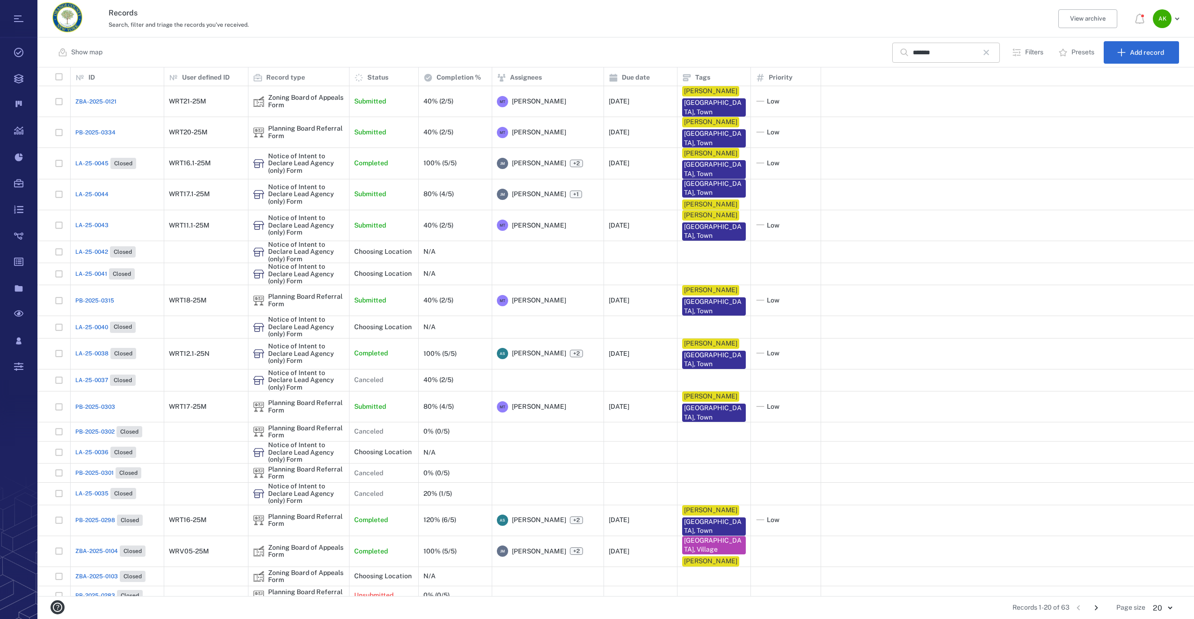
click at [990, 51] on icon "button" at bounding box center [986, 52] width 11 height 11
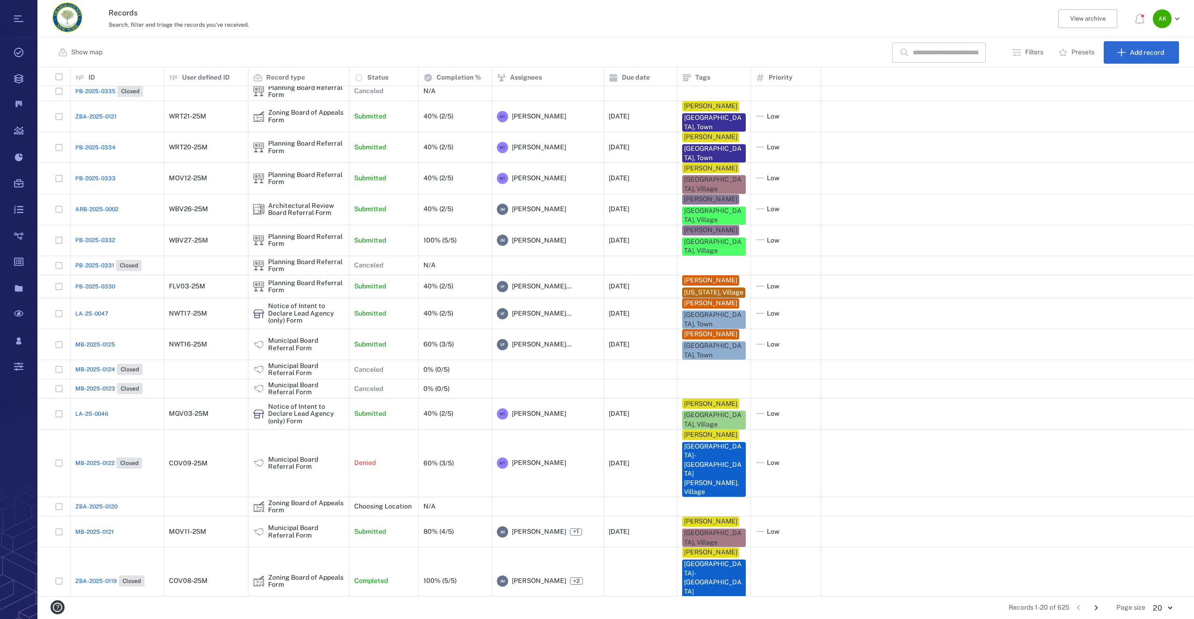
scroll to position [36, 0]
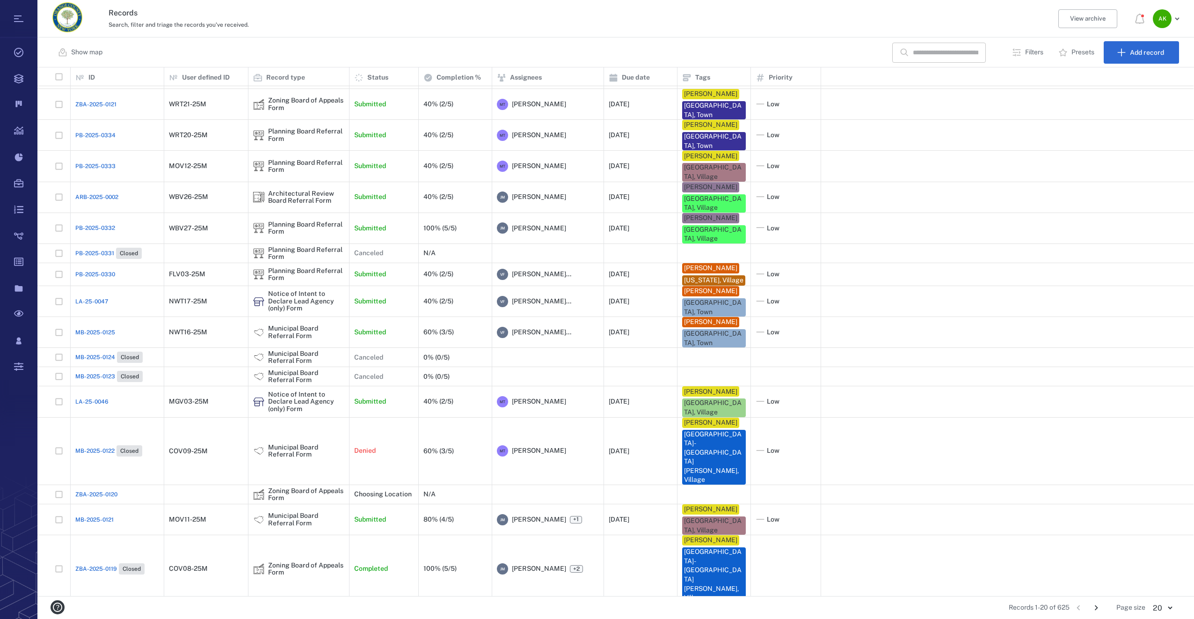
click at [1092, 604] on icon "Go to next page" at bounding box center [1096, 607] width 10 height 10
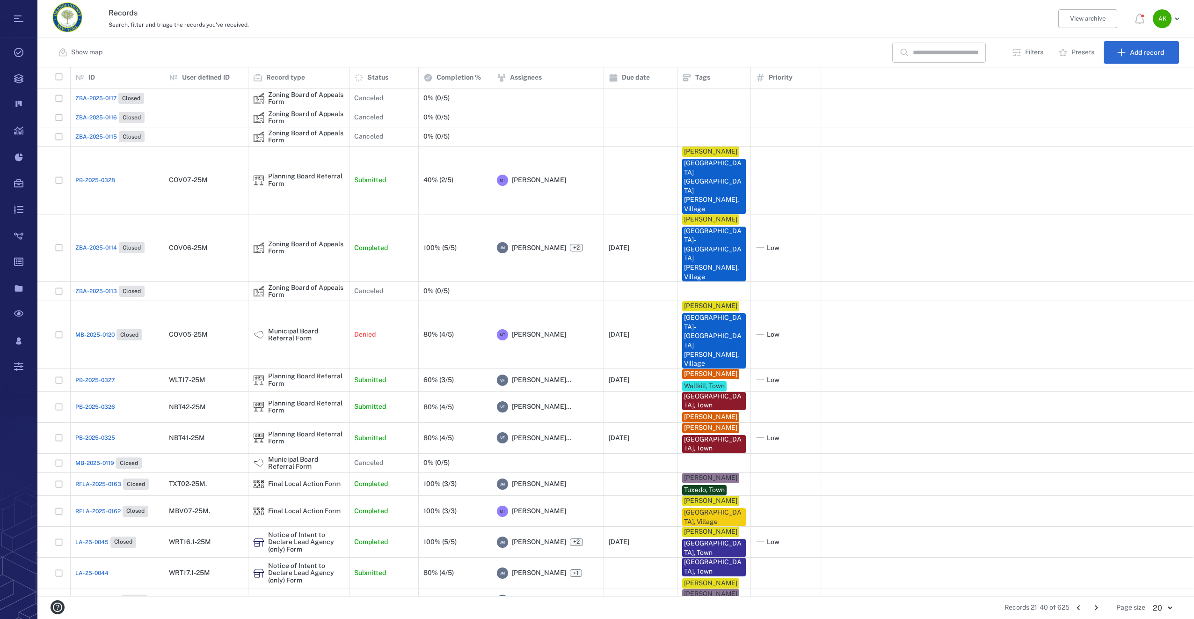
scroll to position [27, 0]
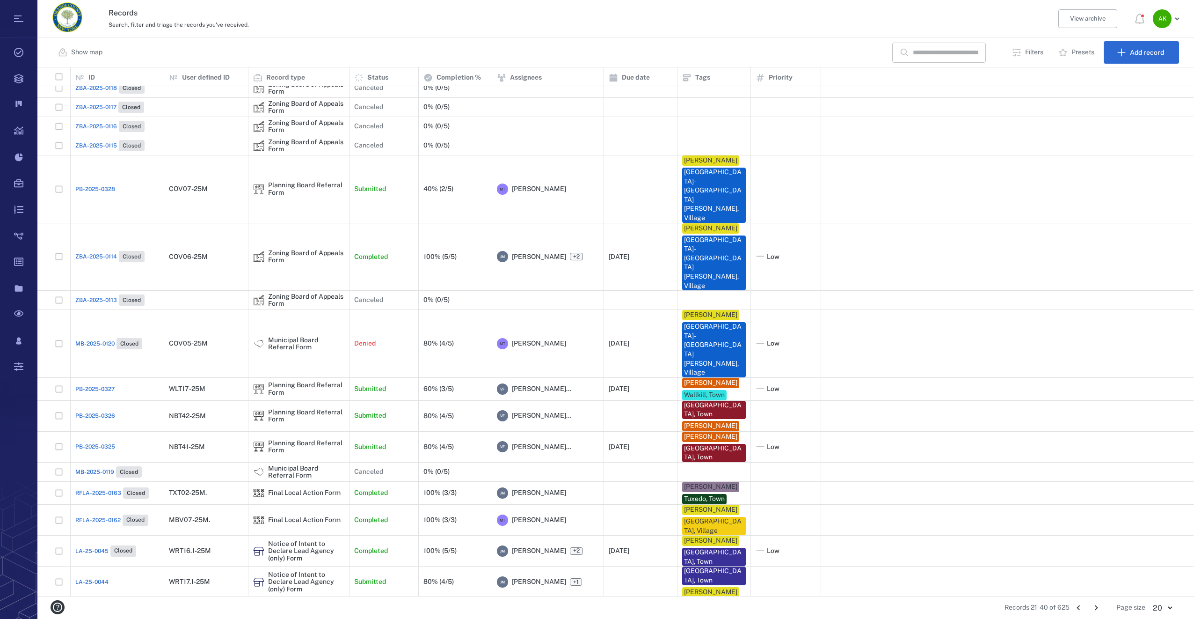
click at [1092, 604] on icon "Go to next page" at bounding box center [1096, 607] width 10 height 10
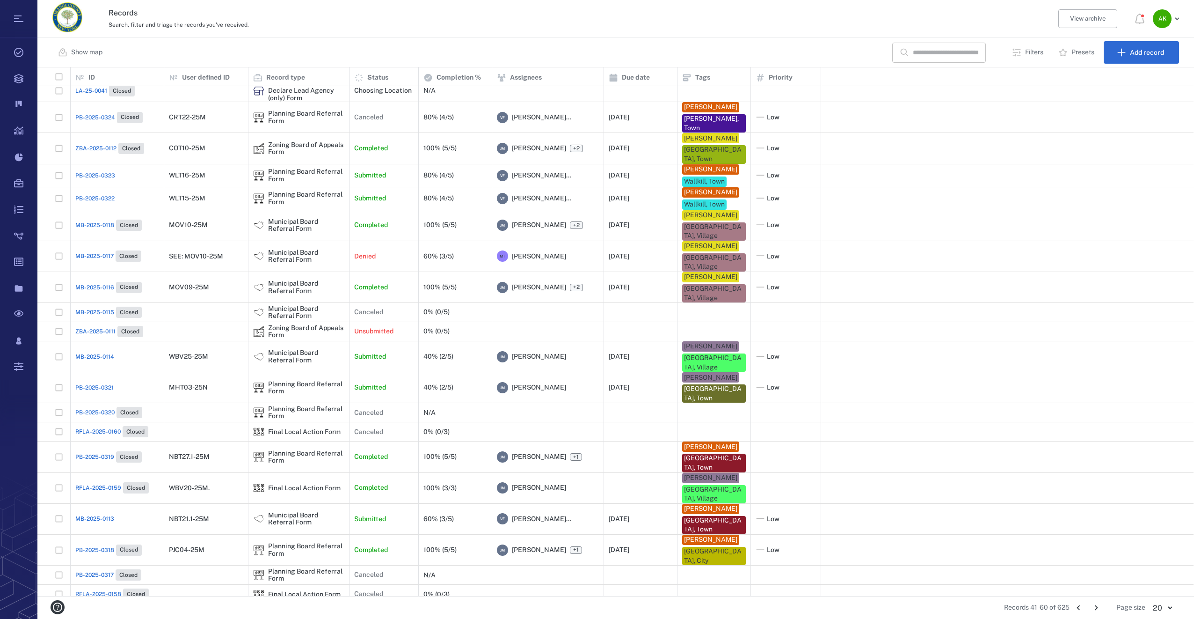
scroll to position [0, 0]
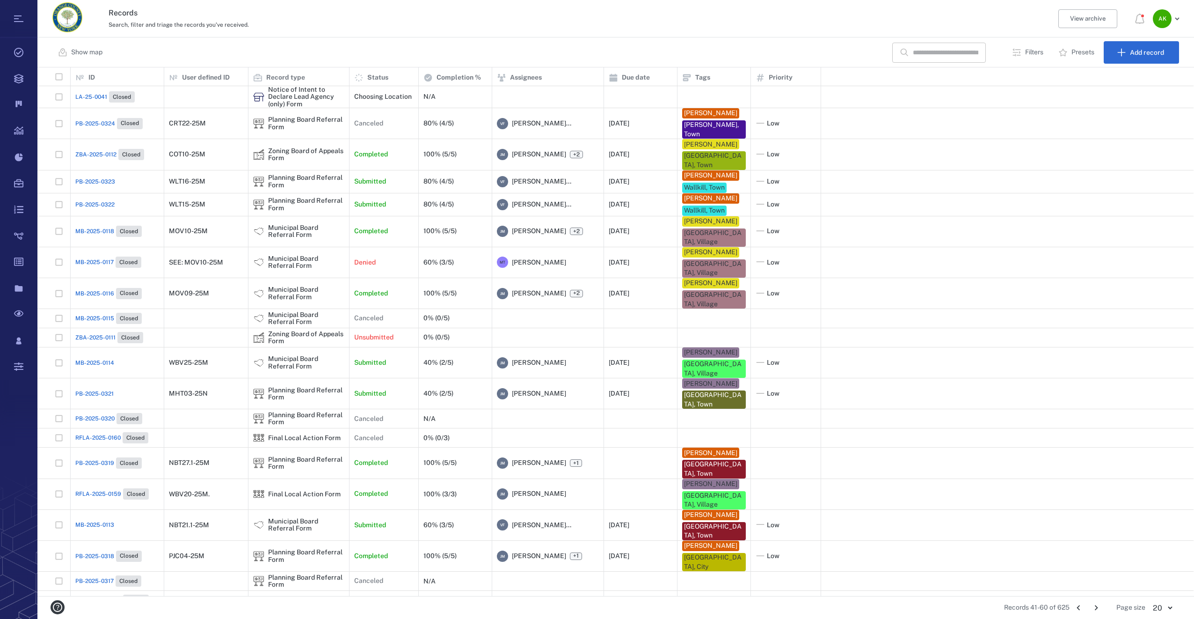
click at [1079, 605] on icon "Go to previous page" at bounding box center [1079, 607] width 10 height 10
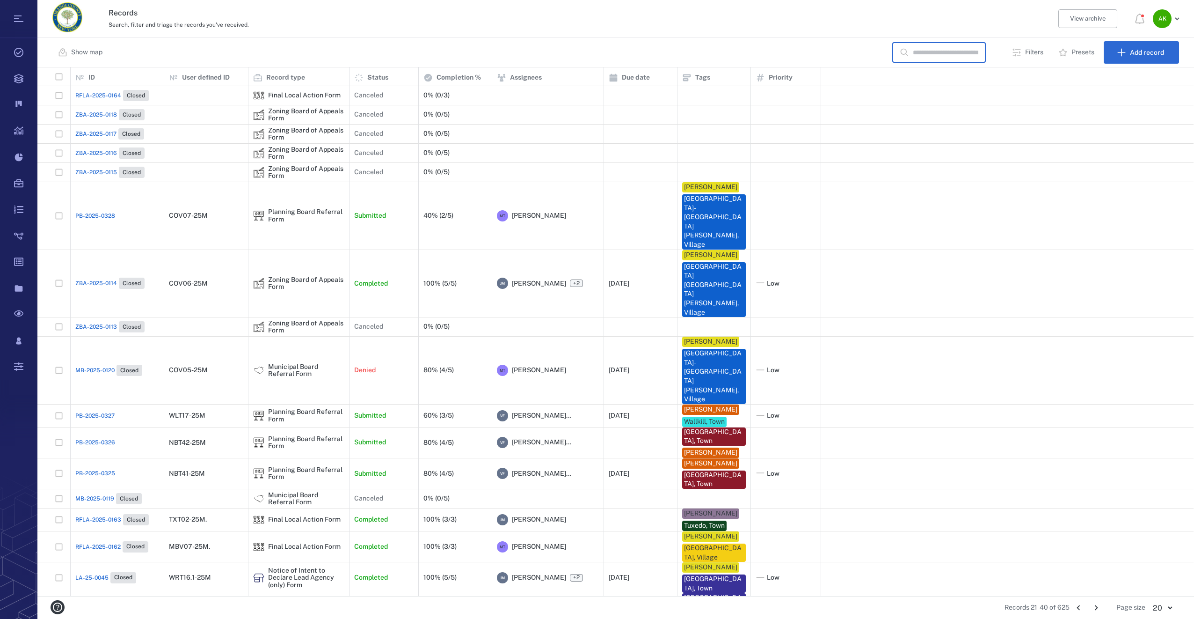
click at [921, 54] on input "text" at bounding box center [946, 53] width 66 height 20
type input "********"
click at [898, 98] on div at bounding box center [1008, 95] width 375 height 19
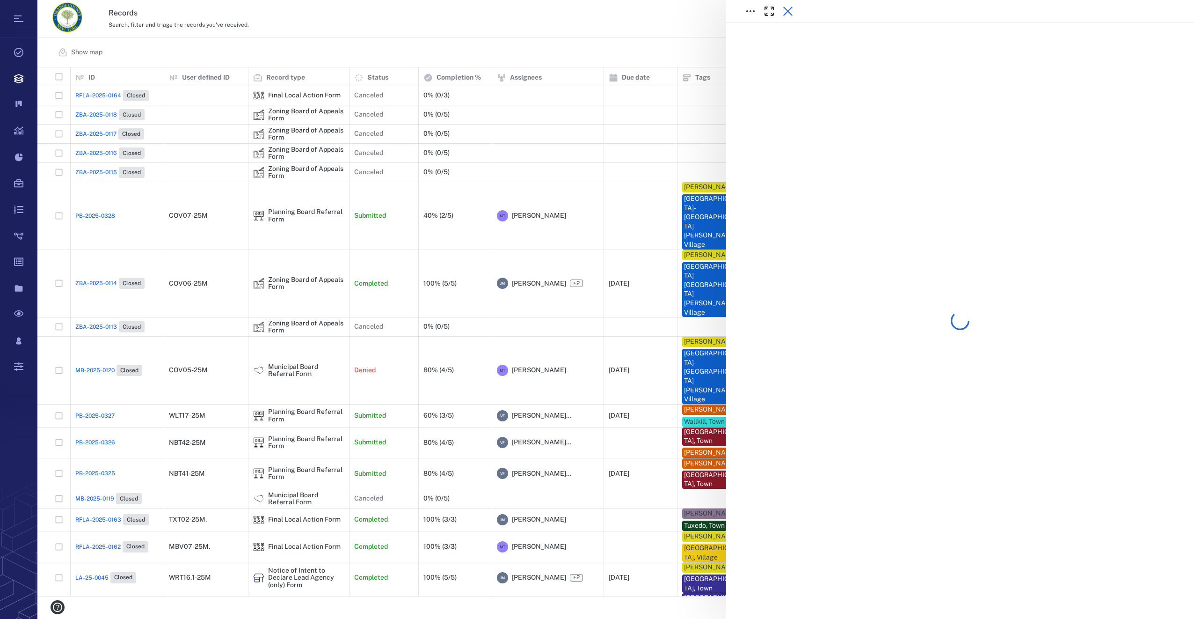
click at [789, 7] on icon "button" at bounding box center [787, 11] width 11 height 11
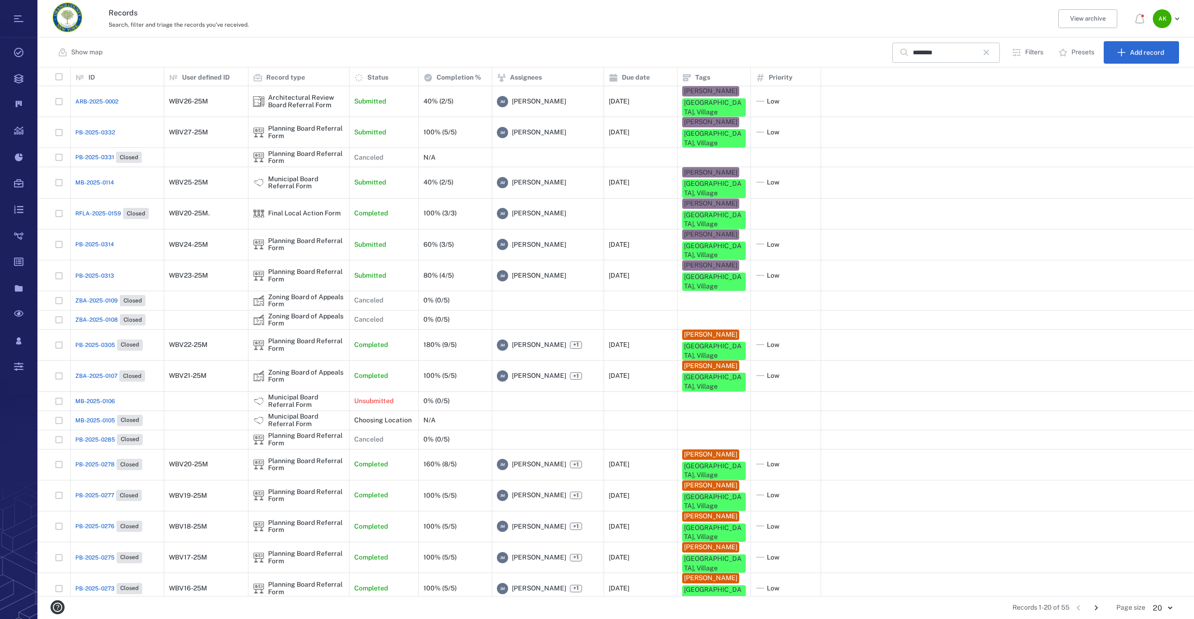
click at [101, 341] on span "PB-2025-0305" at bounding box center [95, 345] width 40 height 8
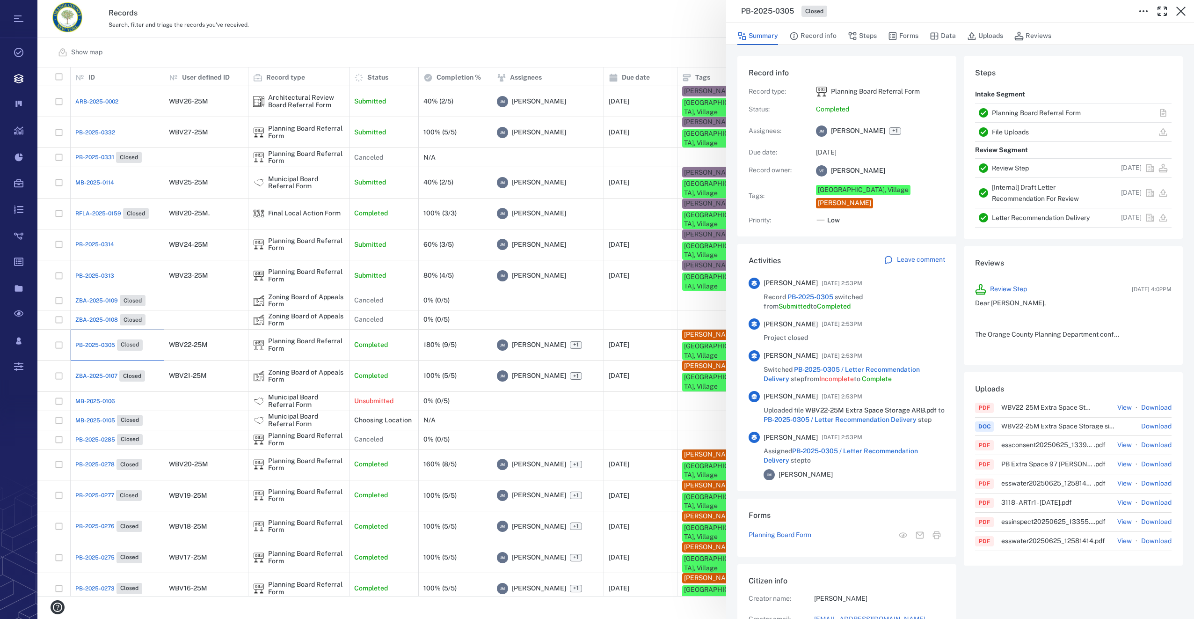
scroll to position [487, 179]
click at [864, 36] on button "Steps" at bounding box center [862, 36] width 29 height 18
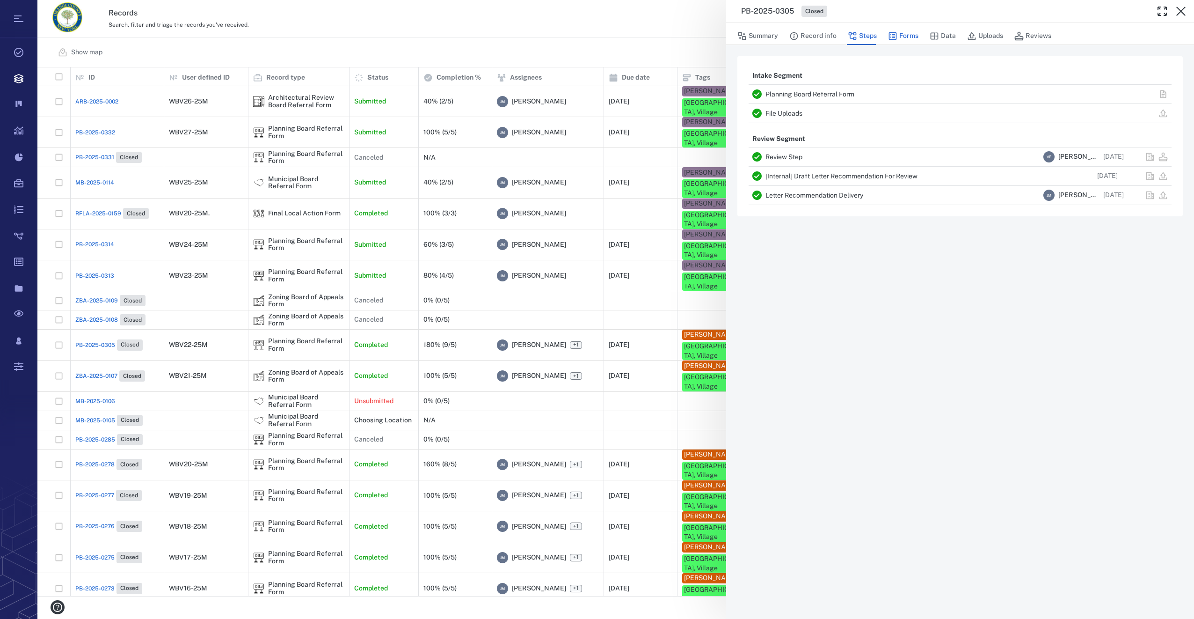
click at [903, 35] on button "Forms" at bounding box center [903, 36] width 30 height 18
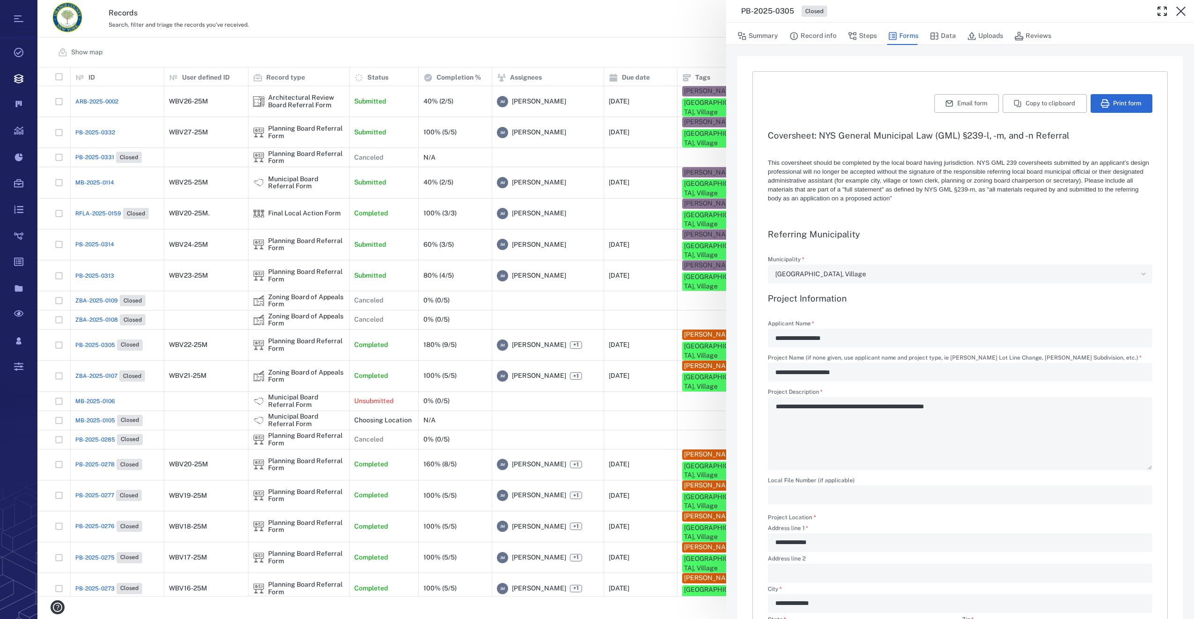
type textarea "*"
click at [775, 33] on button "Summary" at bounding box center [758, 36] width 41 height 18
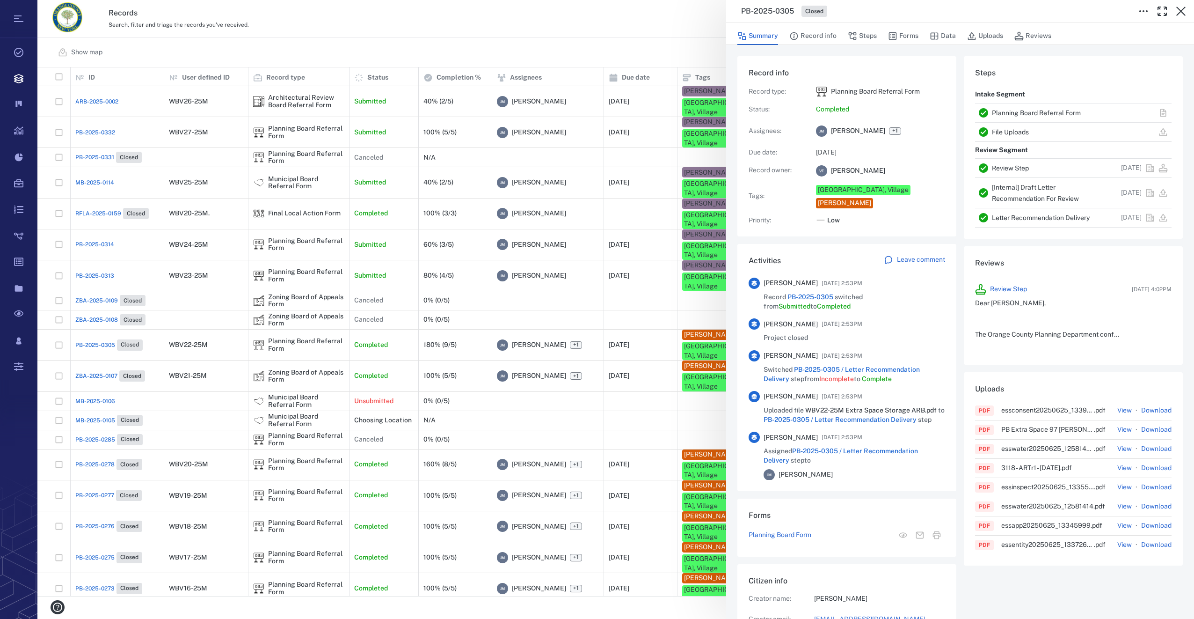
drag, startPoint x: 823, startPoint y: 31, endPoint x: 767, endPoint y: 42, distance: 56.7
click at [823, 31] on button "Record info" at bounding box center [812, 36] width 47 height 18
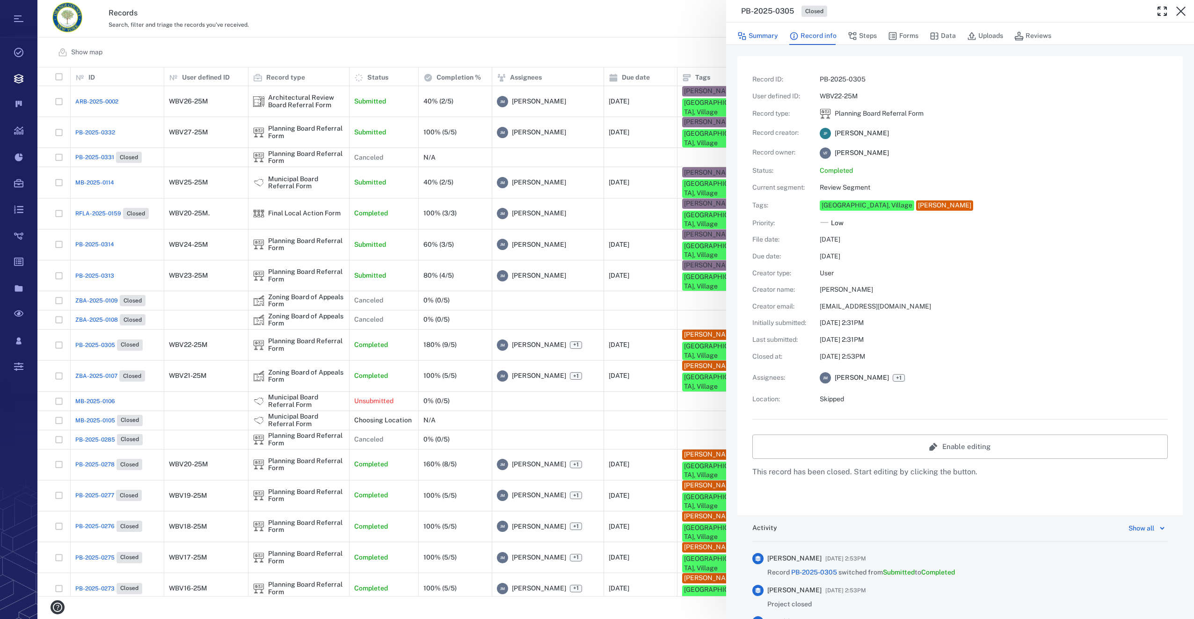
click at [762, 32] on button "Summary" at bounding box center [758, 36] width 41 height 18
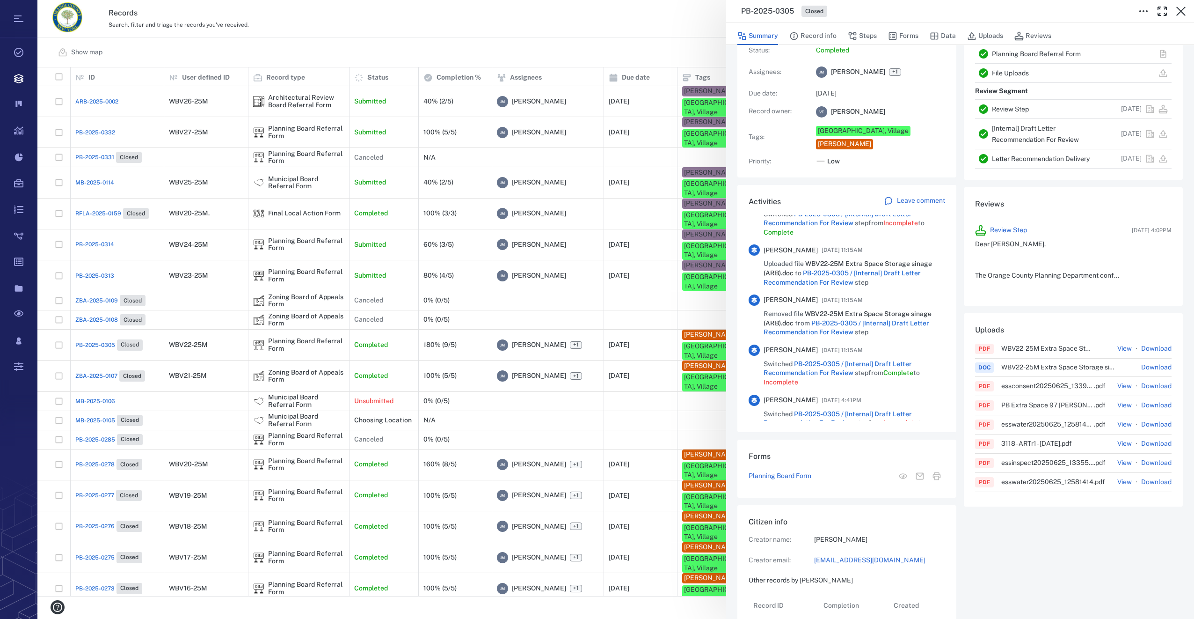
scroll to position [127, 0]
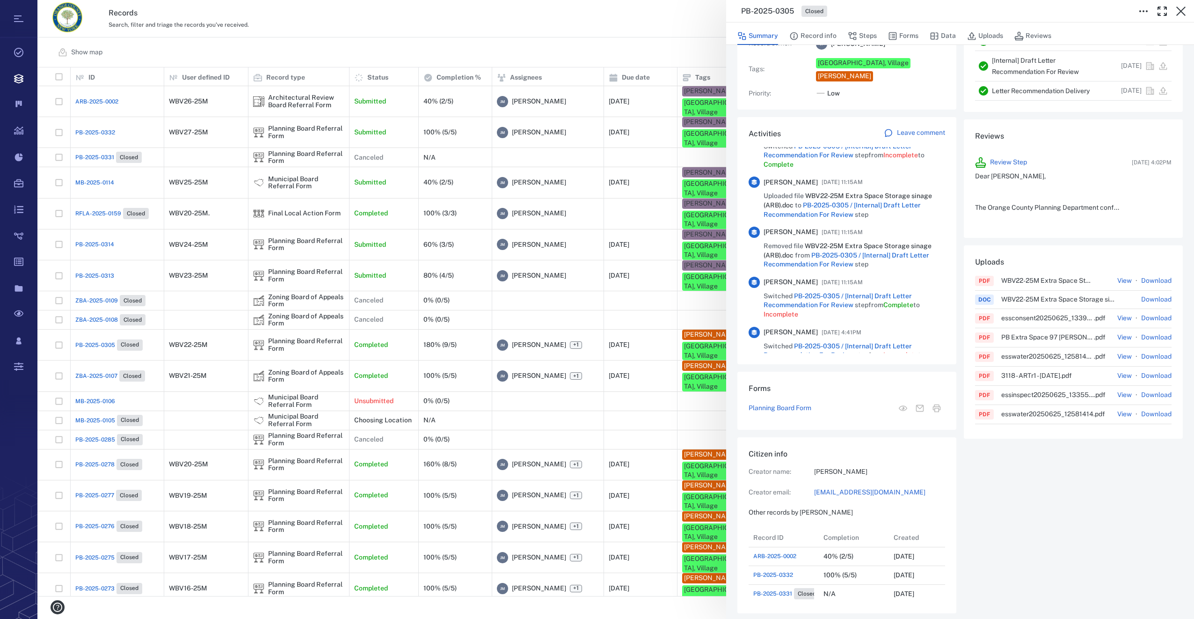
click at [817, 488] on link "buildingdepartment@villageofwoodbury.com" at bounding box center [879, 492] width 131 height 9
click at [1177, 16] on icon "button" at bounding box center [1181, 11] width 11 height 11
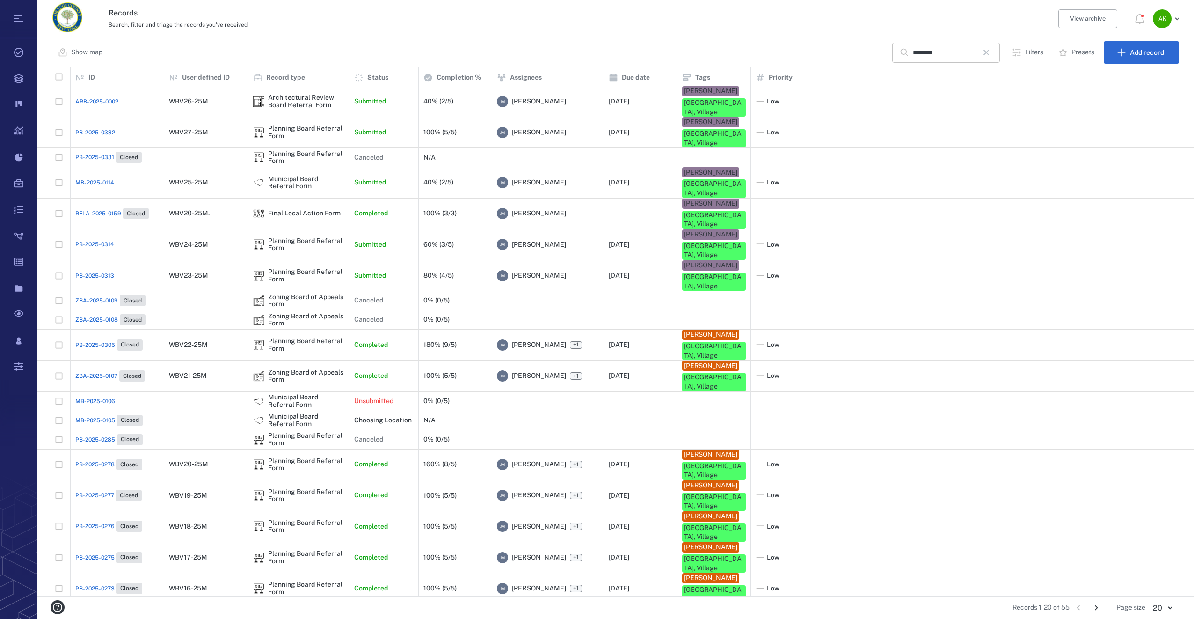
click at [986, 53] on icon "button" at bounding box center [986, 52] width 11 height 11
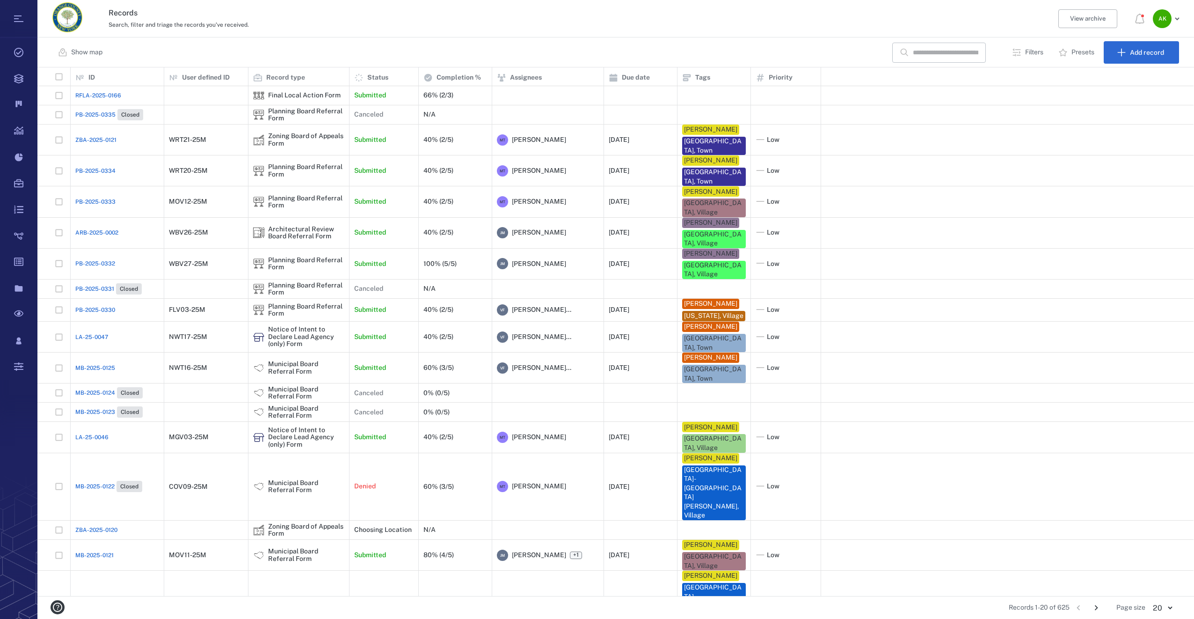
click at [103, 94] on span "RFLA-2025-0166" at bounding box center [98, 95] width 46 height 8
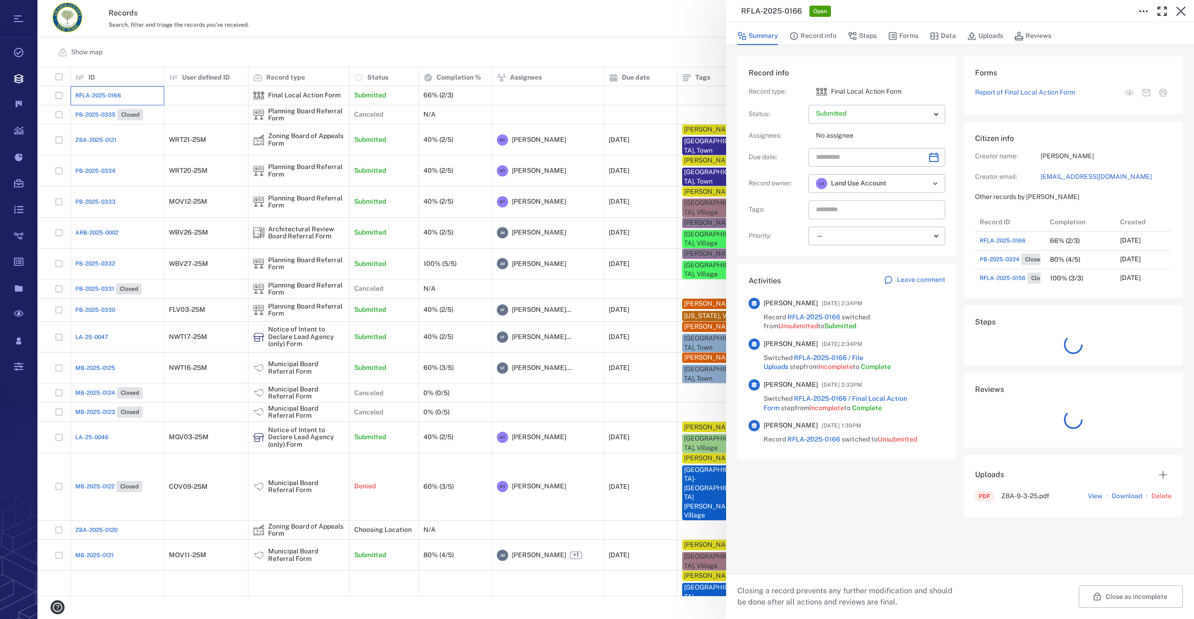
scroll to position [7, 7]
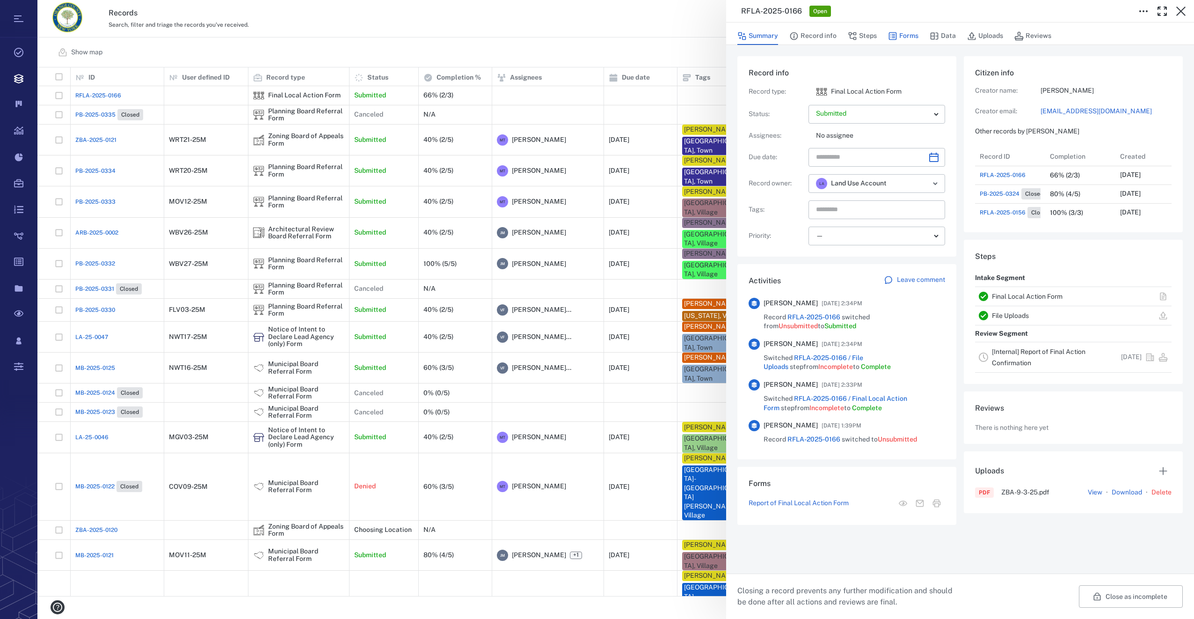
click at [909, 34] on button "Forms" at bounding box center [903, 36] width 30 height 18
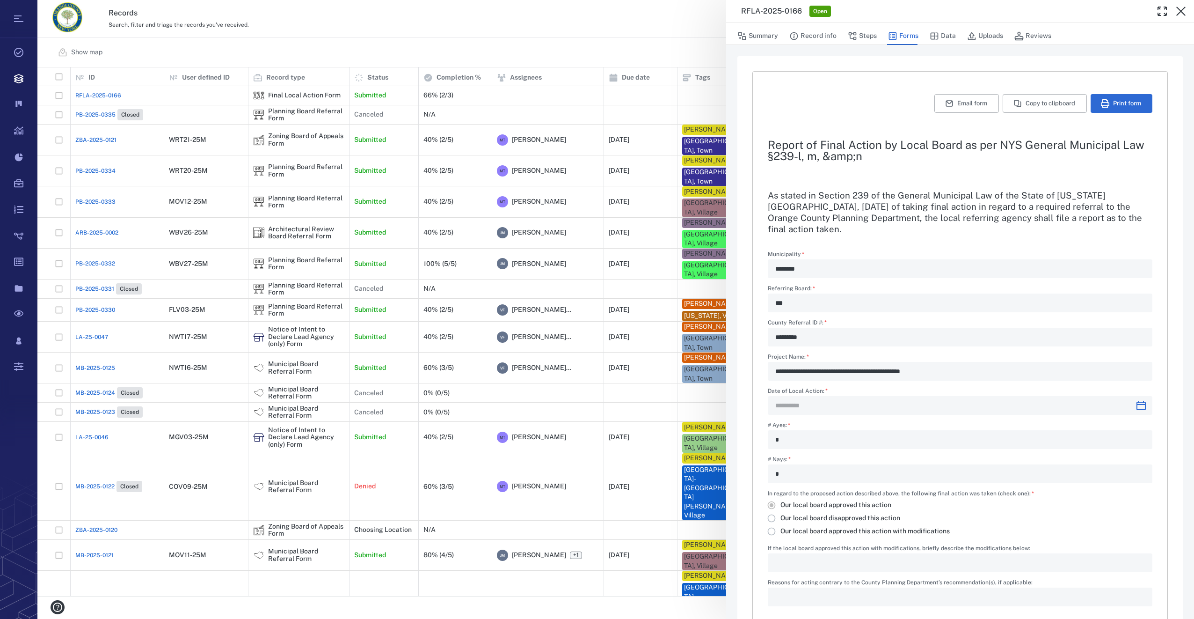
type input "**********"
click at [976, 37] on button "Uploads" at bounding box center [985, 36] width 36 height 18
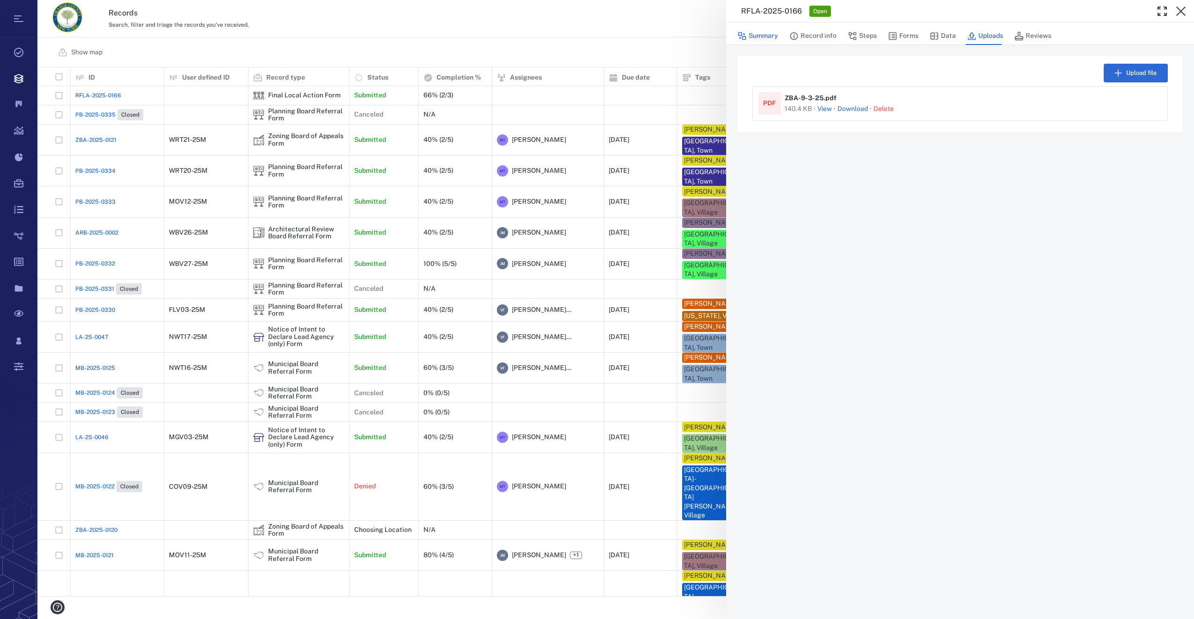
click at [768, 37] on button "Summary" at bounding box center [758, 36] width 41 height 18
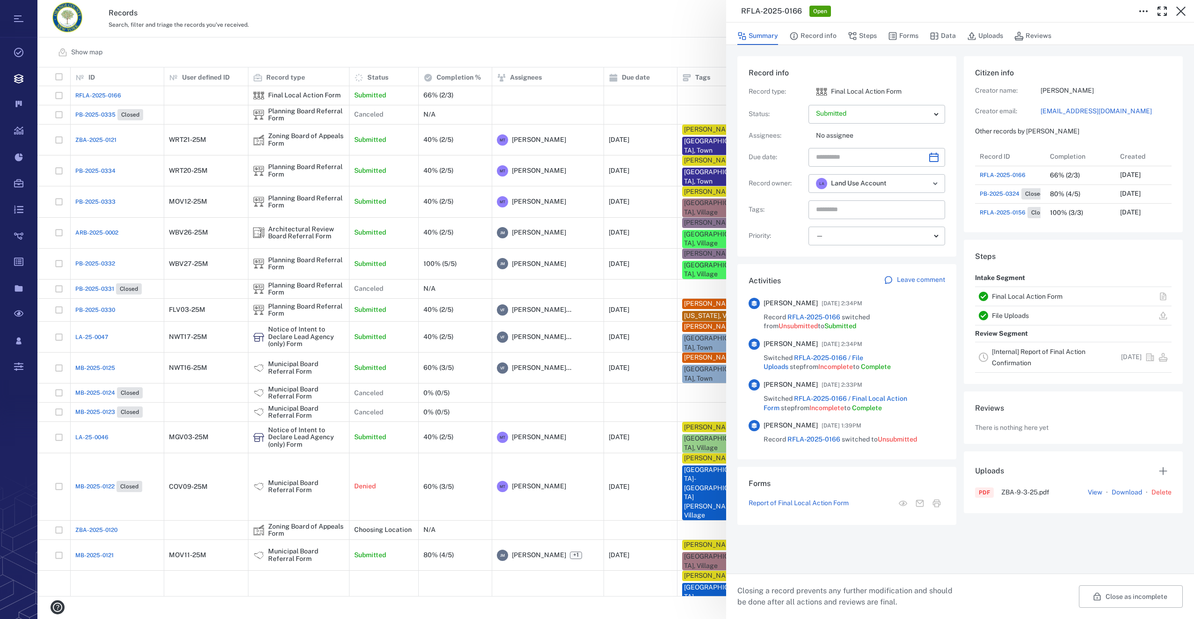
scroll to position [487, 183]
click at [897, 35] on button "Forms" at bounding box center [903, 36] width 30 height 18
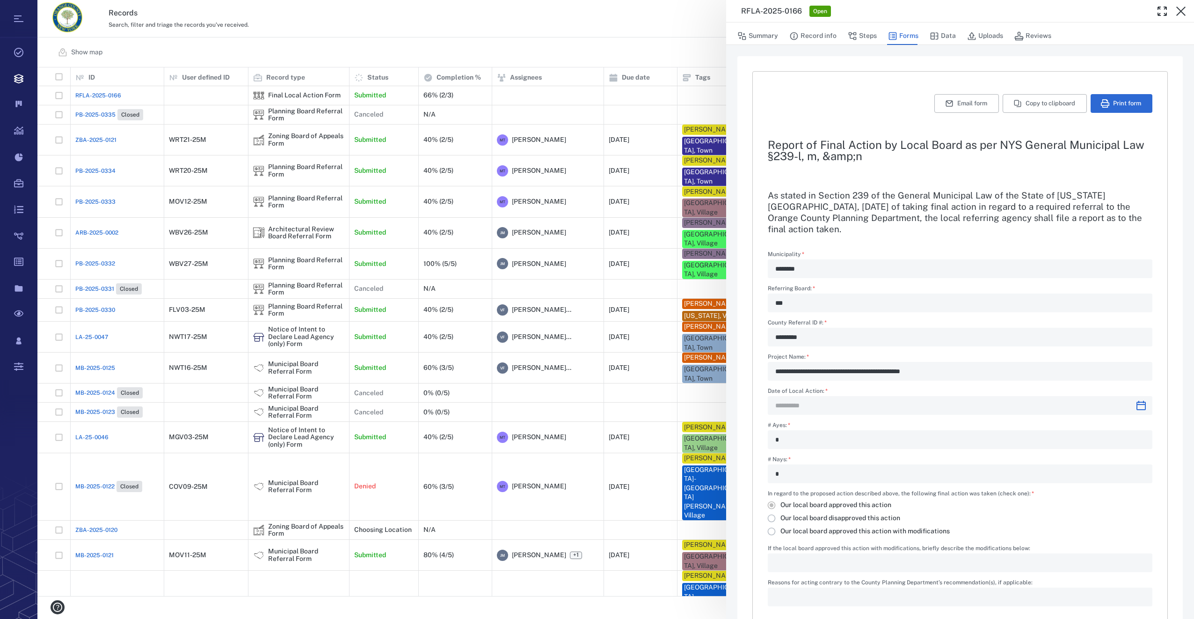
type input "**********"
click at [750, 40] on button "Summary" at bounding box center [758, 36] width 41 height 18
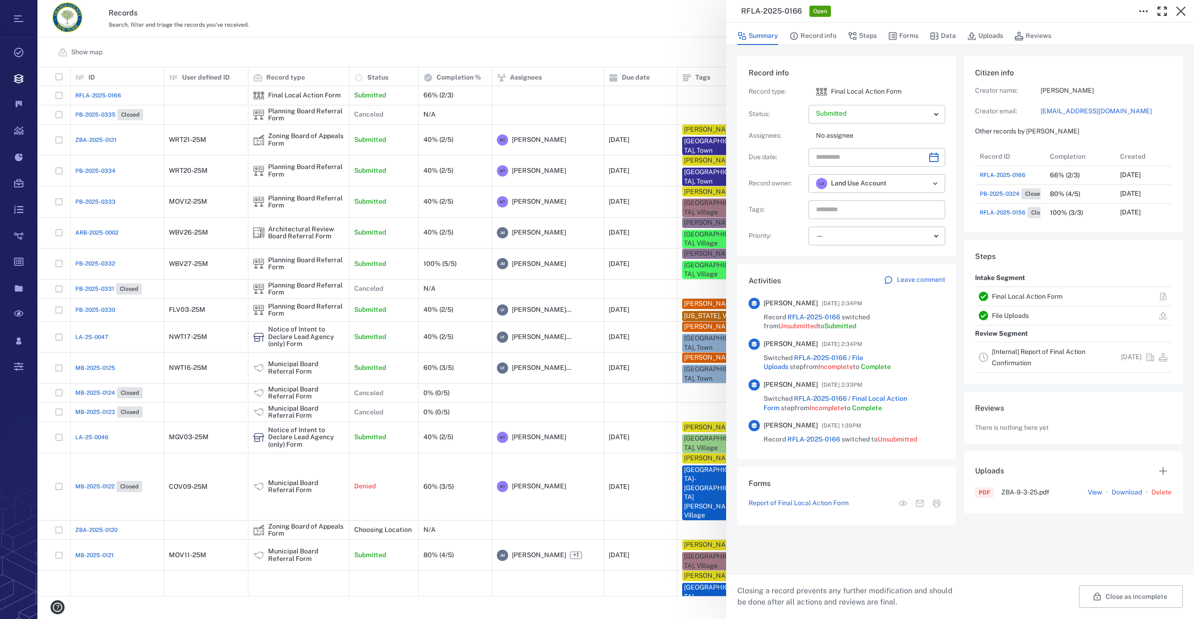
scroll to position [487, 183]
click at [938, 180] on icon "Open" at bounding box center [935, 183] width 11 height 11
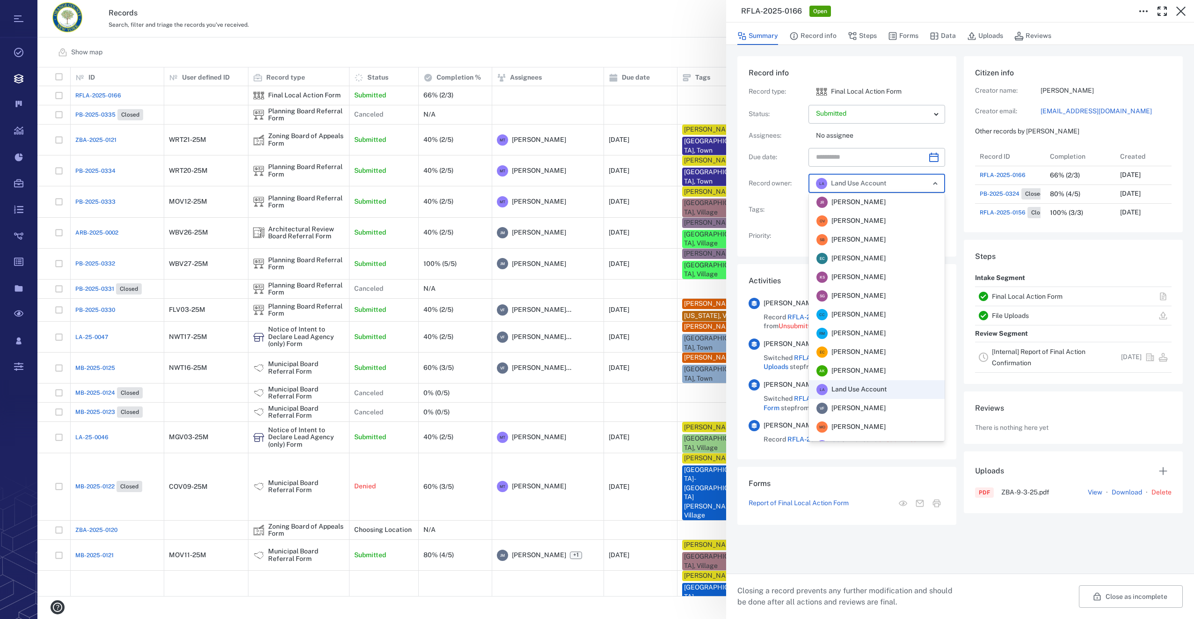
scroll to position [183, 0]
click at [865, 371] on span "Veronica Fernandez - Rogers" at bounding box center [859, 375] width 54 height 9
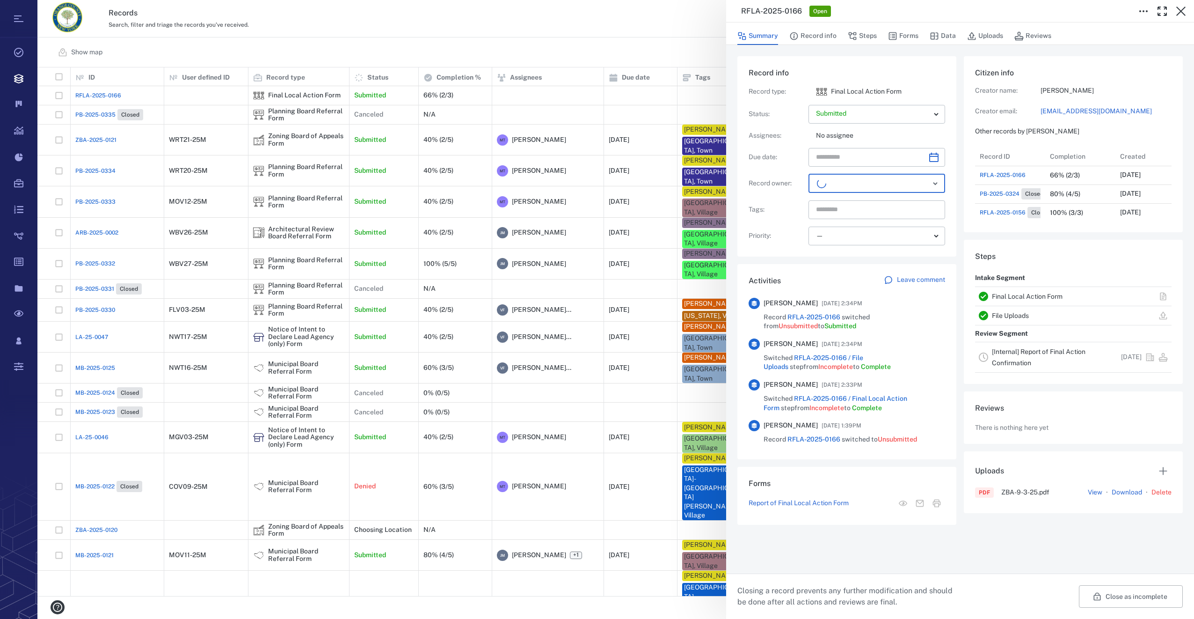
scroll to position [487, 179]
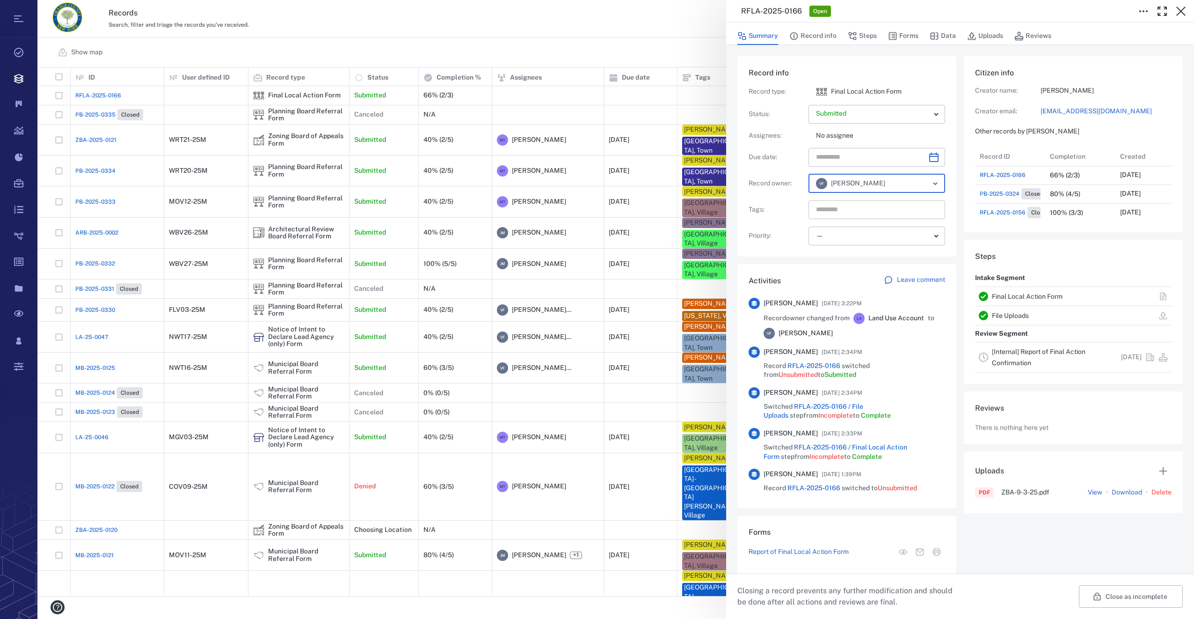
click at [830, 210] on input "text" at bounding box center [866, 209] width 102 height 13
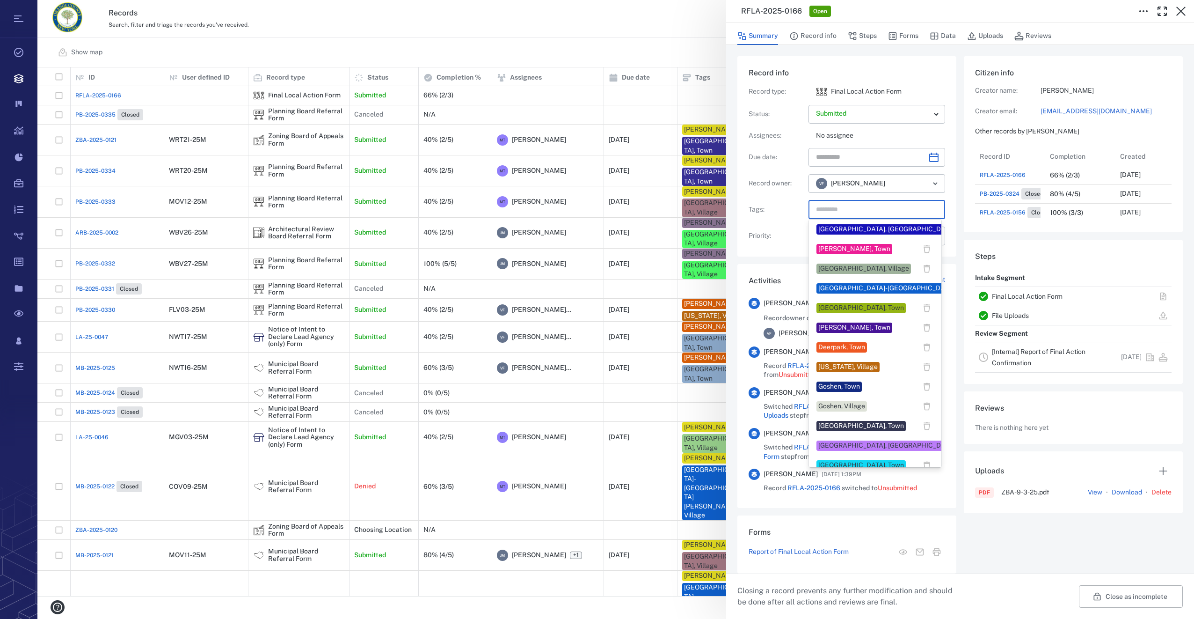
click at [844, 327] on div "Crawford, Town" at bounding box center [855, 327] width 72 height 9
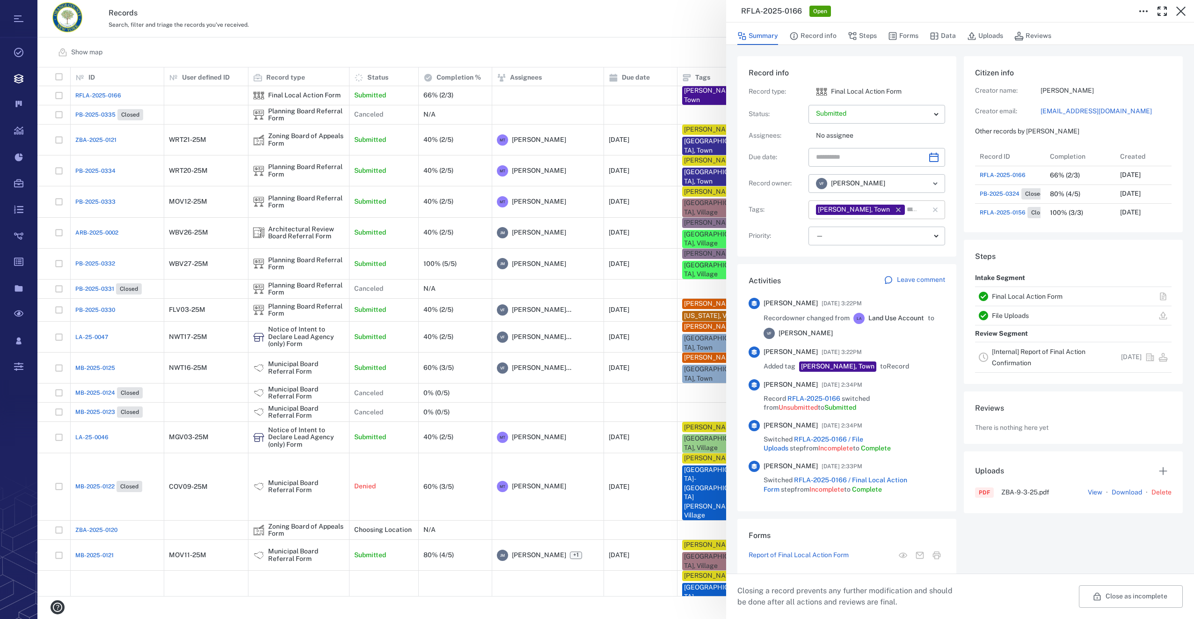
click at [906, 207] on input "text" at bounding box center [911, 209] width 11 height 13
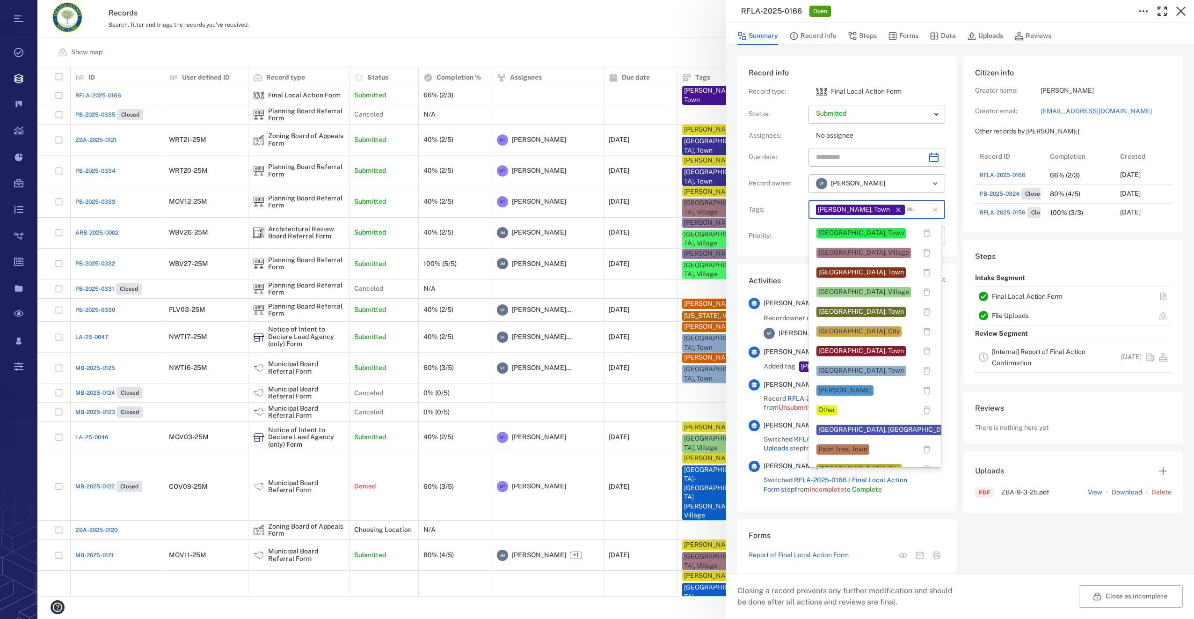
scroll to position [655, 0]
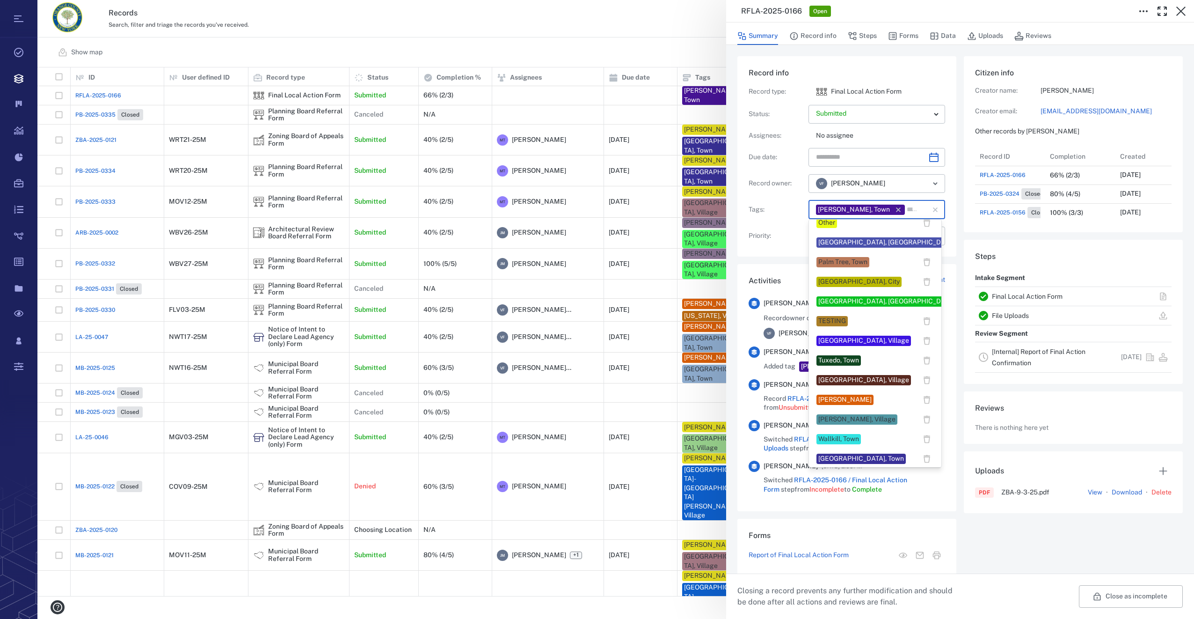
click at [858, 400] on div "Veronica Fernandez" at bounding box center [845, 399] width 53 height 9
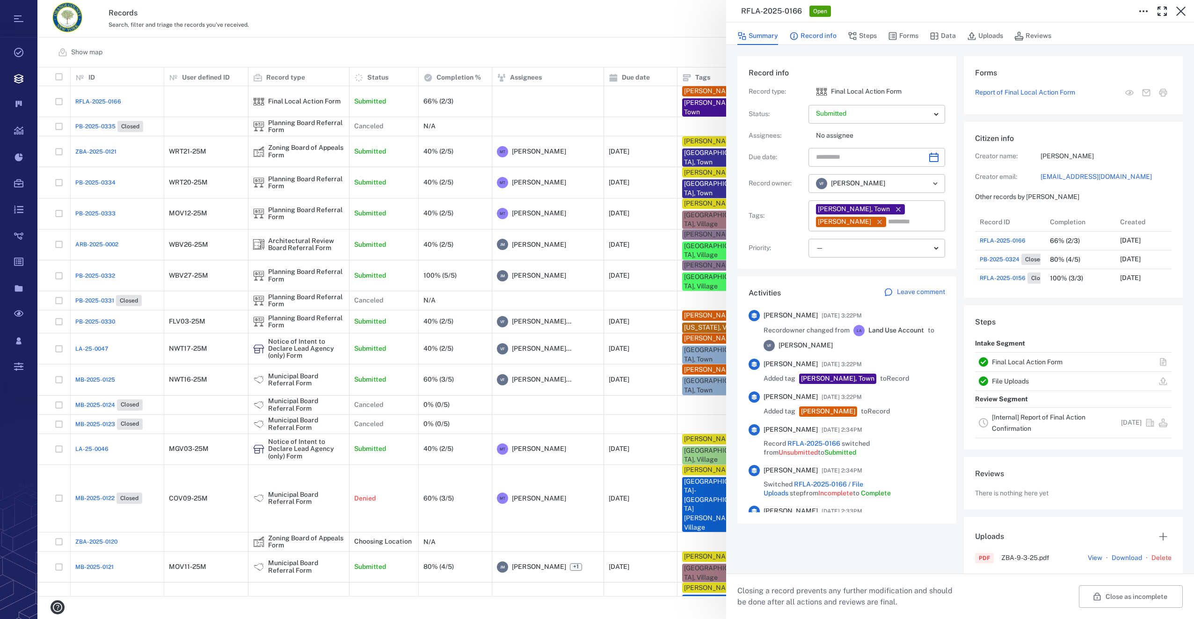
click at [813, 29] on button "Record info" at bounding box center [812, 36] width 47 height 18
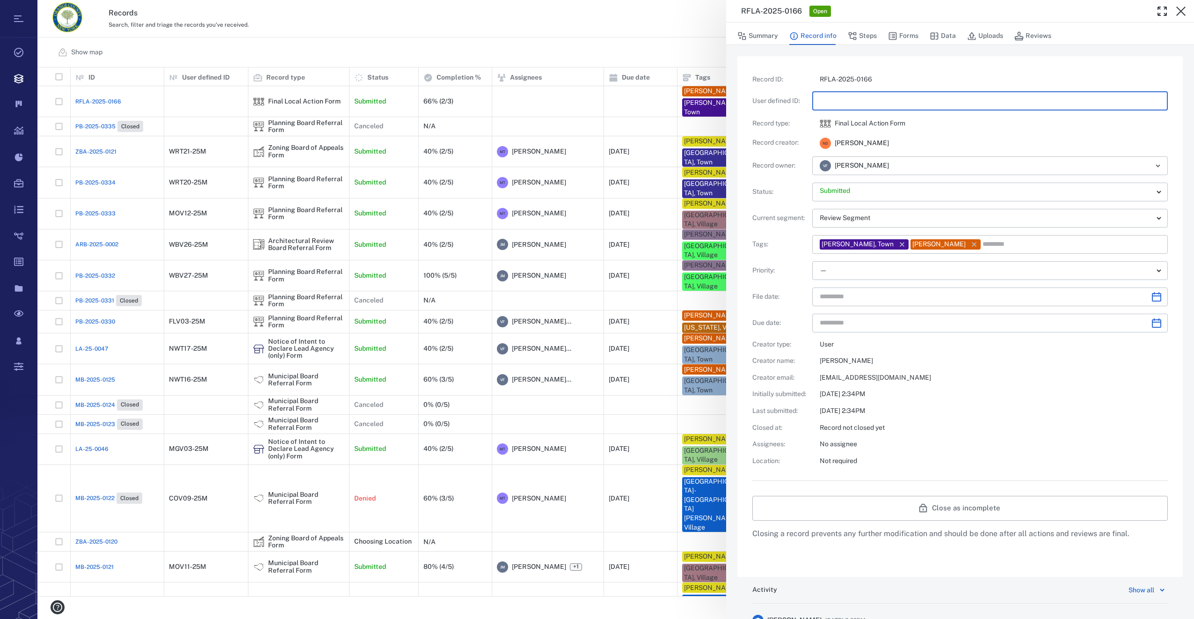
click at [839, 103] on input "text" at bounding box center [990, 101] width 341 height 19
type input "**********"
click at [871, 32] on button "Steps" at bounding box center [862, 36] width 29 height 18
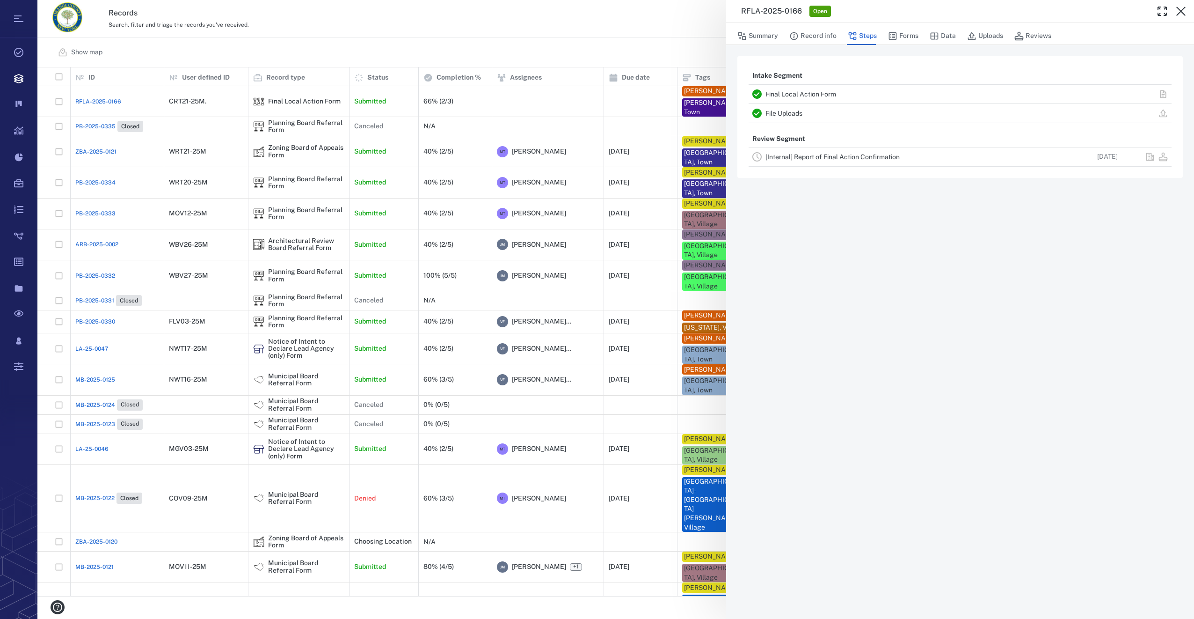
click at [827, 153] on link "[Internal] Report of Final Action Confirmation" at bounding box center [833, 156] width 134 height 7
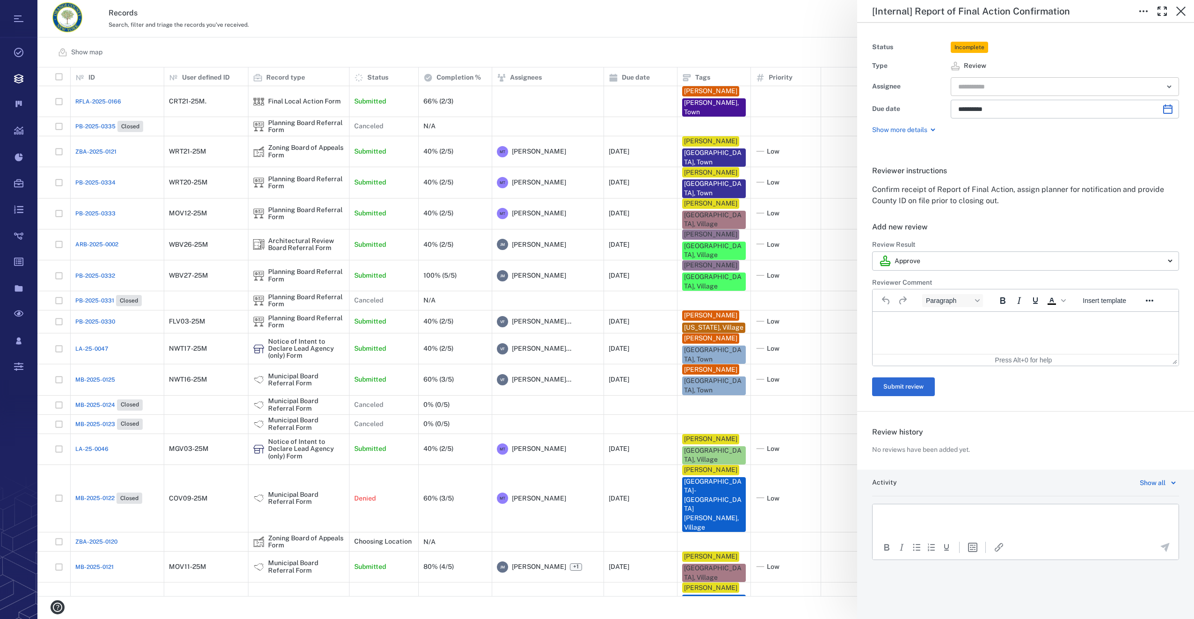
click at [998, 83] on input "text" at bounding box center [1055, 86] width 194 height 13
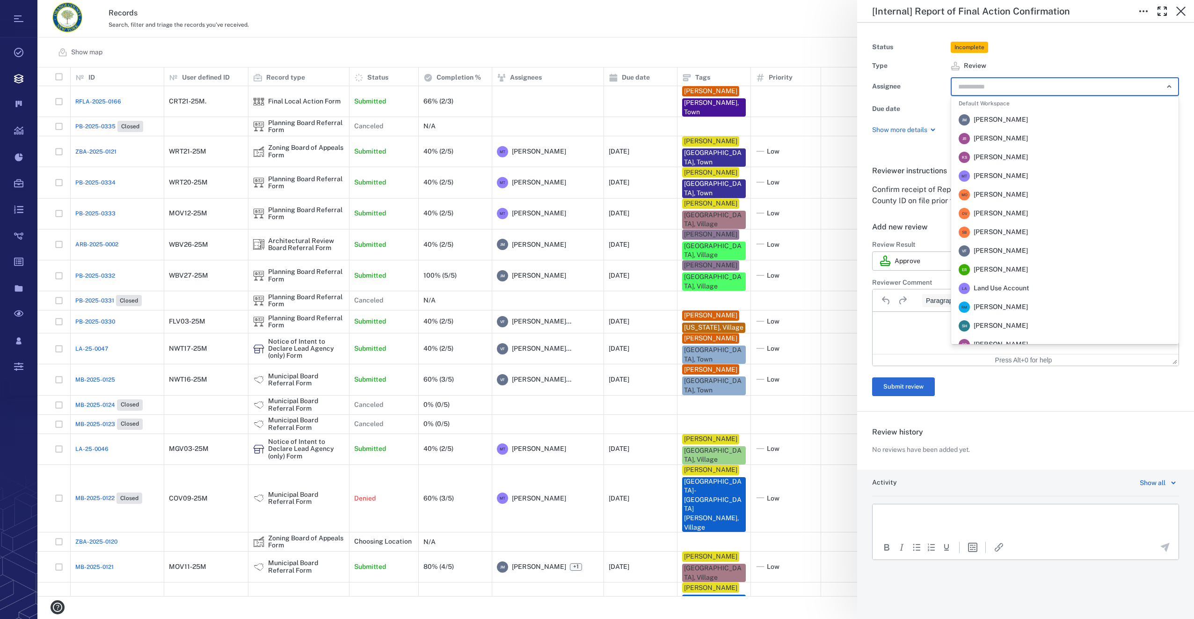
scroll to position [187, 0]
click at [1007, 258] on li "V F Veronica Fernandez - Rogers" at bounding box center [1064, 250] width 227 height 19
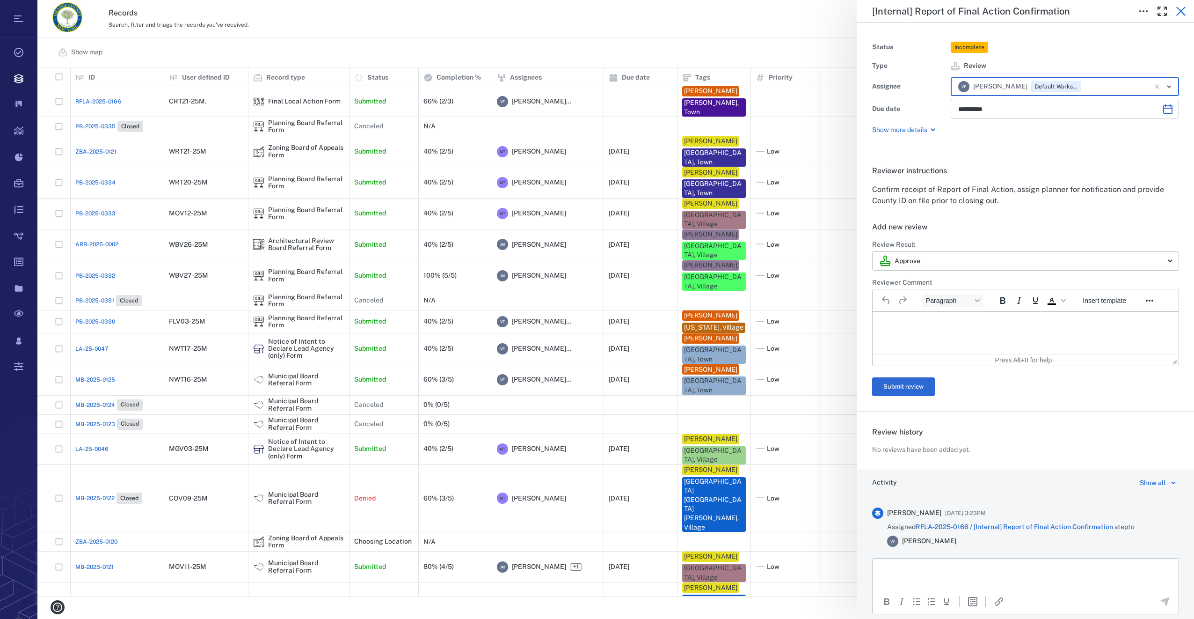
click at [1187, 12] on button "button" at bounding box center [1181, 11] width 19 height 19
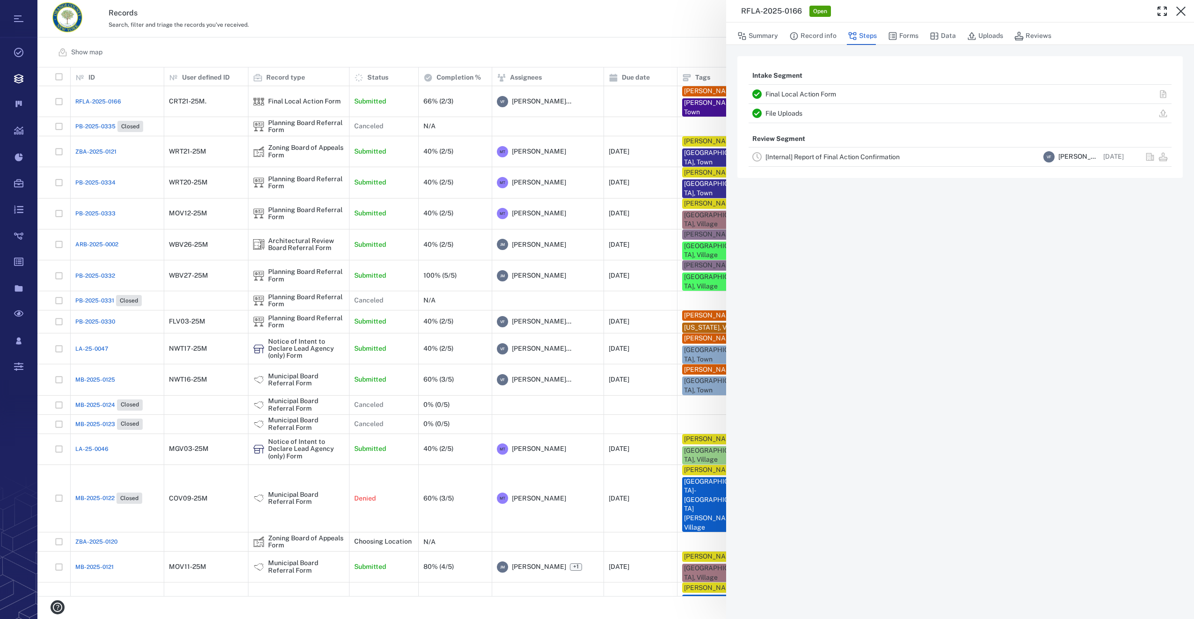
click at [107, 98] on div "RFLA-2025-0166 Open Summary Record info Steps Forms Data Uploads Reviews Intake…" at bounding box center [615, 309] width 1157 height 619
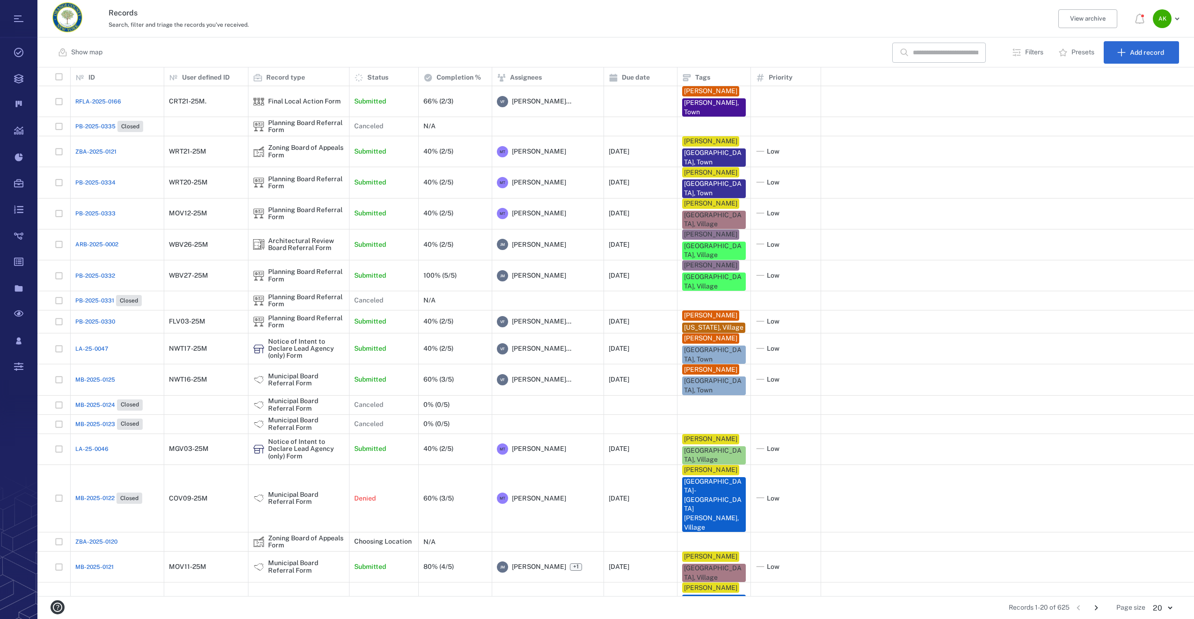
click at [106, 101] on span "RFLA-2025-0166" at bounding box center [98, 101] width 46 height 8
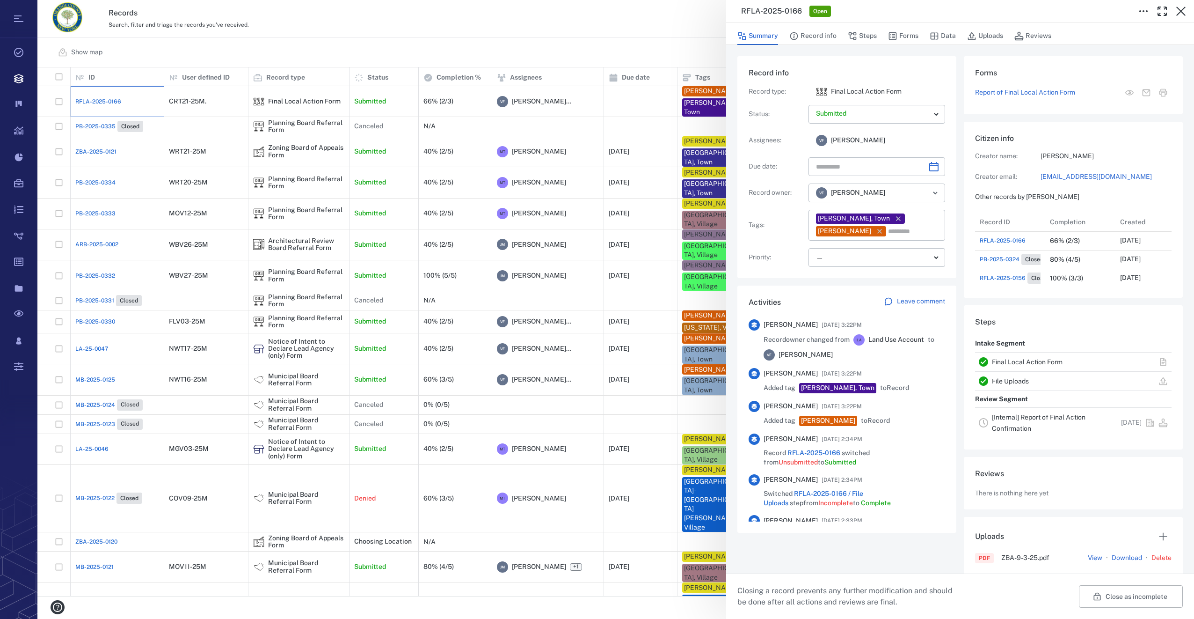
scroll to position [487, 179]
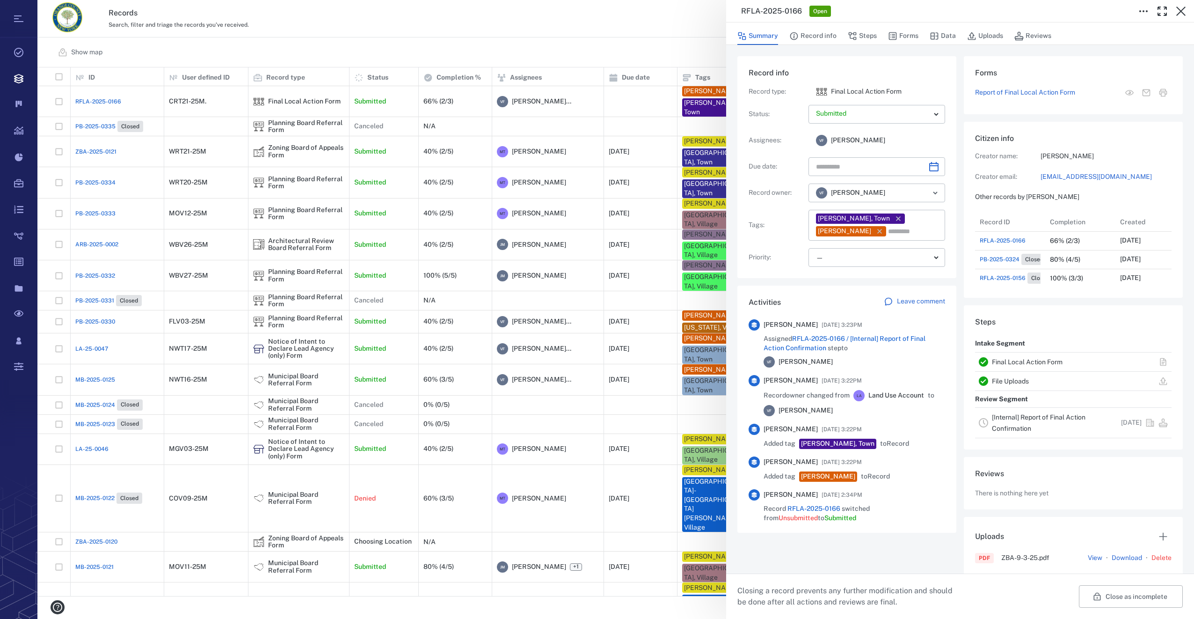
scroll to position [487, 179]
drag, startPoint x: 994, startPoint y: 32, endPoint x: 962, endPoint y: 151, distance: 122.6
click at [994, 32] on button "Uploads" at bounding box center [985, 36] width 36 height 18
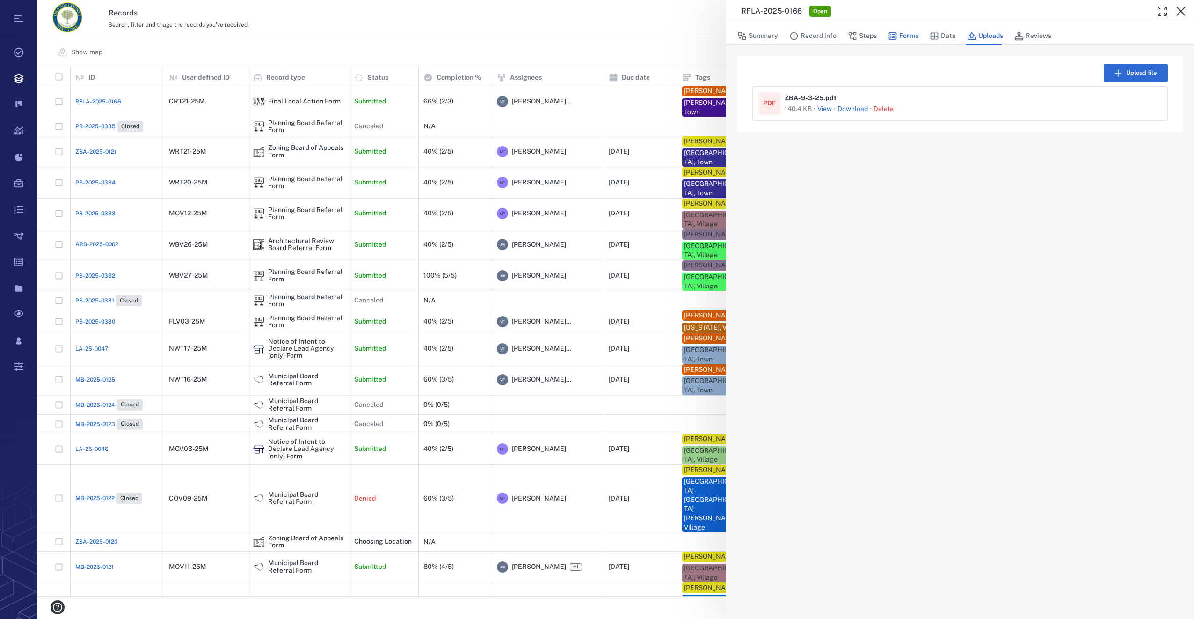
click at [909, 37] on button "Forms" at bounding box center [903, 36] width 30 height 18
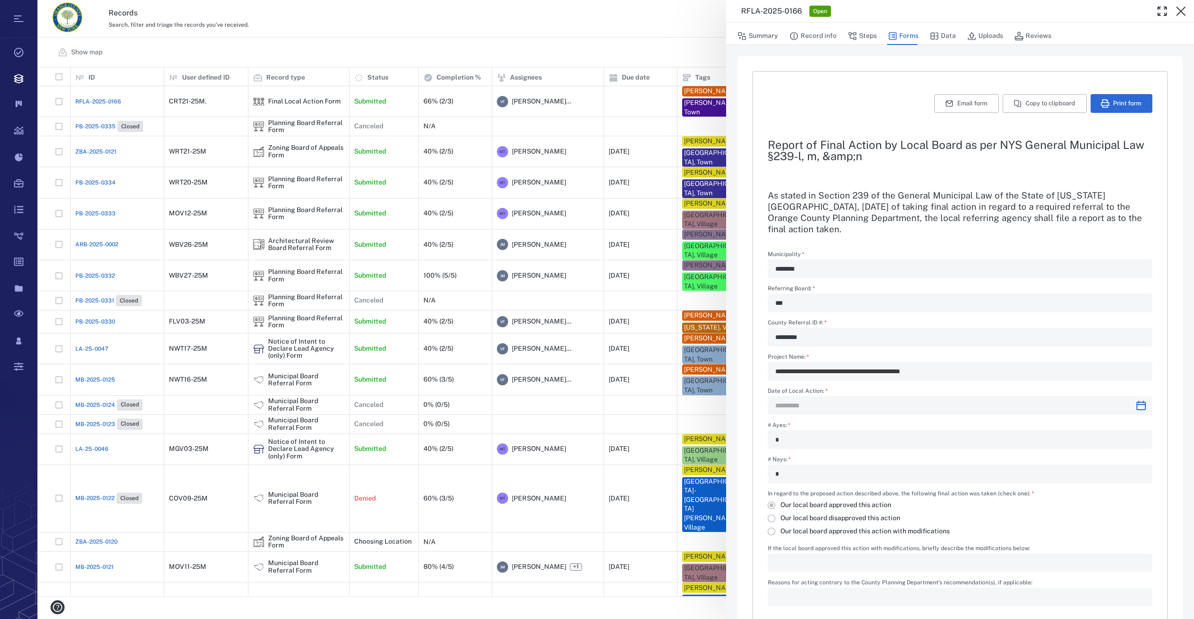
type input "**********"
click at [1105, 103] on button "Print form" at bounding box center [1122, 103] width 62 height 19
click at [1186, 14] on icon "button" at bounding box center [1181, 11] width 11 height 11
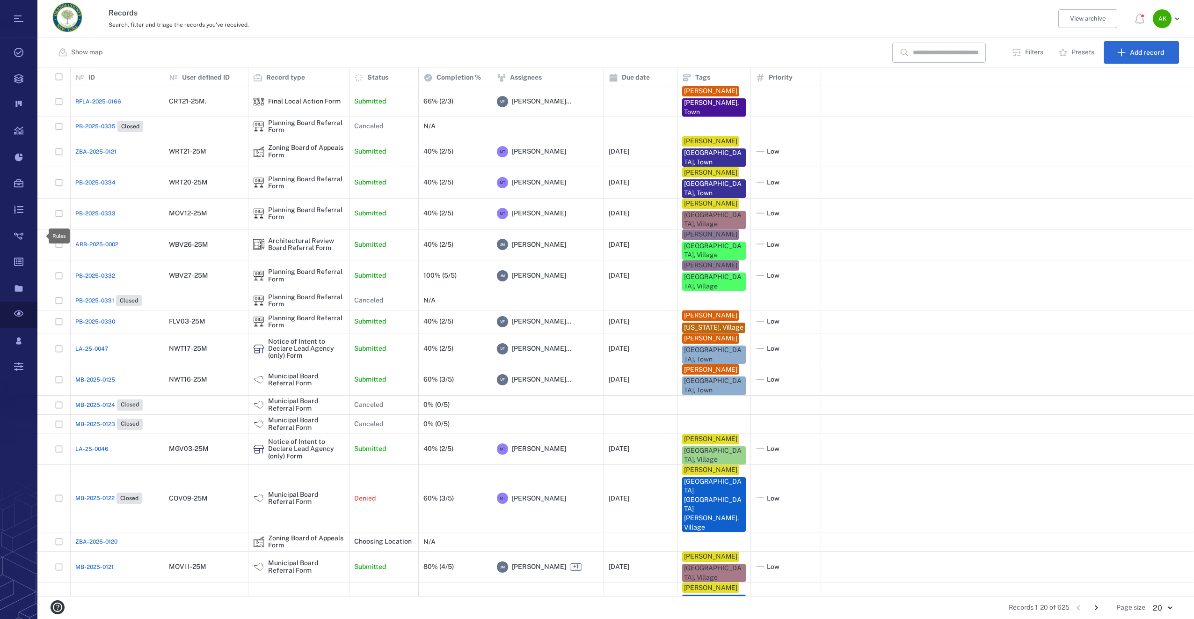
scroll to position [521, 1149]
click at [929, 49] on input "text" at bounding box center [946, 53] width 66 height 20
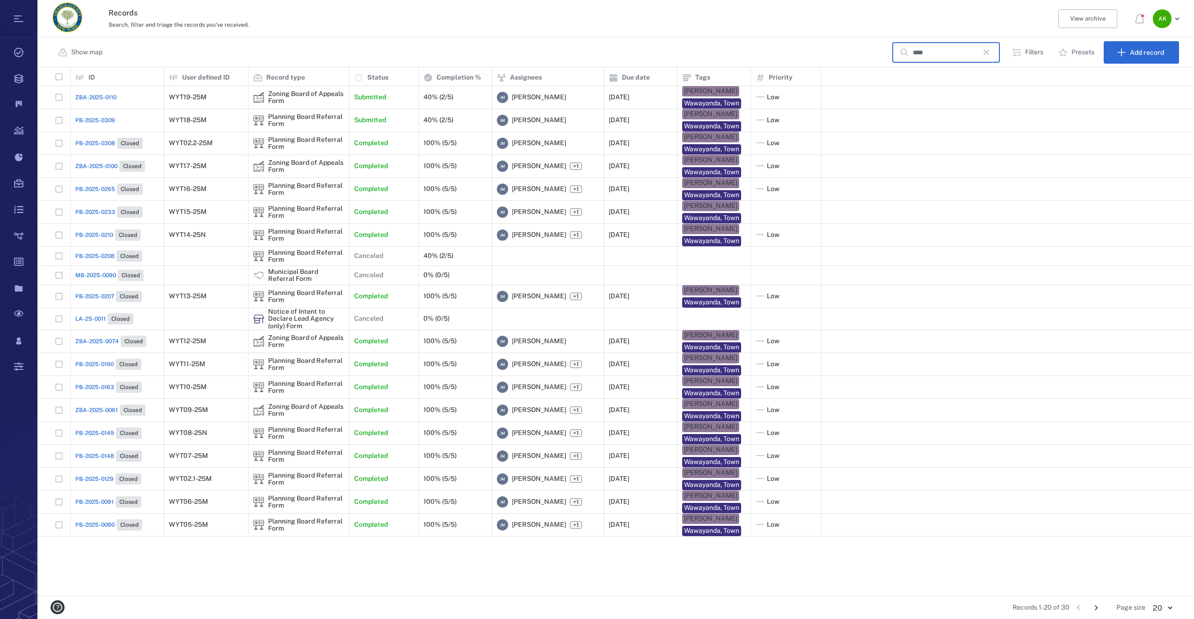
type input "****"
click at [101, 142] on span "PB-2025-0308" at bounding box center [95, 143] width 40 height 8
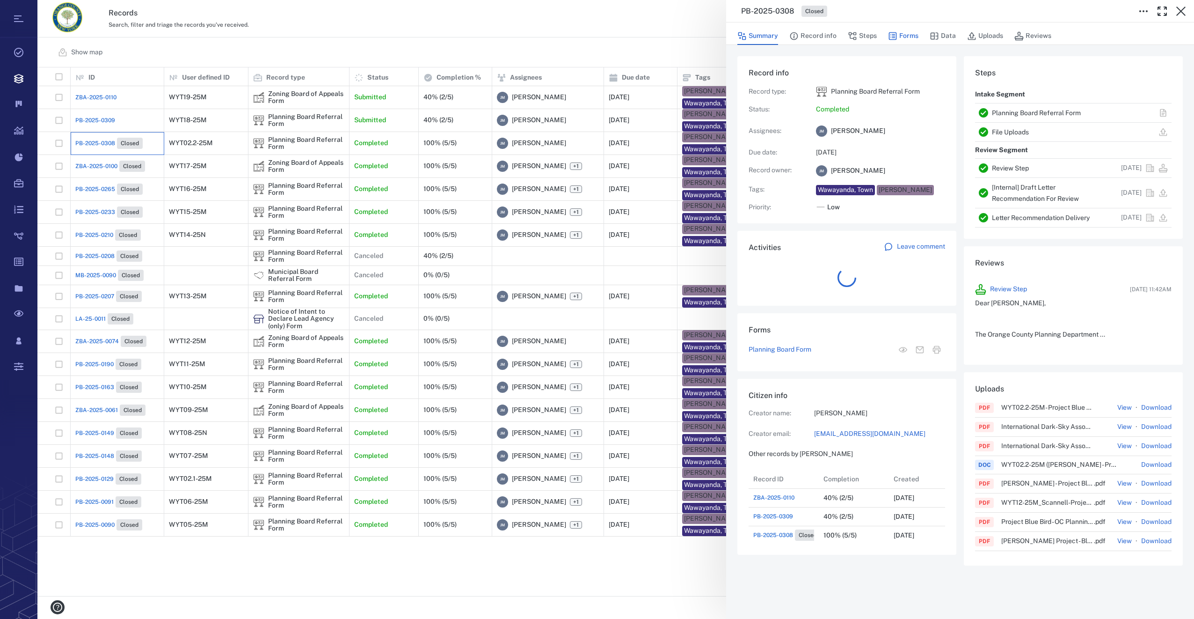
scroll to position [487, 179]
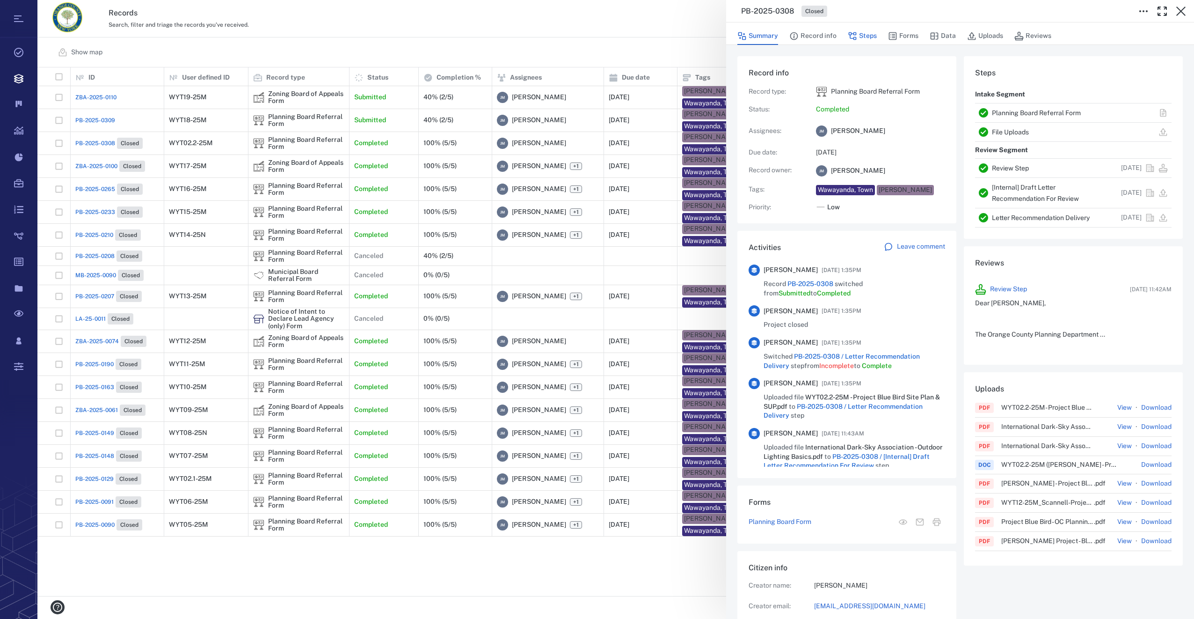
click at [871, 36] on button "Steps" at bounding box center [862, 36] width 29 height 18
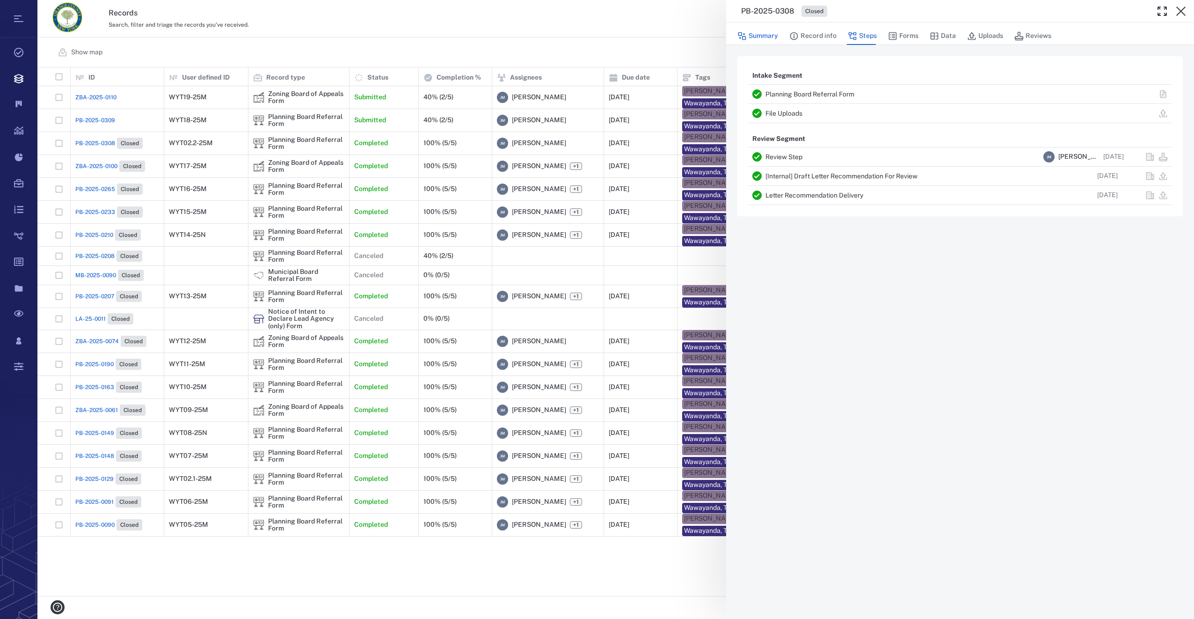
click at [767, 37] on button "Summary" at bounding box center [758, 36] width 41 height 18
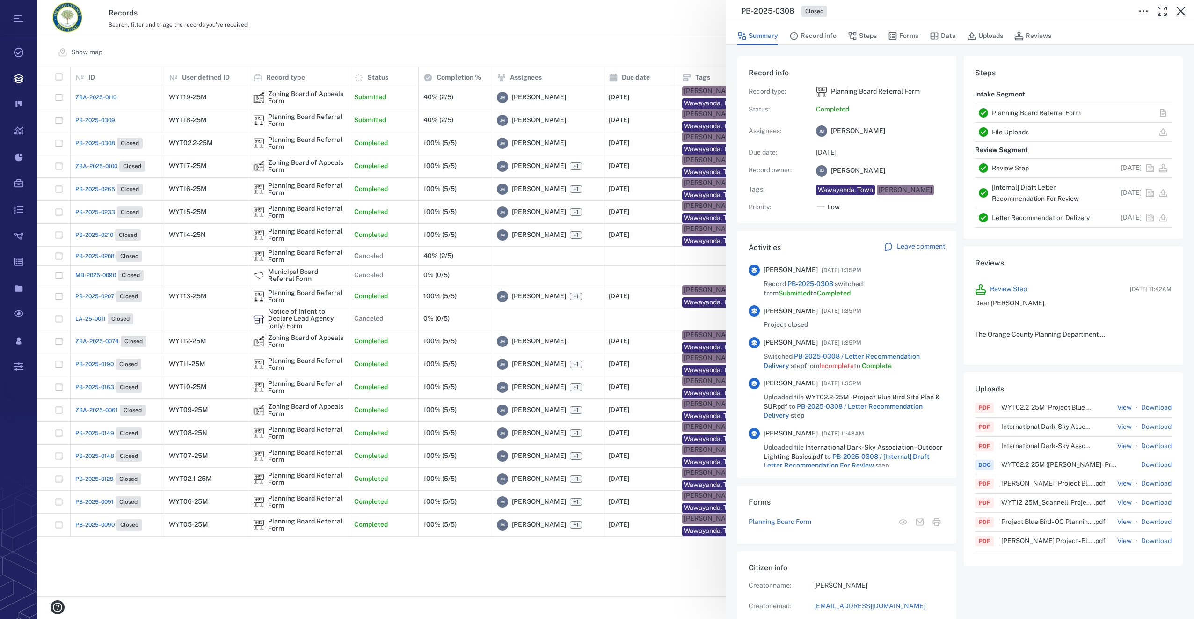
scroll to position [487, 179]
click at [1180, 10] on icon "button" at bounding box center [1181, 11] width 9 height 9
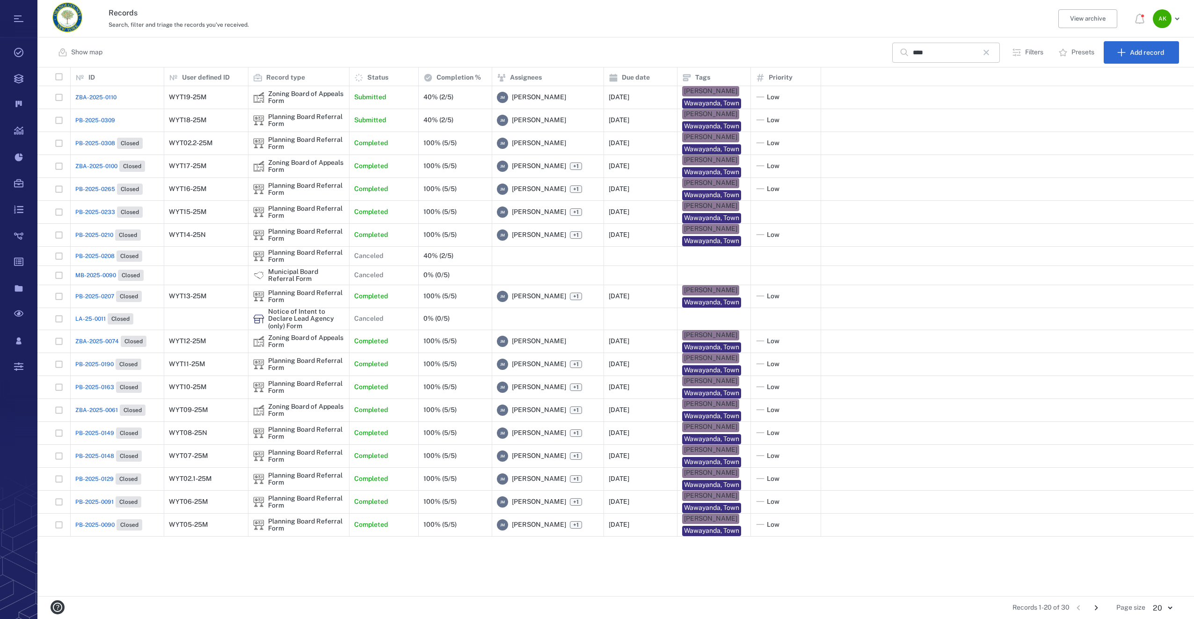
click at [989, 54] on icon "button" at bounding box center [987, 53] width 6 height 6
